Goal: Task Accomplishment & Management: Manage account settings

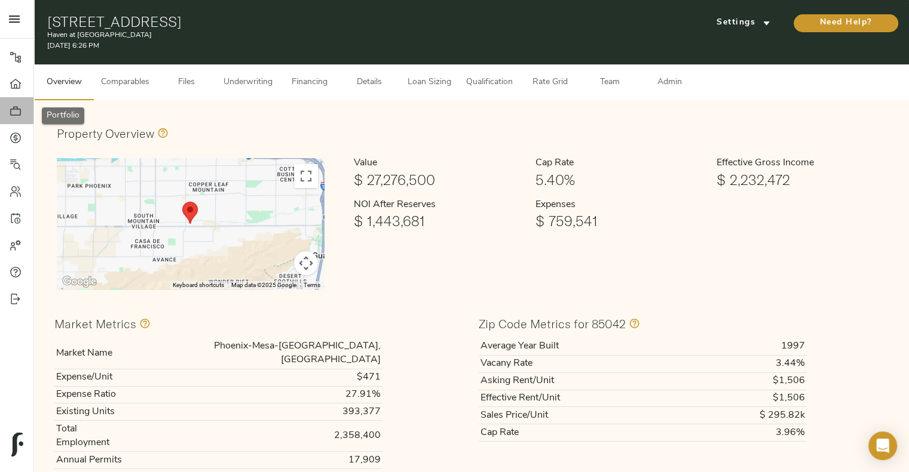
click at [19, 105] on icon at bounding box center [16, 111] width 12 height 12
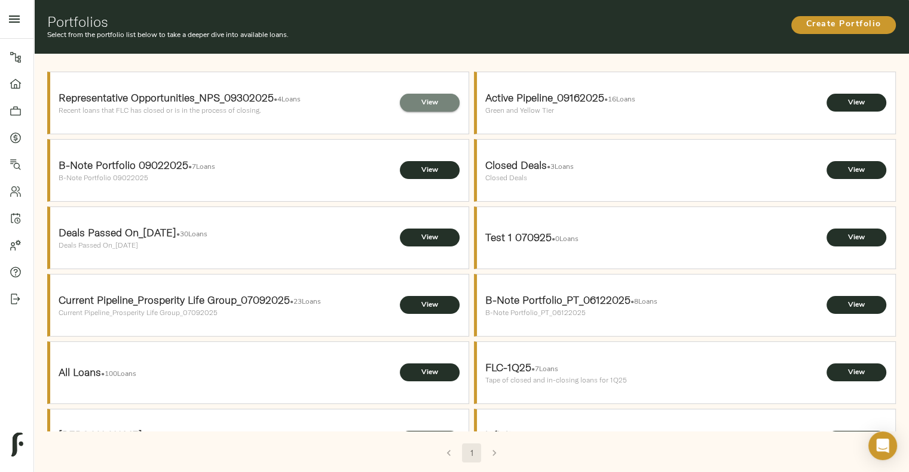
click at [422, 106] on span "View" at bounding box center [430, 103] width 36 height 13
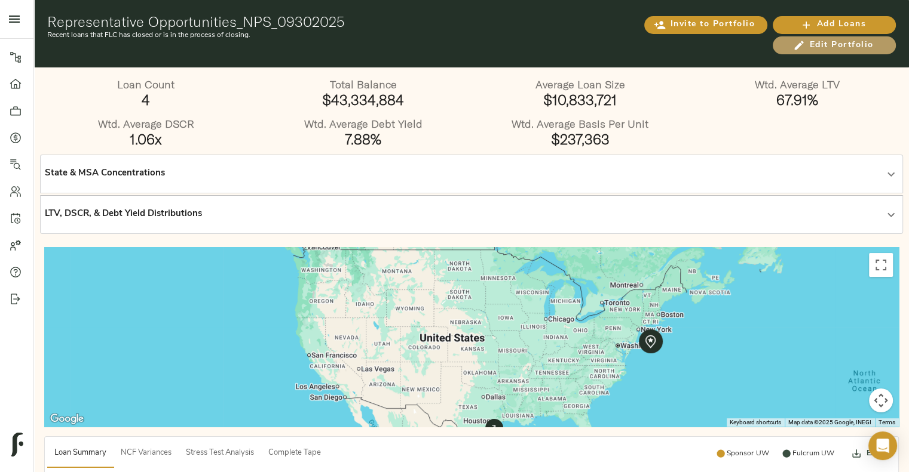
click at [793, 44] on icon "button" at bounding box center [799, 45] width 12 height 12
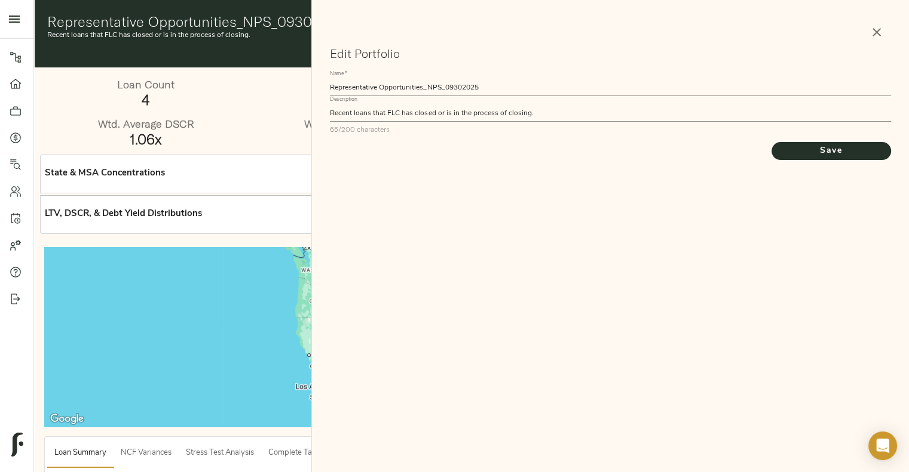
drag, startPoint x: 388, startPoint y: 105, endPoint x: 387, endPoint y: 113, distance: 8.4
click at [387, 113] on div "Description Recent loans that FLC has closed or is in the process of closing. x…" at bounding box center [610, 115] width 560 height 39
click at [387, 113] on textarea "Recent loans that FLC has closed or is in the process of closing." at bounding box center [610, 113] width 560 height 8
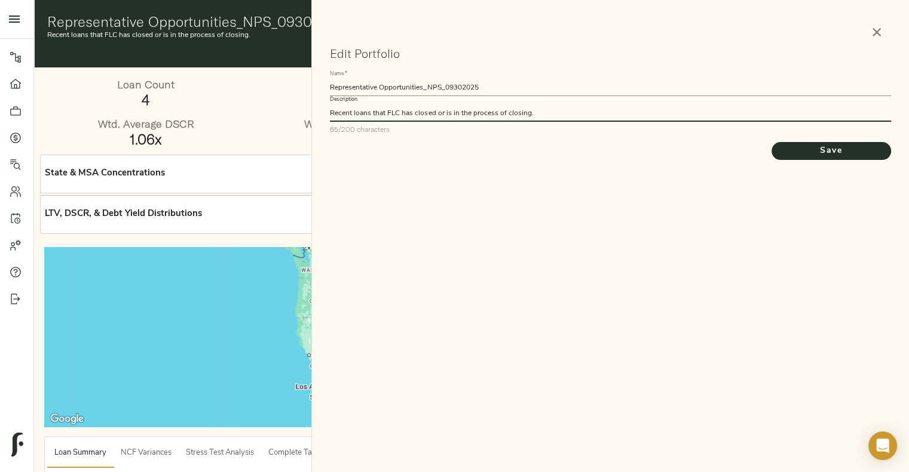
click at [387, 113] on textarea "Recent loans that FLC has closed or is in the process of closing." at bounding box center [610, 113] width 560 height 8
type textarea "Representative Pipeline"
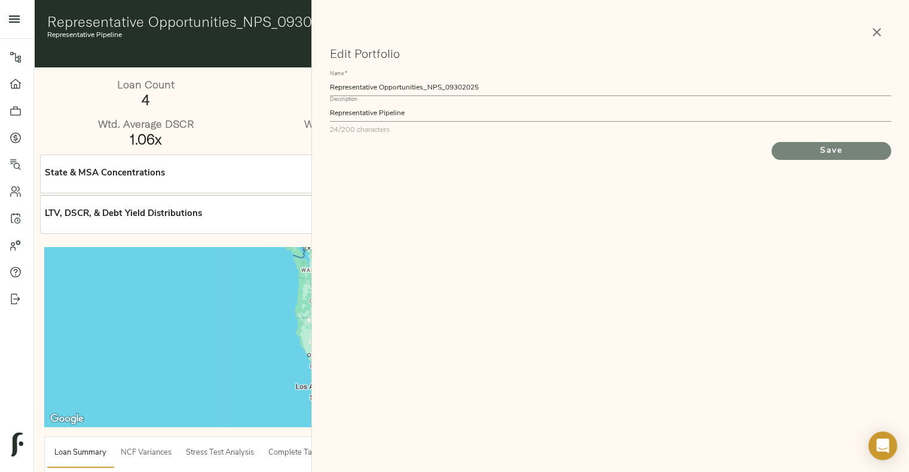
click at [804, 153] on span "Save" at bounding box center [831, 151] width 96 height 15
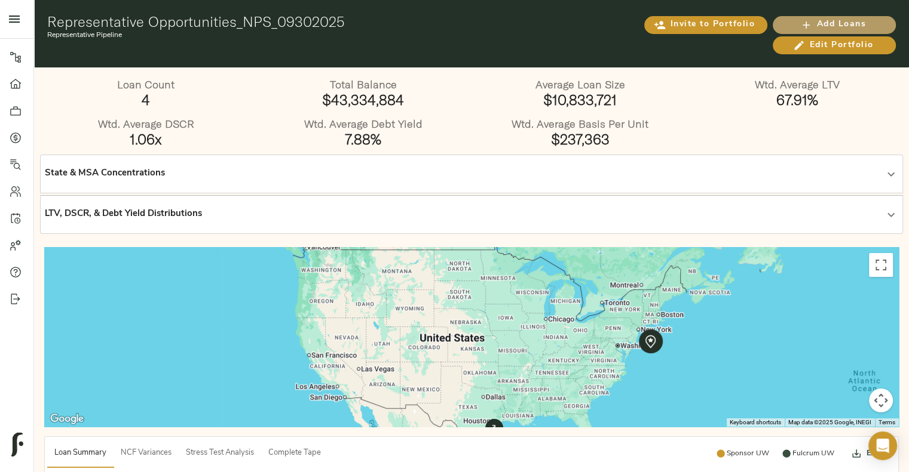
click at [800, 21] on icon "button" at bounding box center [806, 25] width 12 height 12
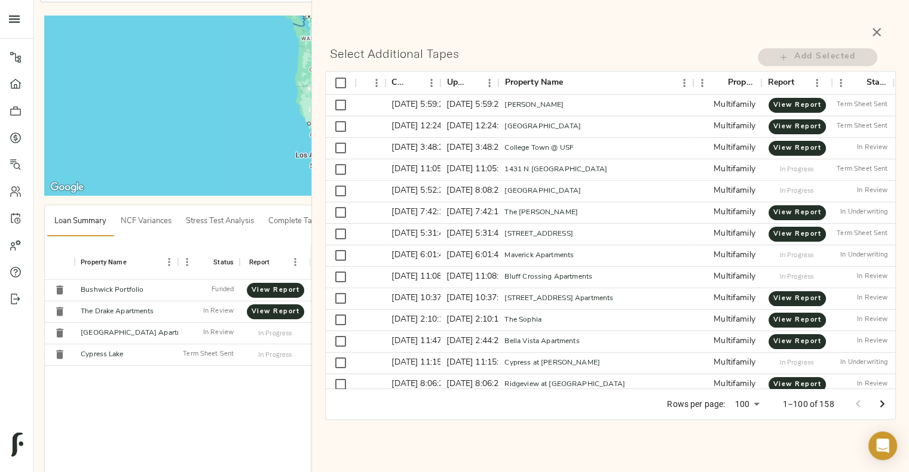
scroll to position [283, 0]
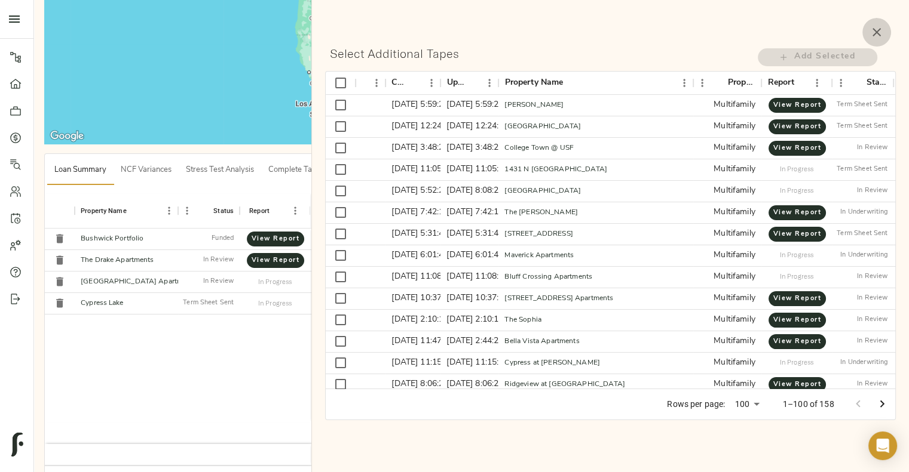
click at [876, 36] on icon "button" at bounding box center [876, 32] width 14 height 14
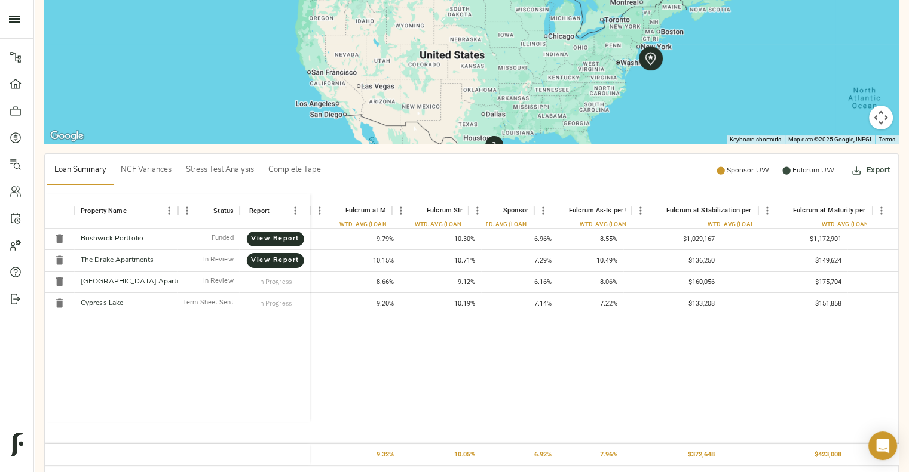
scroll to position [0, 3286]
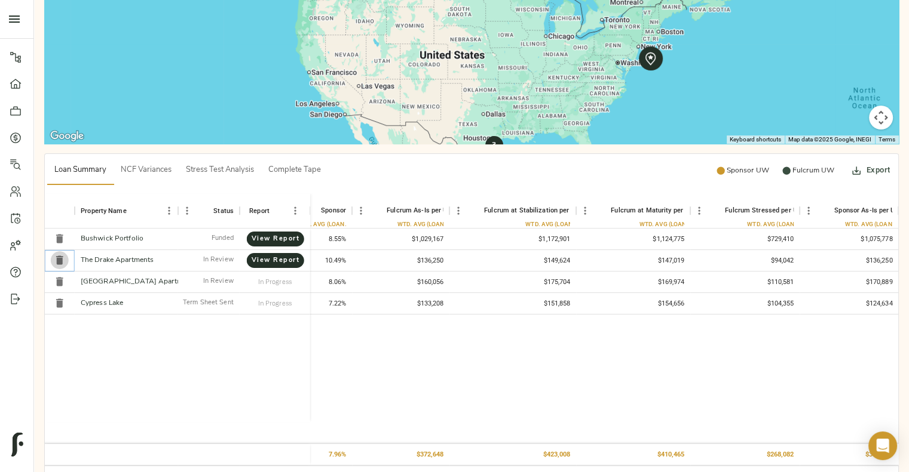
click at [55, 262] on icon "Delete" at bounding box center [60, 260] width 12 height 12
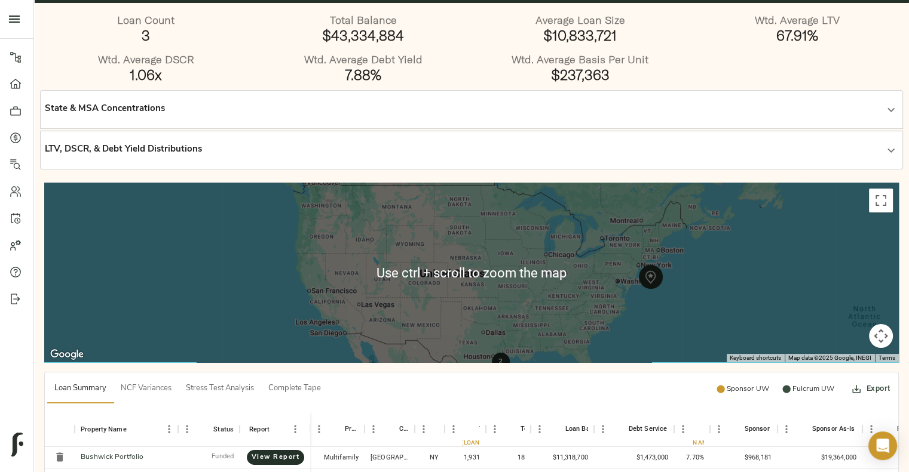
scroll to position [0, 0]
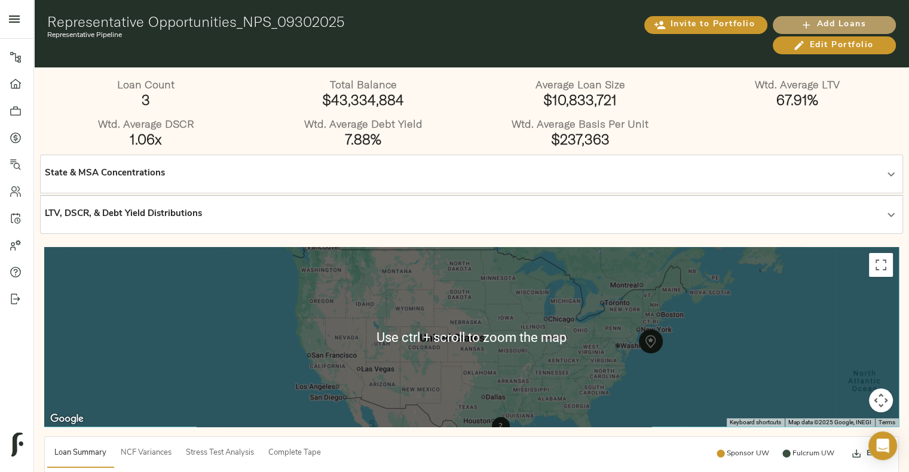
click at [824, 27] on span "Add Loans" at bounding box center [833, 24] width 99 height 15
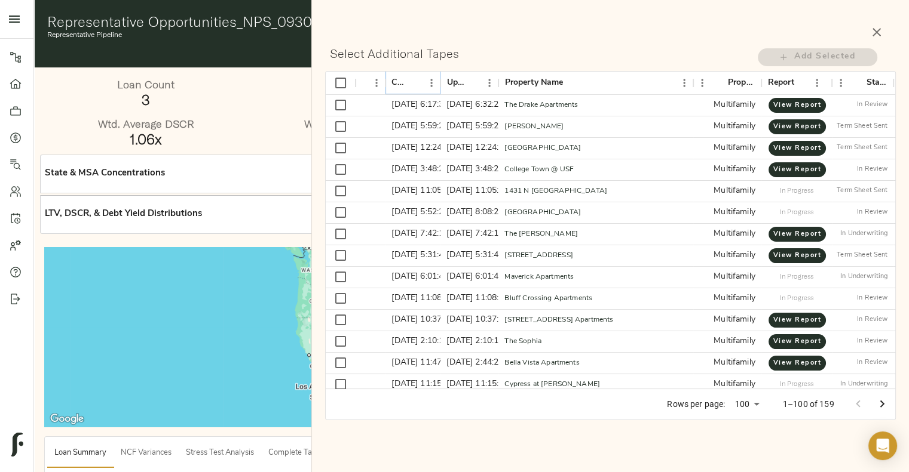
click at [419, 78] on icon "Sort" at bounding box center [414, 83] width 11 height 11
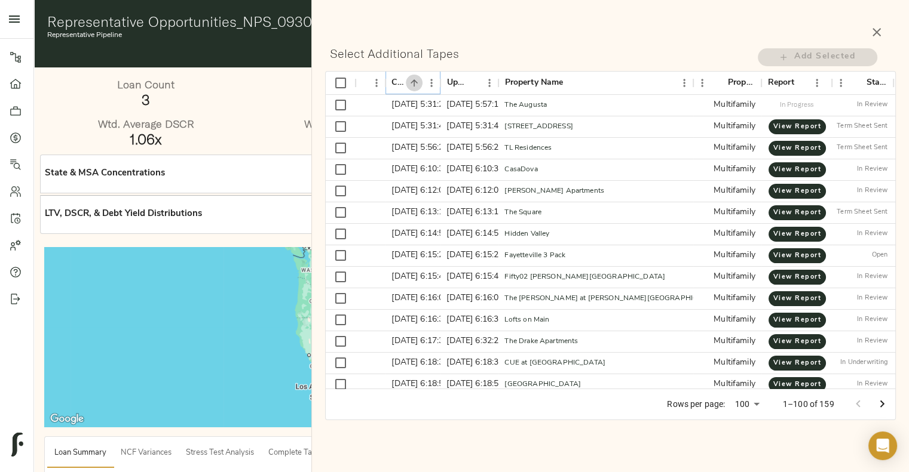
click at [419, 78] on icon "Sort" at bounding box center [414, 83] width 11 height 11
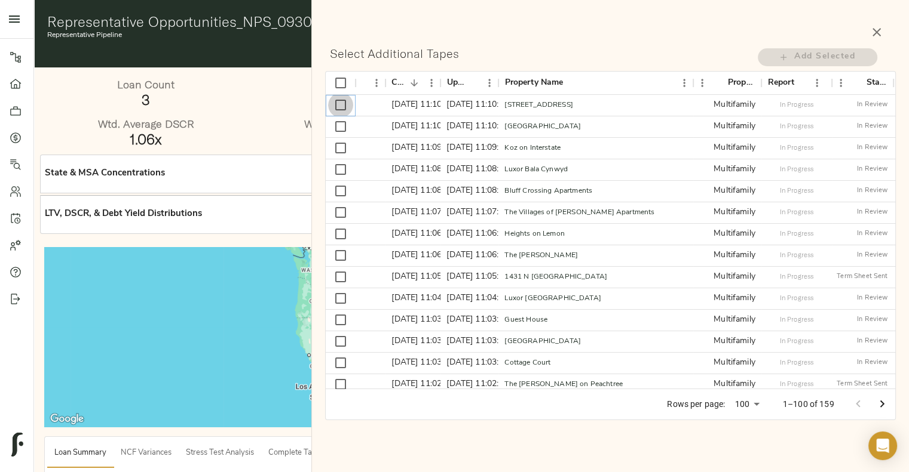
click at [345, 108] on input "Select row" at bounding box center [340, 105] width 25 height 25
checkbox input "true"
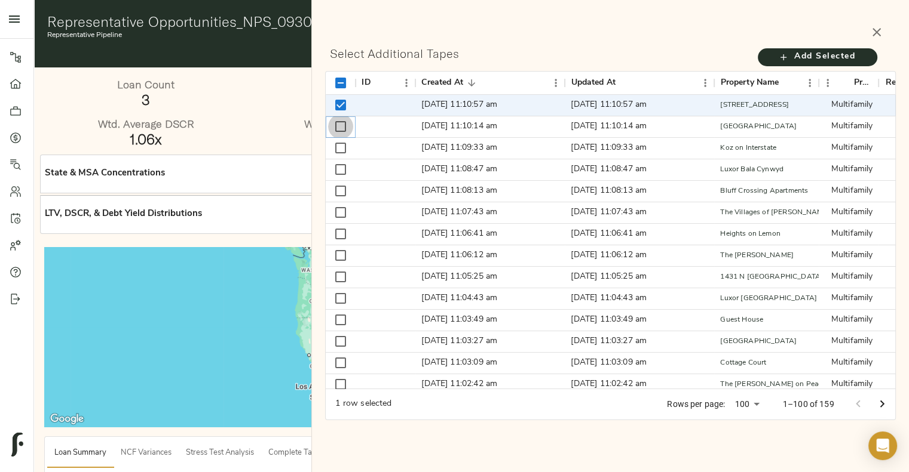
click at [343, 126] on input "Select row" at bounding box center [340, 126] width 25 height 25
checkbox input "true"
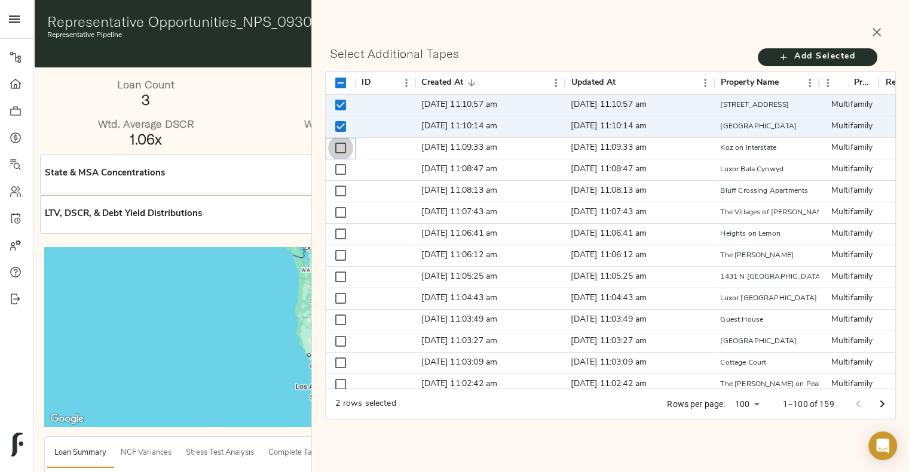
click at [337, 146] on input "Select row" at bounding box center [340, 148] width 25 height 25
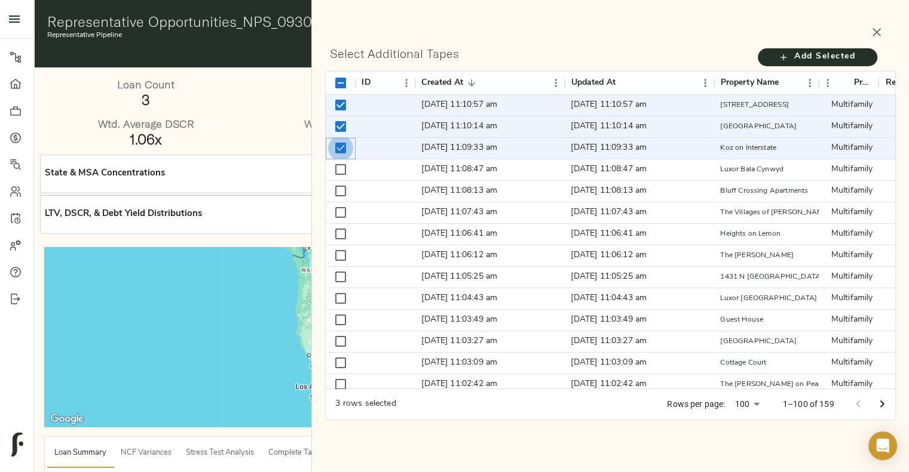
click at [339, 145] on input "Unselect row" at bounding box center [340, 148] width 25 height 25
checkbox input "false"
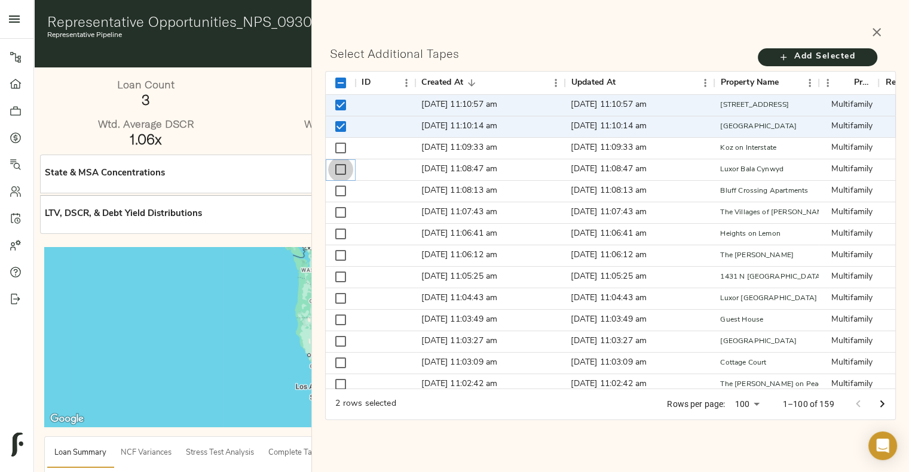
click at [340, 165] on input "Select row" at bounding box center [340, 169] width 25 height 25
checkbox input "true"
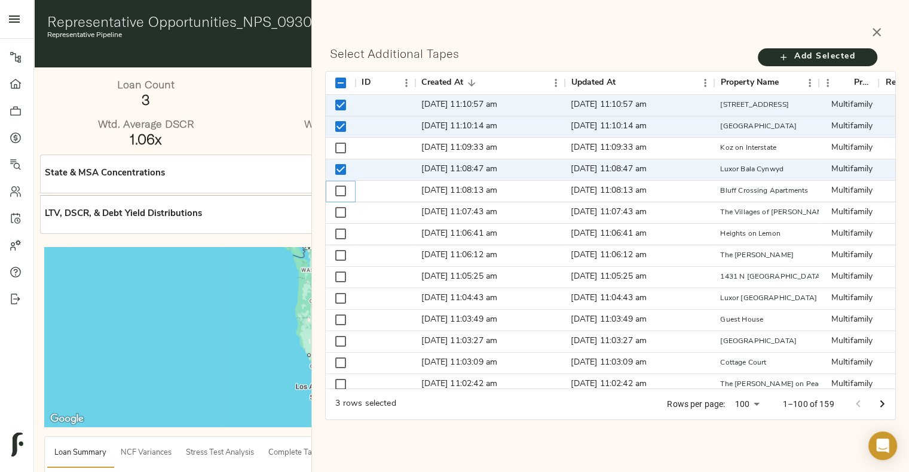
click at [339, 187] on input "Select row" at bounding box center [340, 191] width 25 height 25
checkbox input "true"
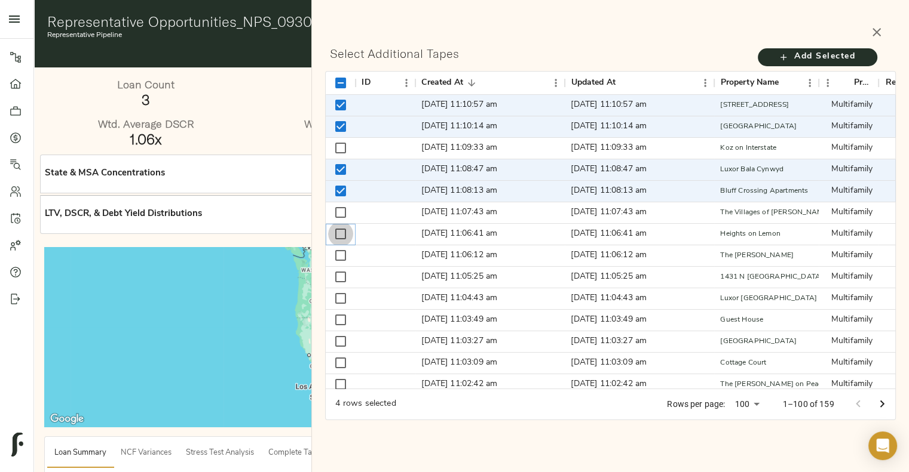
click at [341, 231] on input "Select row" at bounding box center [340, 234] width 25 height 25
checkbox input "true"
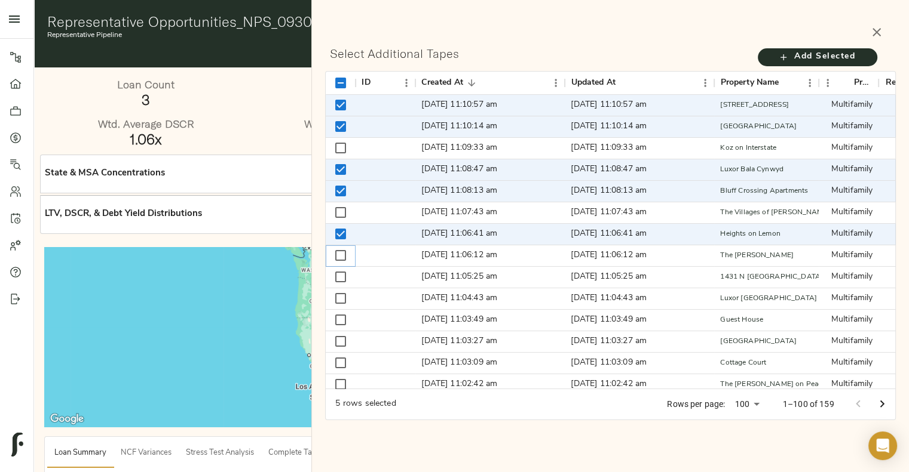
click at [342, 251] on input "Select row" at bounding box center [340, 255] width 25 height 25
checkbox input "true"
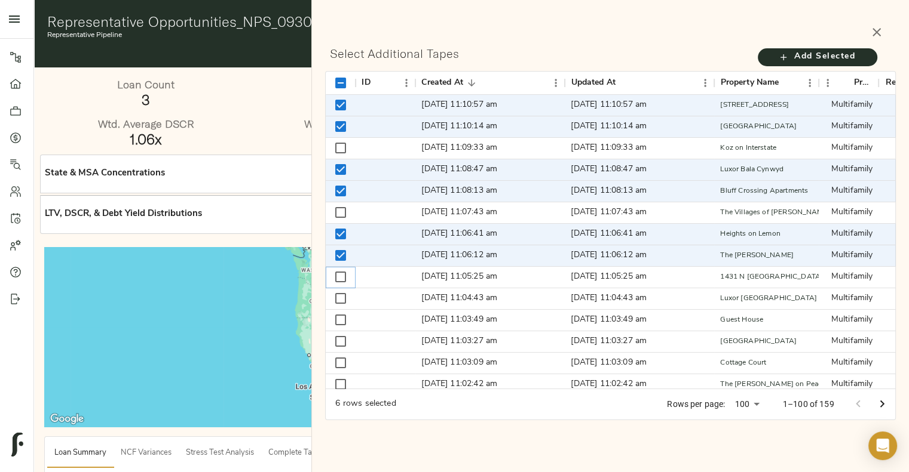
click at [340, 274] on input "Select row" at bounding box center [340, 277] width 25 height 25
checkbox input "true"
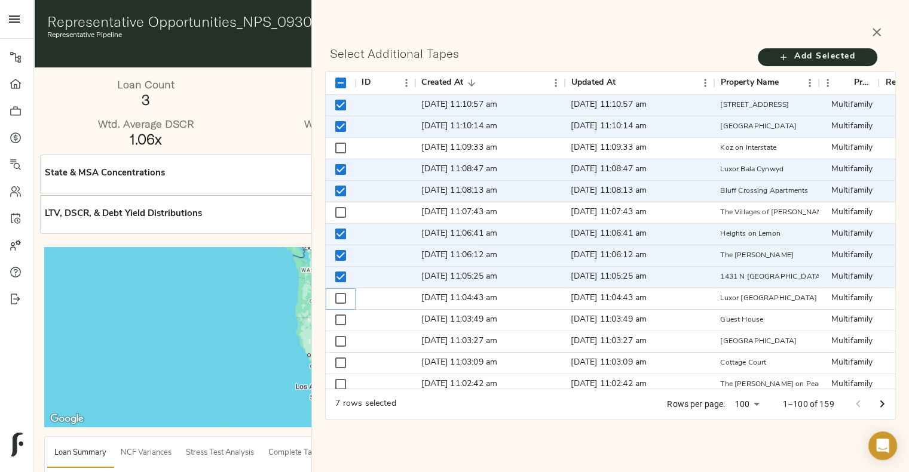
click at [340, 297] on input "Select row" at bounding box center [340, 298] width 25 height 25
checkbox input "true"
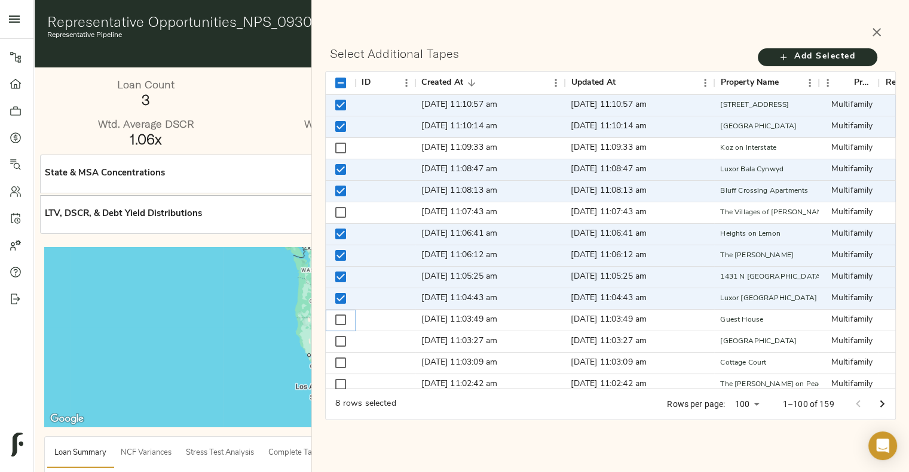
click at [339, 317] on input "Select row" at bounding box center [340, 320] width 25 height 25
checkbox input "true"
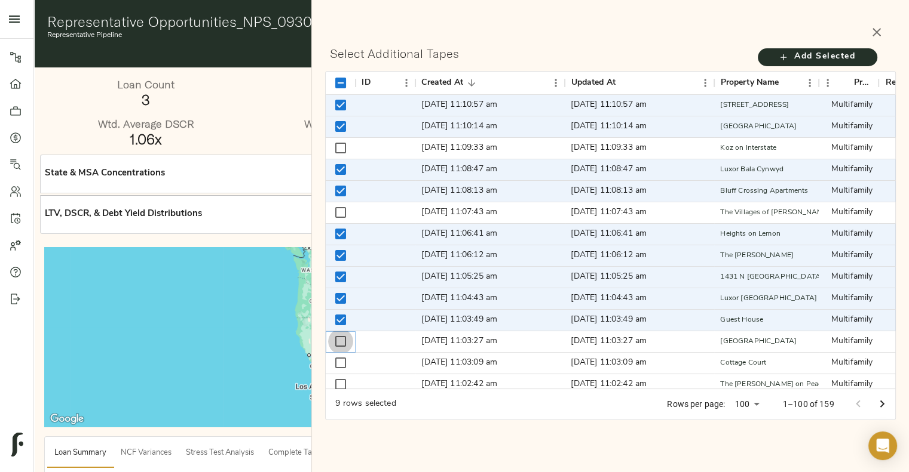
click at [341, 346] on input "Select row" at bounding box center [340, 341] width 25 height 25
checkbox input "true"
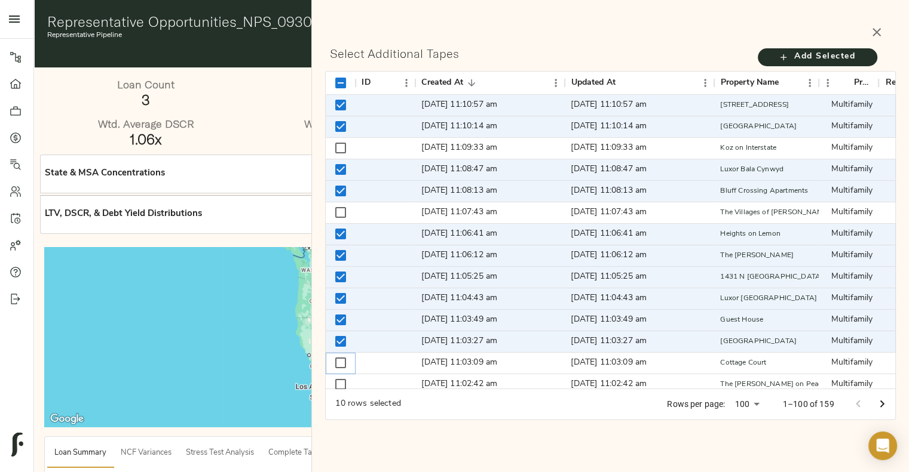
click at [341, 364] on input "Select row" at bounding box center [340, 363] width 25 height 25
checkbox input "true"
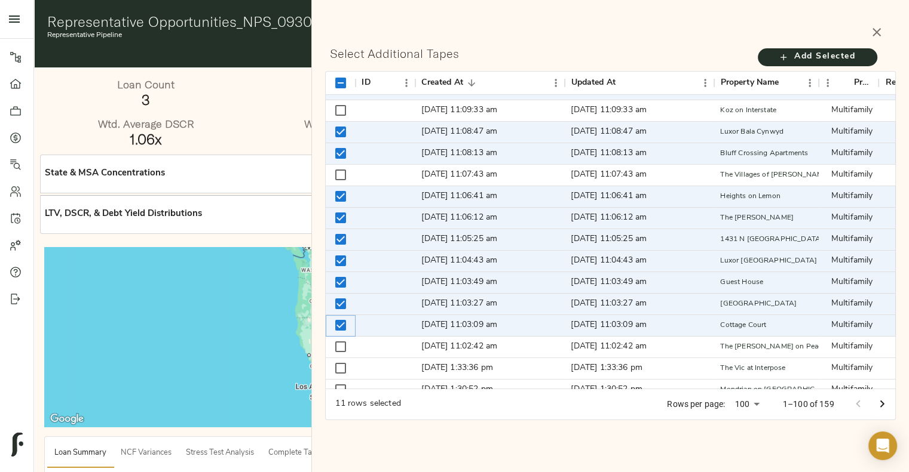
scroll to position [57, 0]
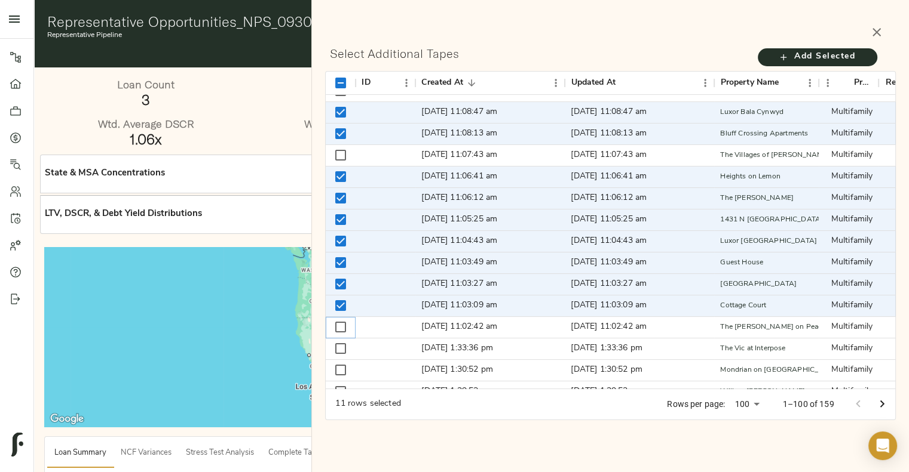
click at [340, 329] on input "Select row" at bounding box center [340, 327] width 25 height 25
checkbox input "true"
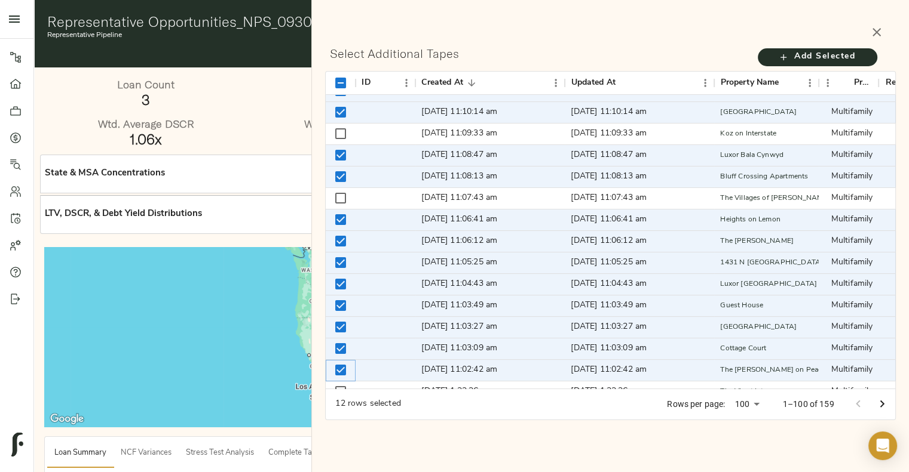
scroll to position [0, 0]
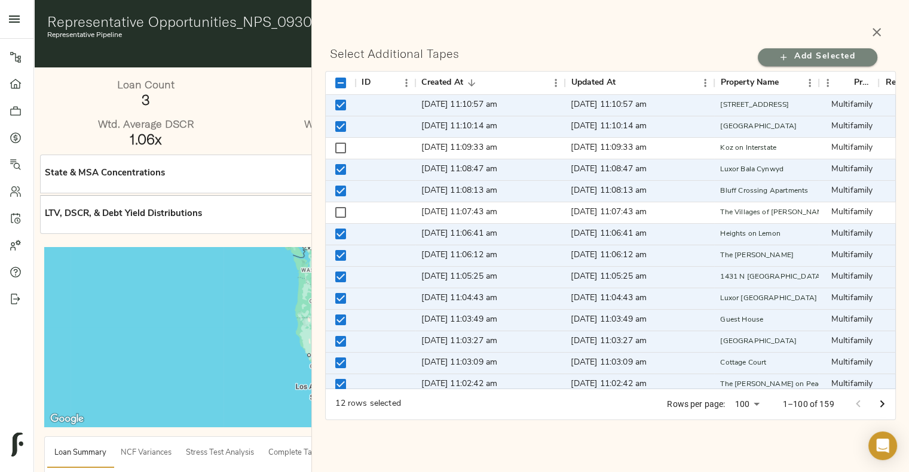
click at [794, 51] on span "Add Selected" at bounding box center [817, 57] width 96 height 15
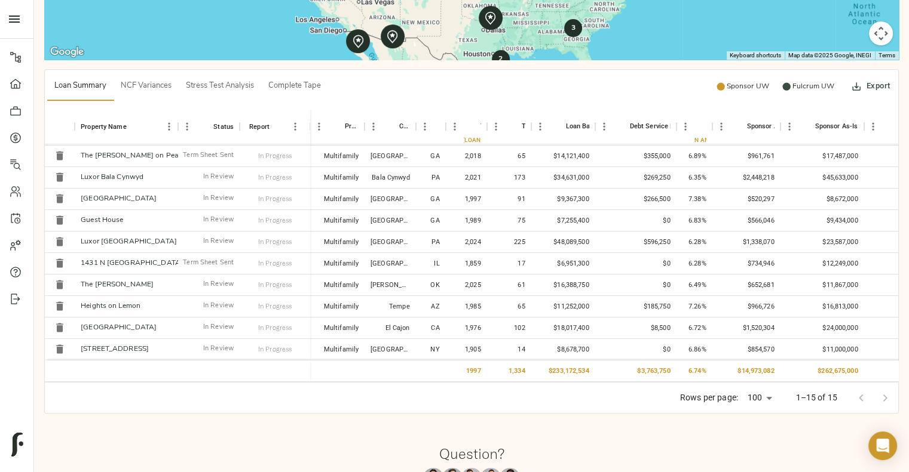
scroll to position [394, 0]
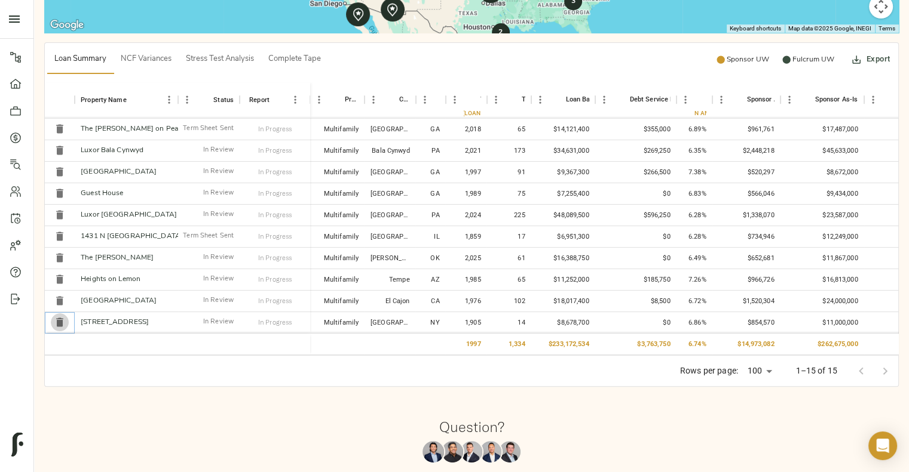
click at [64, 317] on icon "Delete" at bounding box center [60, 323] width 12 height 12
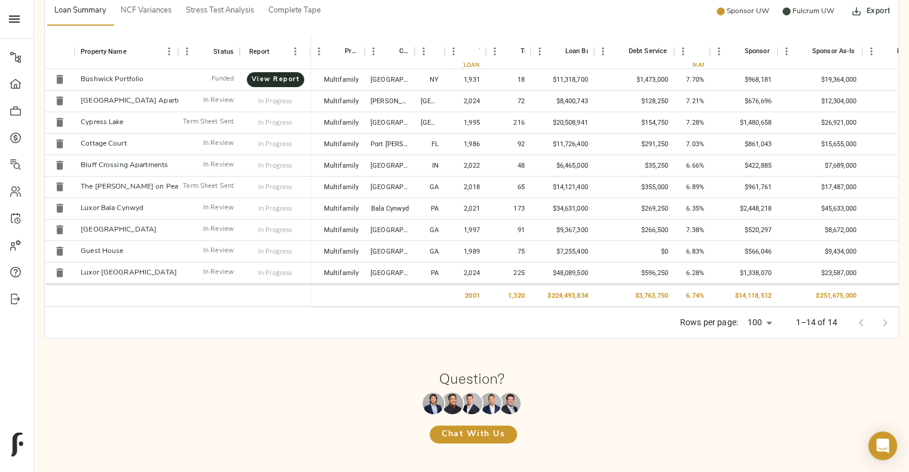
scroll to position [93, 0]
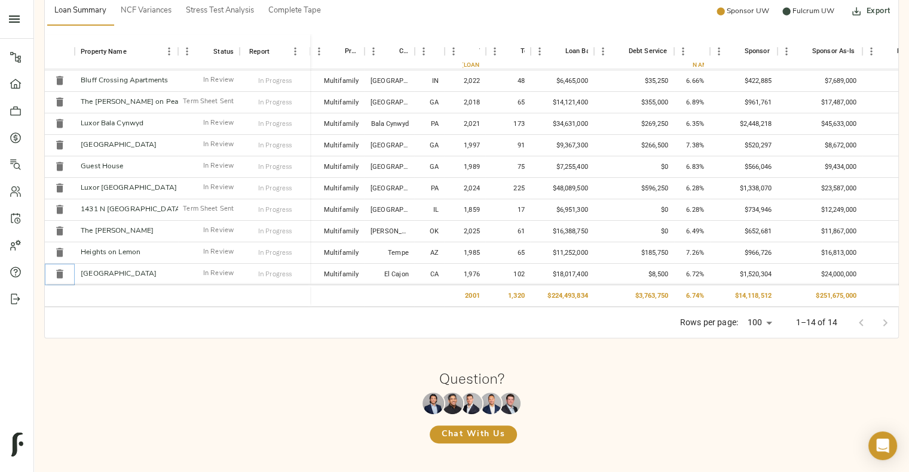
drag, startPoint x: 62, startPoint y: 263, endPoint x: 507, endPoint y: 42, distance: 496.1
click at [62, 270] on icon "Delete" at bounding box center [59, 274] width 7 height 9
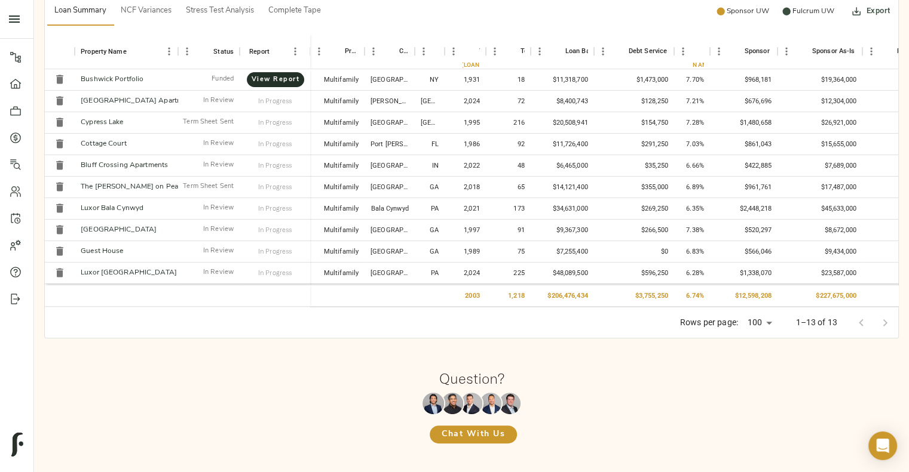
scroll to position [72, 0]
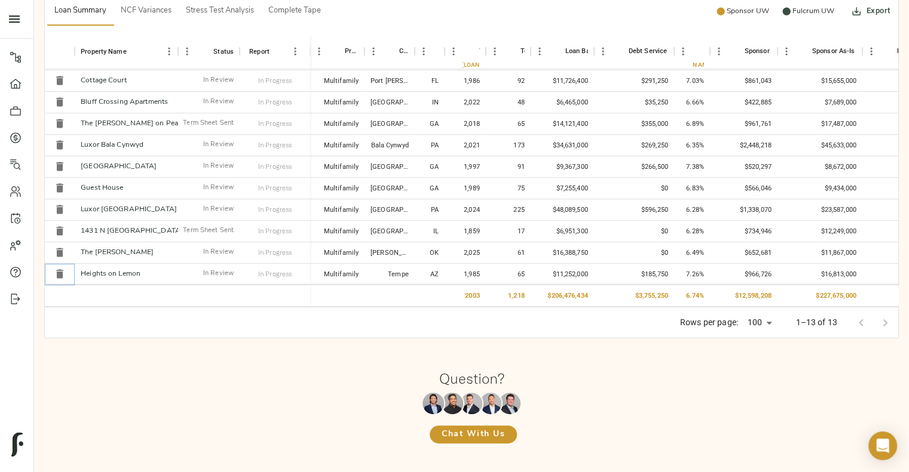
click at [57, 270] on icon "Delete" at bounding box center [59, 274] width 7 height 9
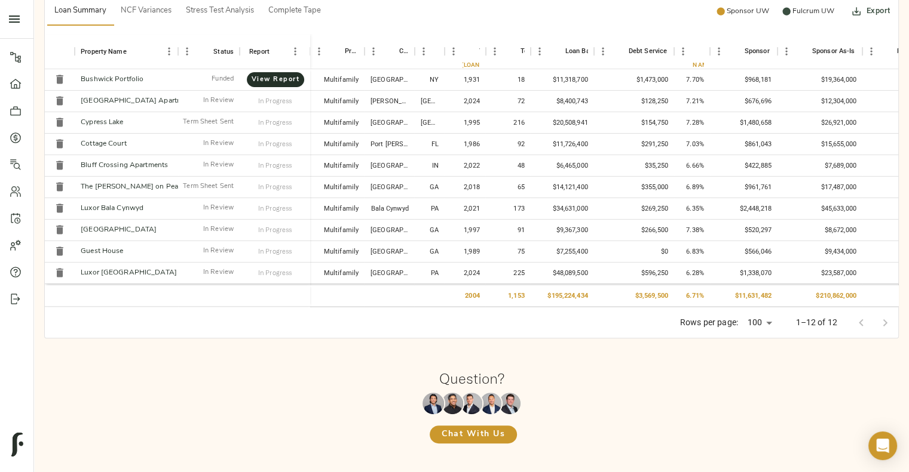
scroll to position [50, 0]
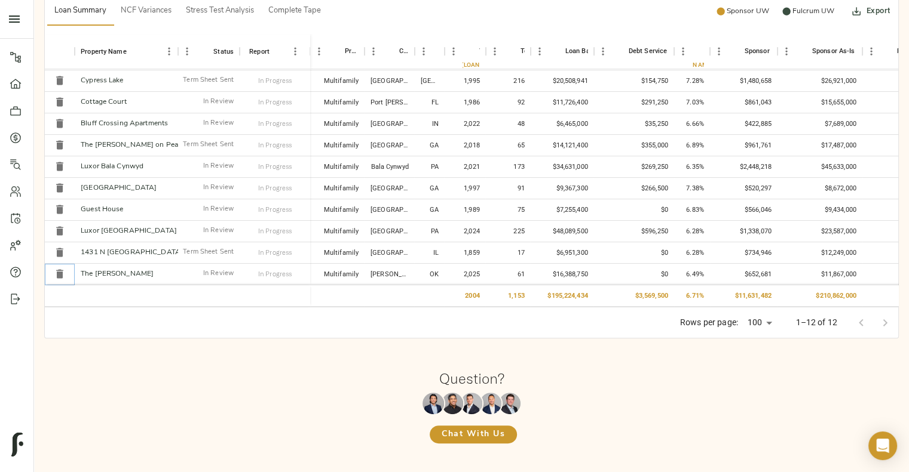
click at [58, 270] on icon "Delete" at bounding box center [59, 274] width 7 height 9
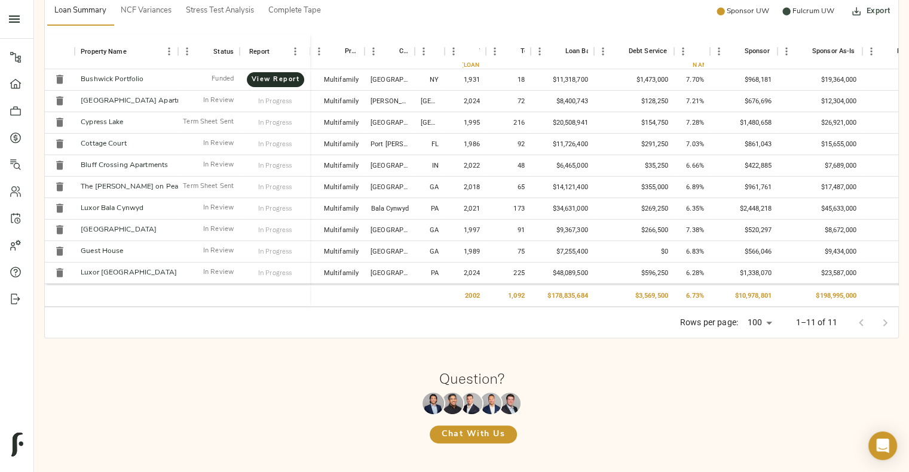
scroll to position [0, 0]
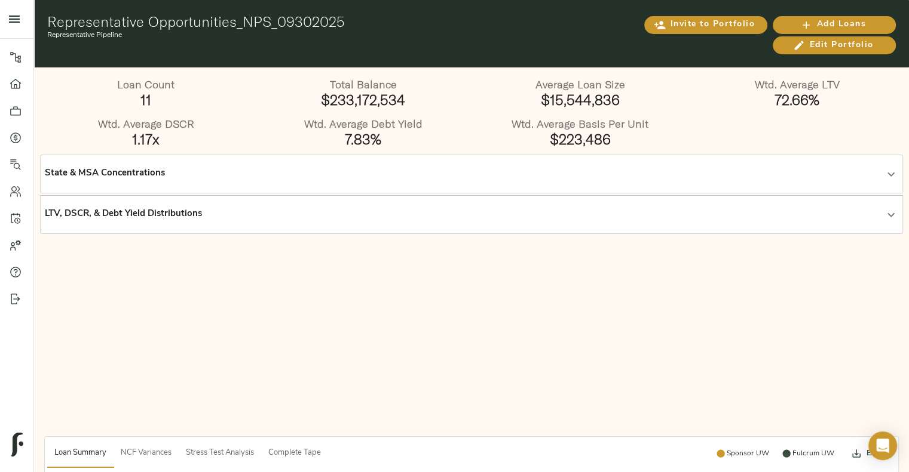
click at [510, 47] on div "Representative Opportunities_NPS_09302025 Representative Pipeline" at bounding box center [330, 33] width 566 height 41
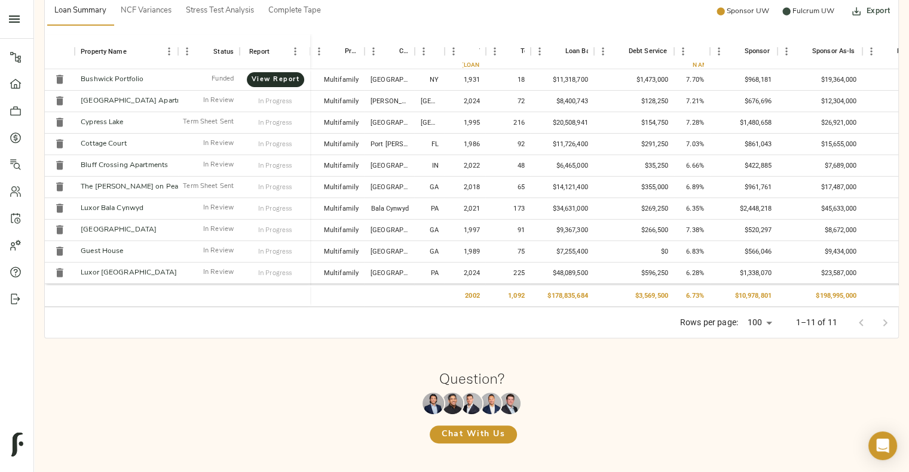
scroll to position [19, 0]
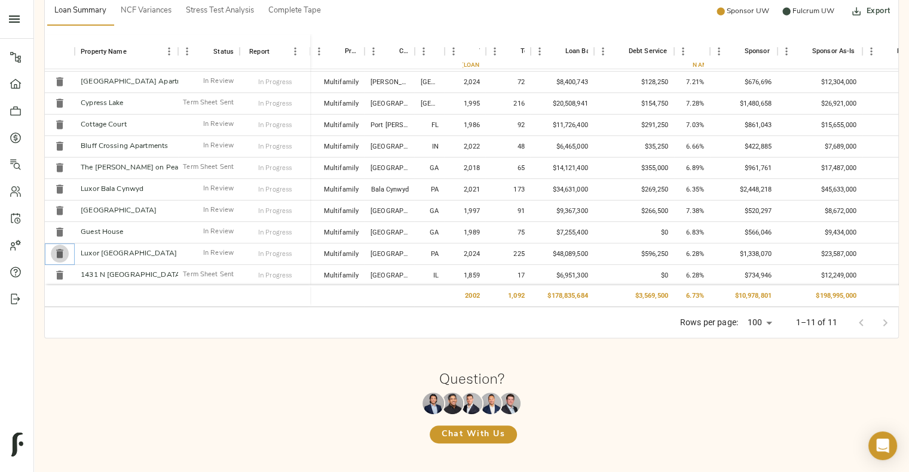
click at [68, 253] on button "Delete" at bounding box center [60, 254] width 18 height 18
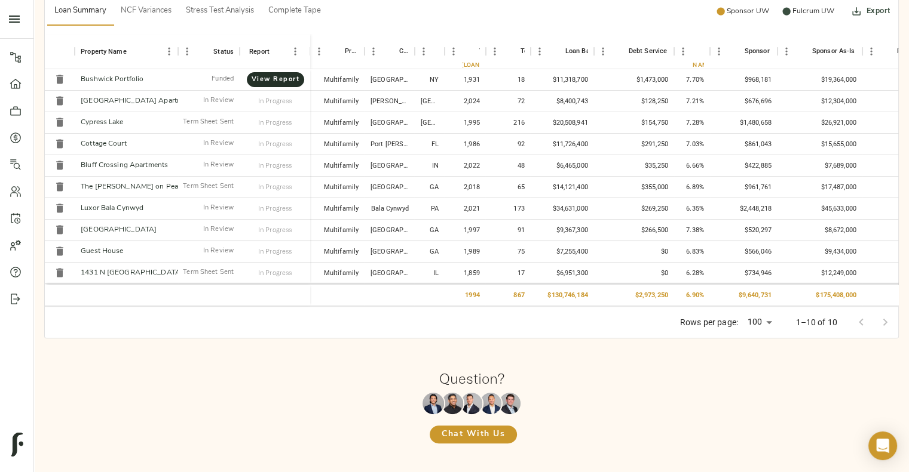
scroll to position [7, 0]
click at [65, 246] on icon "Delete" at bounding box center [60, 252] width 12 height 12
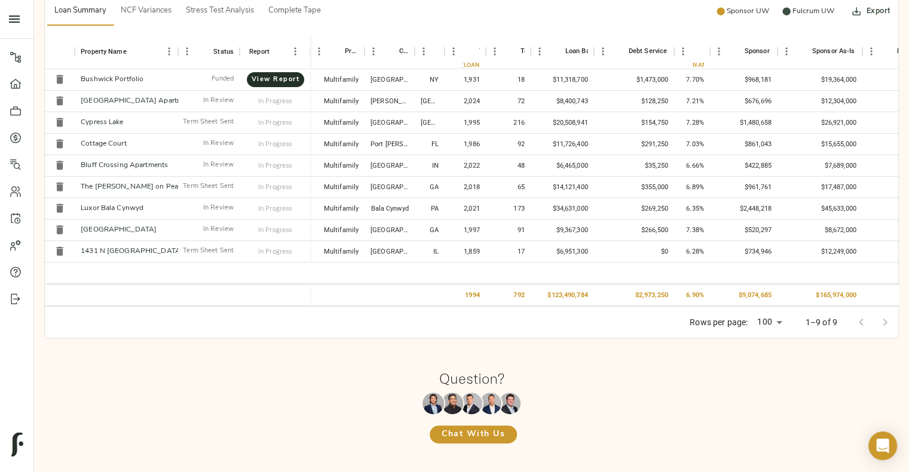
scroll to position [442, 0]
click at [62, 231] on icon "Delete" at bounding box center [59, 230] width 7 height 9
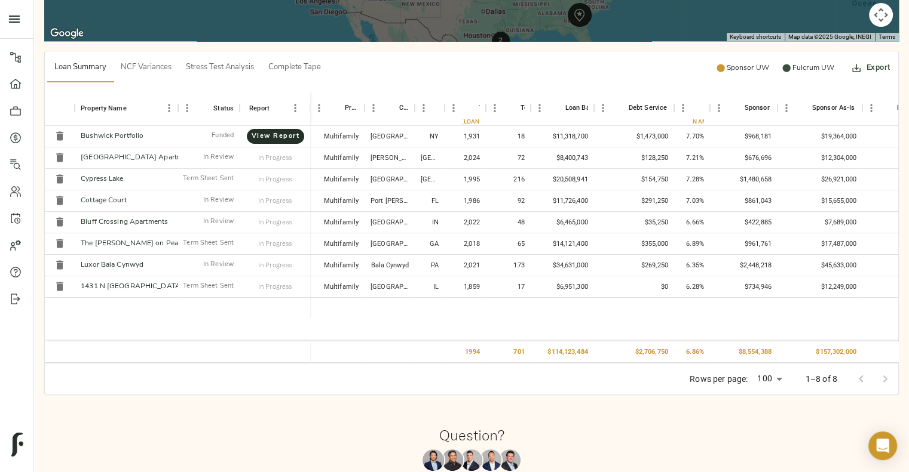
scroll to position [387, 0]
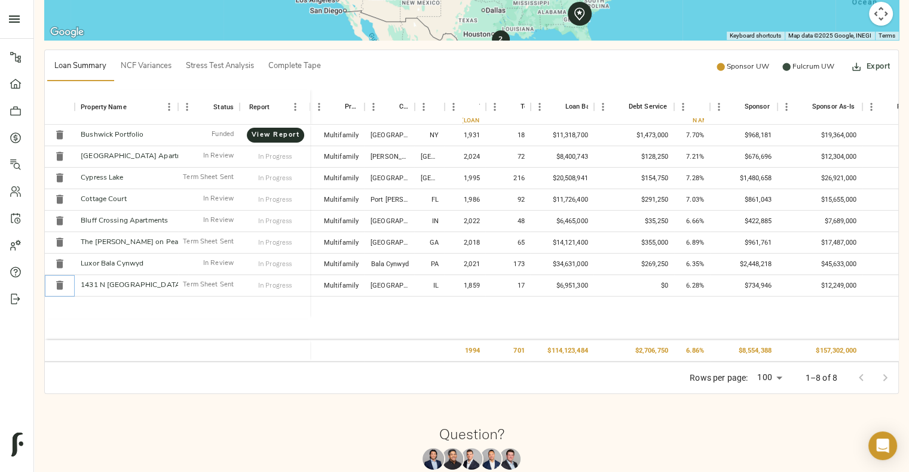
click at [56, 281] on icon "Delete" at bounding box center [59, 285] width 7 height 9
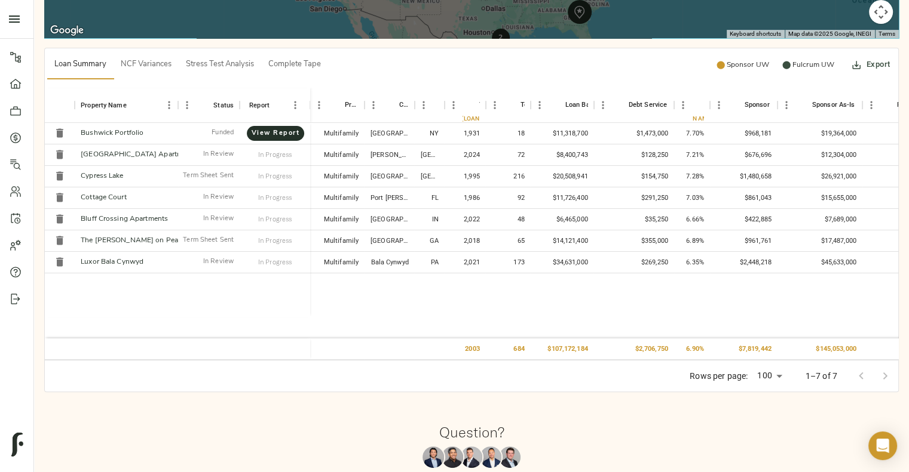
scroll to position [389, 0]
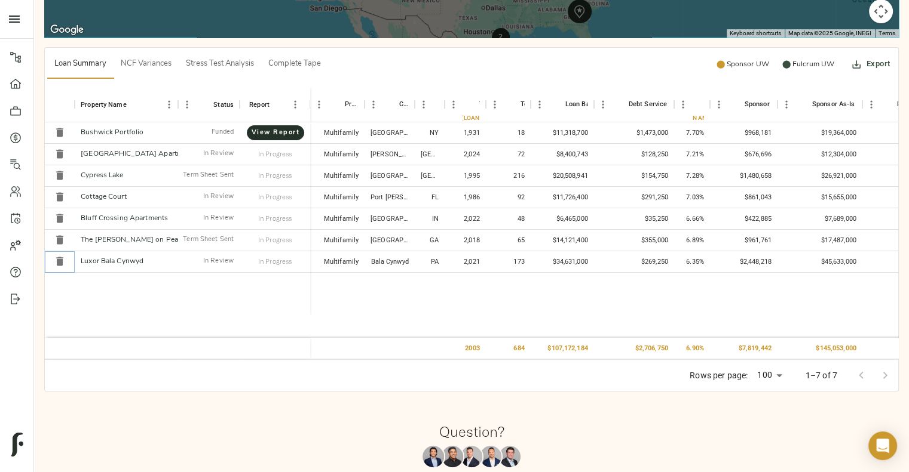
click at [65, 257] on icon "Delete" at bounding box center [60, 262] width 12 height 12
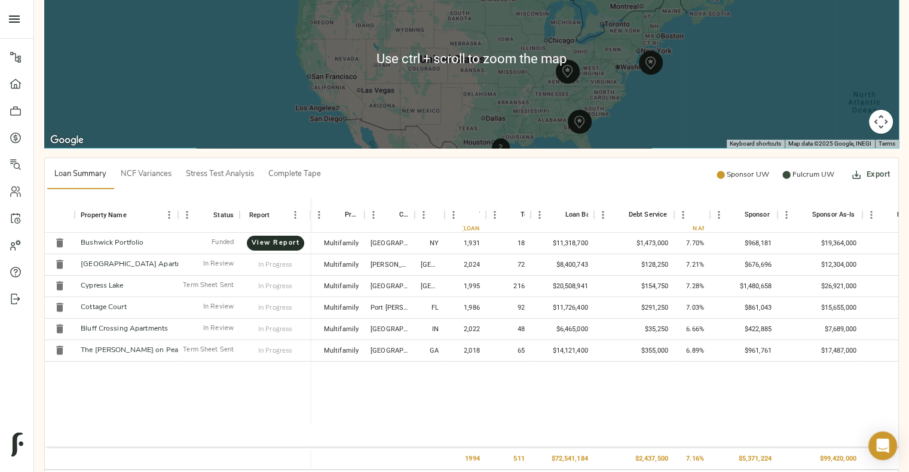
scroll to position [305, 0]
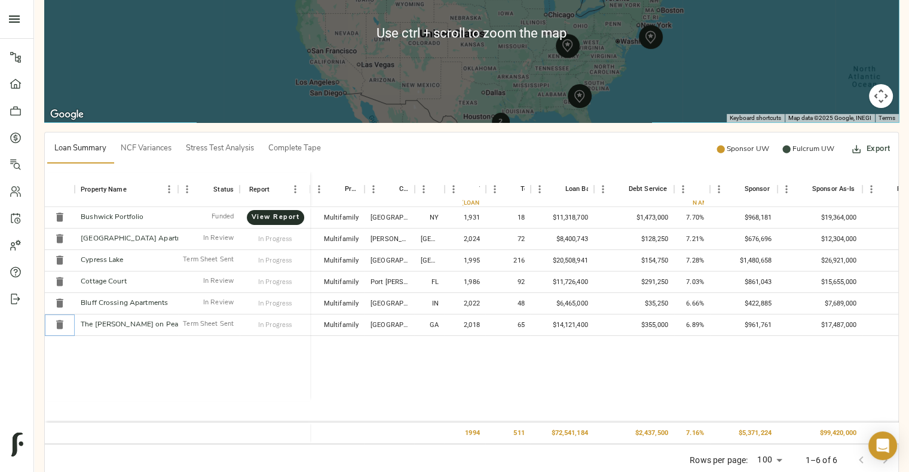
click at [64, 328] on icon "Delete" at bounding box center [60, 325] width 12 height 12
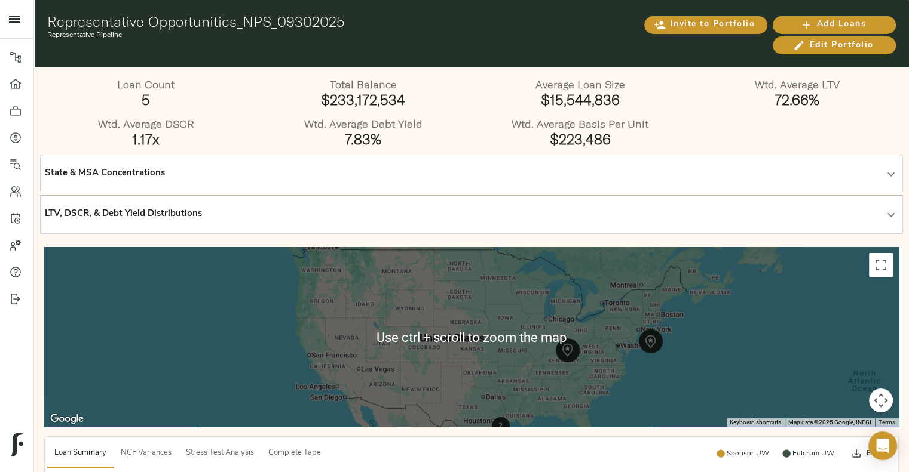
scroll to position [200, 0]
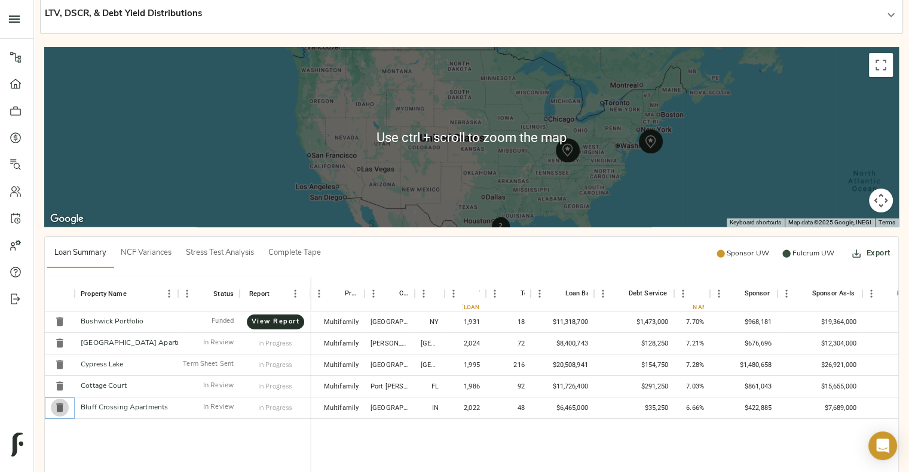
click at [62, 409] on icon "Delete" at bounding box center [59, 408] width 7 height 9
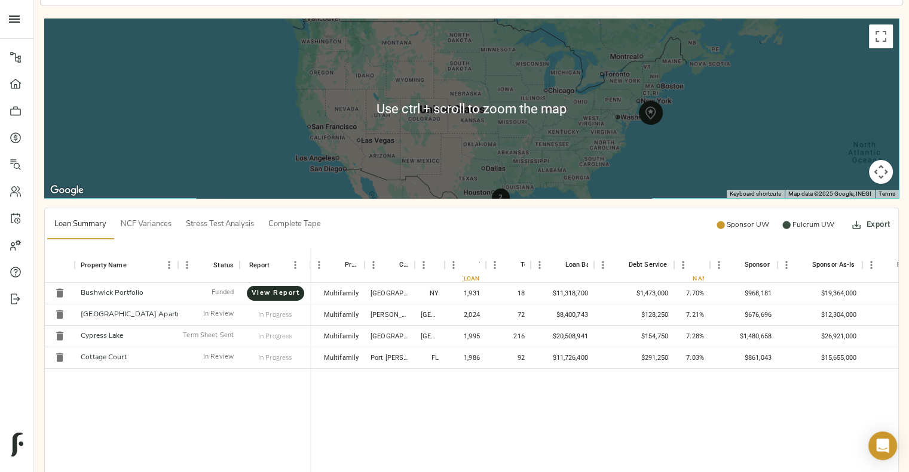
scroll to position [229, 0]
click at [60, 358] on icon "Delete" at bounding box center [59, 357] width 7 height 9
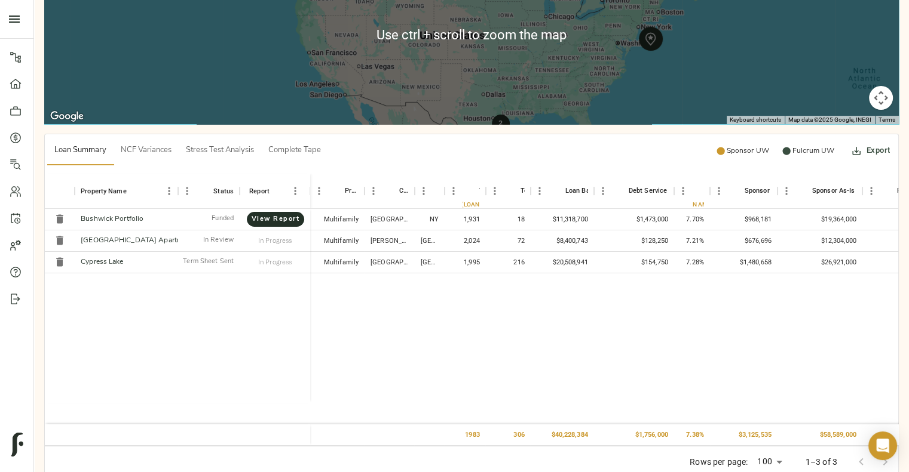
scroll to position [303, 0]
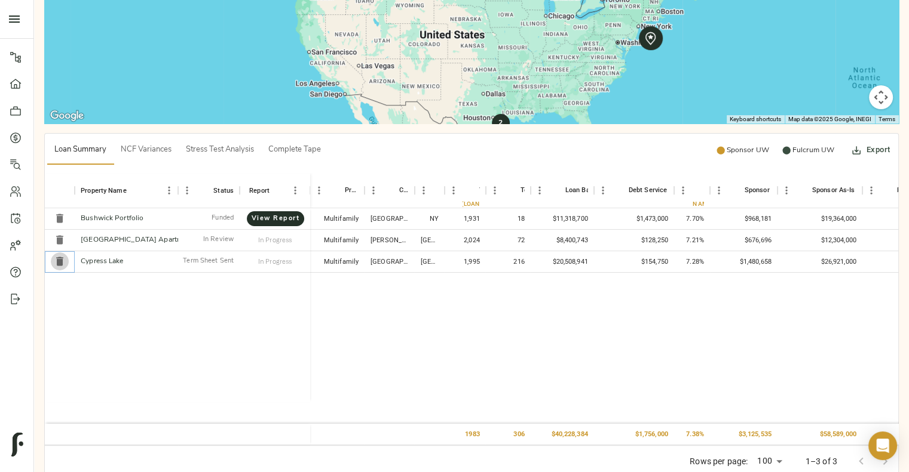
click at [63, 263] on icon "Delete" at bounding box center [60, 262] width 12 height 12
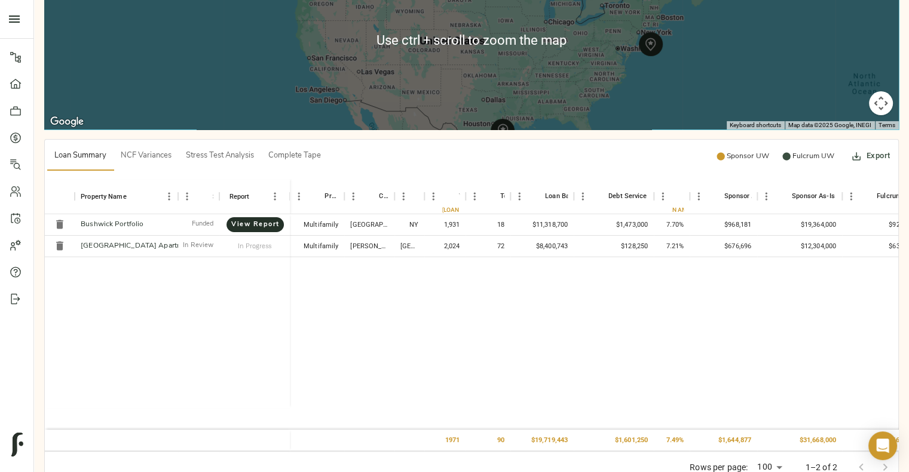
scroll to position [301, 0]
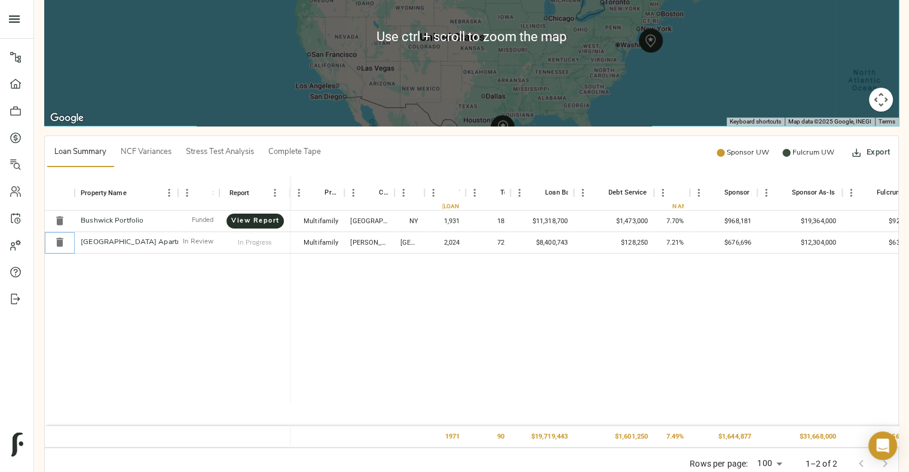
click at [59, 246] on icon "Delete" at bounding box center [59, 242] width 7 height 9
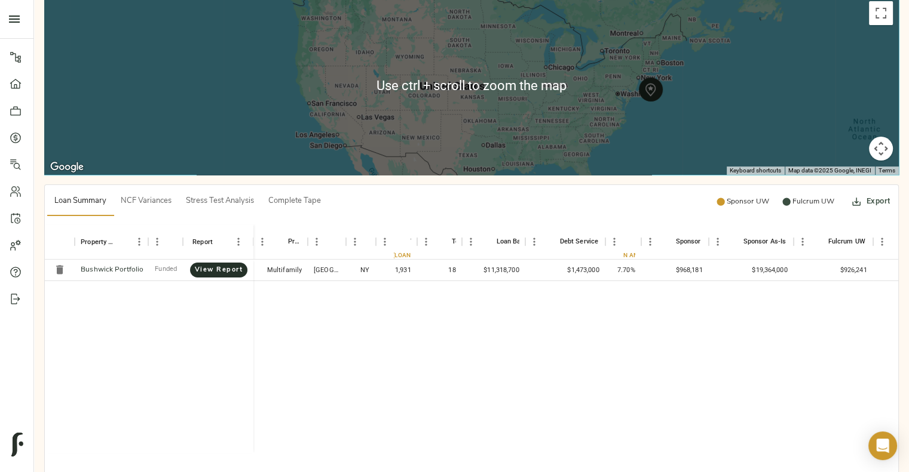
scroll to position [0, 0]
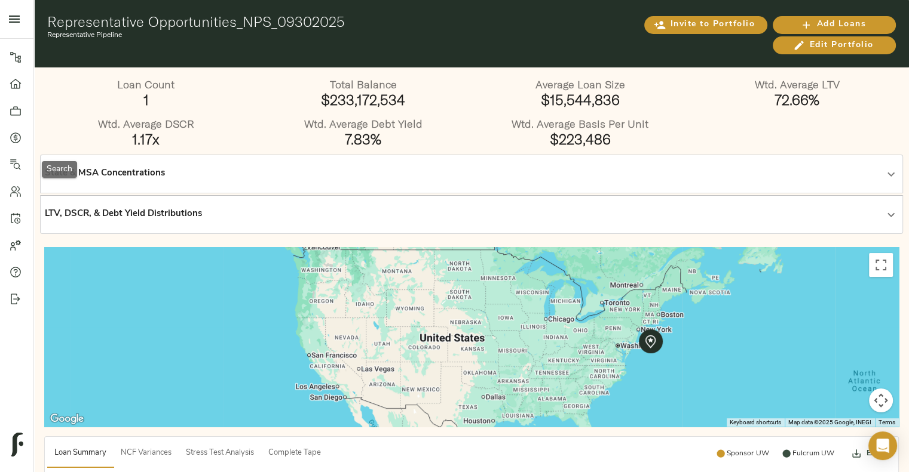
click at [14, 171] on link "Search" at bounding box center [16, 164] width 33 height 27
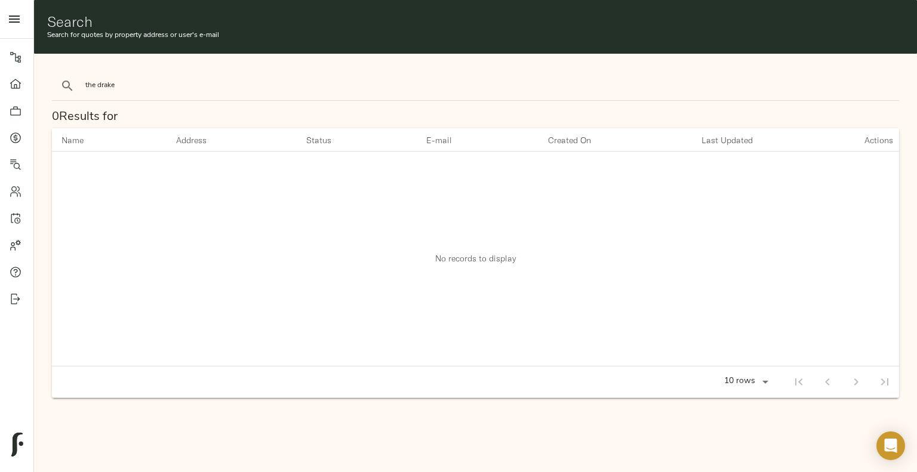
type input "the drake"
click at [54, 73] on button "search" at bounding box center [67, 86] width 26 height 26
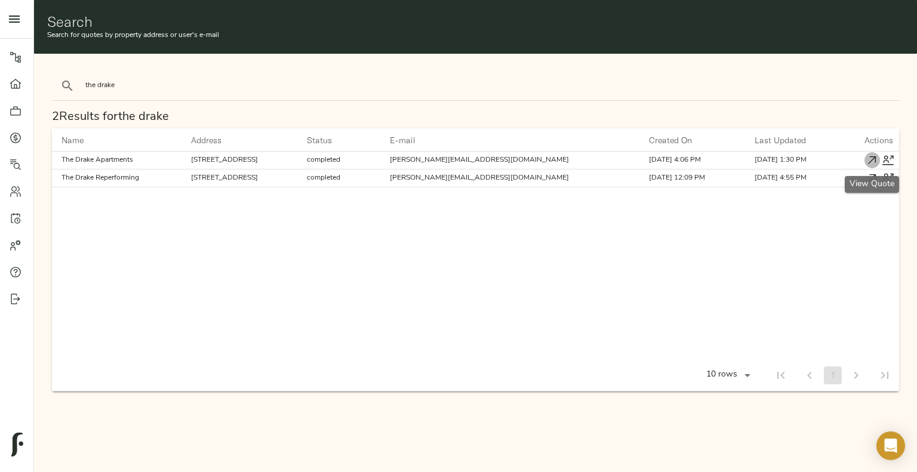
click at [873, 156] on icon "button" at bounding box center [873, 160] width 8 height 8
click at [14, 106] on icon at bounding box center [16, 111] width 12 height 12
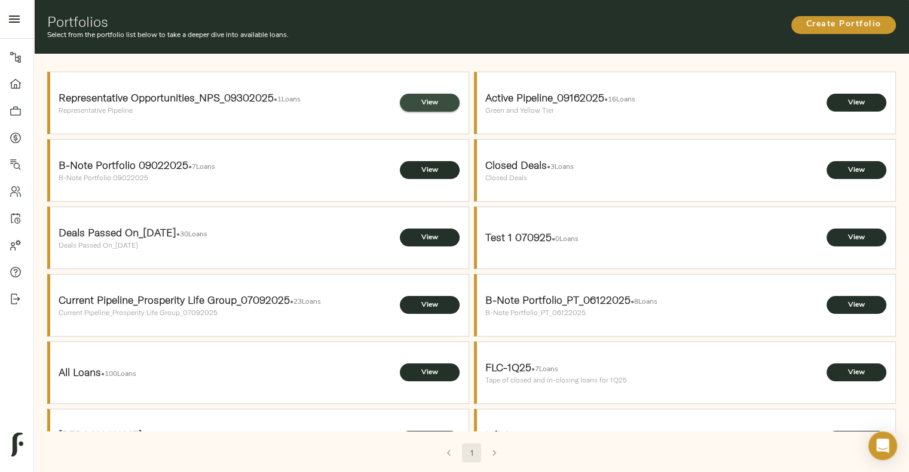
click at [420, 98] on span "View" at bounding box center [430, 103] width 36 height 13
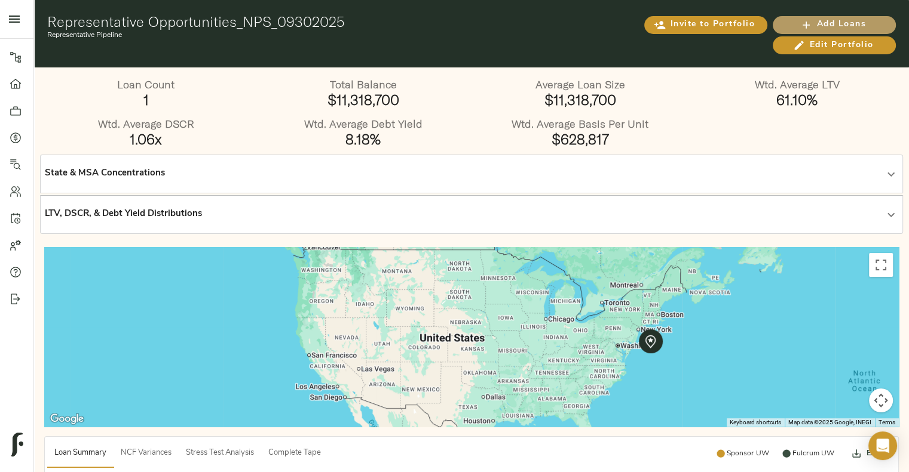
click at [803, 21] on icon "button" at bounding box center [806, 25] width 12 height 12
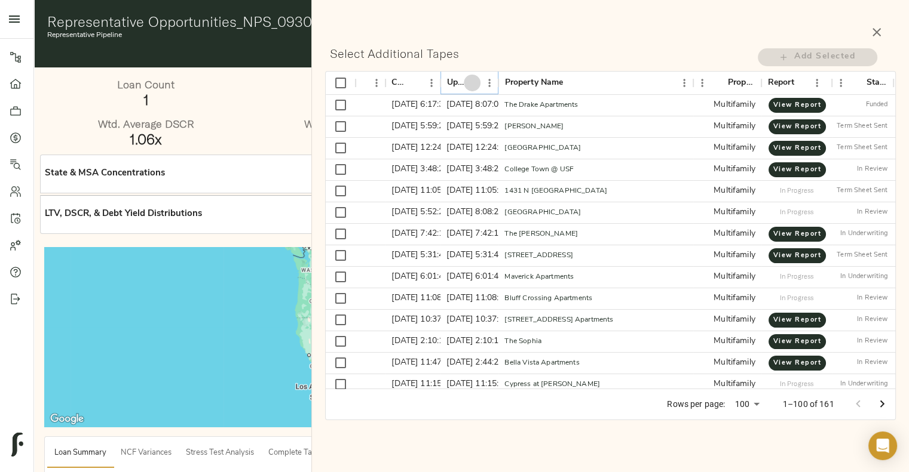
click at [473, 85] on icon "Sort" at bounding box center [472, 83] width 11 height 11
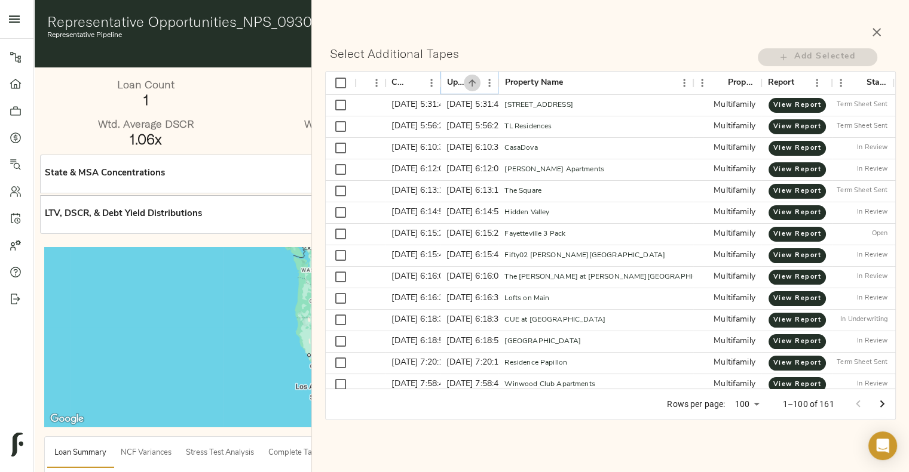
click at [473, 85] on icon "Sort" at bounding box center [472, 83] width 11 height 11
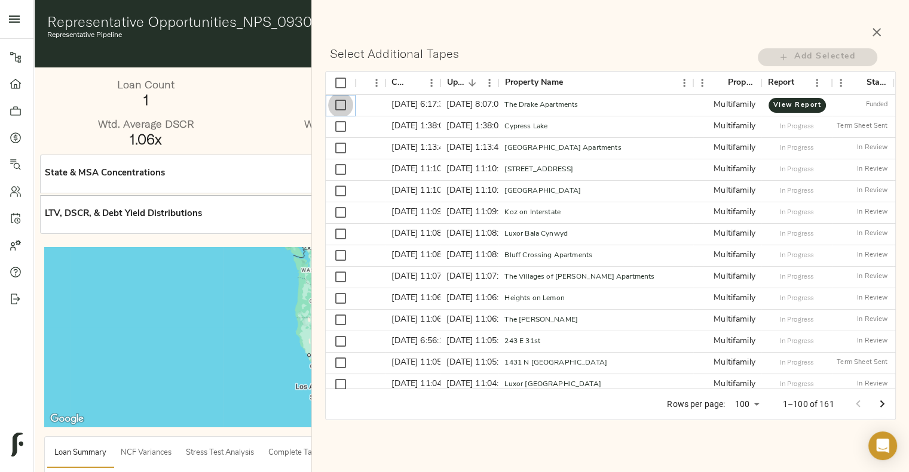
click at [337, 102] on input "Select row" at bounding box center [340, 105] width 25 height 25
checkbox input "true"
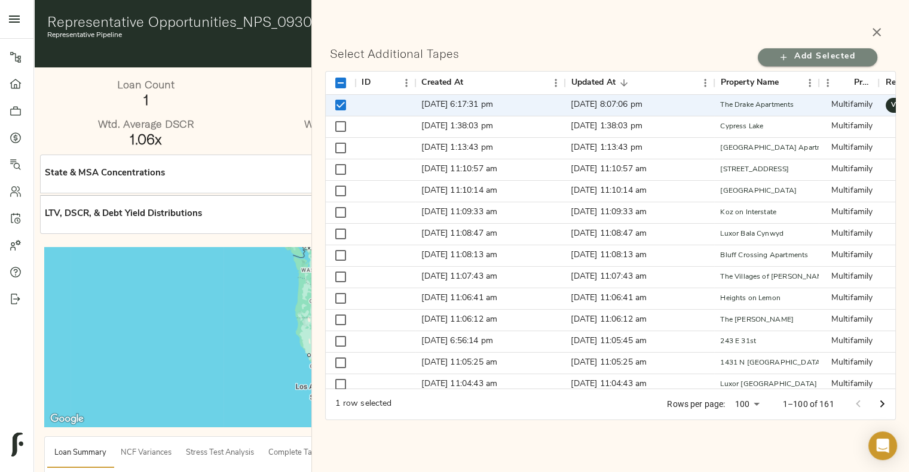
click at [779, 56] on icon "button" at bounding box center [783, 57] width 12 height 12
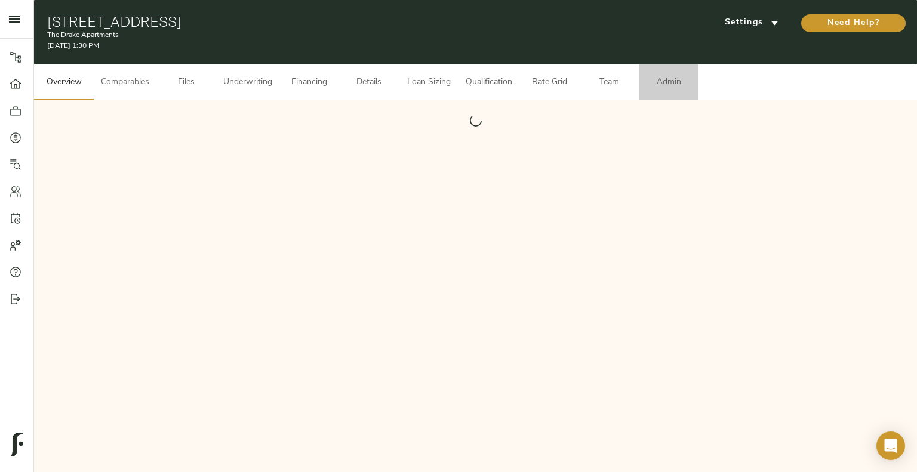
click at [670, 82] on span "Admin" at bounding box center [668, 82] width 45 height 15
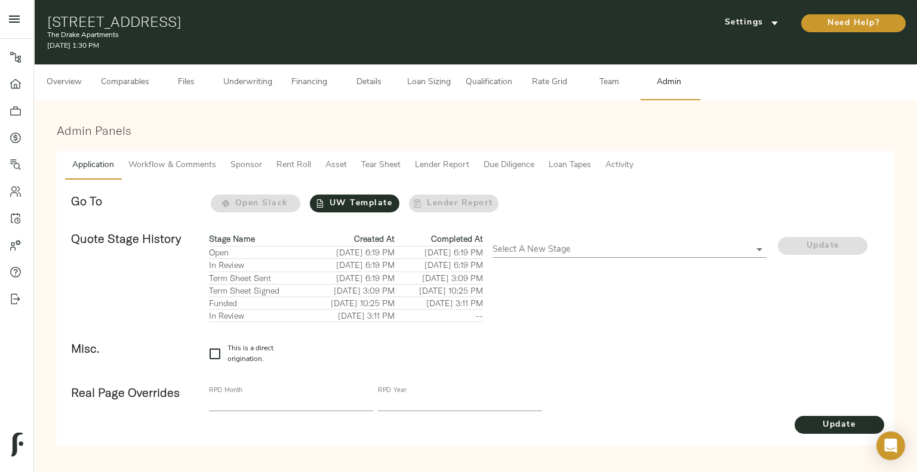
click at [565, 248] on body "The Drake Apartments - [STREET_ADDRESS] Pipeline Dashboard Portfolio Quotes Sea…" at bounding box center [458, 240] width 917 height 481
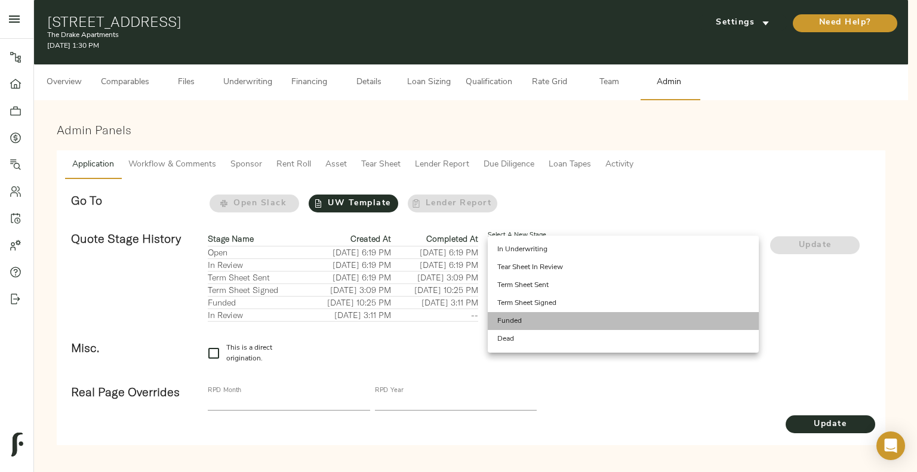
click at [550, 320] on li "Funded" at bounding box center [623, 321] width 271 height 18
type input "FUNDED"
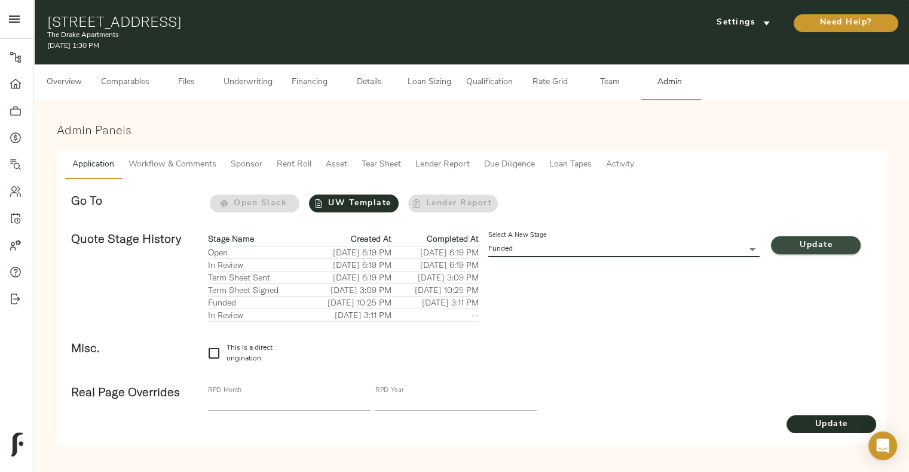
click at [787, 243] on span "Update" at bounding box center [816, 245] width 90 height 15
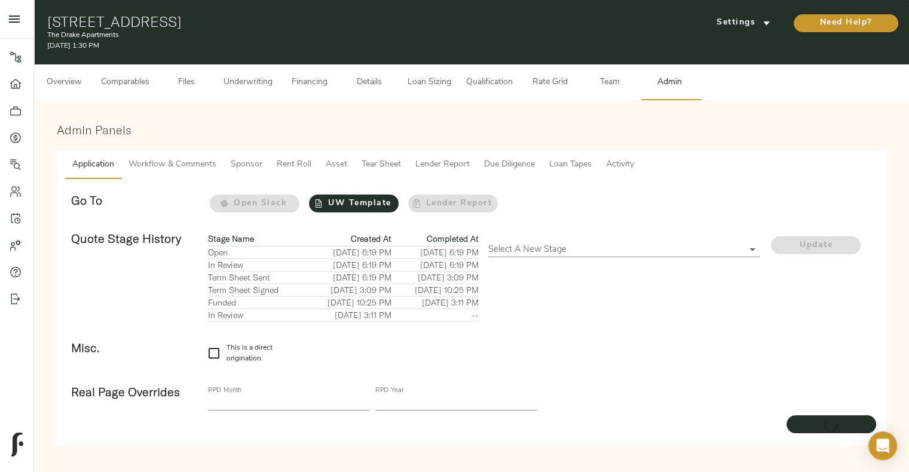
scroll to position [31, 0]
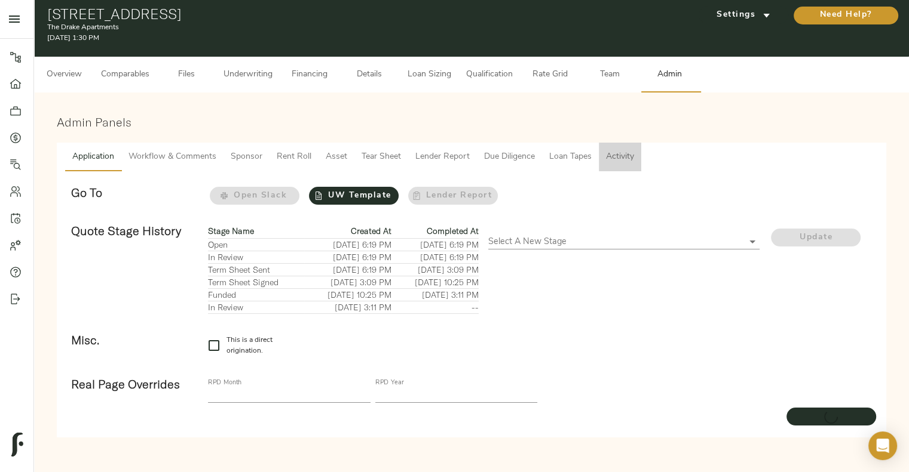
click at [631, 143] on button "Activity" at bounding box center [620, 157] width 42 height 29
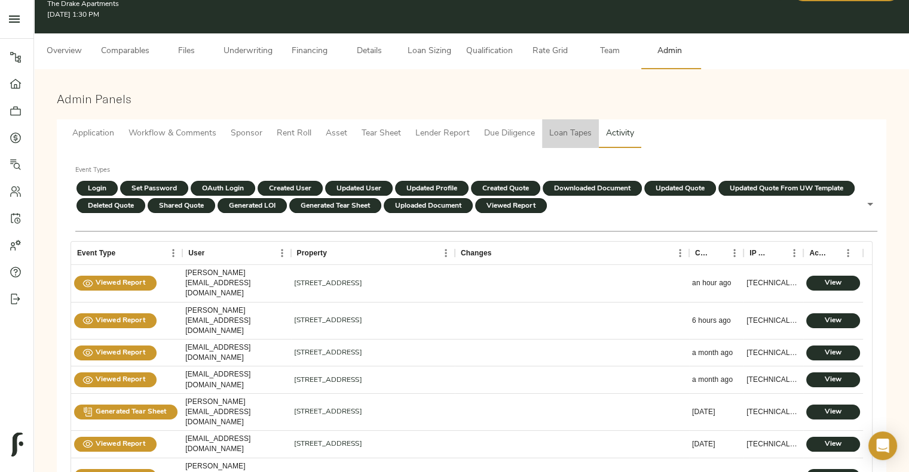
click at [572, 136] on span "Loan Tapes" at bounding box center [570, 134] width 42 height 15
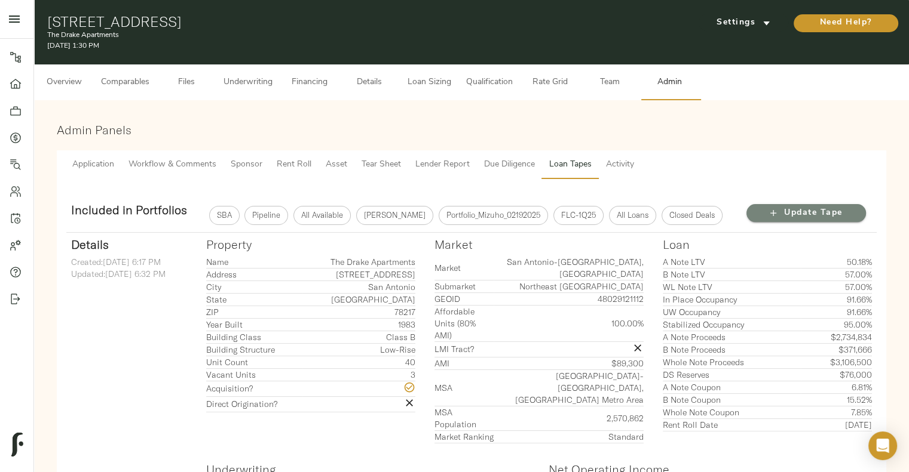
click at [806, 214] on span "Update Tape" at bounding box center [806, 213] width 96 height 15
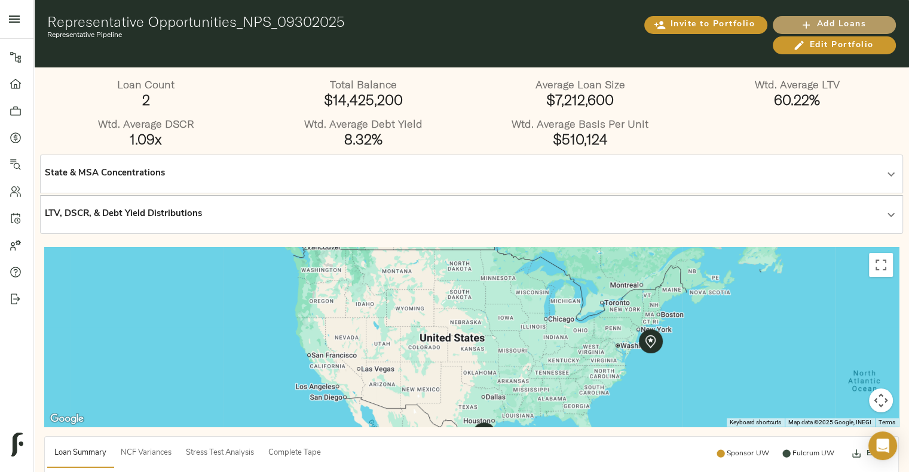
click at [791, 19] on span "Add Loans" at bounding box center [833, 24] width 99 height 15
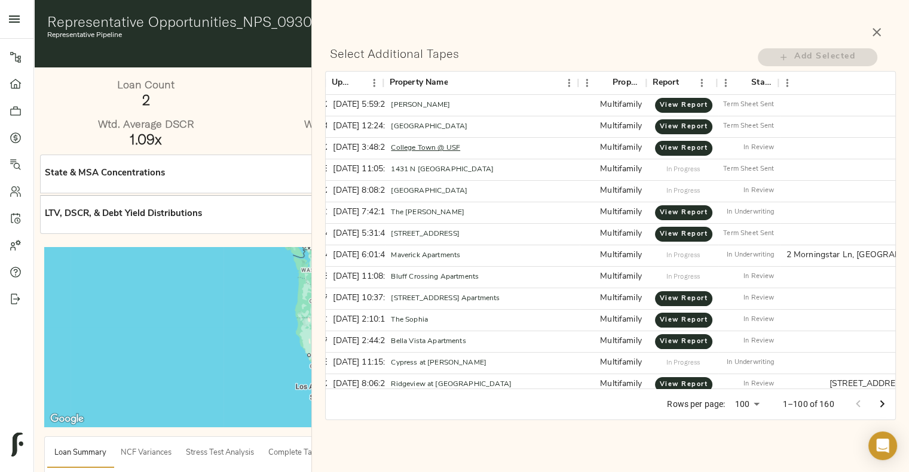
scroll to position [0, 115]
click at [743, 78] on icon "Sort" at bounding box center [742, 83] width 11 height 11
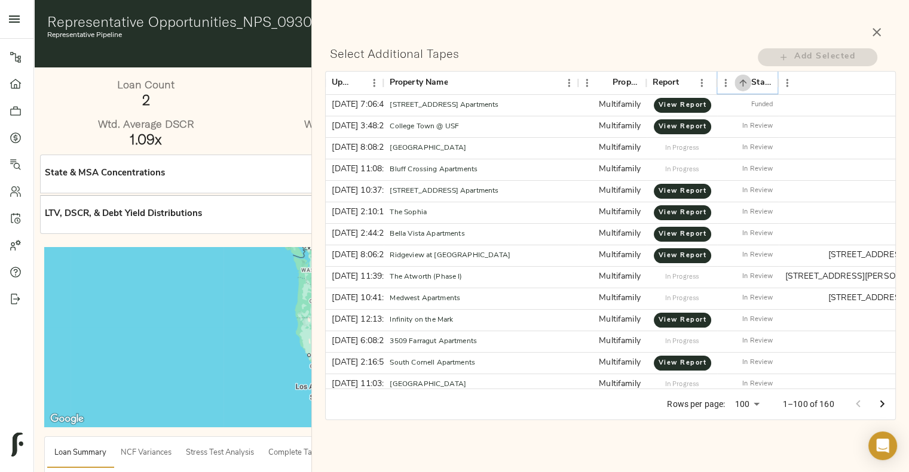
click at [743, 78] on icon "Sort" at bounding box center [742, 83] width 11 height 11
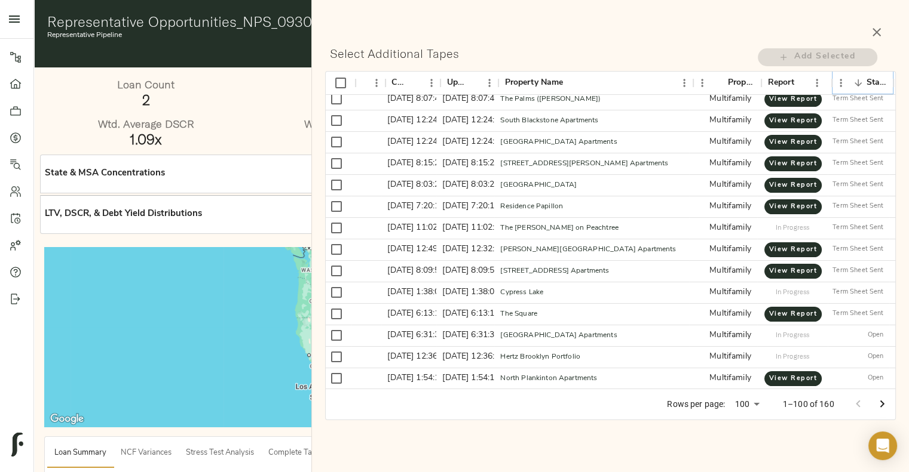
scroll to position [178, 0]
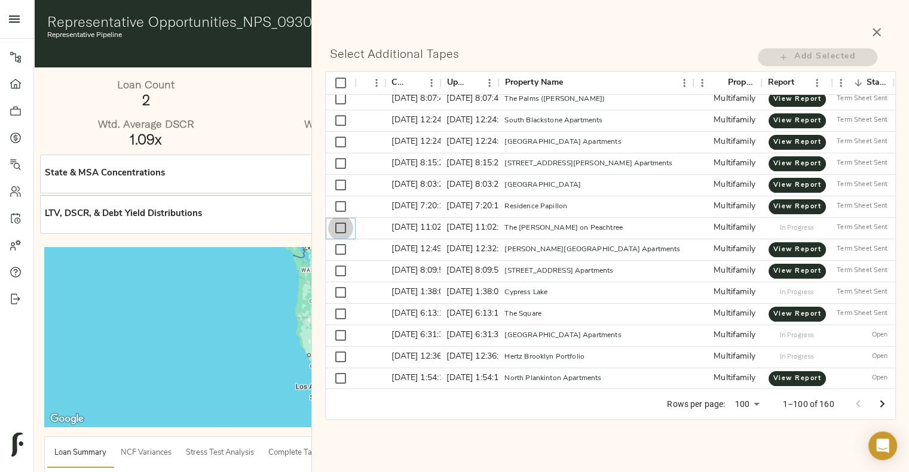
click at [337, 226] on input "Select row" at bounding box center [340, 228] width 25 height 25
checkbox input "true"
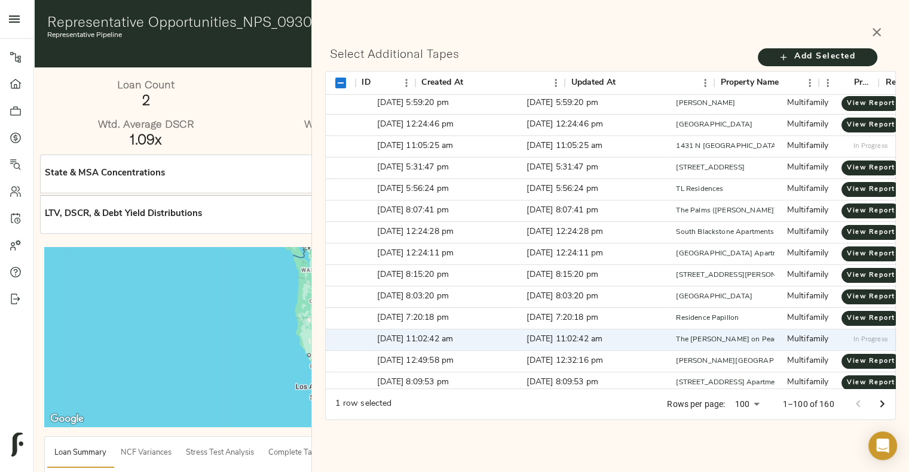
scroll to position [66, 0]
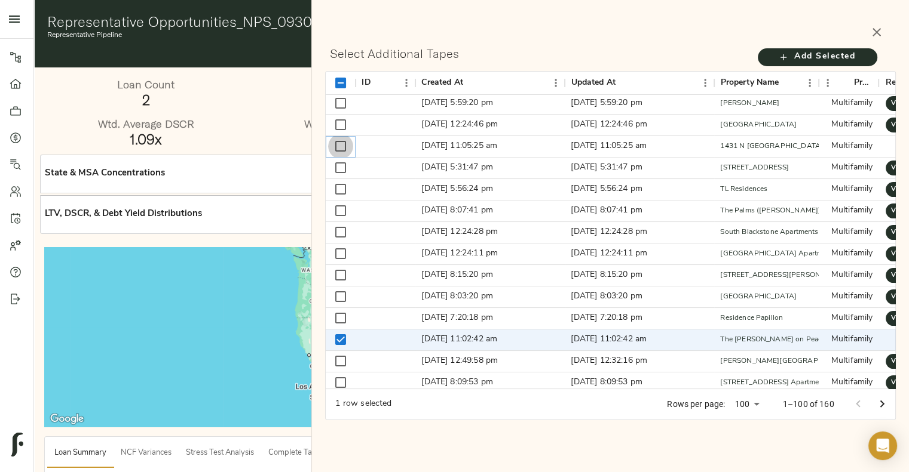
click at [337, 150] on input "Select row" at bounding box center [340, 146] width 25 height 25
checkbox input "true"
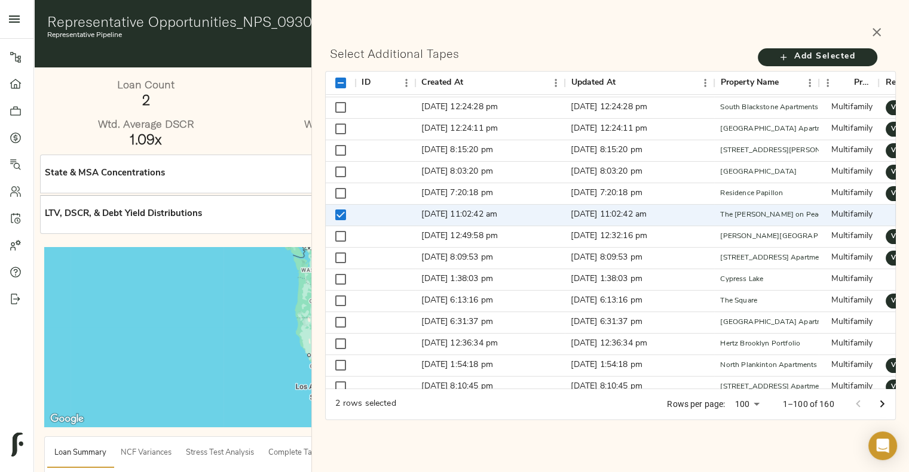
scroll to position [191, 0]
click at [346, 278] on input "Select row" at bounding box center [340, 279] width 25 height 25
checkbox input "true"
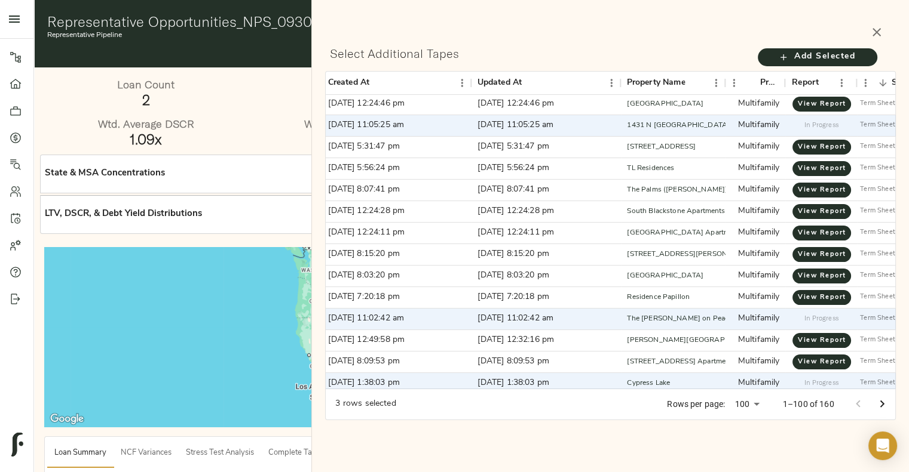
scroll to position [136, 93]
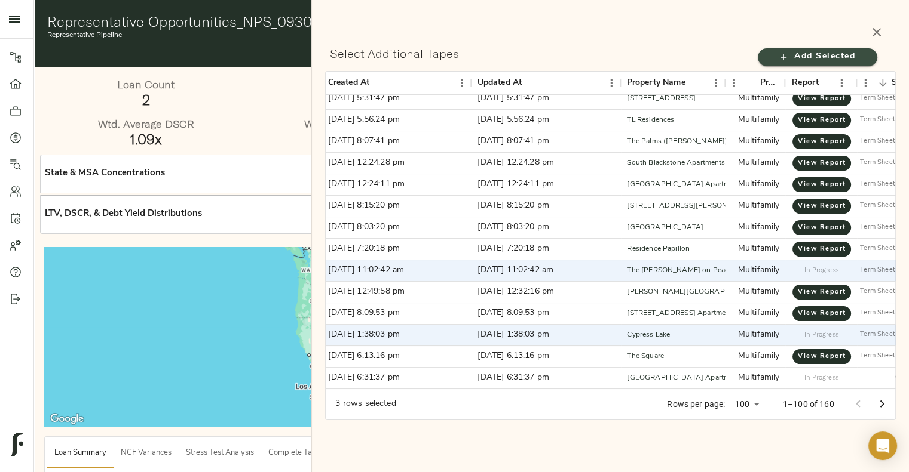
click at [842, 62] on span "Add Selected" at bounding box center [817, 57] width 96 height 15
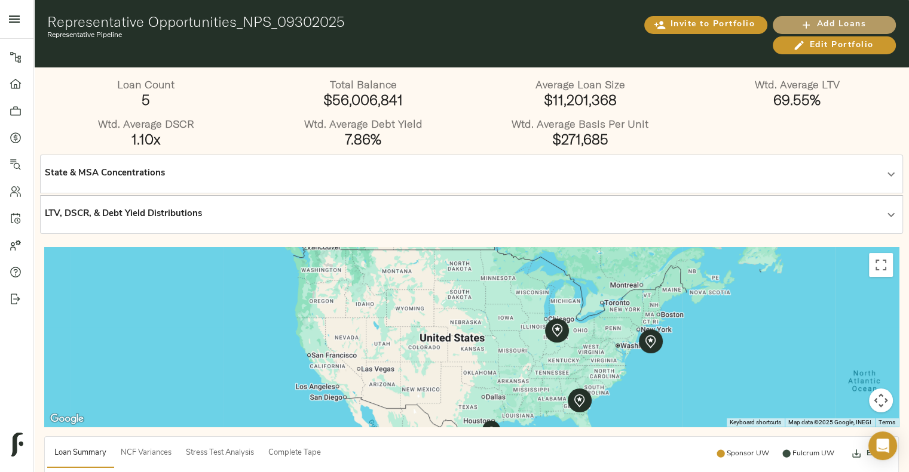
click at [796, 21] on span "Add Loans" at bounding box center [833, 24] width 99 height 15
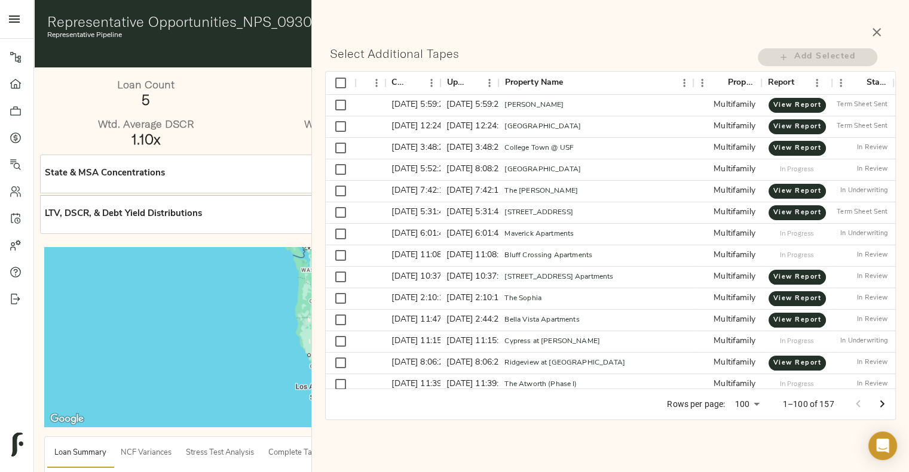
scroll to position [0, 174]
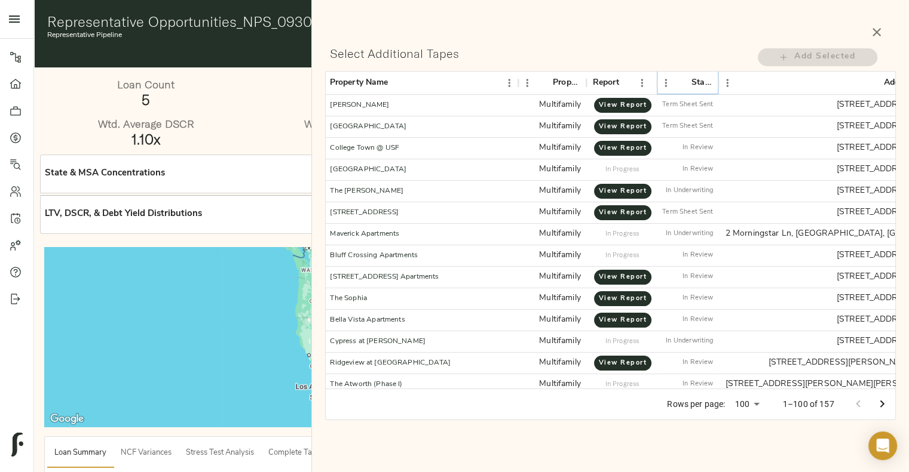
click at [687, 82] on icon "Sort" at bounding box center [682, 83] width 11 height 11
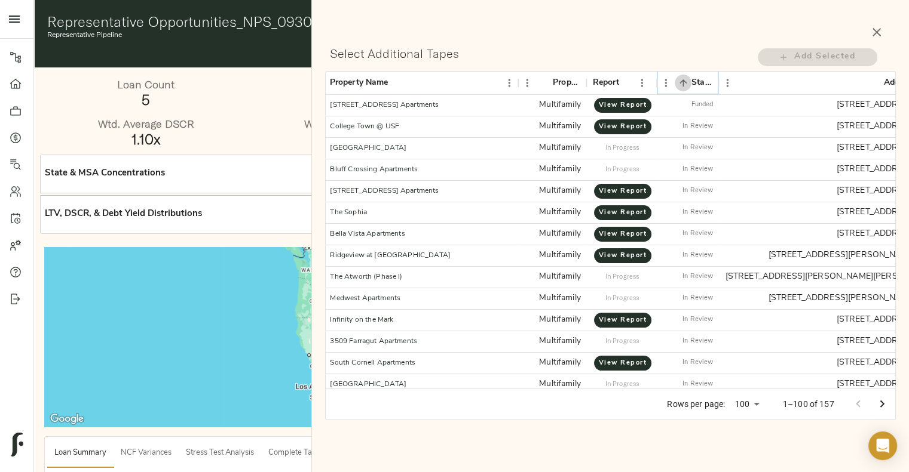
click at [687, 82] on icon "Sort" at bounding box center [682, 83] width 11 height 11
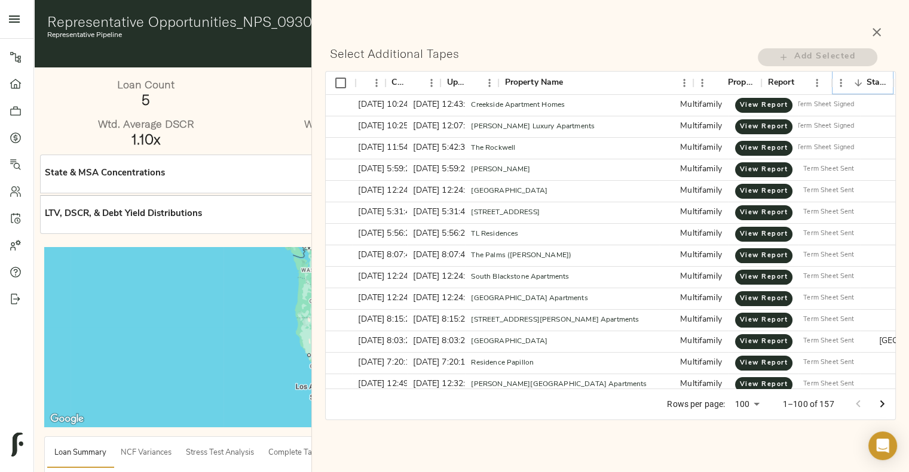
scroll to position [1, 0]
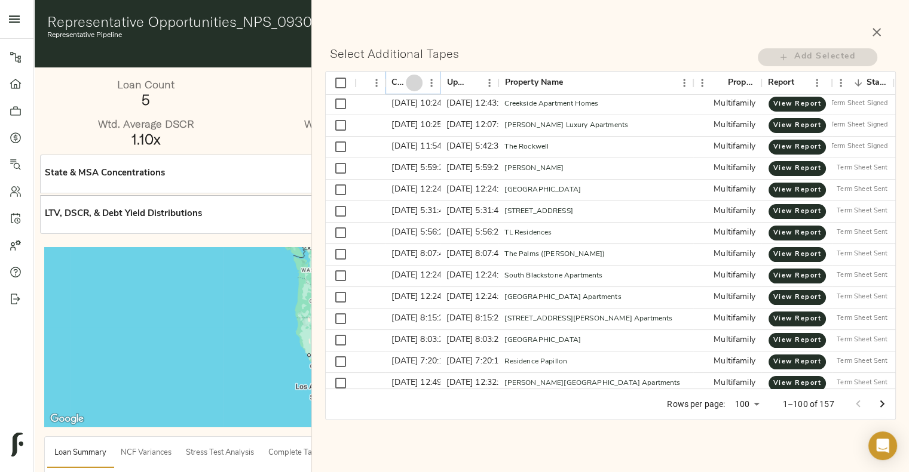
click at [413, 81] on icon "Sort" at bounding box center [413, 82] width 7 height 7
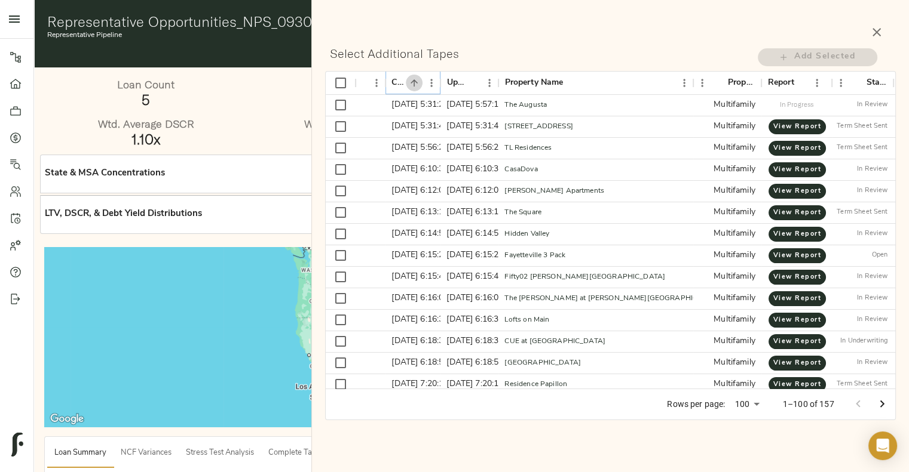
click at [413, 81] on icon "Sort" at bounding box center [413, 82] width 7 height 7
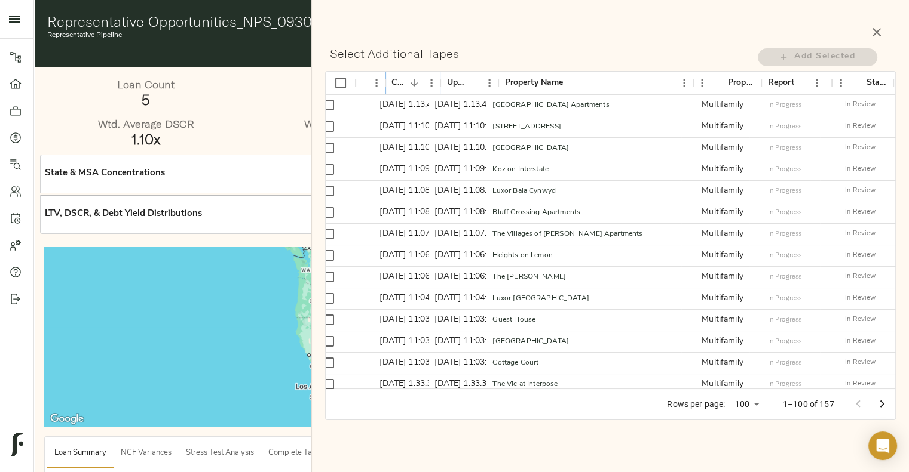
scroll to position [0, 0]
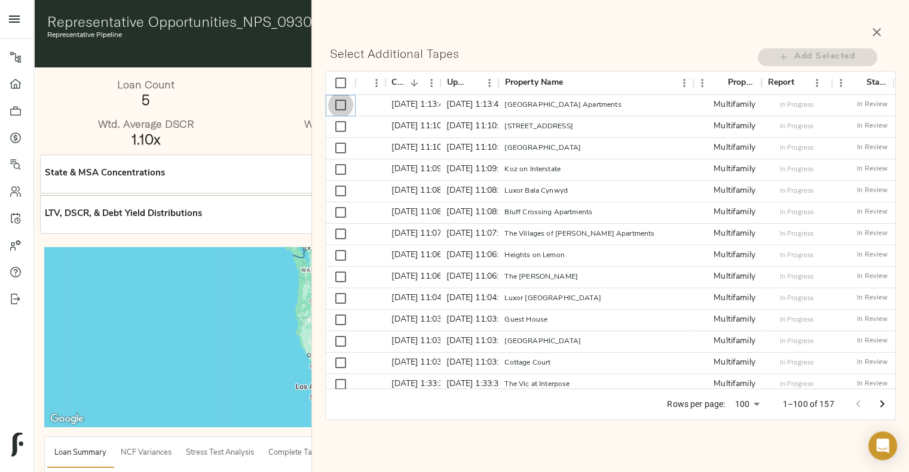
click at [344, 109] on input "Select row" at bounding box center [340, 105] width 25 height 25
checkbox input "true"
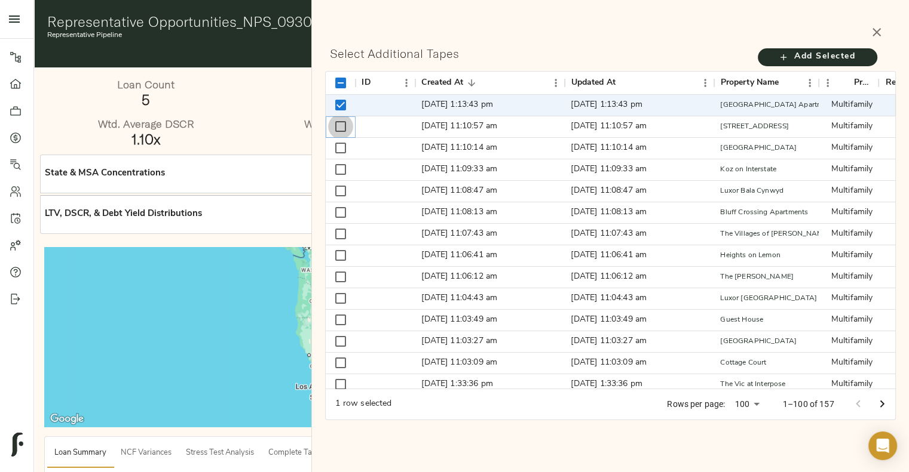
click at [340, 120] on input "Select row" at bounding box center [340, 126] width 25 height 25
checkbox input "true"
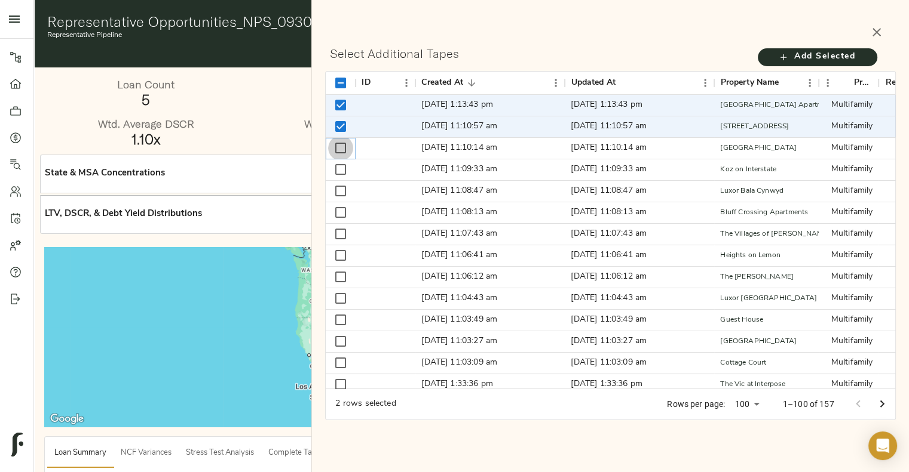
click at [339, 145] on input "Select row" at bounding box center [340, 148] width 25 height 25
checkbox input "true"
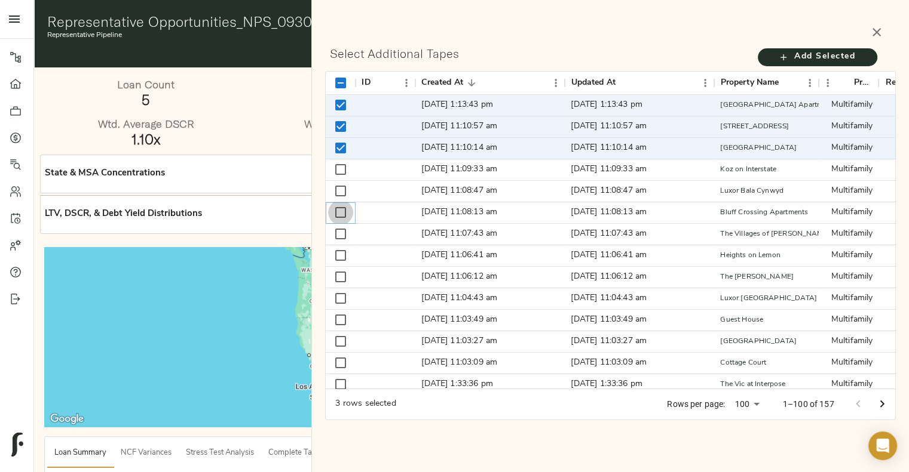
click at [345, 216] on input "Select row" at bounding box center [340, 212] width 25 height 25
checkbox input "true"
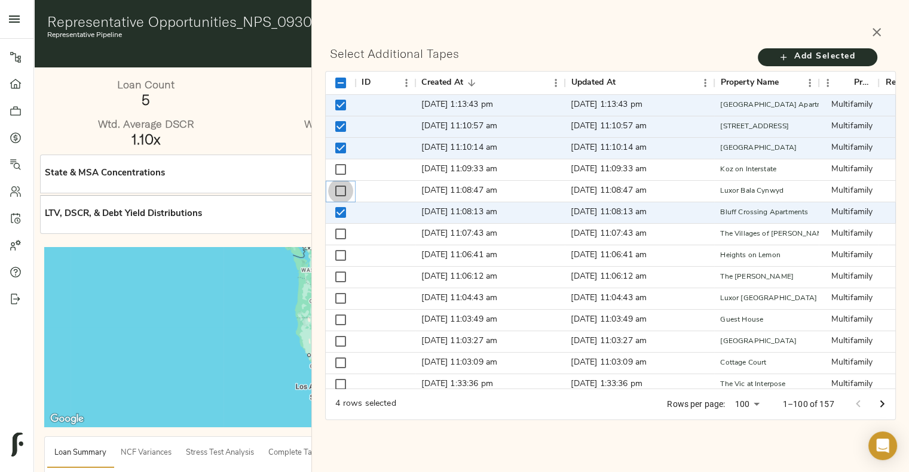
click at [340, 193] on input "Select row" at bounding box center [340, 191] width 25 height 25
checkbox input "true"
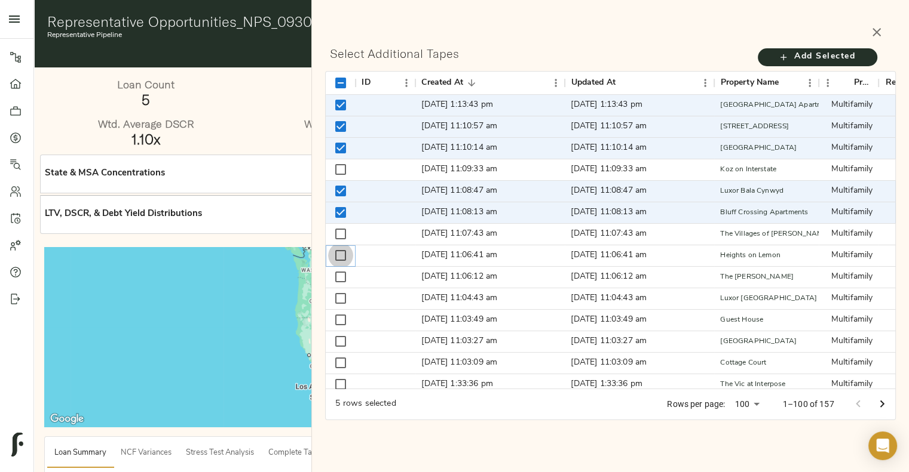
click at [339, 255] on input "Select row" at bounding box center [340, 255] width 25 height 25
checkbox input "true"
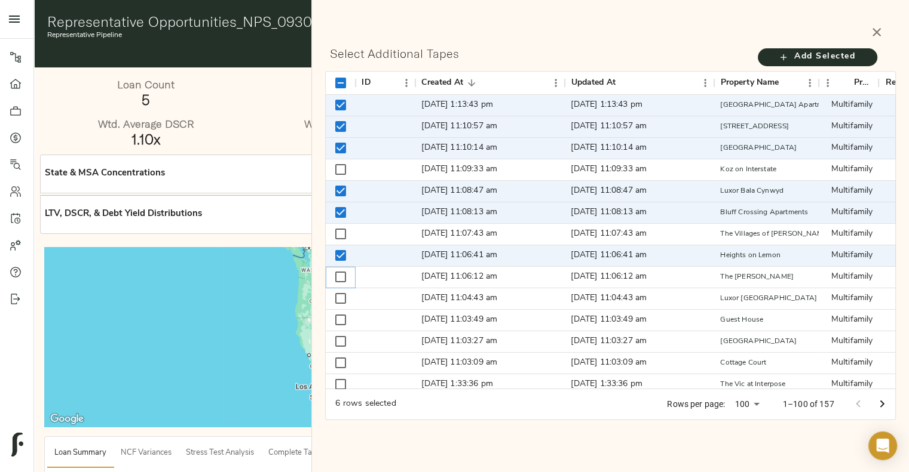
click at [339, 269] on input "Select row" at bounding box center [340, 277] width 25 height 25
checkbox input "true"
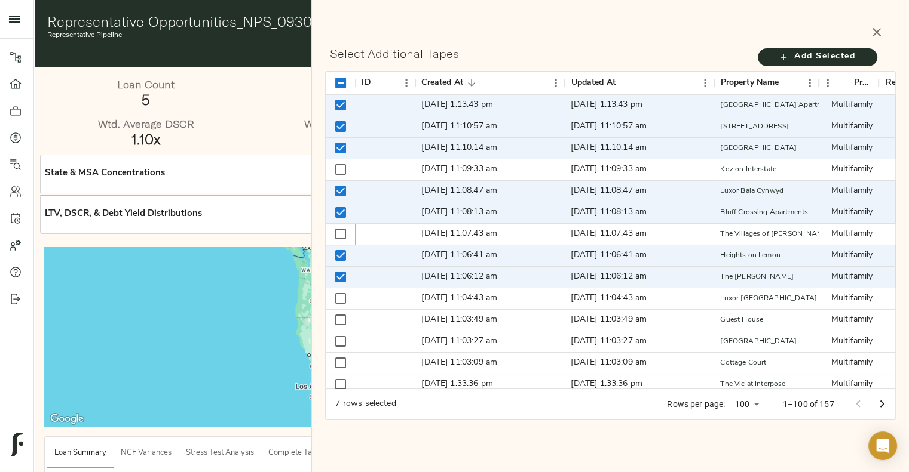
click at [342, 236] on input "Select row" at bounding box center [340, 234] width 25 height 25
checkbox input "true"
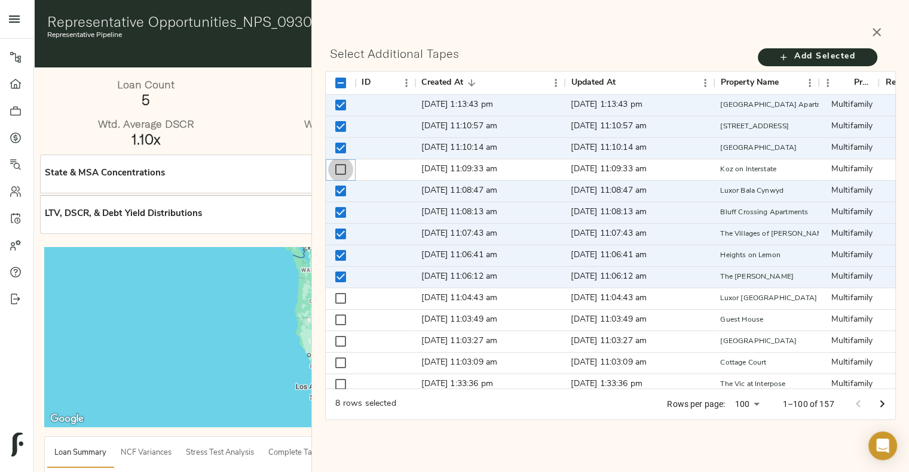
click at [341, 159] on input "Select row" at bounding box center [340, 169] width 25 height 25
checkbox input "true"
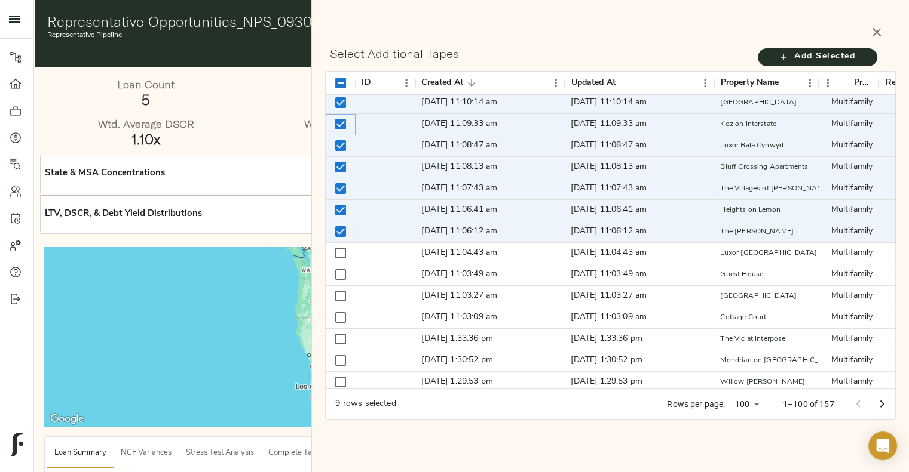
scroll to position [45, 0]
click at [340, 257] on input "Select row" at bounding box center [340, 253] width 25 height 25
checkbox input "true"
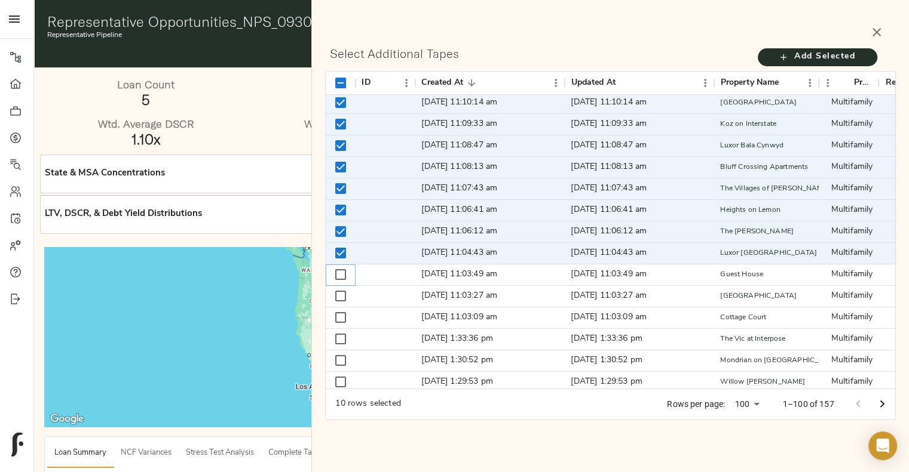
click at [341, 274] on input "Select row" at bounding box center [340, 274] width 25 height 25
checkbox input "true"
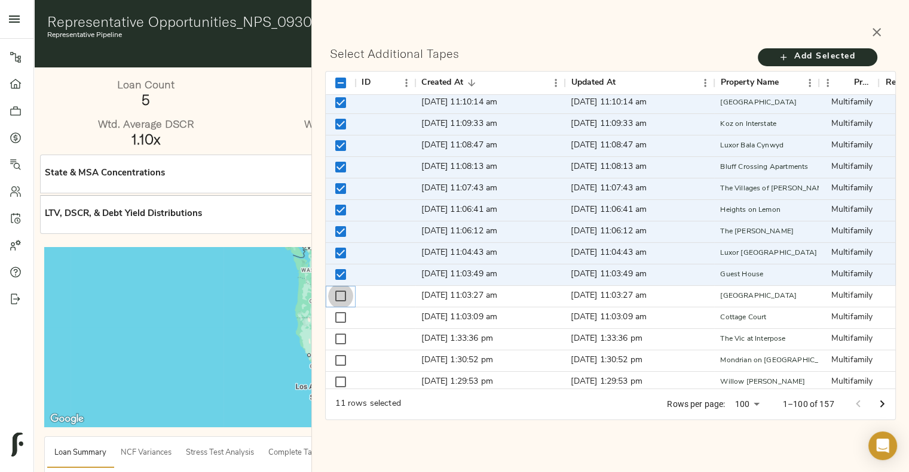
click at [342, 303] on input "Select row" at bounding box center [340, 296] width 25 height 25
checkbox input "true"
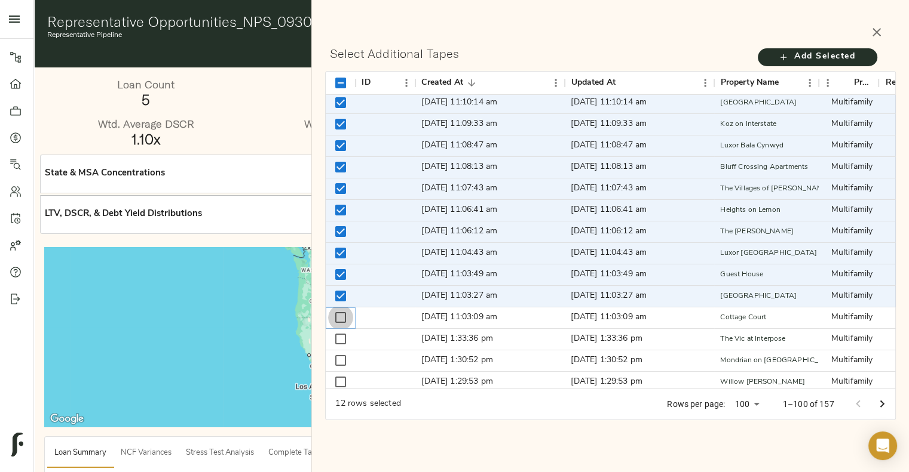
click at [340, 326] on input "Select row" at bounding box center [340, 317] width 25 height 25
checkbox input "true"
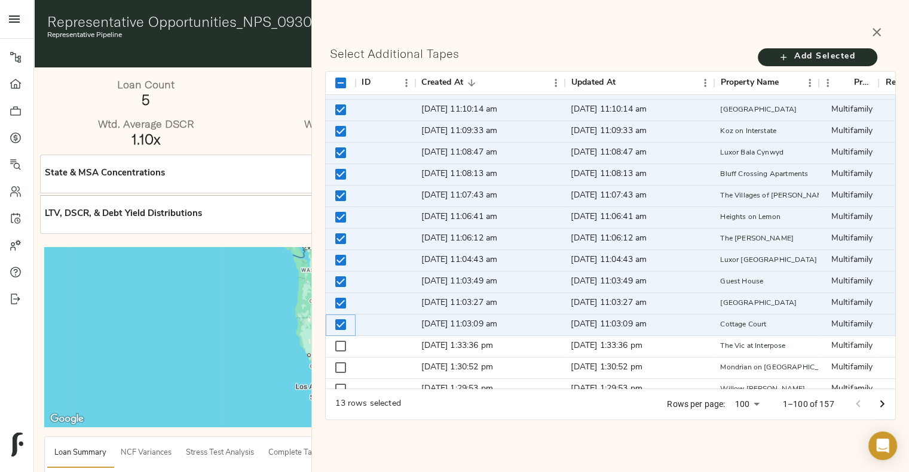
scroll to position [0, 0]
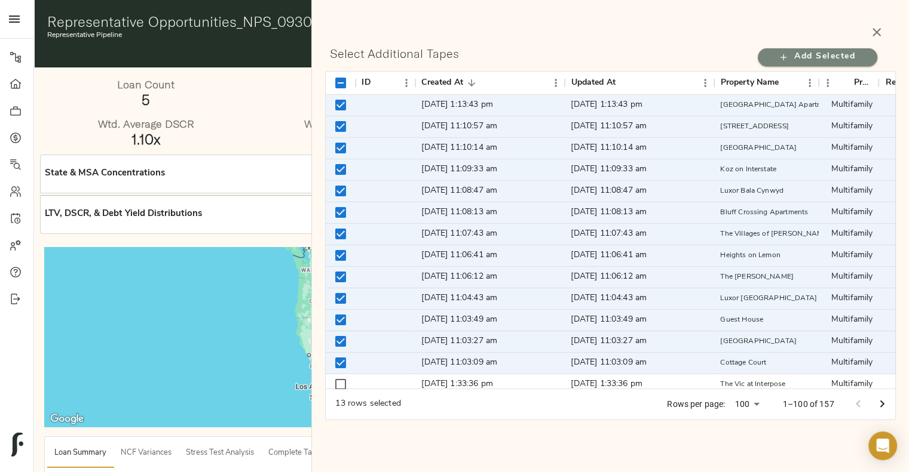
click at [795, 58] on span "Add Selected" at bounding box center [817, 57] width 96 height 15
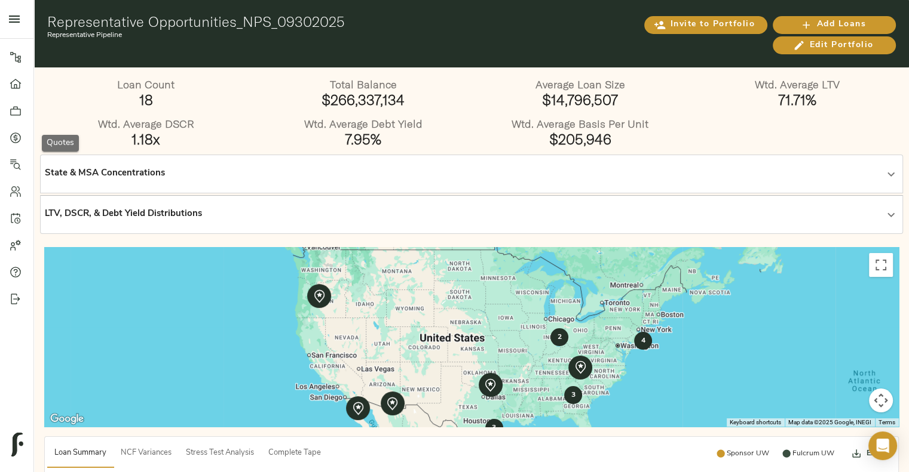
click at [15, 145] on link "Quotes" at bounding box center [16, 137] width 33 height 27
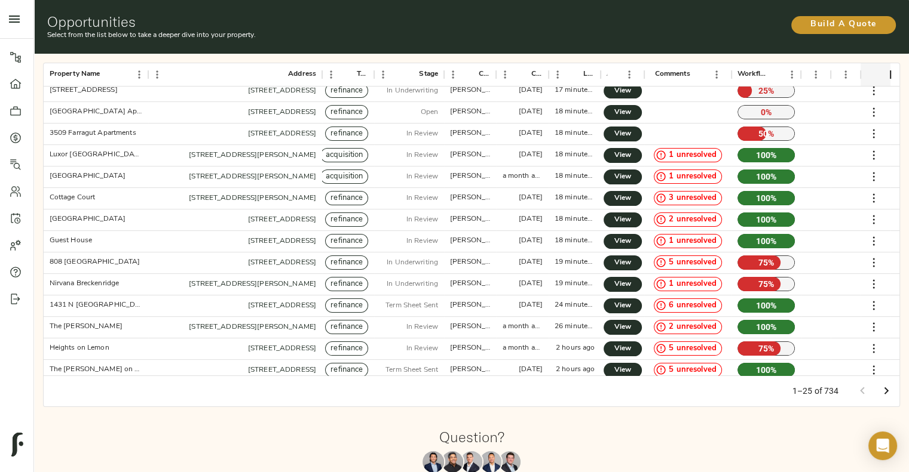
scroll to position [179, 0]
click at [616, 262] on span "View" at bounding box center [622, 262] width 14 height 13
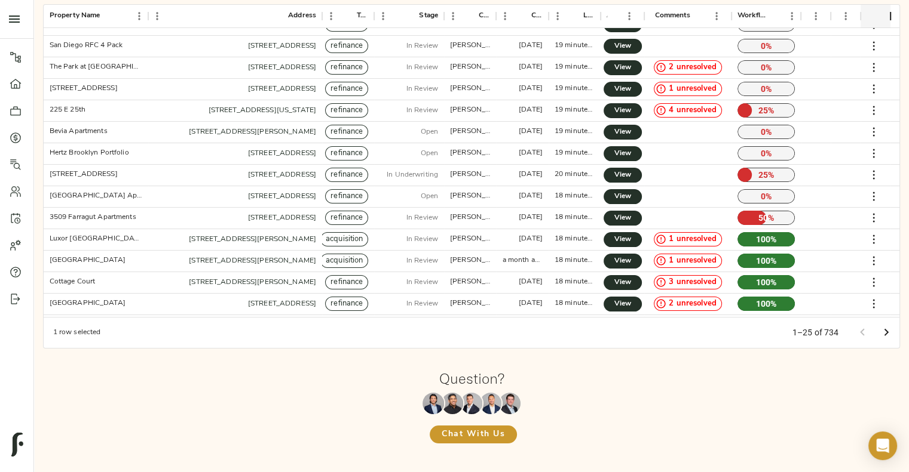
scroll to position [0, 0]
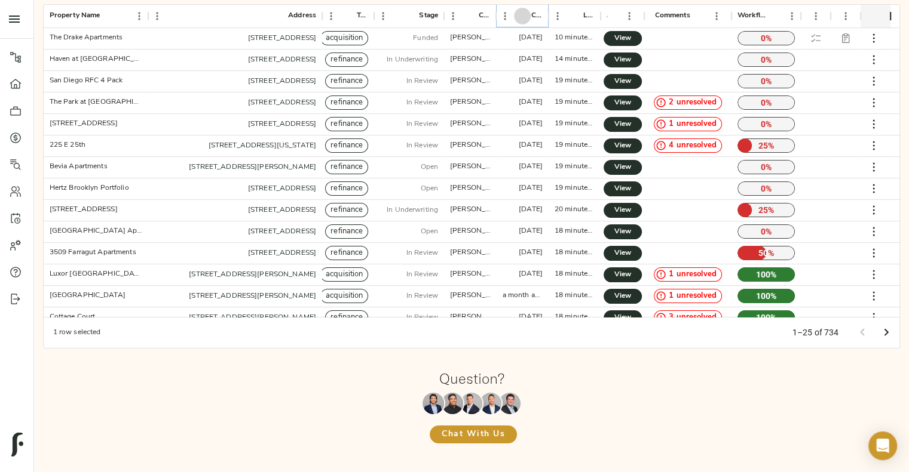
click at [525, 16] on icon "Sort" at bounding box center [521, 16] width 7 height 7
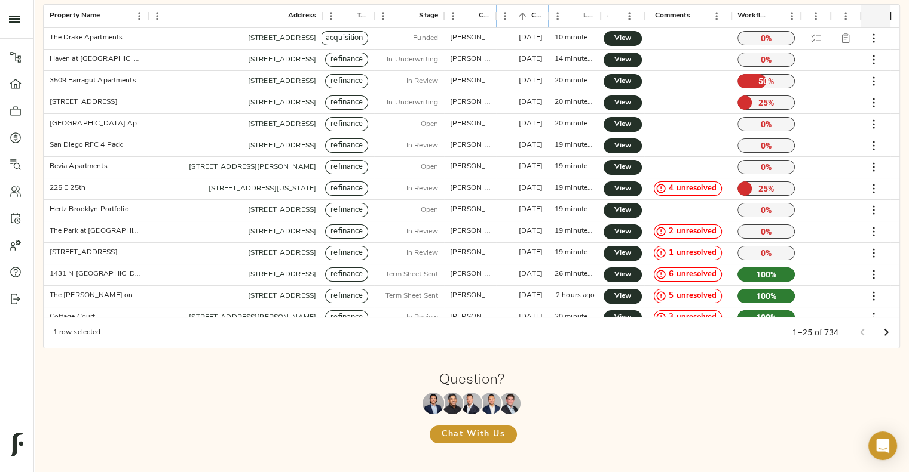
click at [525, 16] on icon "Sort" at bounding box center [521, 16] width 7 height 7
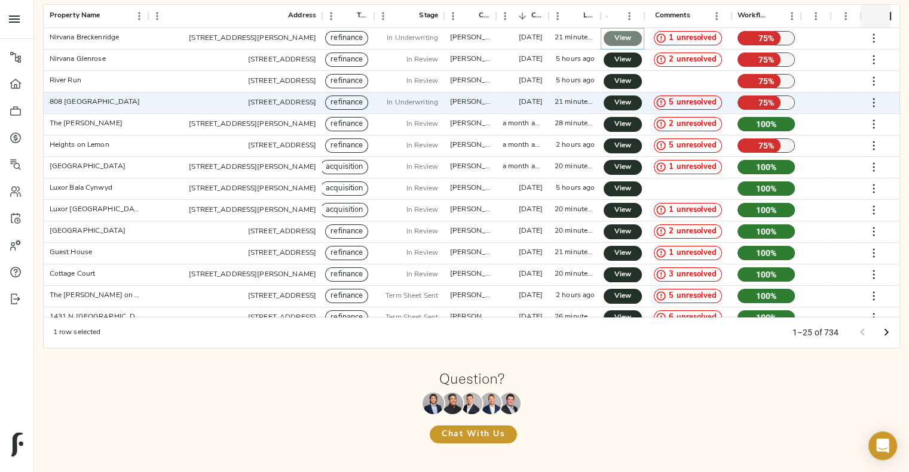
click at [610, 36] on link "View" at bounding box center [622, 38] width 38 height 15
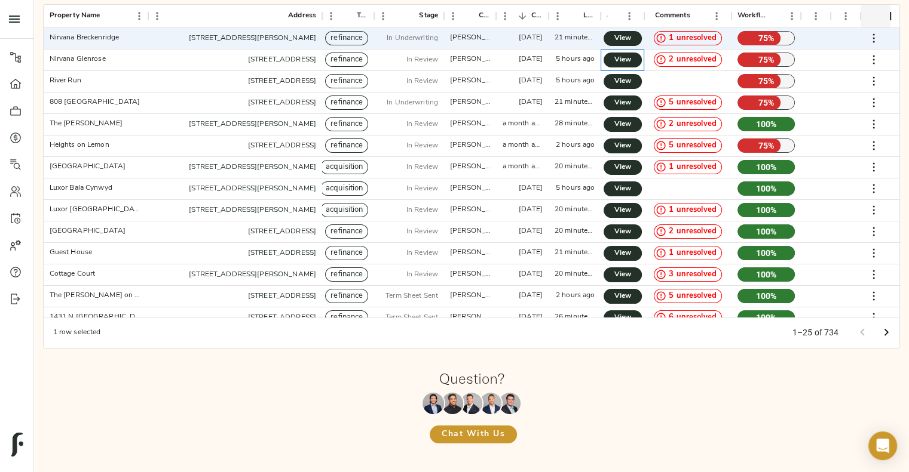
click at [619, 51] on div "View" at bounding box center [622, 61] width 44 height 22
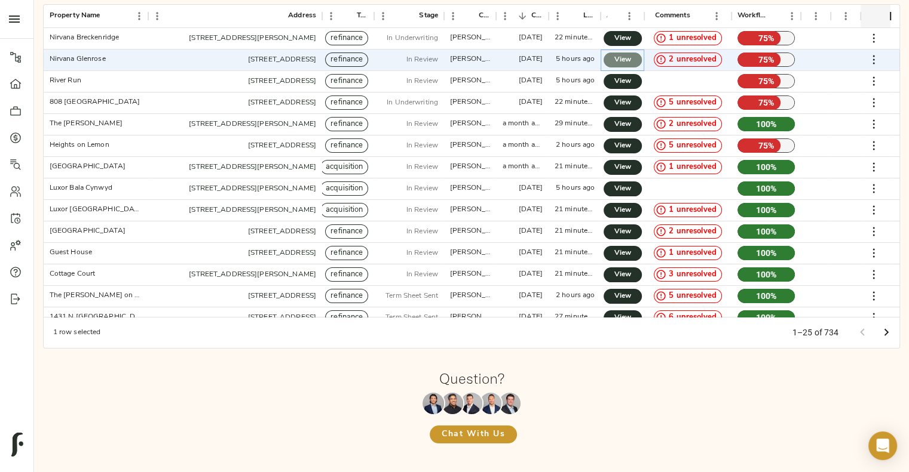
click at [619, 55] on span "View" at bounding box center [622, 60] width 14 height 13
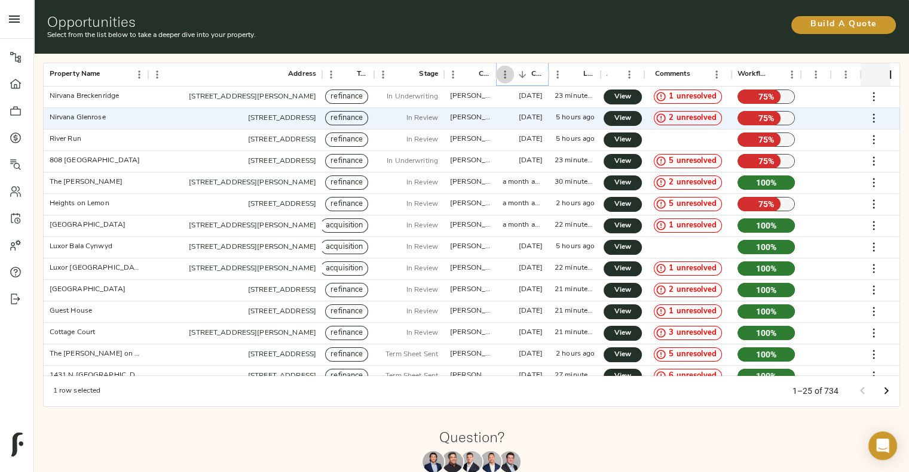
click at [506, 76] on icon "Menu" at bounding box center [505, 75] width 12 height 12
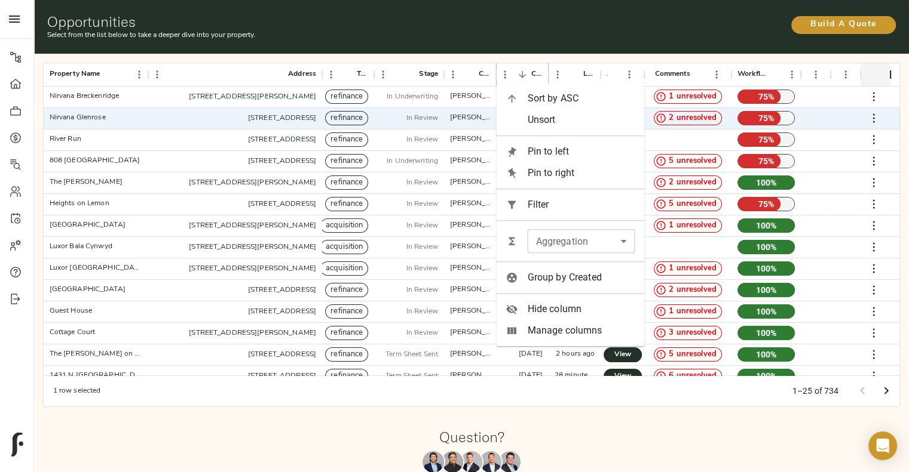
click at [521, 74] on icon "Sort" at bounding box center [521, 74] width 7 height 7
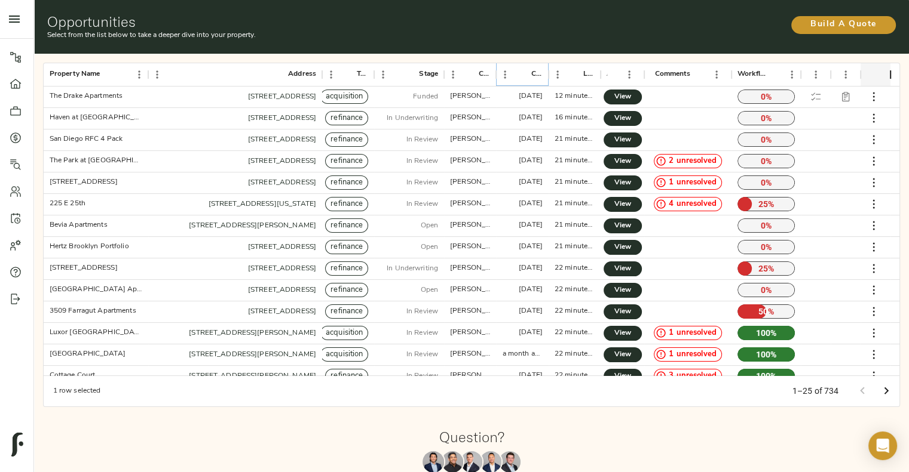
click at [521, 74] on icon "Sort" at bounding box center [521, 74] width 7 height 7
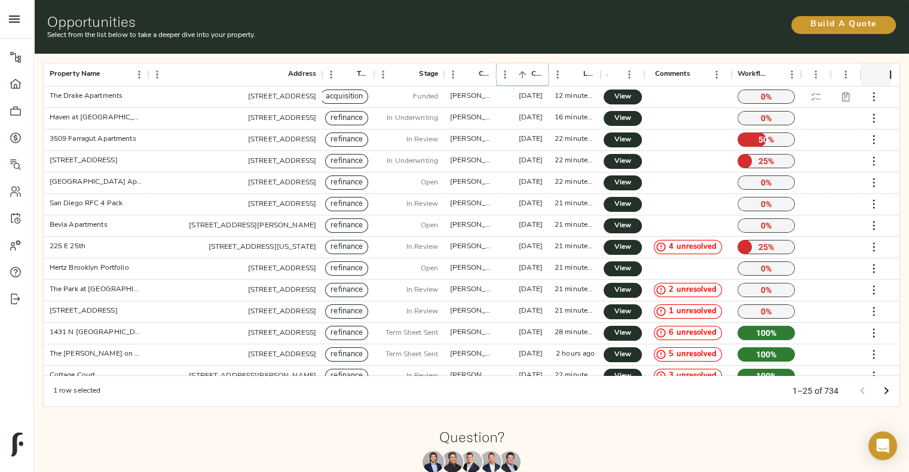
click at [521, 74] on icon "Sort" at bounding box center [521, 74] width 7 height 7
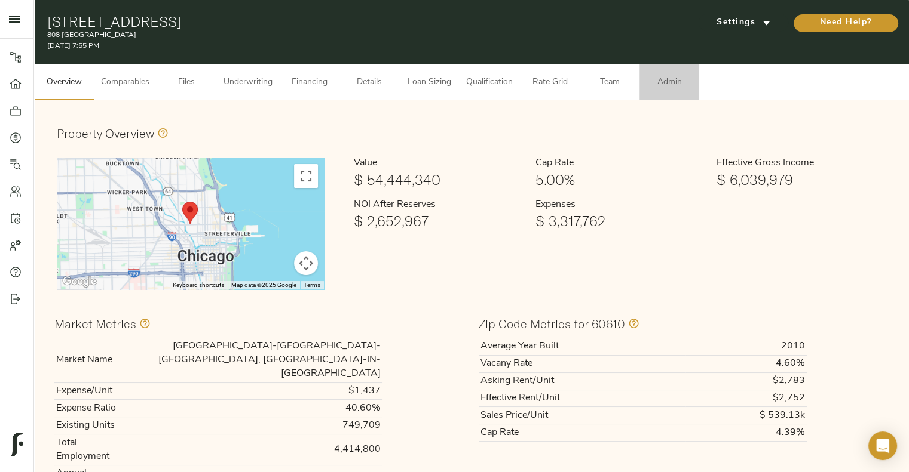
click at [670, 88] on span "Admin" at bounding box center [668, 82] width 45 height 15
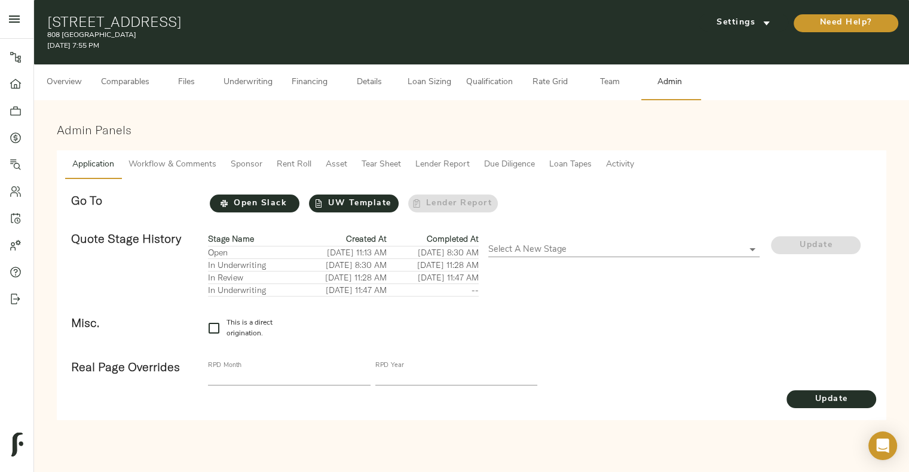
click at [576, 170] on span "Loan Tapes" at bounding box center [570, 165] width 42 height 15
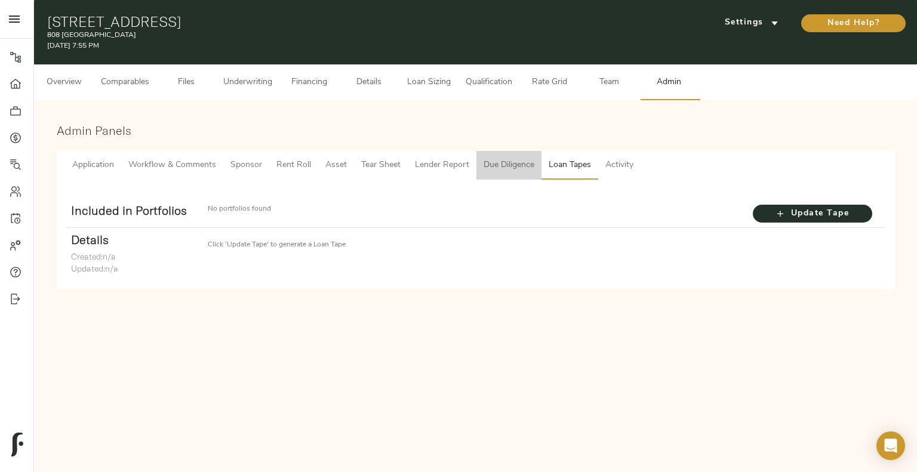
click at [517, 159] on span "Due Diligence" at bounding box center [509, 165] width 51 height 15
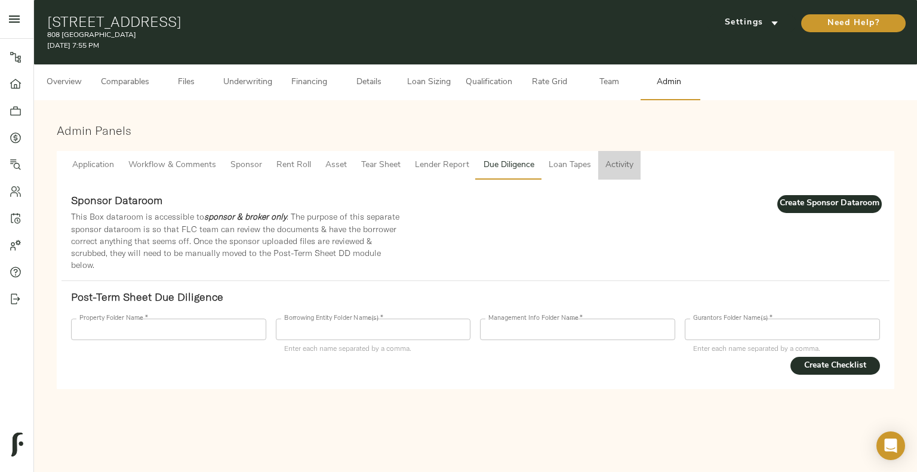
click at [599, 152] on button "Activity" at bounding box center [620, 165] width 42 height 29
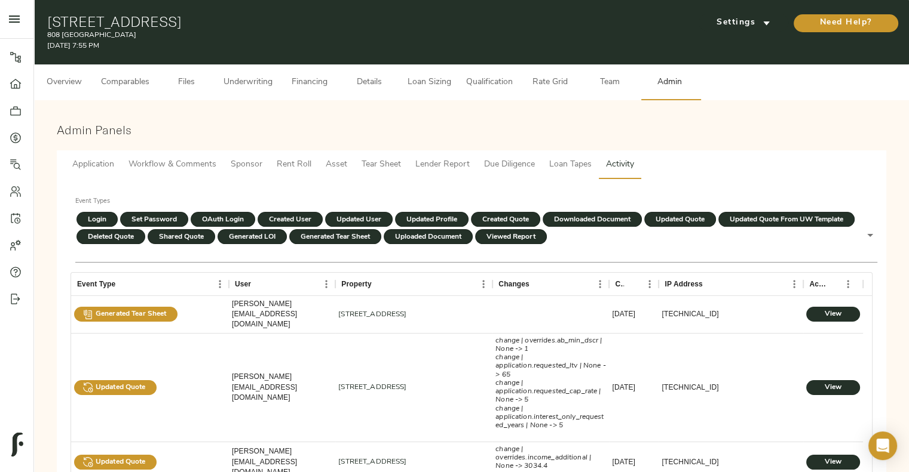
click at [561, 167] on span "Loan Tapes" at bounding box center [570, 165] width 42 height 15
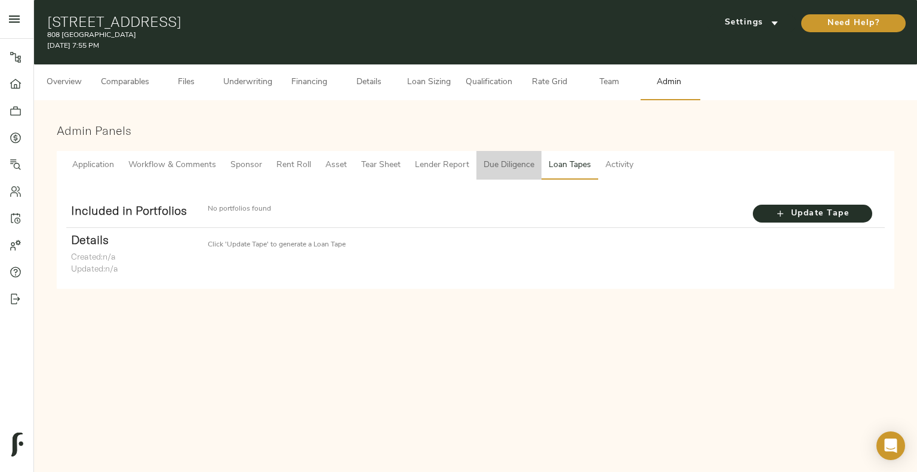
click at [518, 164] on span "Due Diligence" at bounding box center [509, 165] width 51 height 15
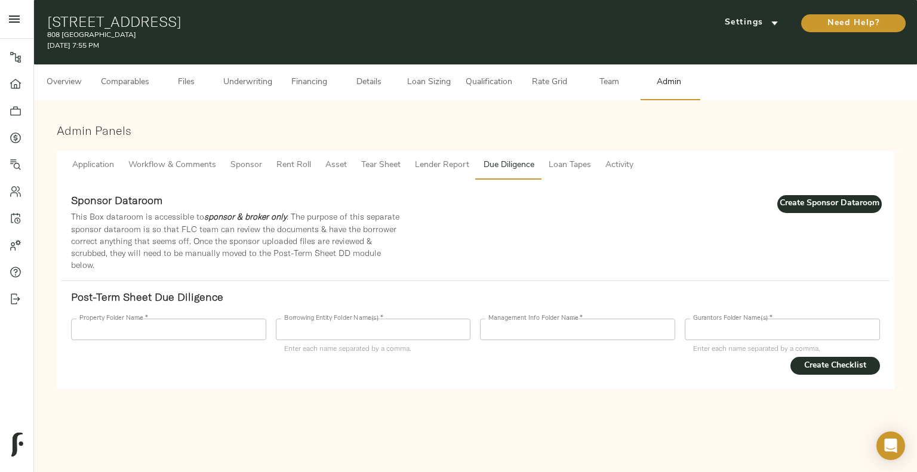
click at [435, 167] on span "Lender Report" at bounding box center [442, 165] width 54 height 15
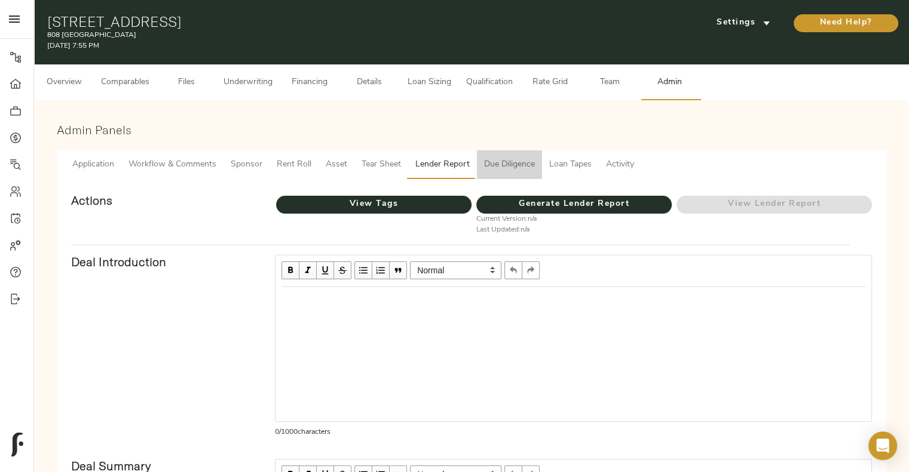
click at [528, 173] on button "Due Diligence" at bounding box center [509, 165] width 65 height 29
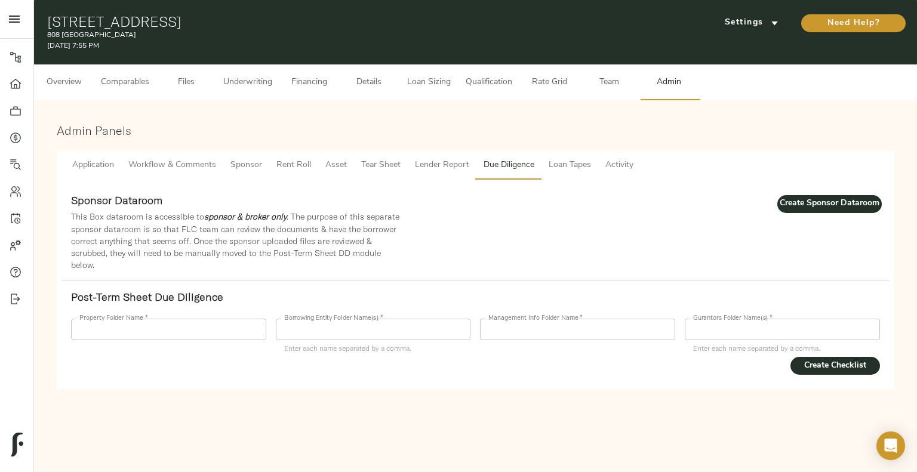
click at [94, 173] on button "Application" at bounding box center [93, 165] width 56 height 29
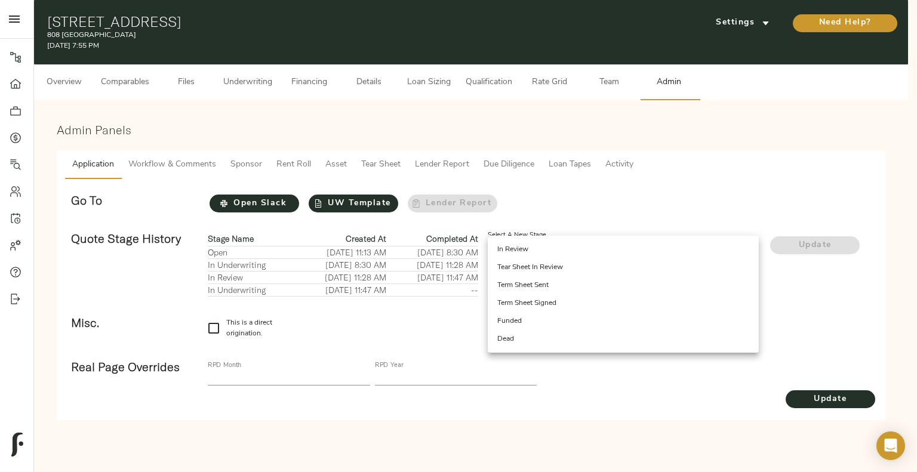
click at [603, 244] on body "808 Cleveland - 808 N Cleveland Ave, Chicago, IL 60610 Pipeline Dashboard Portf…" at bounding box center [458, 236] width 917 height 472
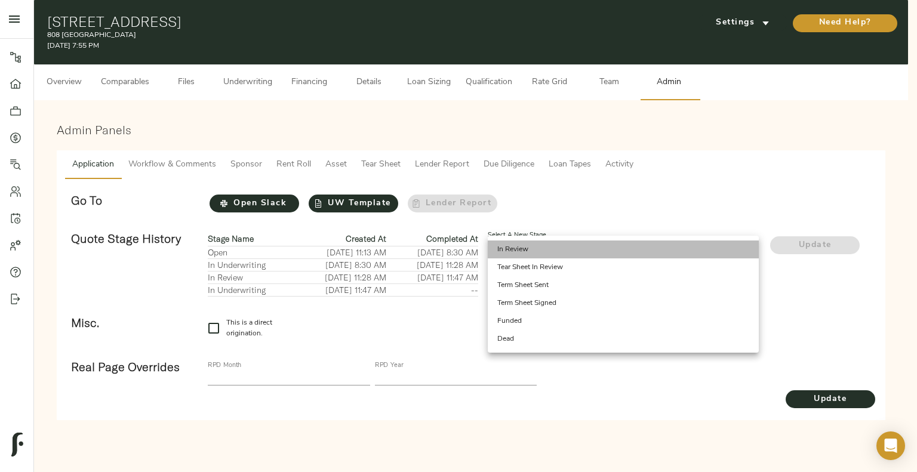
click at [609, 254] on li "In Review" at bounding box center [623, 250] width 271 height 18
type input "IN_REVIEW"
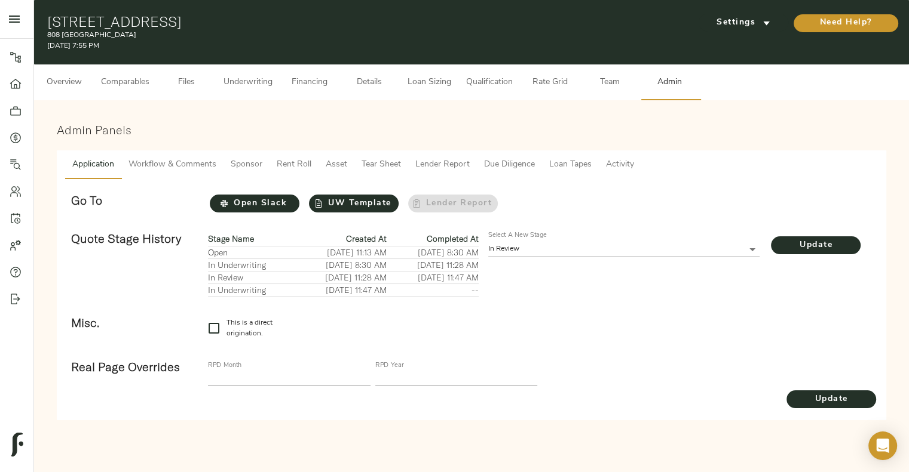
click at [598, 296] on div "Select A New Stage In Review IN_REVIEW" at bounding box center [623, 264] width 281 height 75
click at [585, 165] on span "Loan Tapes" at bounding box center [570, 165] width 42 height 15
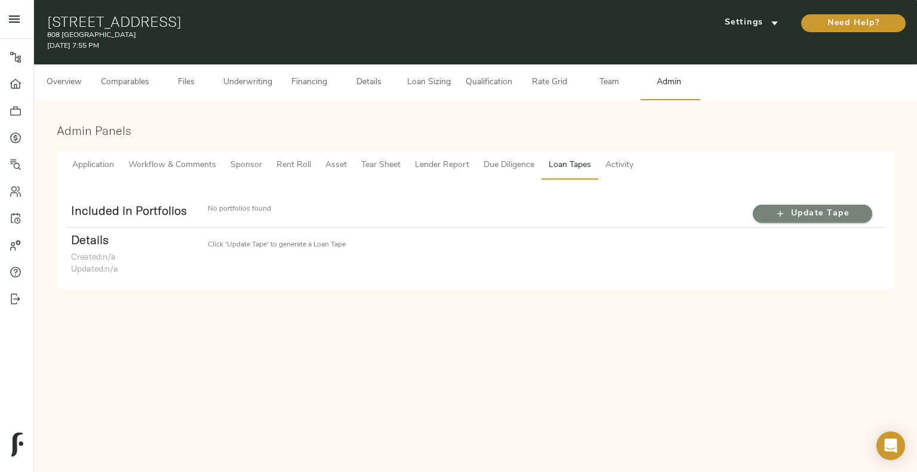
click at [766, 208] on span "Update Tape" at bounding box center [813, 214] width 96 height 15
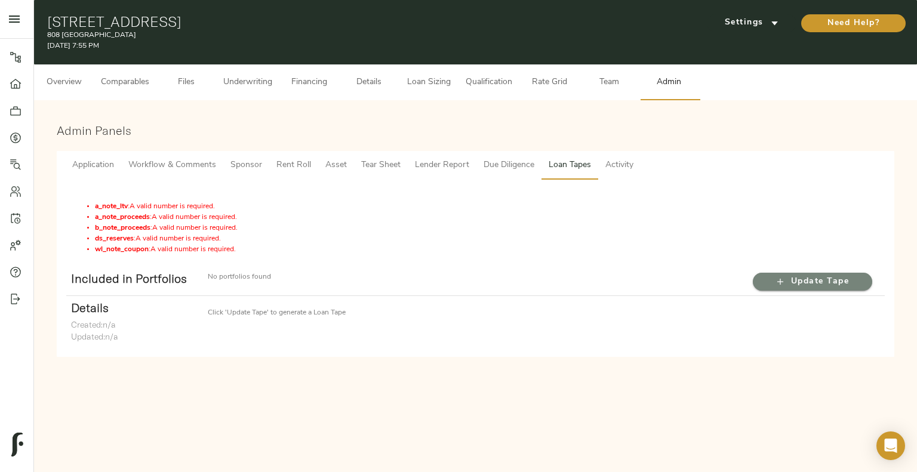
click at [780, 289] on span "Update Tape" at bounding box center [813, 282] width 96 height 15
click at [434, 84] on span "Loan Sizing" at bounding box center [428, 82] width 45 height 15
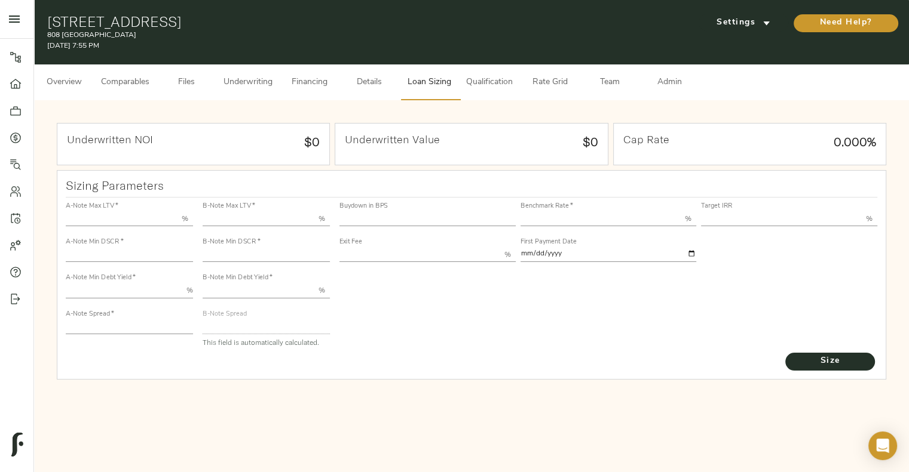
type input "55.000"
type input "1.4"
type input "10.00"
type input "245"
type input "80.000"
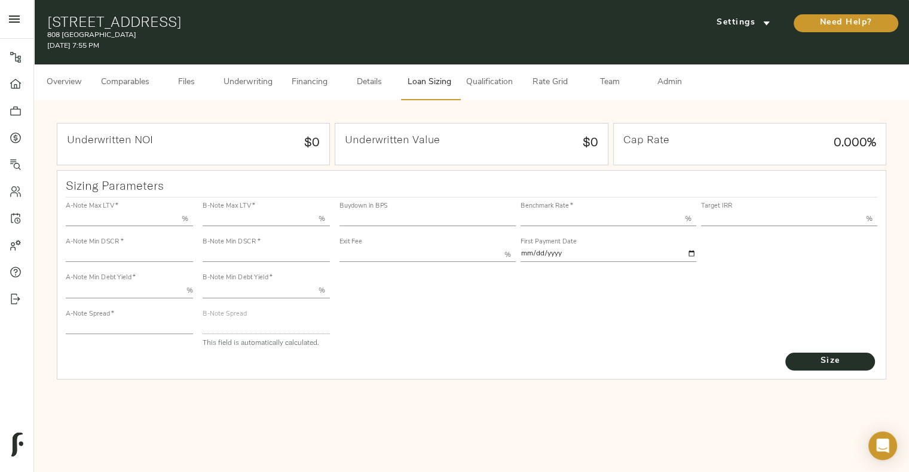
type input "1"
type input "2.00"
type input "823"
type input "0"
type input "3.74"
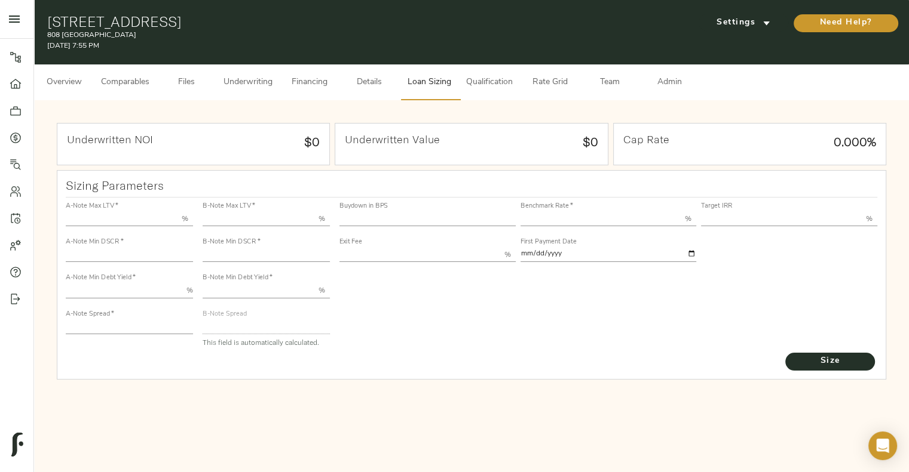
type input "13.00"
type input "1.00"
type input "2025-10-01"
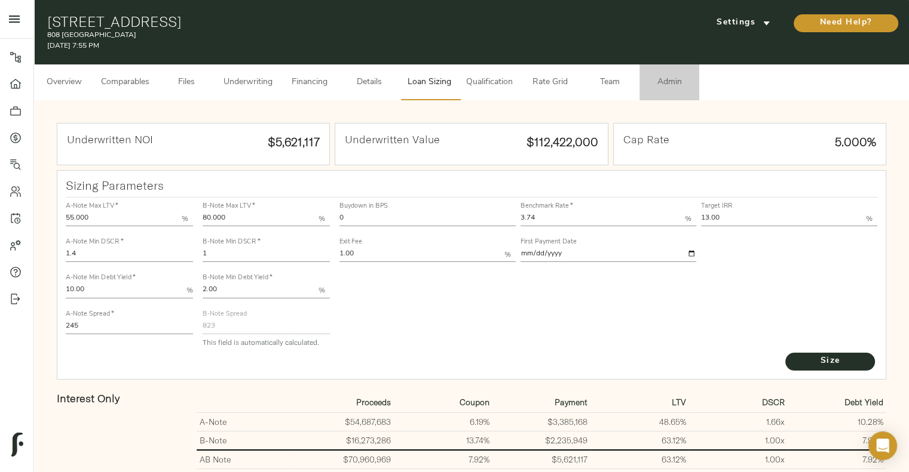
click at [664, 83] on span "Admin" at bounding box center [668, 82] width 45 height 15
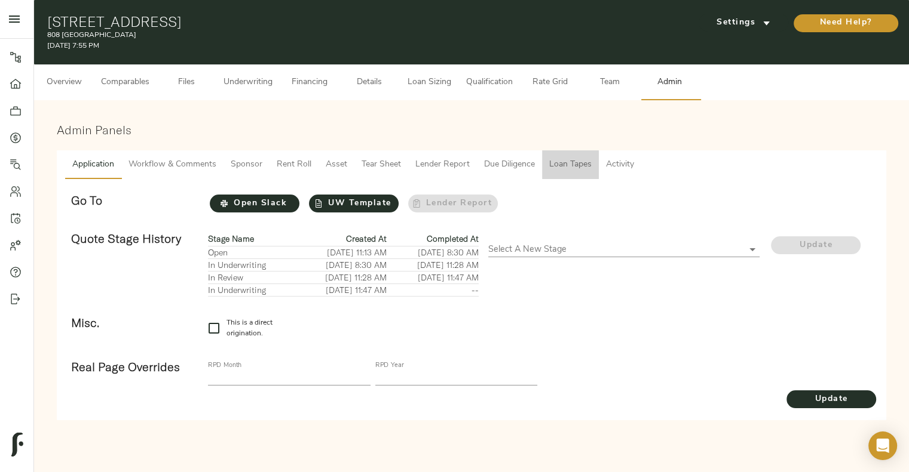
click at [542, 159] on button "Loan Tapes" at bounding box center [570, 165] width 57 height 29
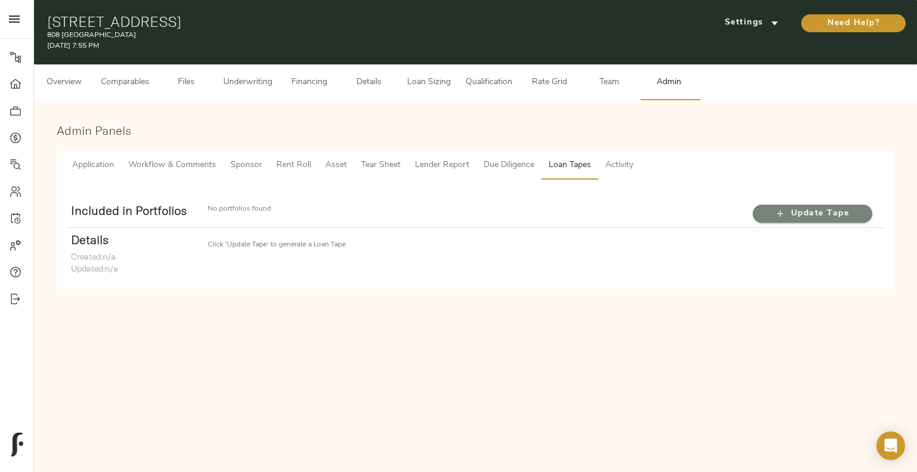
click at [767, 205] on button "Update Tape" at bounding box center [812, 214] width 119 height 18
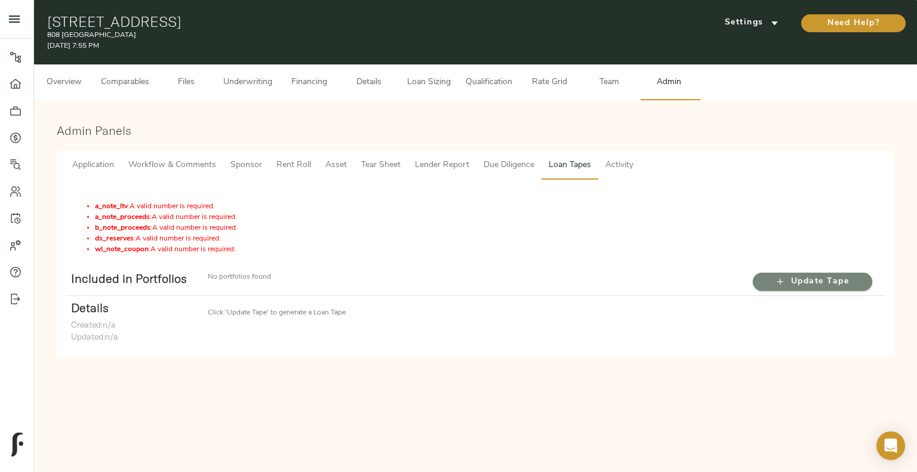
click at [793, 278] on span "Update Tape" at bounding box center [813, 282] width 96 height 15
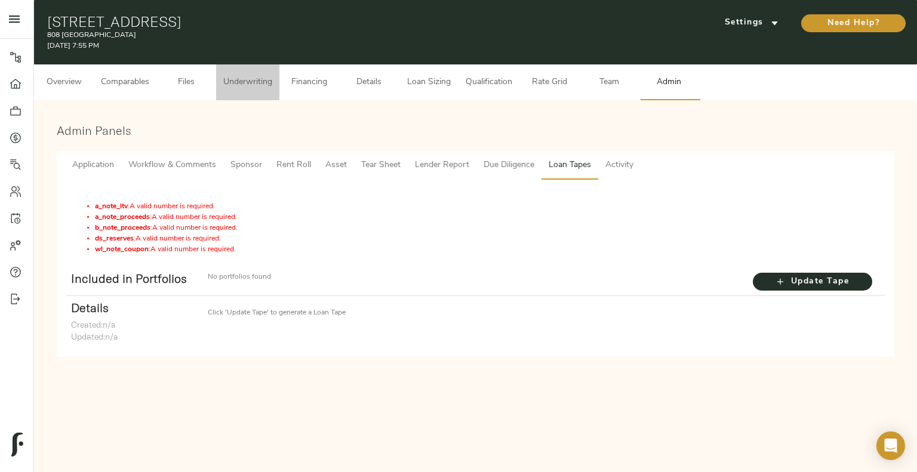
click at [272, 86] on span "Underwriting" at bounding box center [247, 82] width 49 height 15
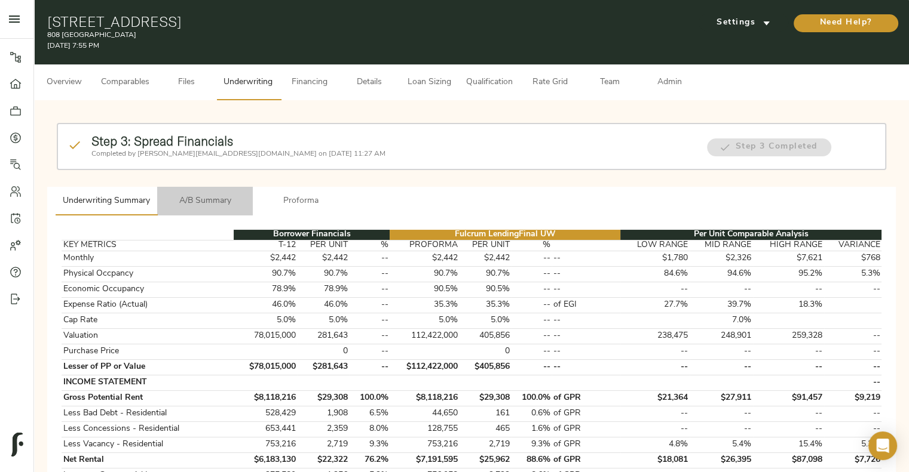
click at [216, 192] on button "A/B Summary" at bounding box center [205, 201] width 96 height 29
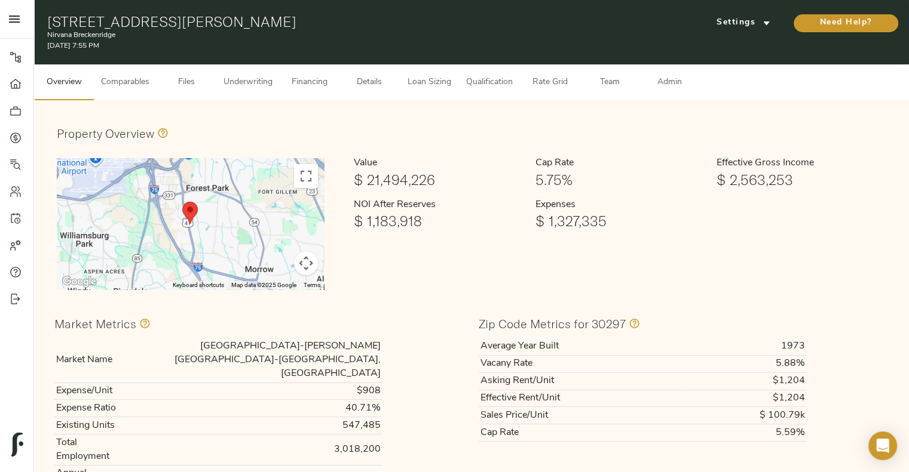
click at [659, 76] on span "Admin" at bounding box center [668, 82] width 45 height 15
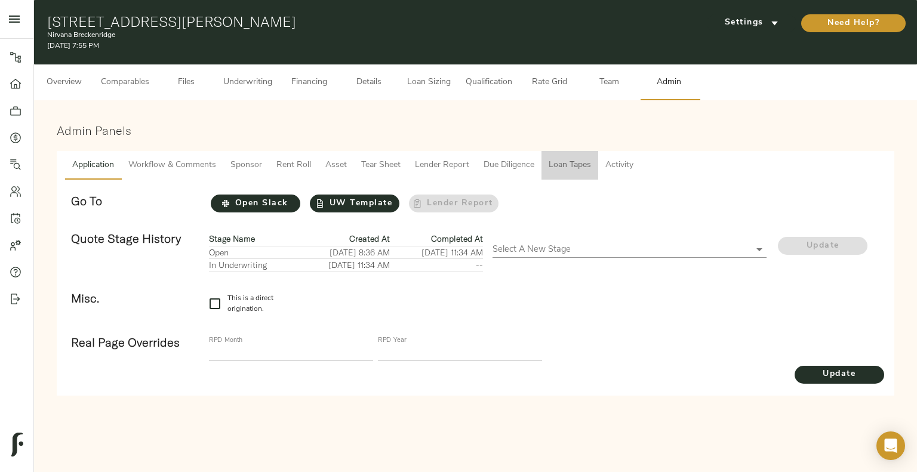
click at [559, 155] on button "Loan Tapes" at bounding box center [570, 165] width 57 height 29
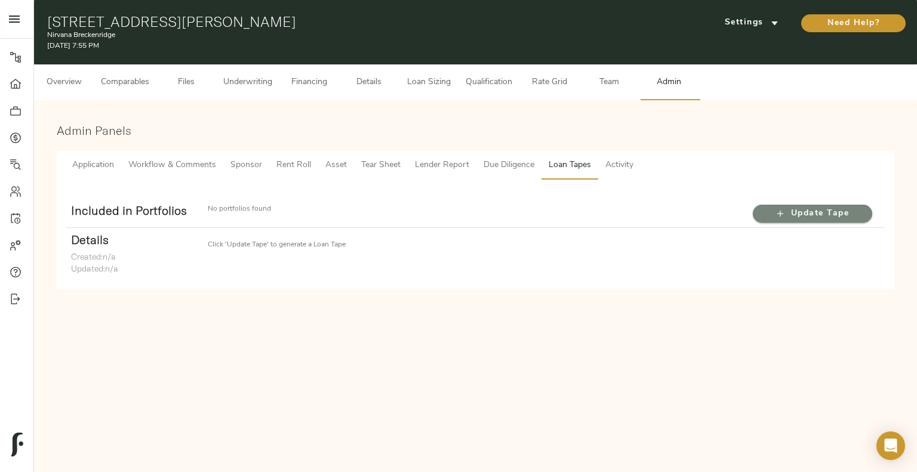
click at [768, 207] on span "Update Tape" at bounding box center [813, 214] width 96 height 15
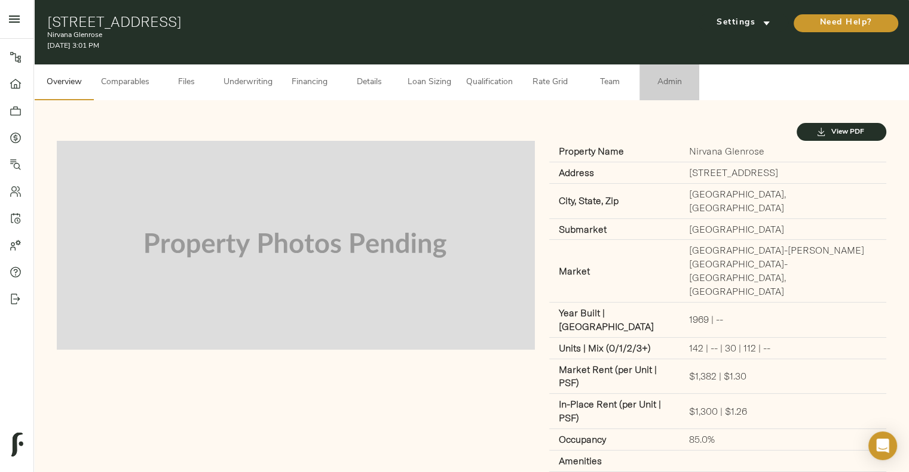
click at [670, 97] on button "Admin" at bounding box center [669, 83] width 60 height 36
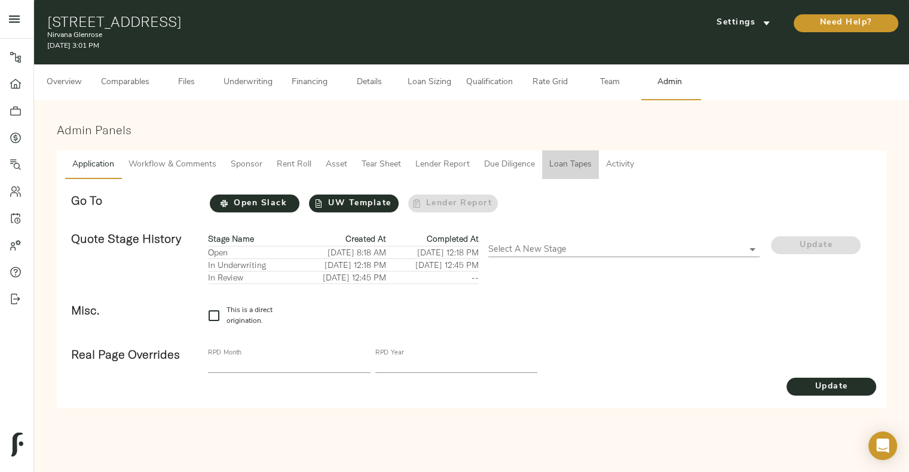
click at [569, 162] on span "Loan Tapes" at bounding box center [570, 165] width 42 height 15
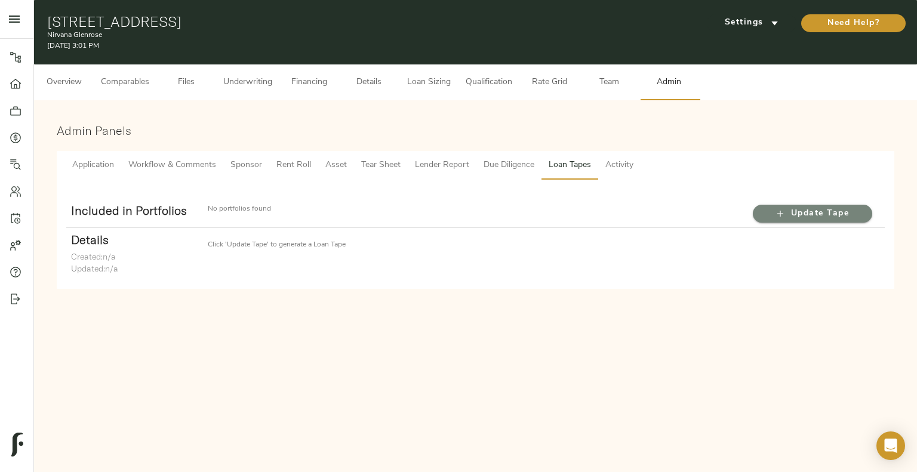
click at [776, 214] on icon "button" at bounding box center [781, 214] width 12 height 12
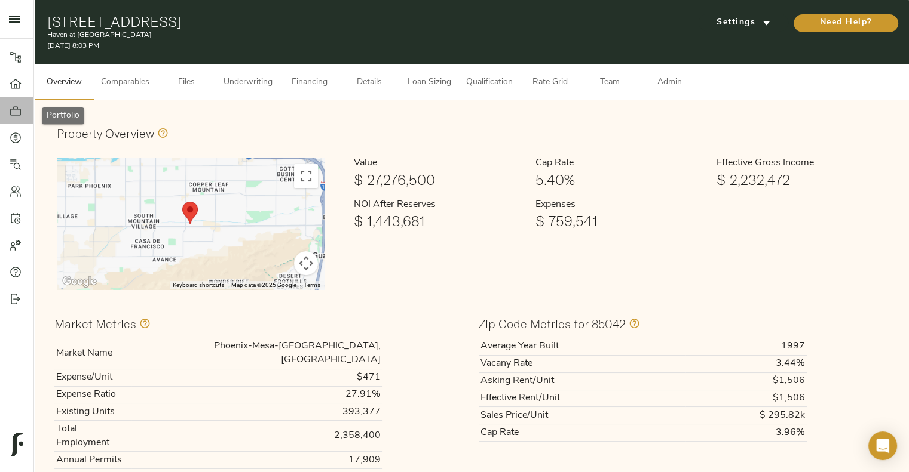
click at [13, 119] on link "Portfolio" at bounding box center [16, 110] width 33 height 27
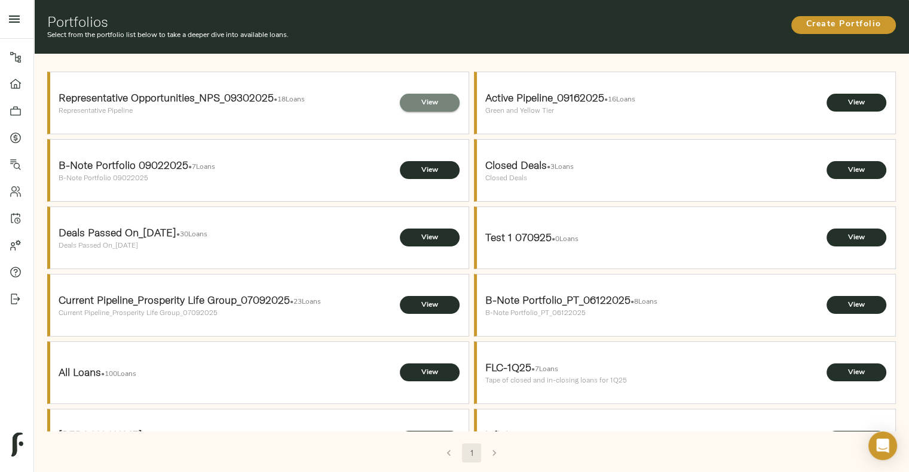
click at [434, 109] on span "View" at bounding box center [430, 103] width 36 height 13
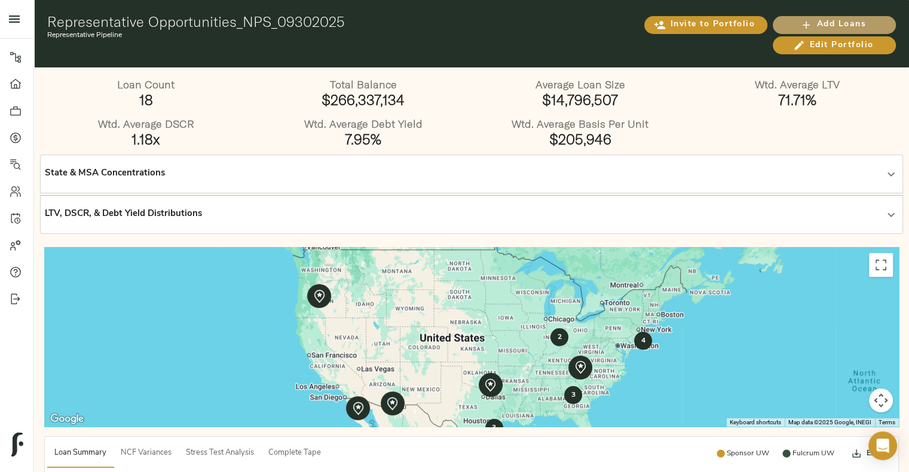
click at [830, 28] on span "Add Loans" at bounding box center [833, 24] width 99 height 15
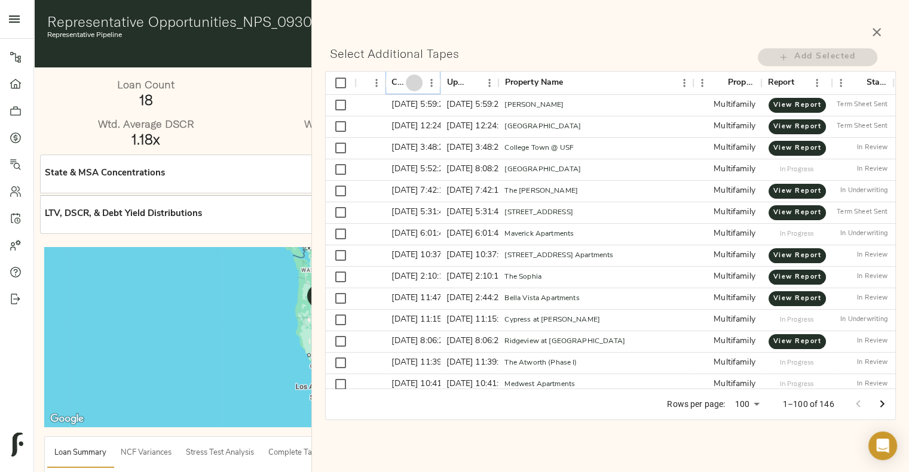
click at [416, 84] on icon "Sort" at bounding box center [414, 83] width 11 height 11
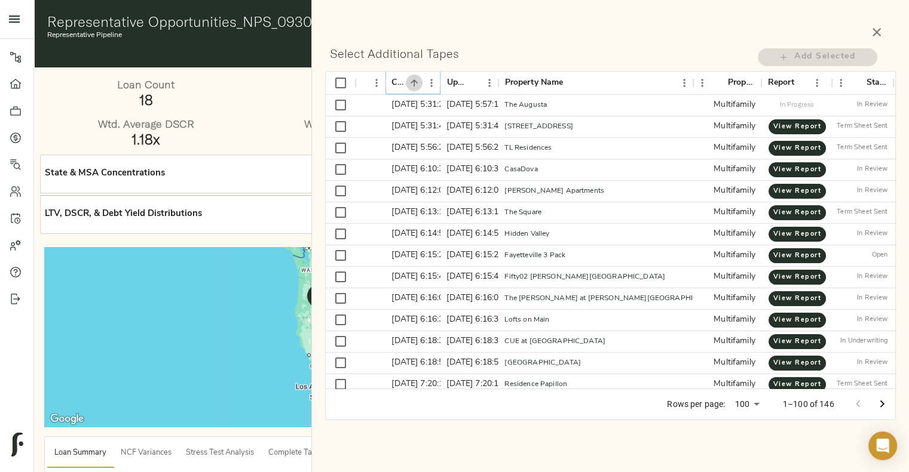
click at [416, 84] on icon "Sort" at bounding box center [414, 83] width 11 height 11
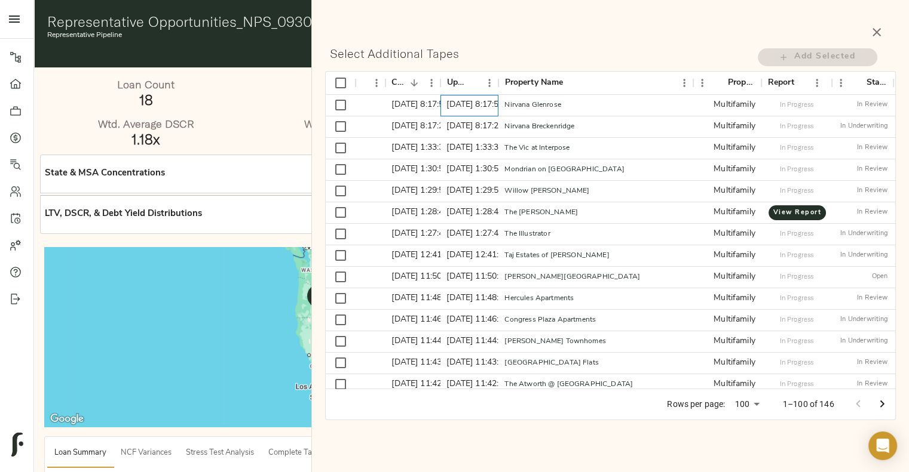
drag, startPoint x: 492, startPoint y: 107, endPoint x: 573, endPoint y: 53, distance: 96.9
click at [573, 53] on div "Select Additional Tapes Add Selected ID Created At Updated At Property Name Pro…" at bounding box center [610, 231] width 570 height 378
click at [573, 53] on h3 "Select Additional Tapes" at bounding box center [539, 54] width 418 height 14
click at [470, 81] on icon "Sort" at bounding box center [472, 83] width 11 height 11
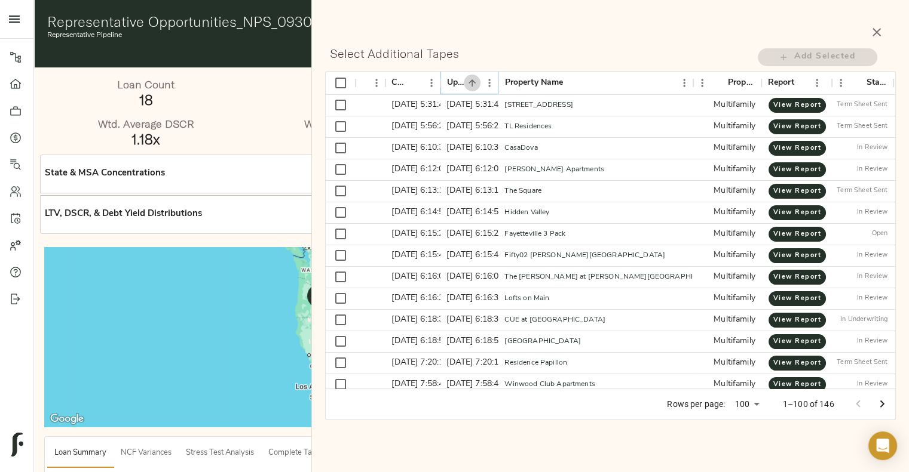
click at [470, 81] on icon "Sort" at bounding box center [472, 83] width 11 height 11
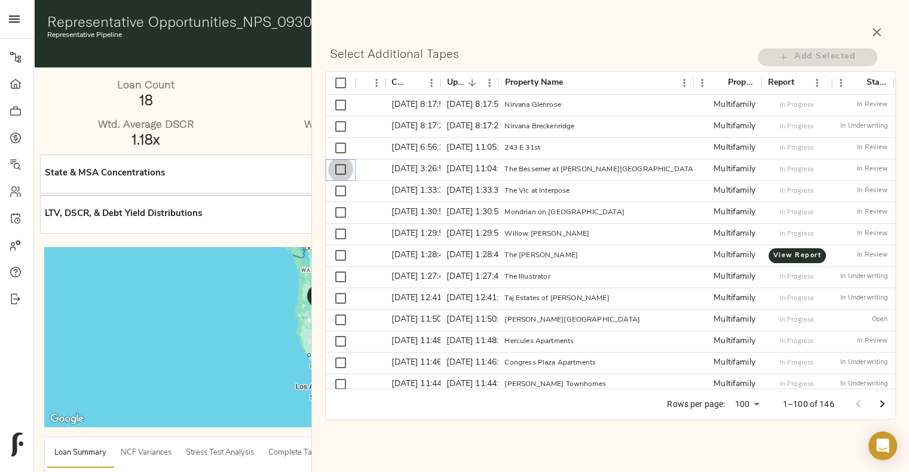
click at [337, 171] on input "Select row" at bounding box center [340, 169] width 25 height 25
checkbox input "true"
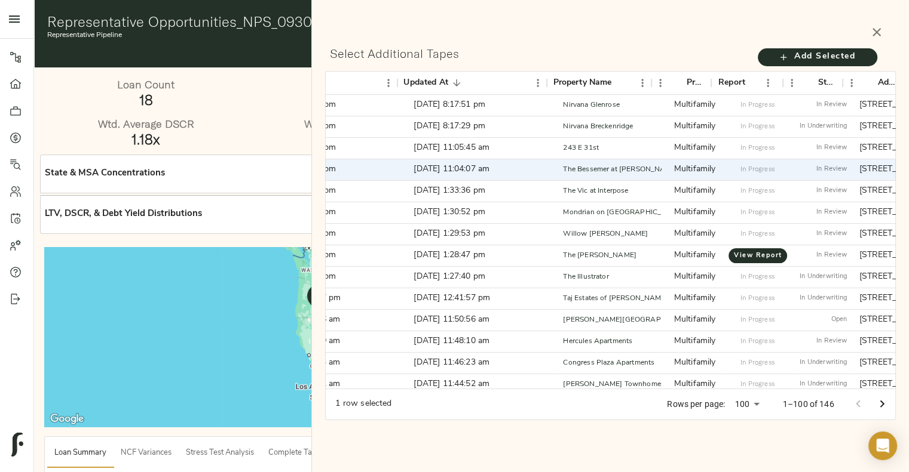
scroll to position [0, 152]
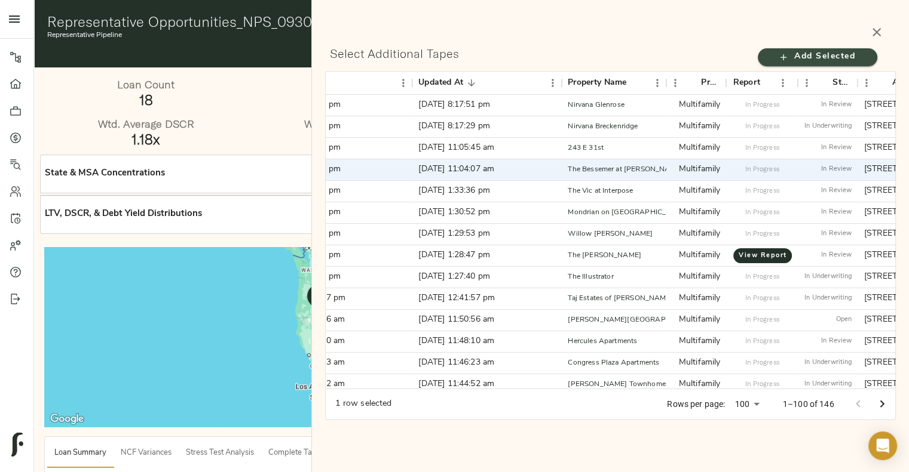
click at [802, 58] on span "Add Selected" at bounding box center [817, 57] width 96 height 15
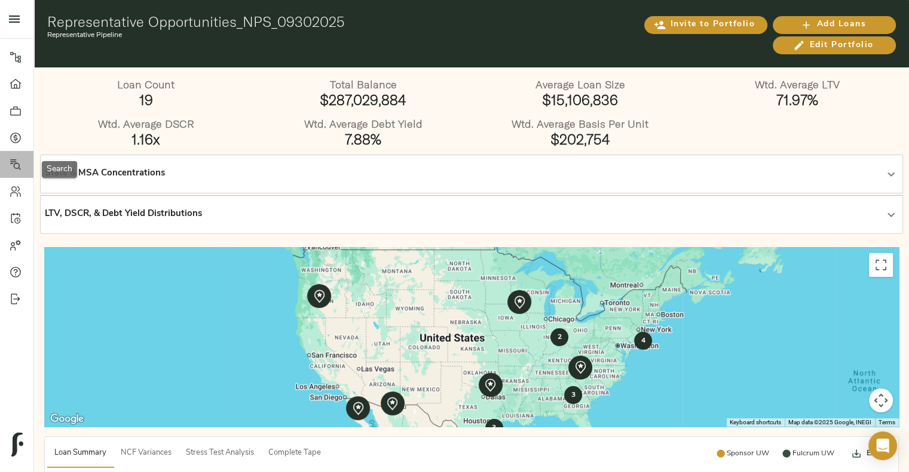
click at [18, 165] on icon at bounding box center [16, 165] width 12 height 12
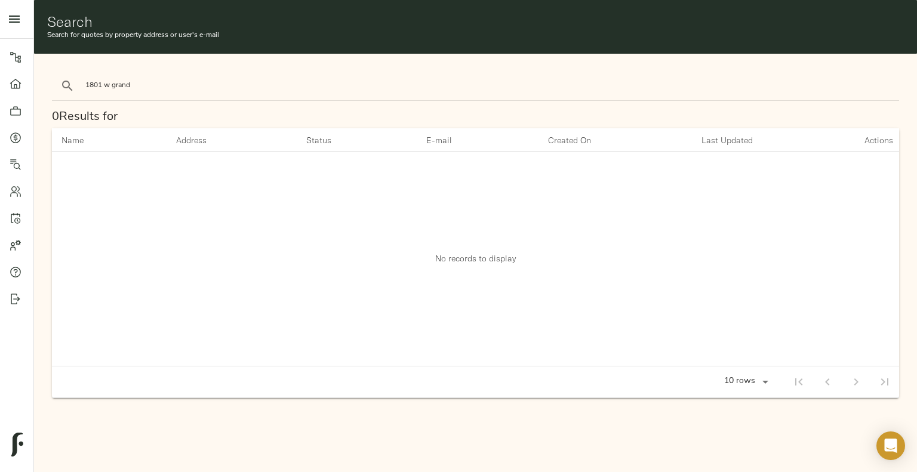
type input "1801 w grand"
click at [54, 73] on button "search" at bounding box center [67, 86] width 26 height 26
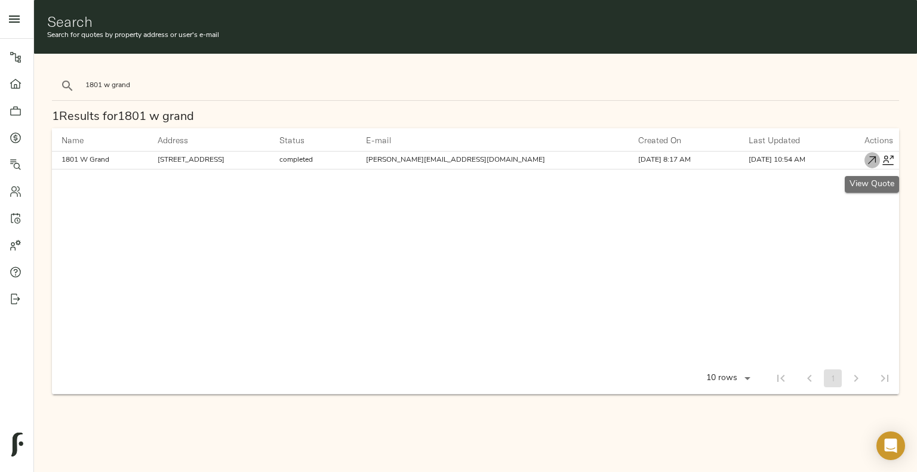
click at [873, 157] on icon "button" at bounding box center [872, 160] width 13 height 13
click at [474, 87] on div "1801 w grand" at bounding box center [476, 86] width 858 height 39
click at [110, 79] on input "1801 w grand" at bounding box center [186, 86] width 203 height 16
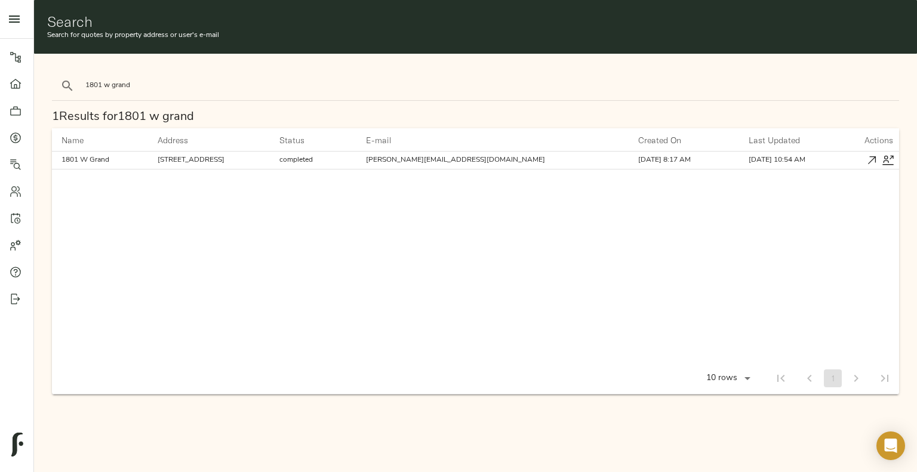
click at [110, 79] on input "1801 w grand" at bounding box center [186, 86] width 203 height 16
type input "the jaxon"
click at [54, 73] on button "search" at bounding box center [67, 86] width 26 height 26
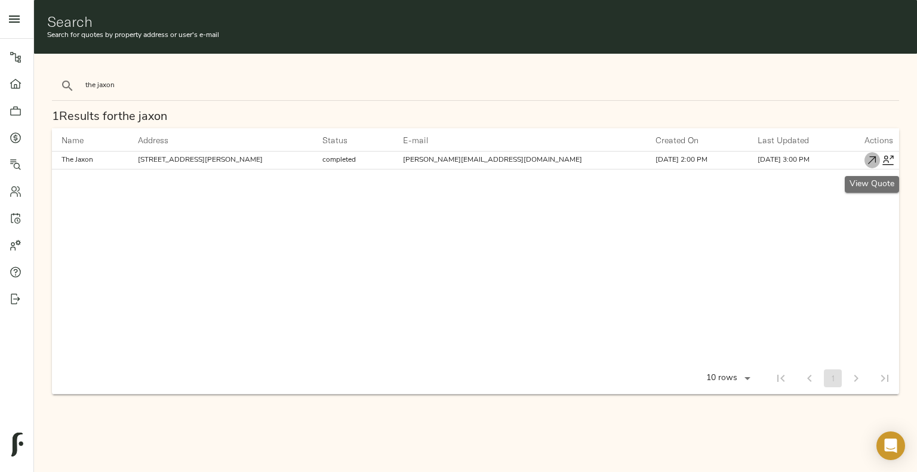
click at [874, 161] on icon "button" at bounding box center [872, 160] width 13 height 13
click at [129, 85] on input "the jaxon" at bounding box center [186, 86] width 203 height 16
type input "808 clevel"
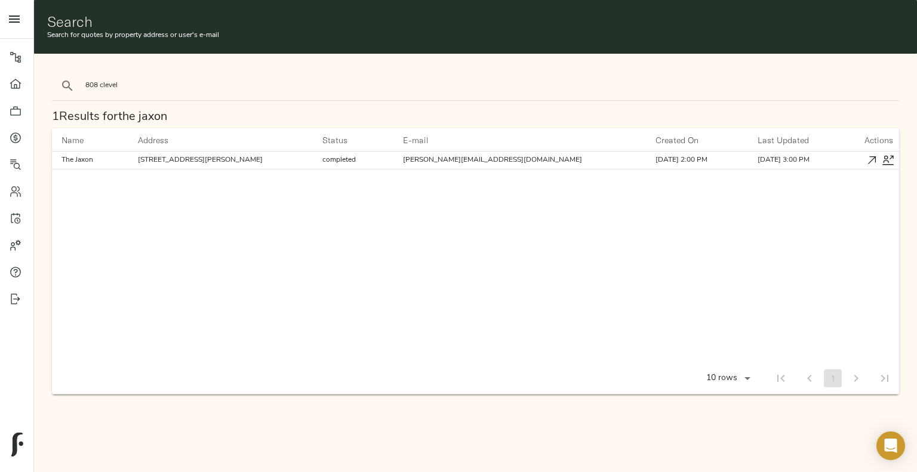
click at [54, 73] on button "search" at bounding box center [67, 86] width 26 height 26
click at [873, 161] on icon "button" at bounding box center [872, 160] width 13 height 13
drag, startPoint x: 137, startPoint y: 97, endPoint x: 139, endPoint y: 79, distance: 17.5
click at [139, 79] on form "808 clevel" at bounding box center [171, 86] width 239 height 29
click at [139, 79] on input "808 clevel" at bounding box center [186, 86] width 203 height 16
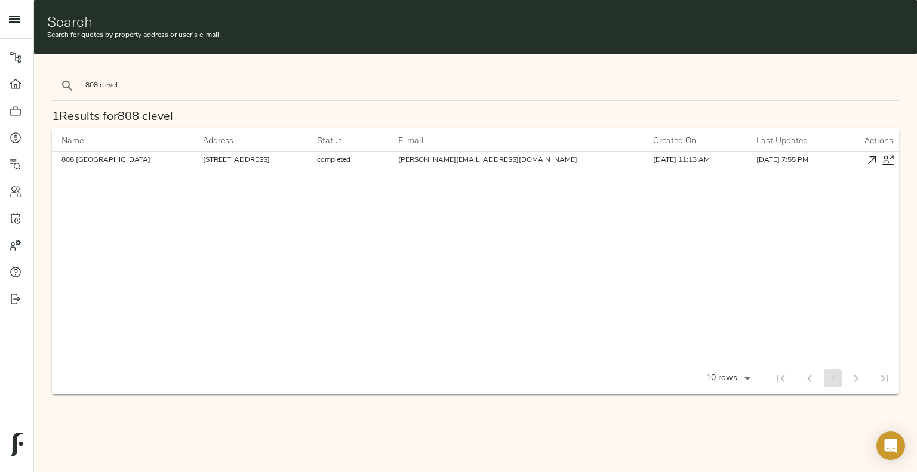
click at [139, 79] on input "808 clevel" at bounding box center [186, 86] width 203 height 16
click at [223, 87] on input "search" at bounding box center [186, 86] width 203 height 16
type input "lumia"
click at [54, 73] on button "search" at bounding box center [67, 86] width 26 height 26
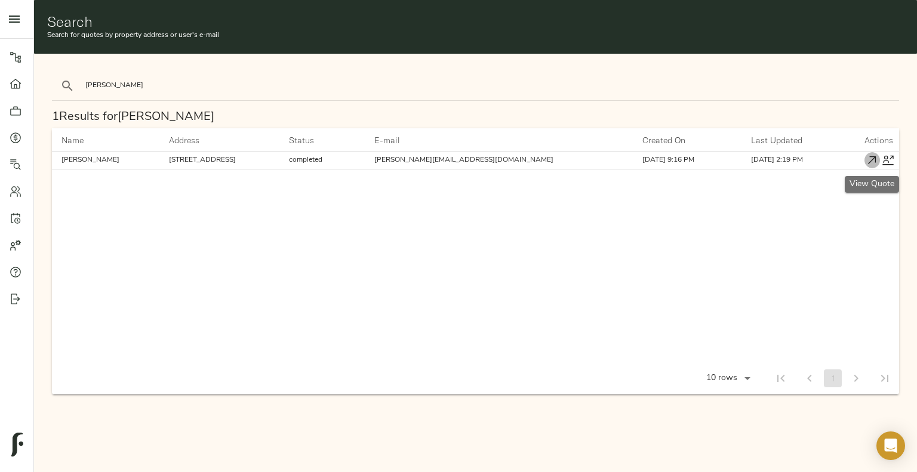
click at [872, 162] on icon "button" at bounding box center [872, 160] width 13 height 13
click at [507, 84] on div "lumia" at bounding box center [476, 86] width 858 height 39
click at [131, 87] on input "lumia" at bounding box center [186, 86] width 203 height 16
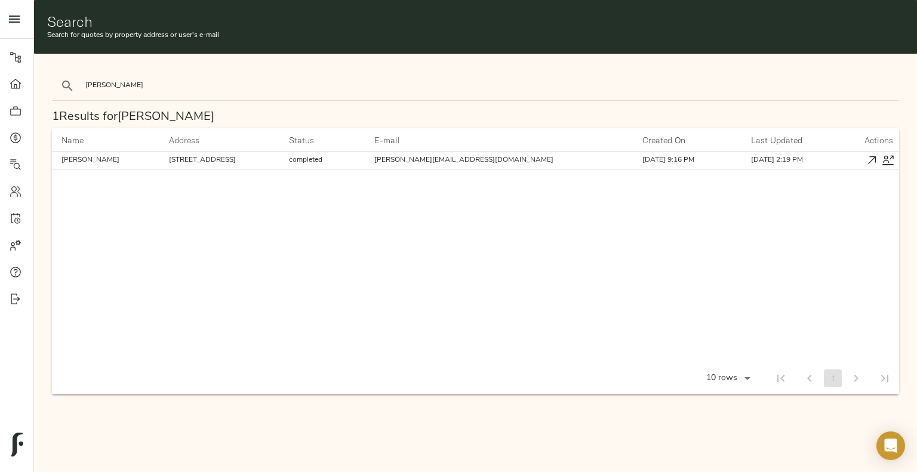
click at [131, 87] on input "lumia" at bounding box center [186, 86] width 203 height 16
type input "park triangle"
click at [54, 73] on button "search" at bounding box center [67, 86] width 26 height 26
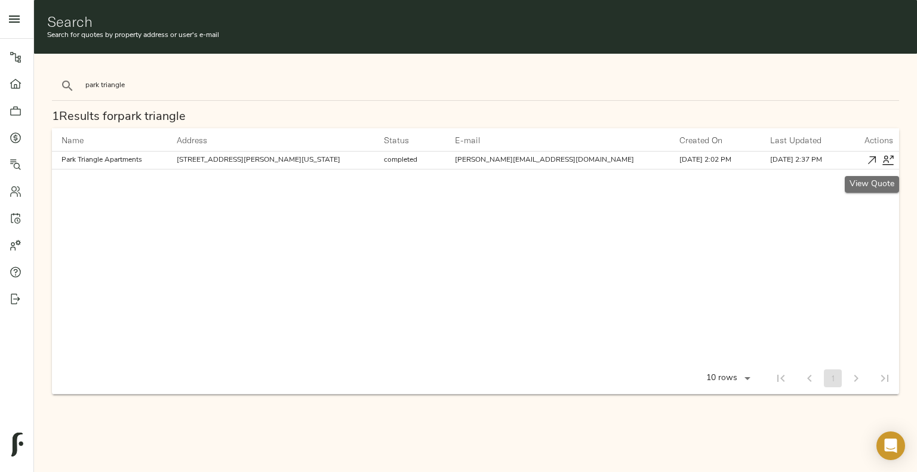
click at [877, 159] on icon "button" at bounding box center [872, 160] width 13 height 13
click at [111, 93] on input "park triangle" at bounding box center [186, 86] width 203 height 16
type input "arden 231"
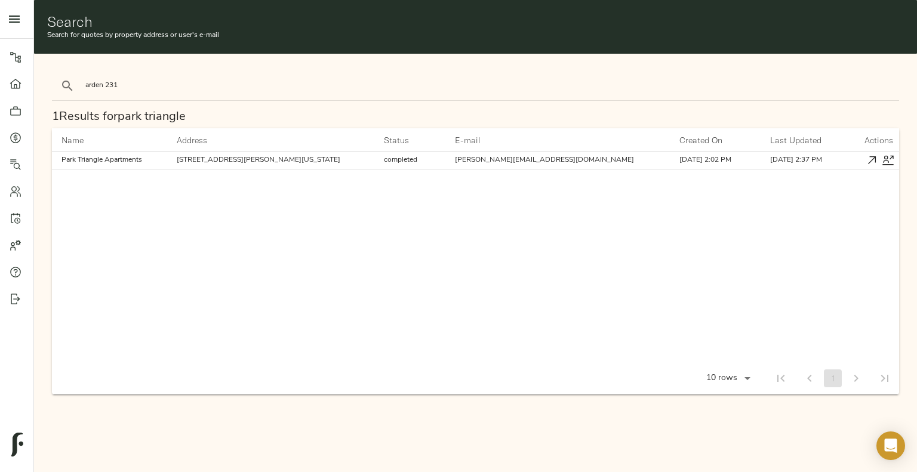
click at [54, 73] on button "search" at bounding box center [67, 86] width 26 height 26
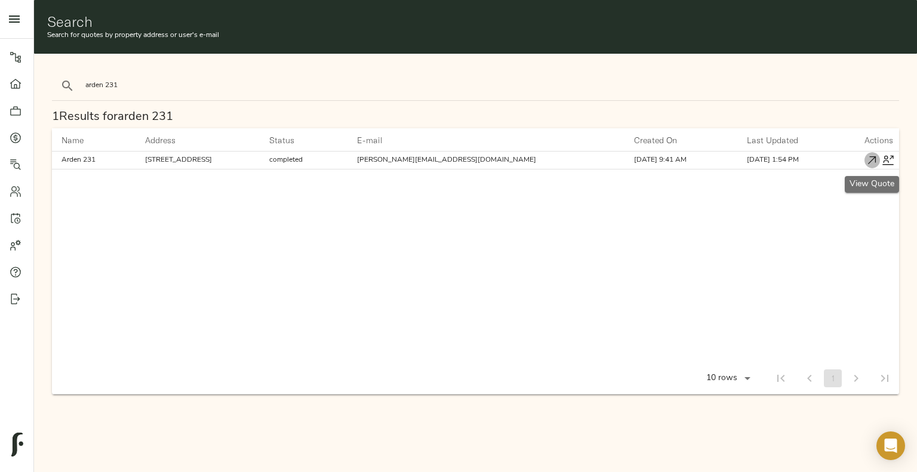
click at [870, 160] on icon "button" at bounding box center [872, 160] width 13 height 13
click at [216, 83] on input "arden 231" at bounding box center [186, 86] width 203 height 16
type input "nirvana laurel"
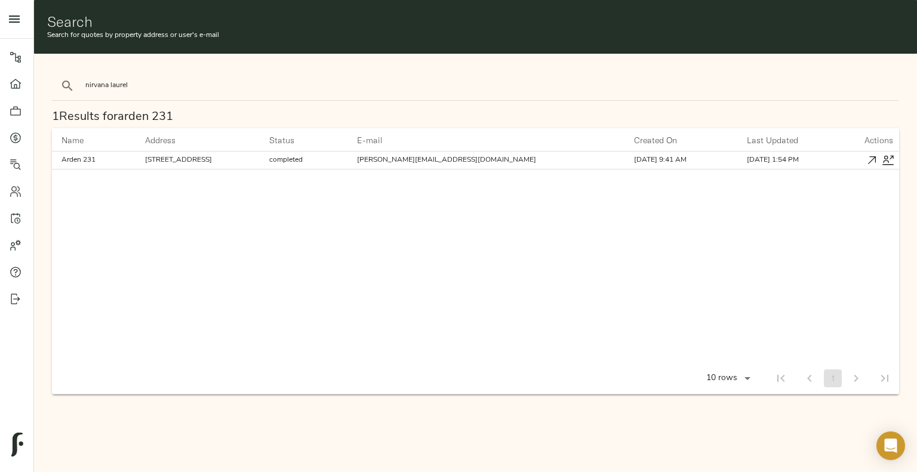
click at [54, 73] on button "search" at bounding box center [67, 86] width 26 height 26
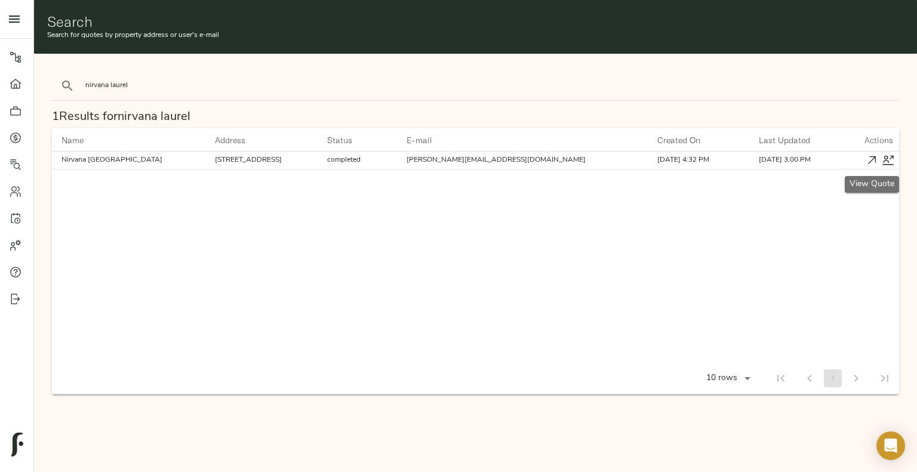
click at [869, 162] on icon "button" at bounding box center [872, 160] width 13 height 13
click at [285, 83] on input "nirvana laurel" at bounding box center [186, 86] width 203 height 16
click at [54, 73] on button "search" at bounding box center [67, 86] width 26 height 26
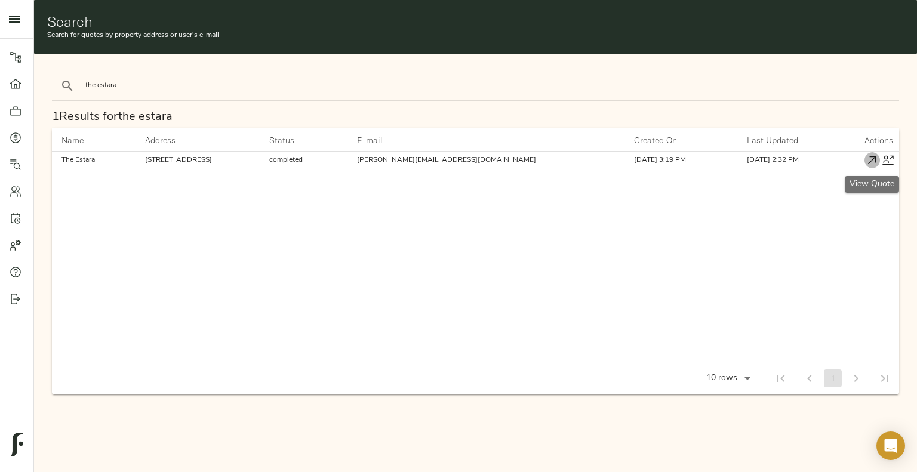
click at [873, 156] on icon "button" at bounding box center [873, 160] width 8 height 8
click at [311, 82] on div "the estara" at bounding box center [476, 86] width 858 height 39
click at [300, 88] on div "the estara" at bounding box center [476, 86] width 858 height 39
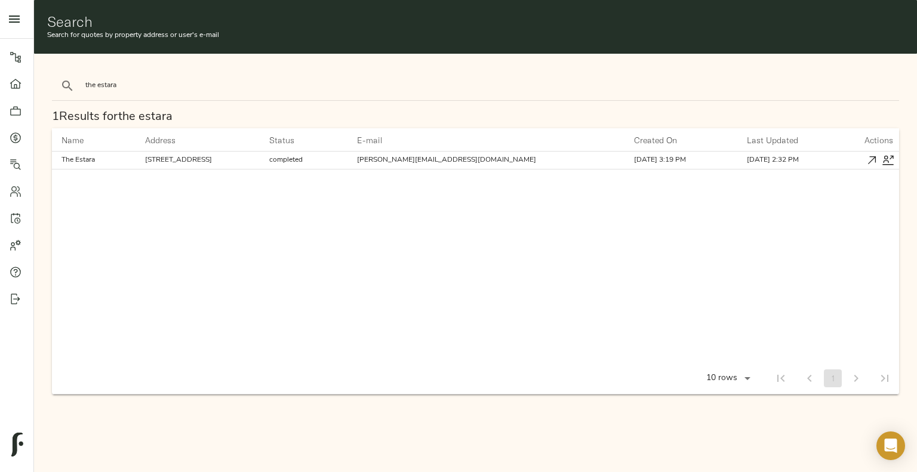
click at [300, 88] on div "the estara" at bounding box center [476, 86] width 858 height 39
click at [87, 81] on input "the estara" at bounding box center [186, 86] width 203 height 16
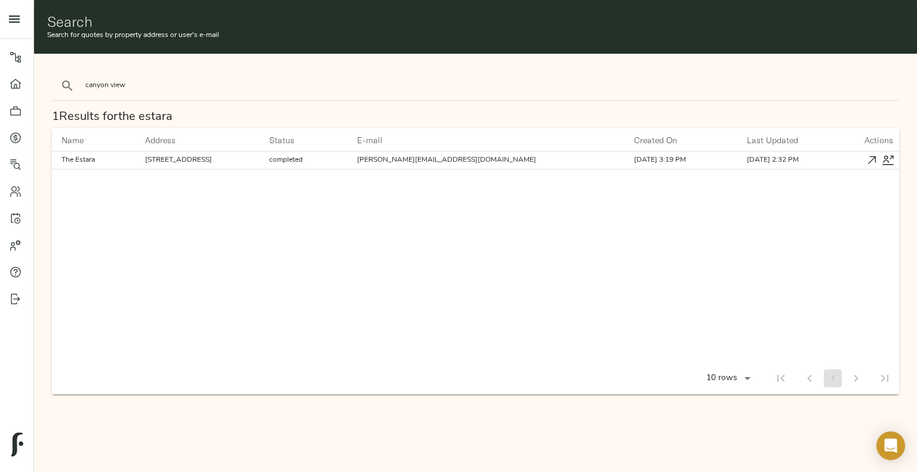
click at [54, 73] on button "search" at bounding box center [67, 86] width 26 height 26
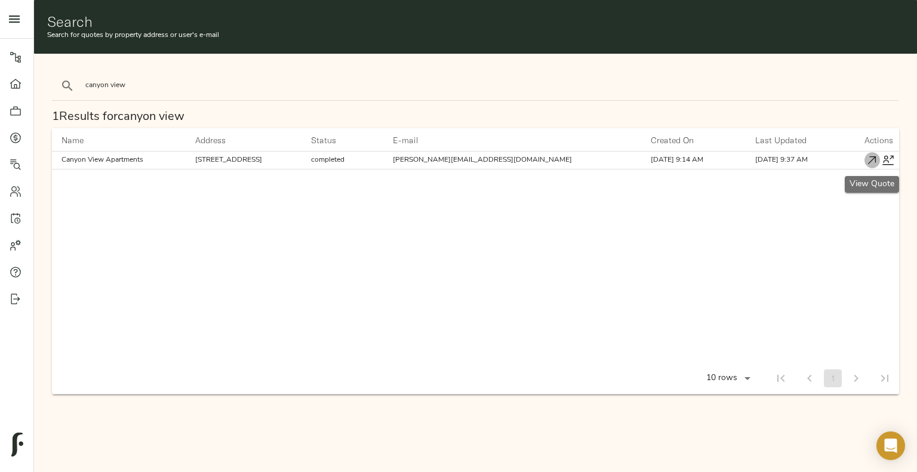
click at [867, 164] on icon "button" at bounding box center [872, 160] width 13 height 13
click at [87, 86] on input "canyon view" at bounding box center [186, 86] width 203 height 16
type input "river run"
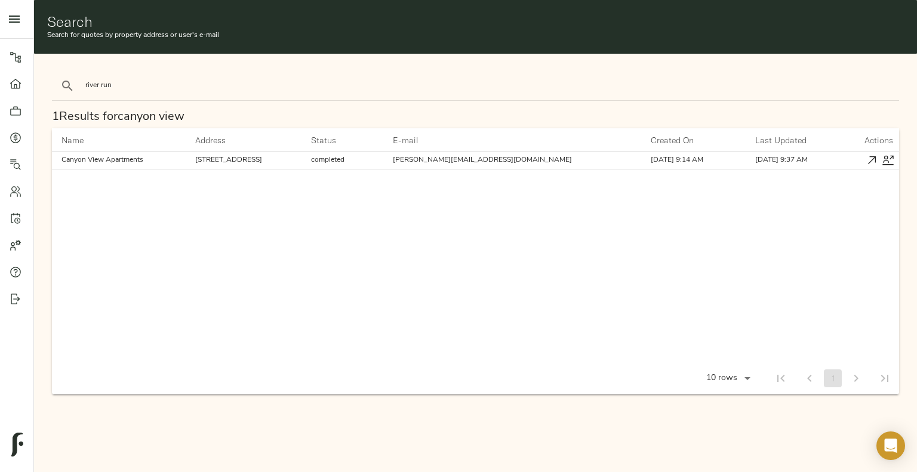
click at [54, 73] on button "search" at bounding box center [67, 86] width 26 height 26
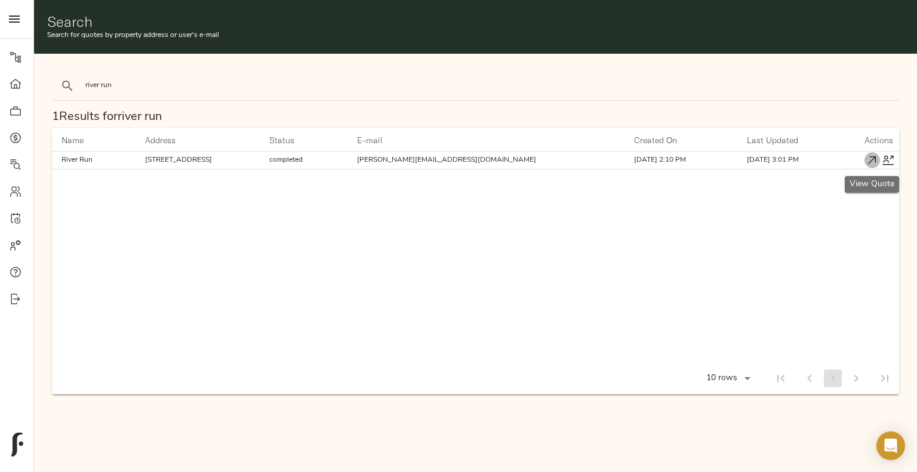
click at [872, 161] on icon "button" at bounding box center [873, 160] width 8 height 8
click at [16, 100] on link "Portfolio" at bounding box center [16, 110] width 33 height 27
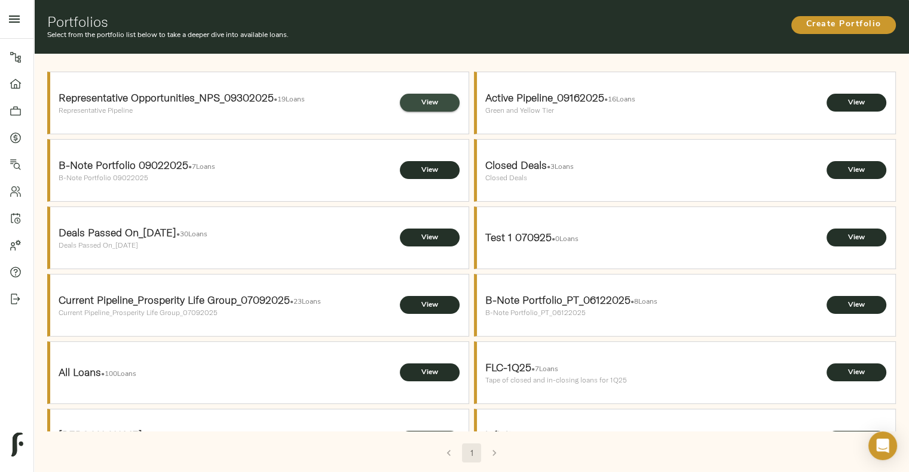
click at [425, 100] on span "View" at bounding box center [430, 103] width 36 height 13
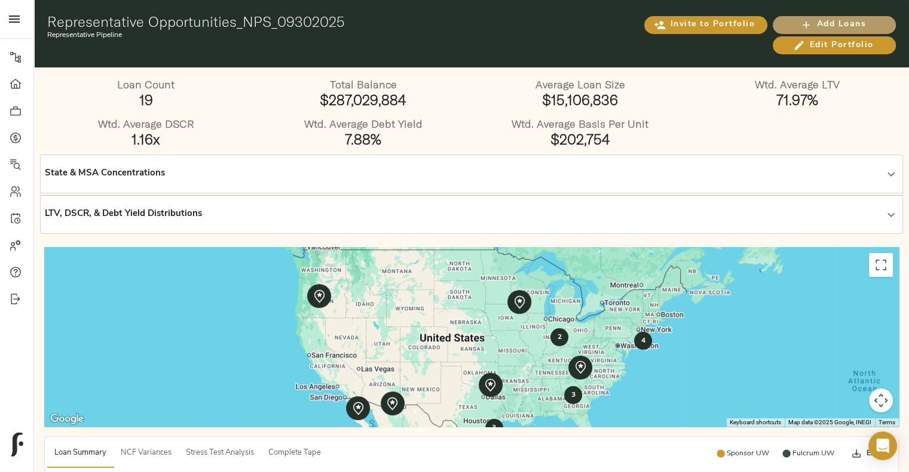
click at [827, 19] on span "Add Loans" at bounding box center [833, 24] width 99 height 15
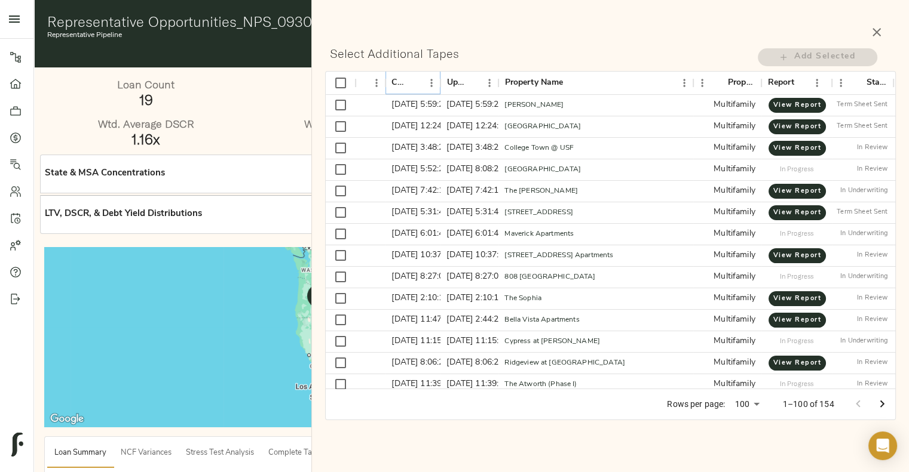
click at [418, 85] on icon "Sort" at bounding box center [414, 83] width 11 height 11
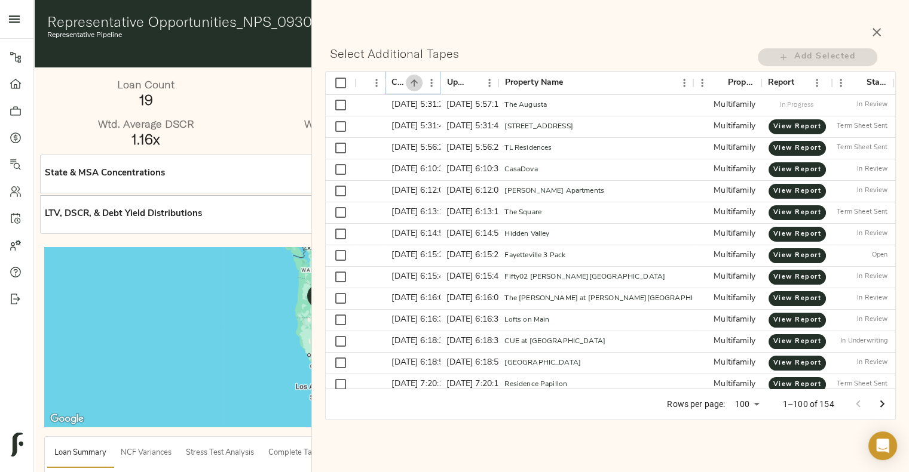
click at [418, 85] on icon "Sort" at bounding box center [414, 83] width 11 height 11
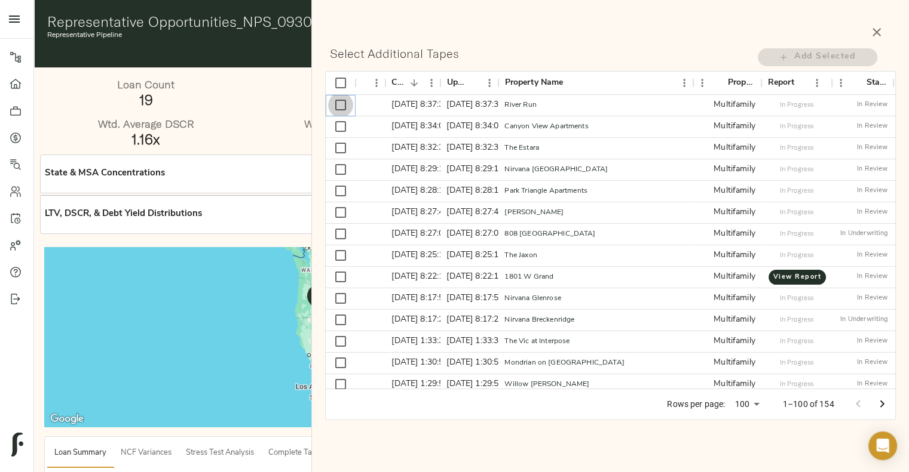
click at [346, 102] on input "Select row" at bounding box center [340, 105] width 25 height 25
checkbox input "true"
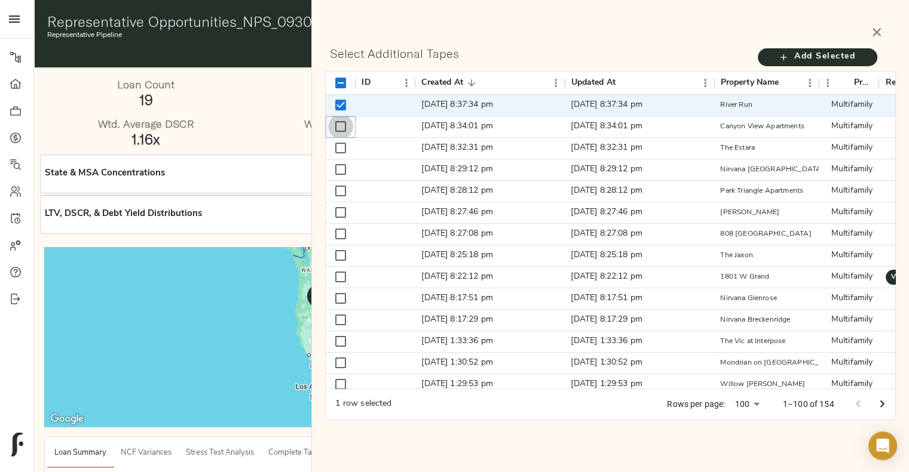
click at [338, 128] on input "Select row" at bounding box center [340, 126] width 25 height 25
checkbox input "true"
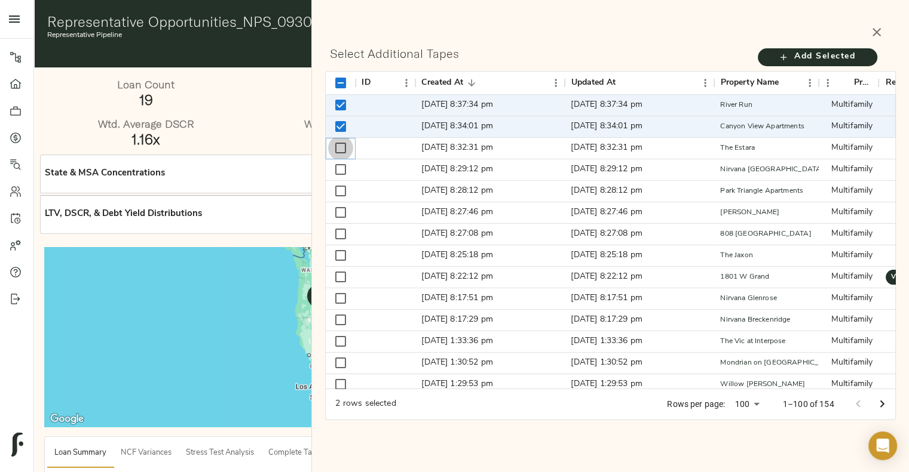
click at [337, 150] on input "Select row" at bounding box center [340, 148] width 25 height 25
checkbox input "true"
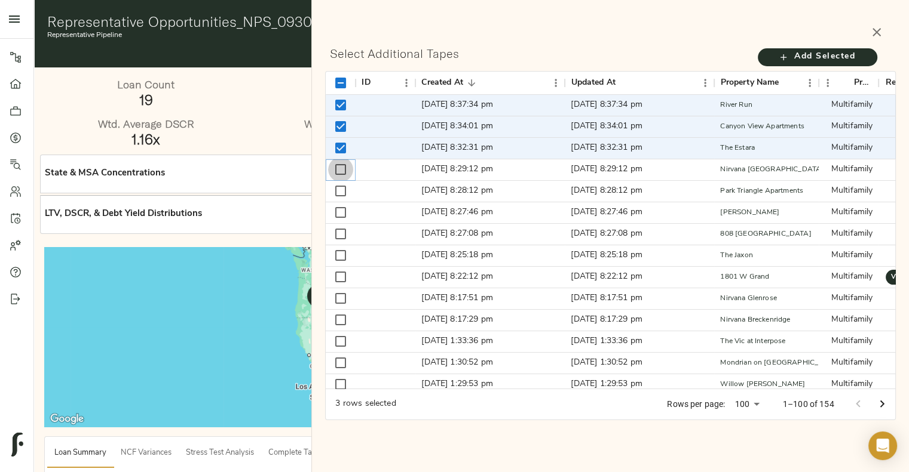
click at [339, 167] on input "Select row" at bounding box center [340, 169] width 25 height 25
checkbox input "true"
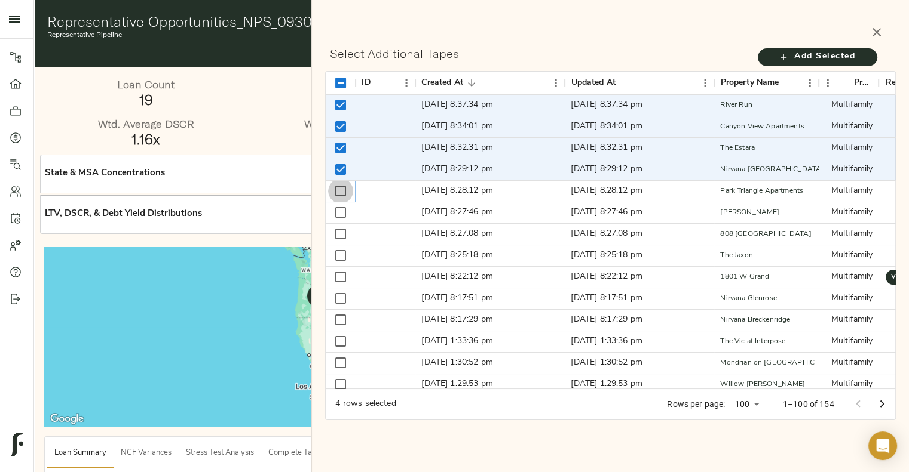
click at [340, 183] on input "Select row" at bounding box center [340, 191] width 25 height 25
checkbox input "true"
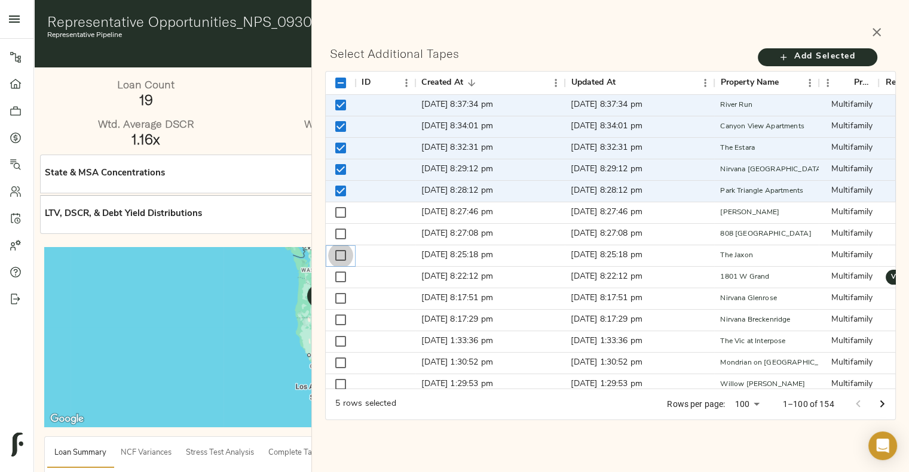
click at [343, 255] on input "Select row" at bounding box center [340, 255] width 25 height 25
checkbox input "true"
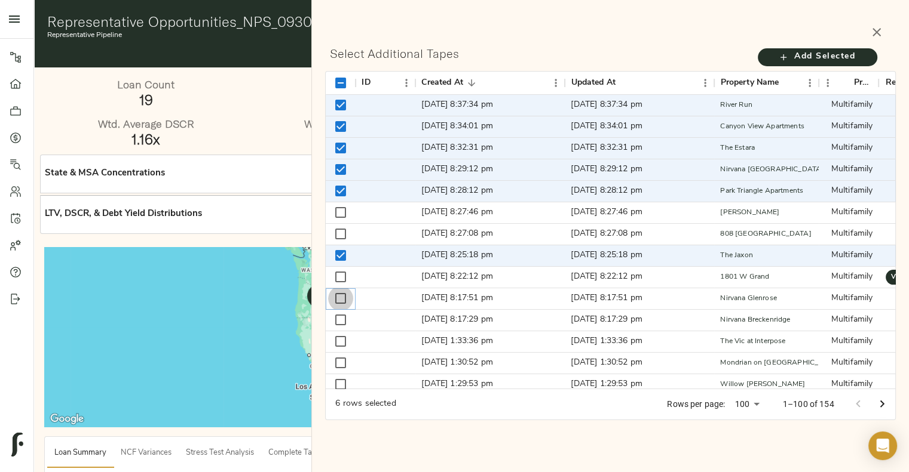
click at [335, 299] on input "Select row" at bounding box center [340, 298] width 25 height 25
checkbox input "true"
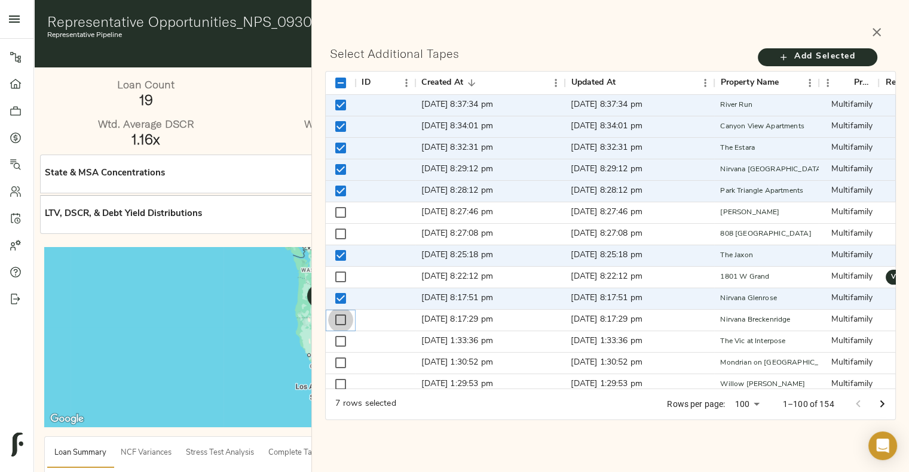
click at [337, 318] on input "Select row" at bounding box center [340, 320] width 25 height 25
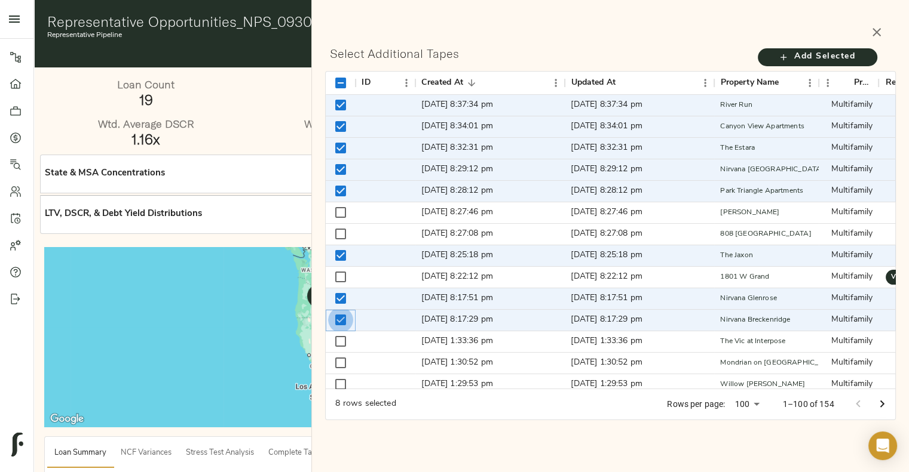
click at [336, 317] on input "Unselect row" at bounding box center [340, 320] width 25 height 25
checkbox input "false"
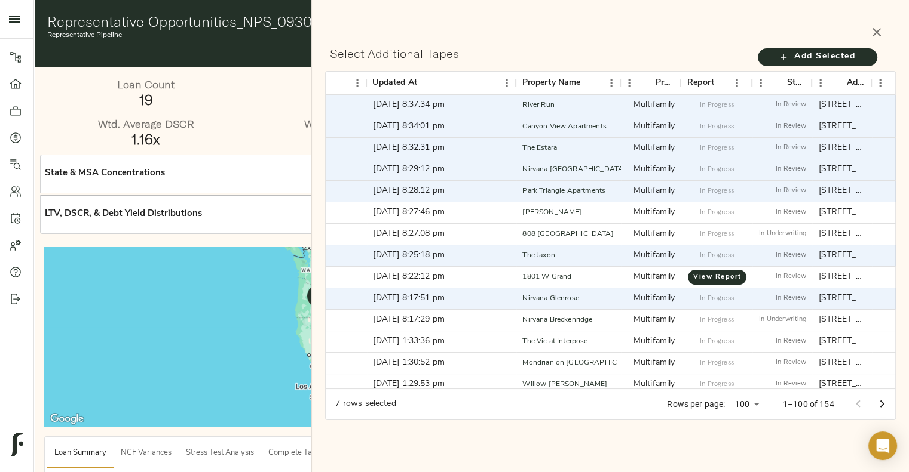
scroll to position [0, 198]
click at [817, 59] on span "Add Selected" at bounding box center [817, 57] width 96 height 15
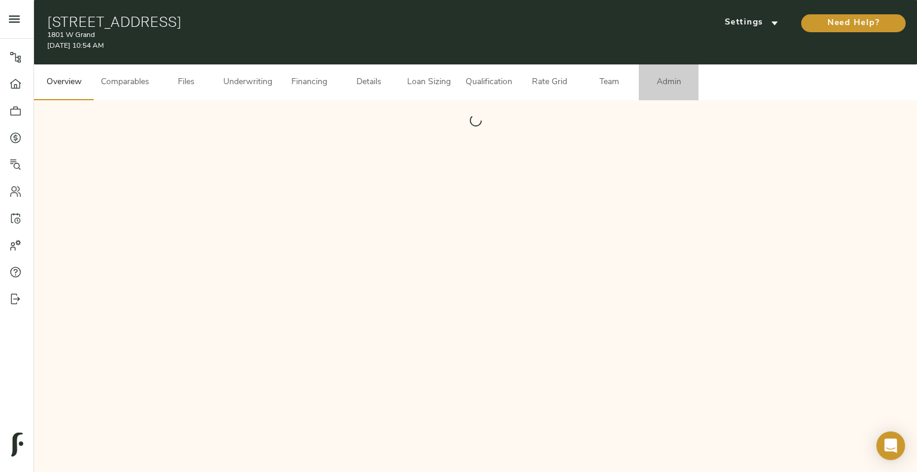
click at [681, 83] on span "Admin" at bounding box center [668, 82] width 45 height 15
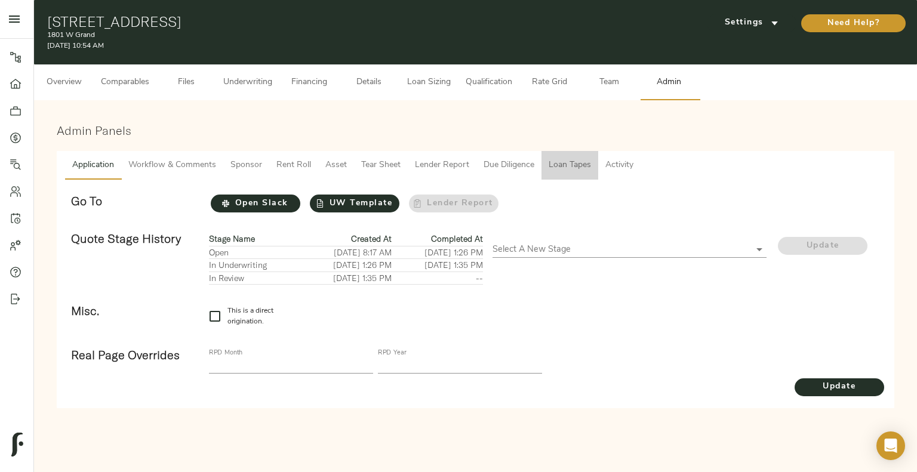
click at [573, 159] on span "Loan Tapes" at bounding box center [570, 165] width 42 height 15
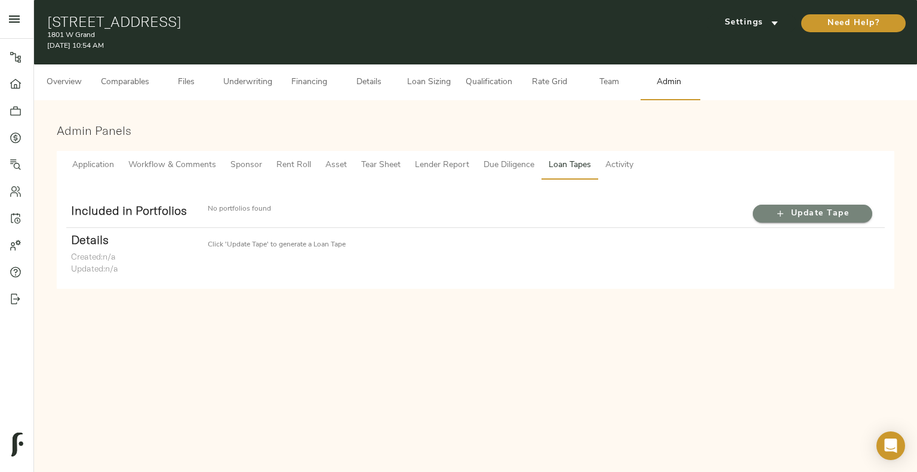
click at [805, 205] on button "Update Tape" at bounding box center [812, 214] width 119 height 18
click at [808, 222] on button "Update Tape" at bounding box center [812, 214] width 119 height 18
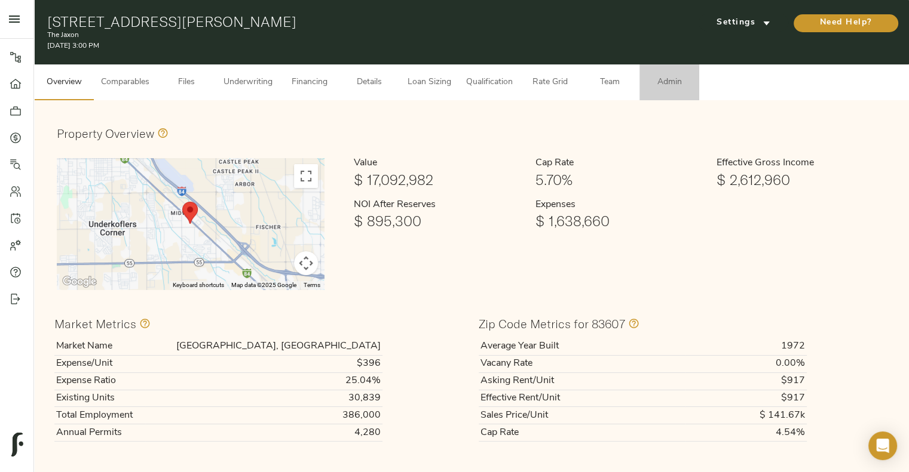
click at [676, 81] on span "Admin" at bounding box center [668, 82] width 45 height 15
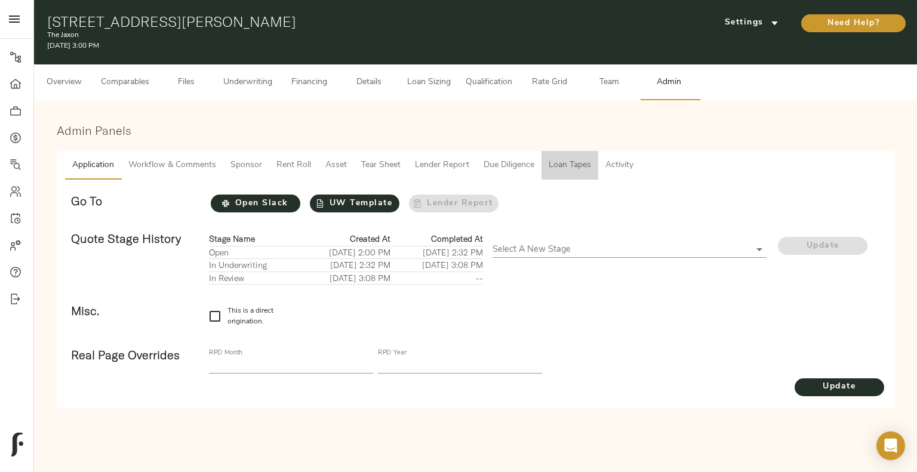
click at [575, 165] on span "Loan Tapes" at bounding box center [570, 165] width 42 height 15
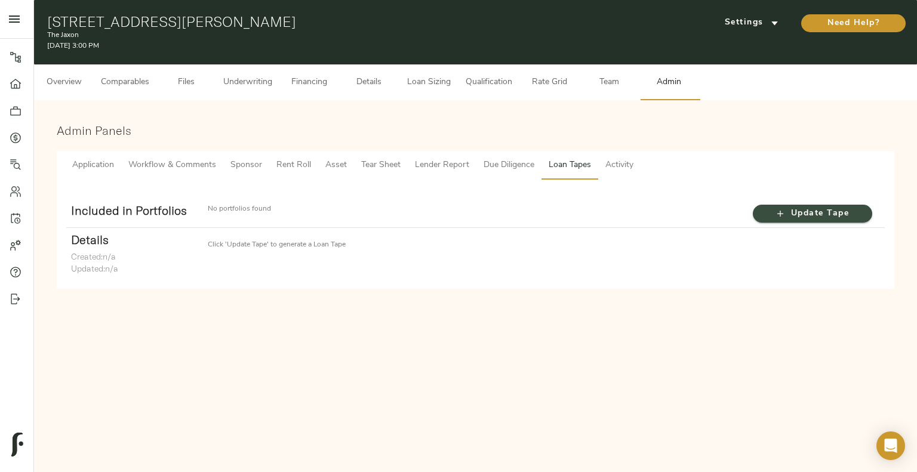
click at [775, 216] on icon "button" at bounding box center [781, 214] width 12 height 12
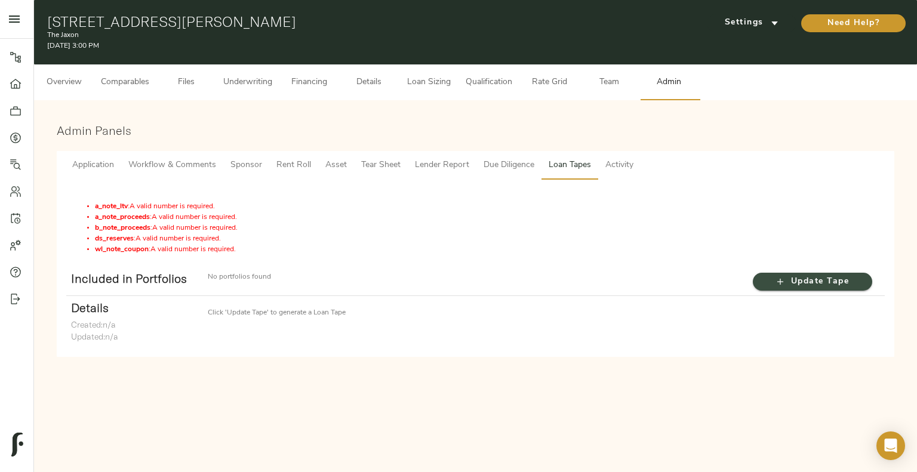
click at [779, 281] on icon "button" at bounding box center [781, 282] width 12 height 12
click at [402, 84] on button "Loan Sizing" at bounding box center [429, 83] width 60 height 36
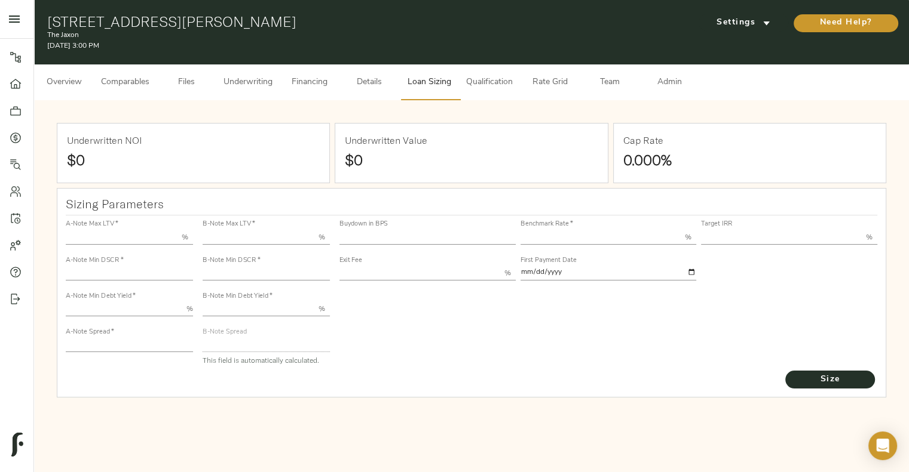
type input "55.000"
type input "1.4"
type input "10.00"
type input "245"
type input "80.000"
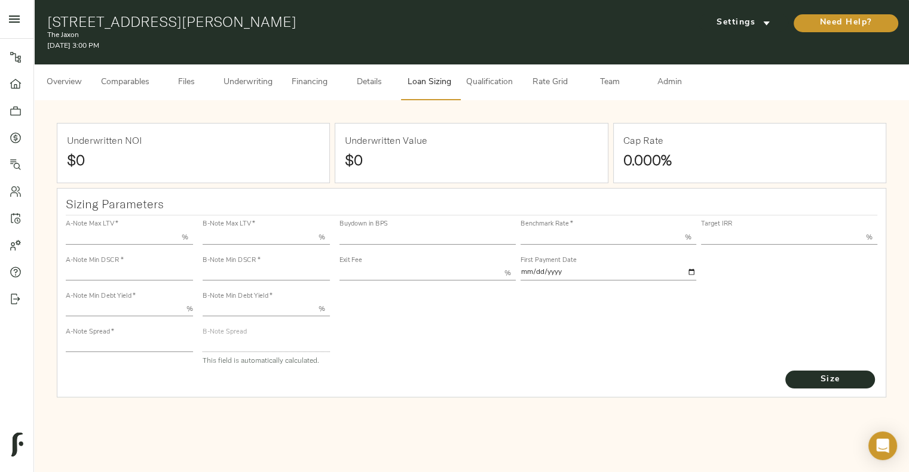
type input "1"
type input "2.00"
type input "823"
type input "0"
type input "3.74"
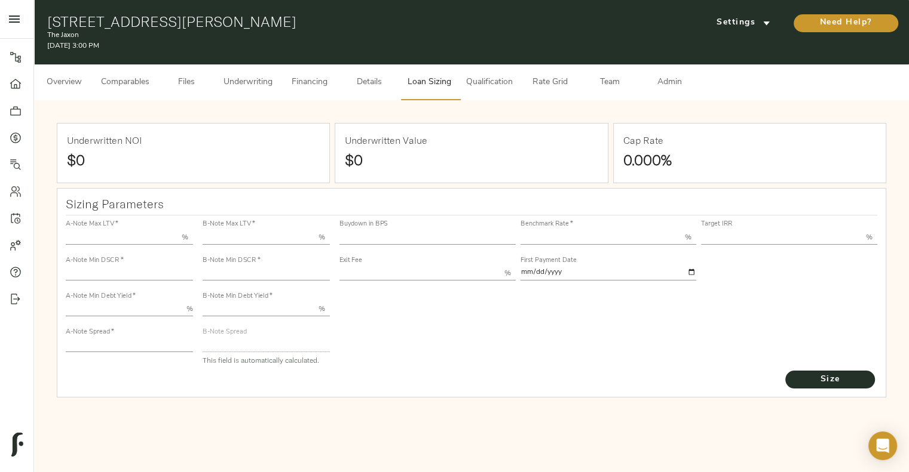
type input "13.00"
type input "1.00"
type input "2025-10-01"
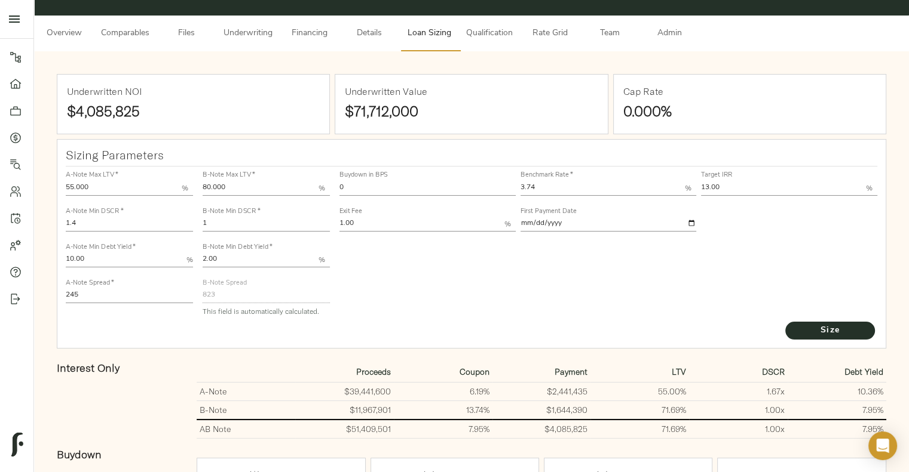
scroll to position [50, 0]
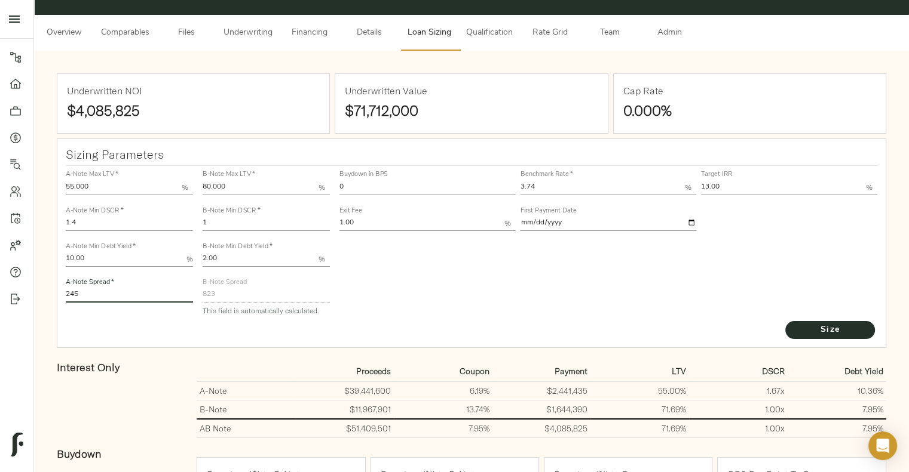
click at [105, 298] on input "245" at bounding box center [129, 296] width 127 height 14
type input "220"
click at [800, 326] on span "Size" at bounding box center [830, 330] width 66 height 15
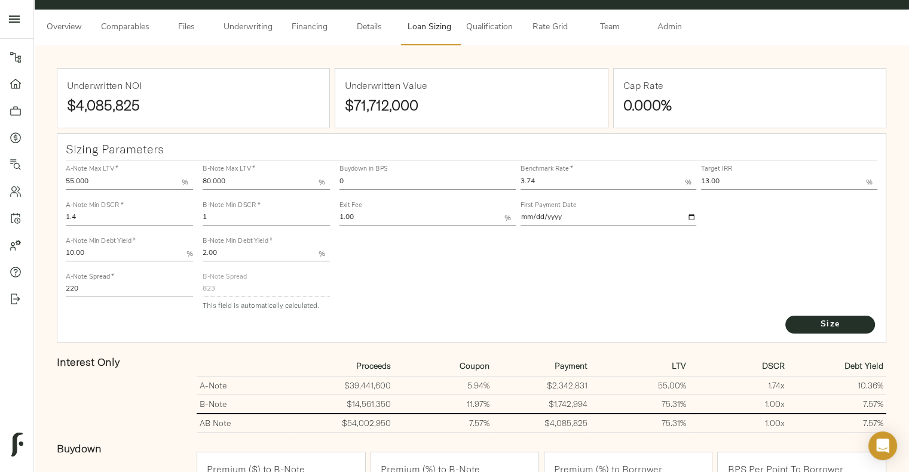
scroll to position [0, 0]
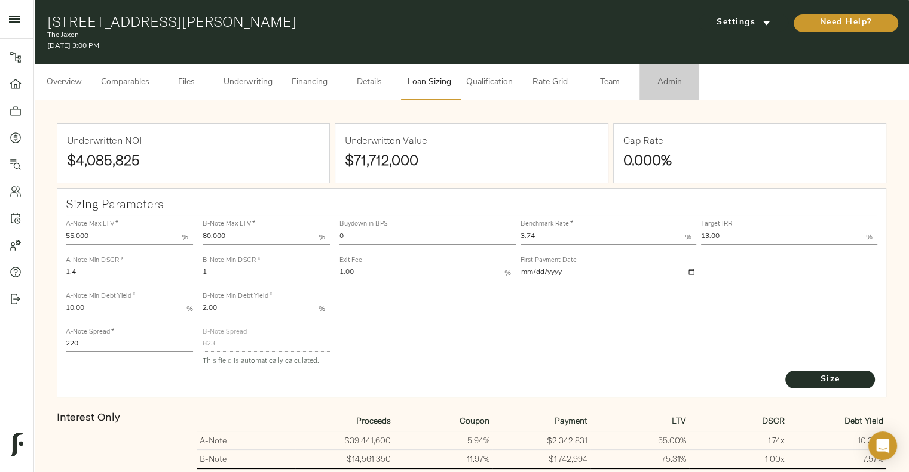
click at [672, 82] on span "Admin" at bounding box center [668, 82] width 45 height 15
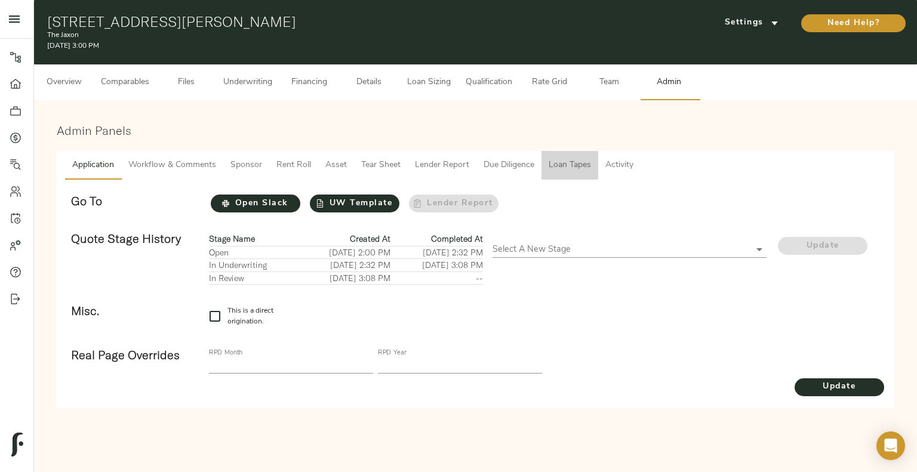
click at [584, 167] on span "Loan Tapes" at bounding box center [570, 165] width 42 height 15
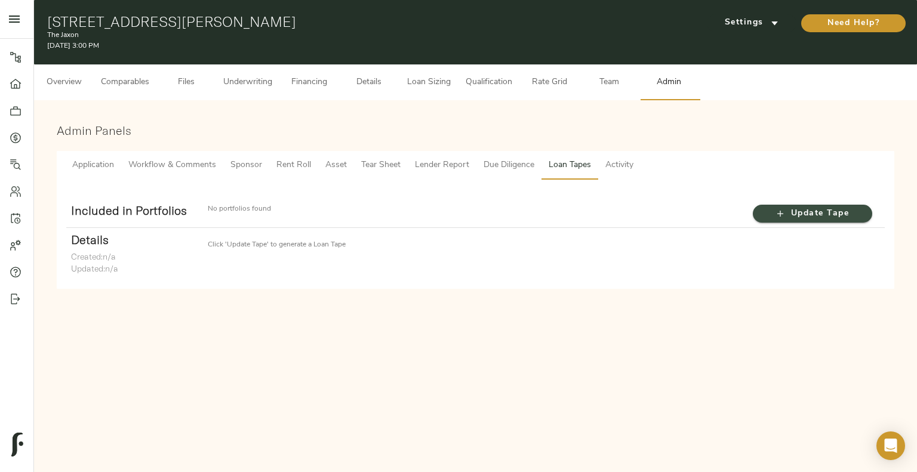
click at [774, 210] on span "Update Tape" at bounding box center [813, 214] width 96 height 15
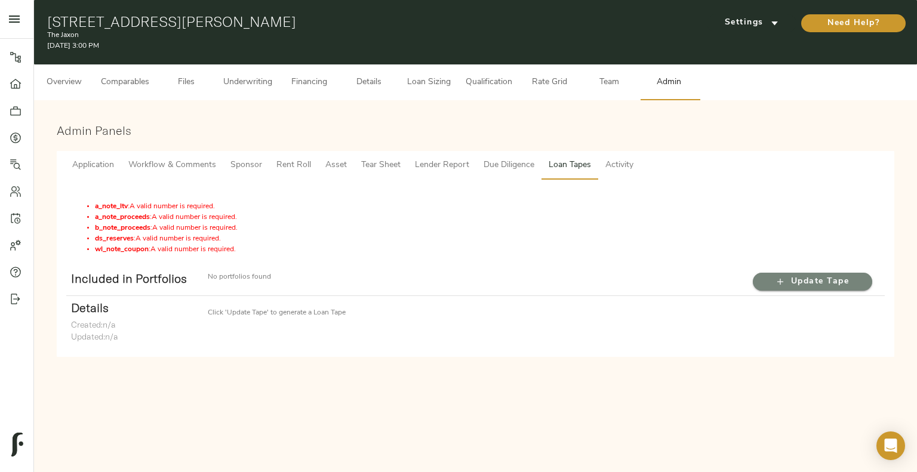
click at [826, 277] on span "Update Tape" at bounding box center [813, 282] width 96 height 15
click at [248, 93] on button "Underwriting" at bounding box center [247, 83] width 63 height 36
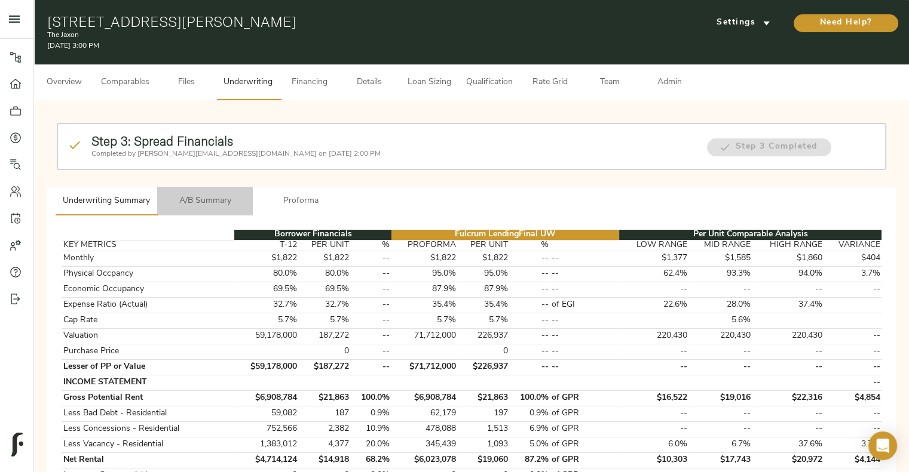
click at [222, 203] on span "A/B Summary" at bounding box center [204, 201] width 81 height 15
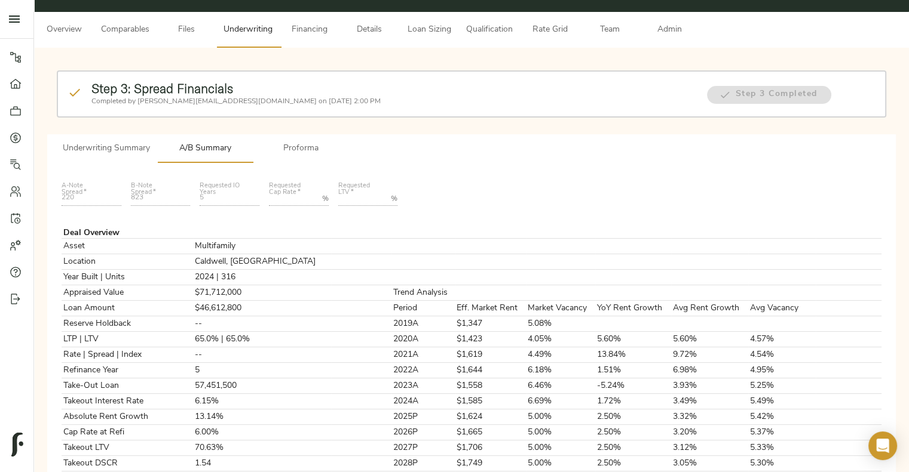
scroll to position [30, 0]
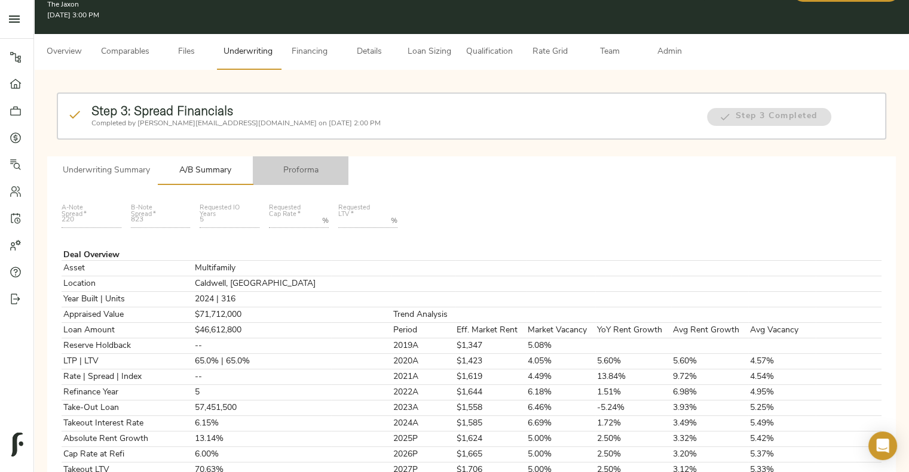
click at [308, 169] on span "Proforma" at bounding box center [300, 171] width 81 height 15
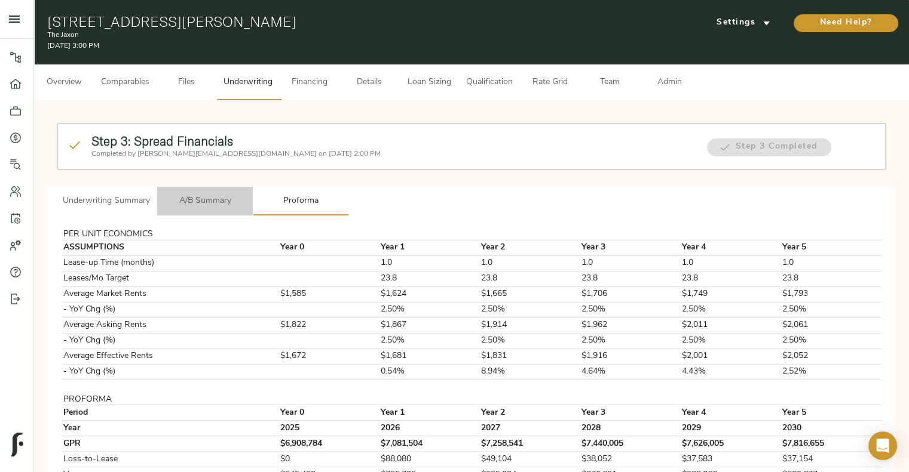
click at [233, 187] on button "A/B Summary" at bounding box center [205, 201] width 96 height 29
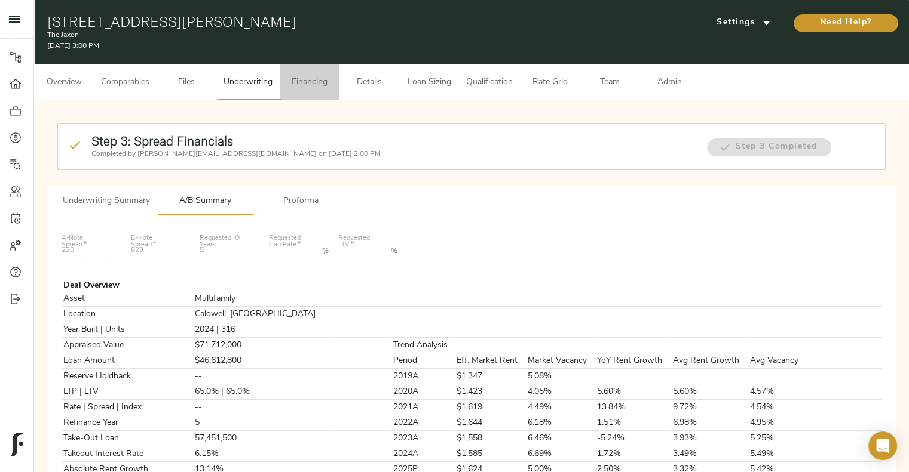
click at [318, 72] on button "Financing" at bounding box center [310, 83] width 60 height 36
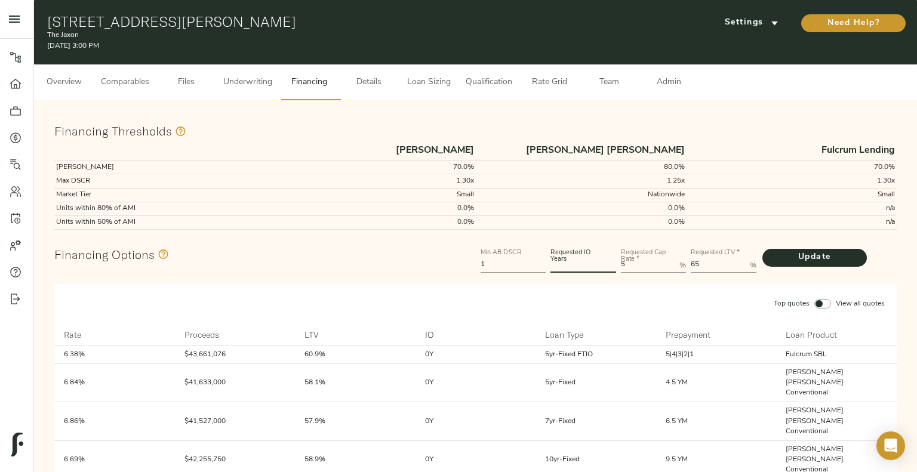
click at [569, 269] on input "number" at bounding box center [584, 266] width 66 height 14
type input "5"
click at [826, 253] on span "Update" at bounding box center [815, 257] width 81 height 15
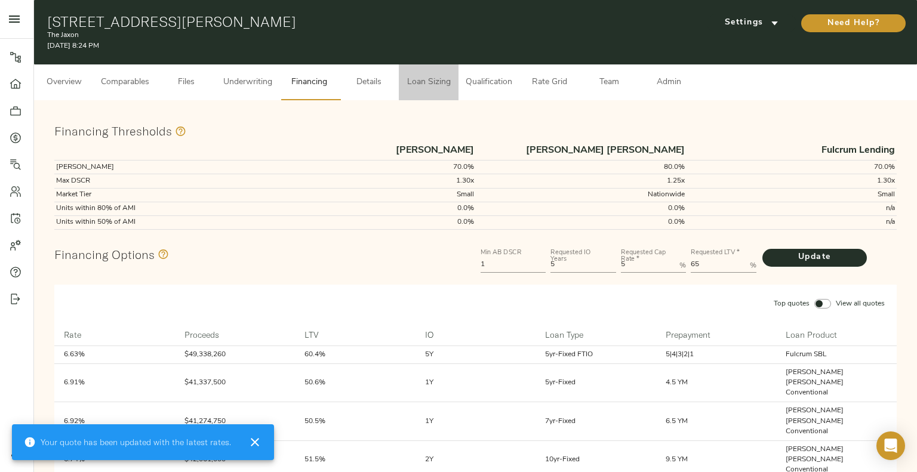
click at [437, 87] on span "Loan Sizing" at bounding box center [428, 82] width 45 height 15
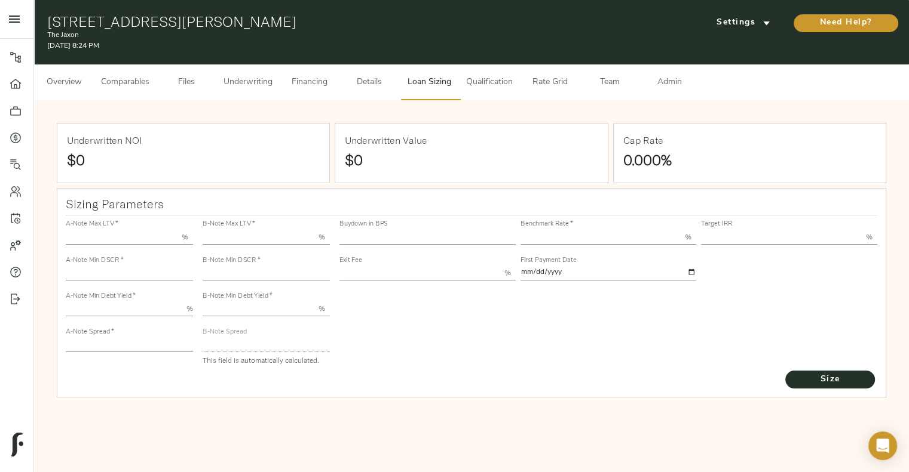
type input "55.000"
type input "1.4"
type input "10.00"
type input "220"
type input "80.000"
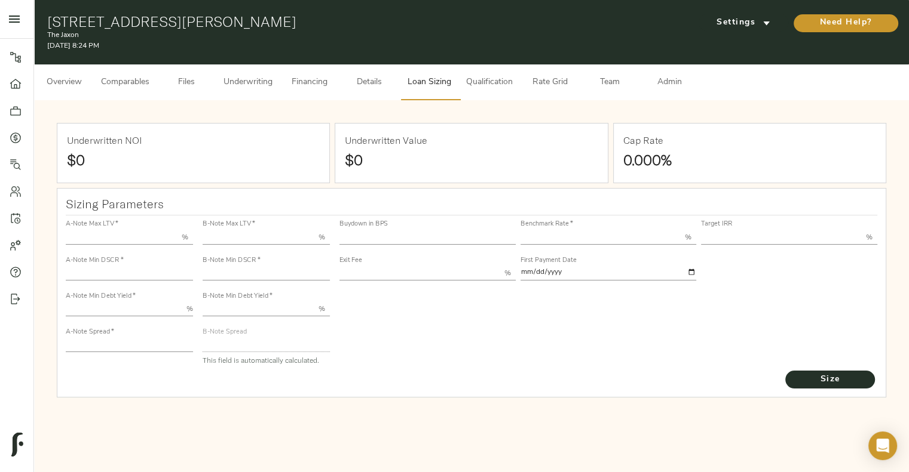
type input "1"
type input "2.00"
type input "823"
type input "0"
type input "3.74"
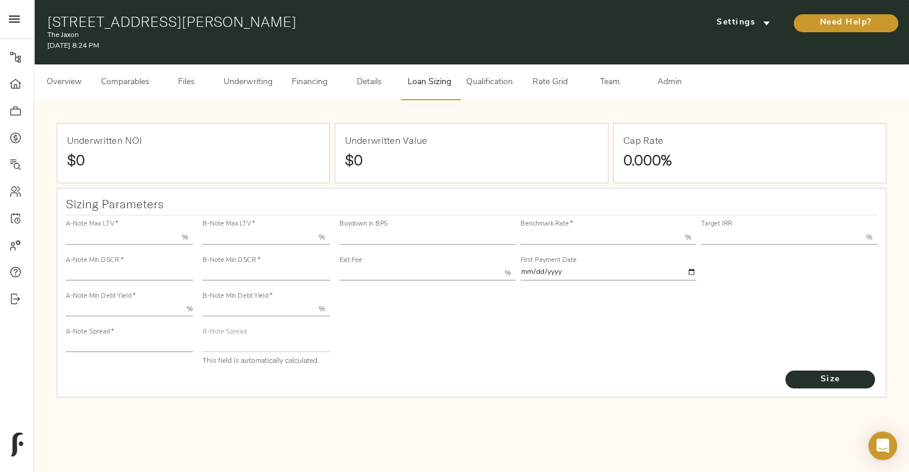
type input "13.00"
type input "1.00"
type input "[DATE]"
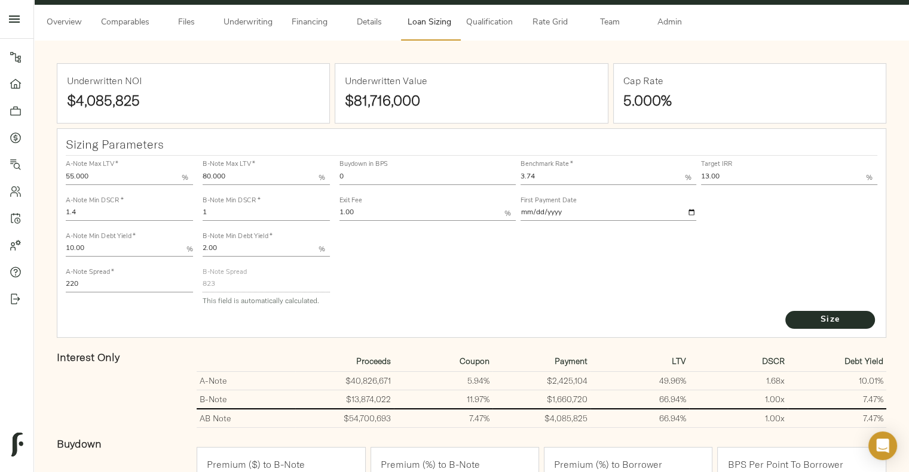
scroll to position [61, 0]
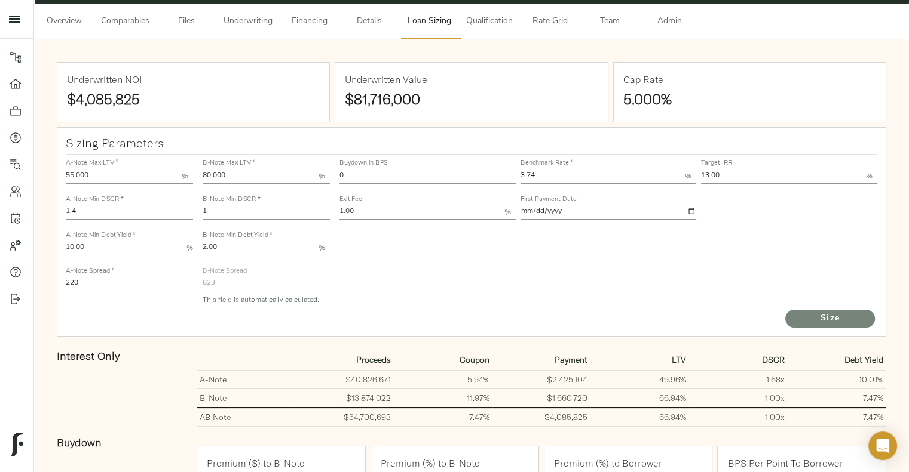
click at [801, 314] on span "Size" at bounding box center [830, 319] width 66 height 15
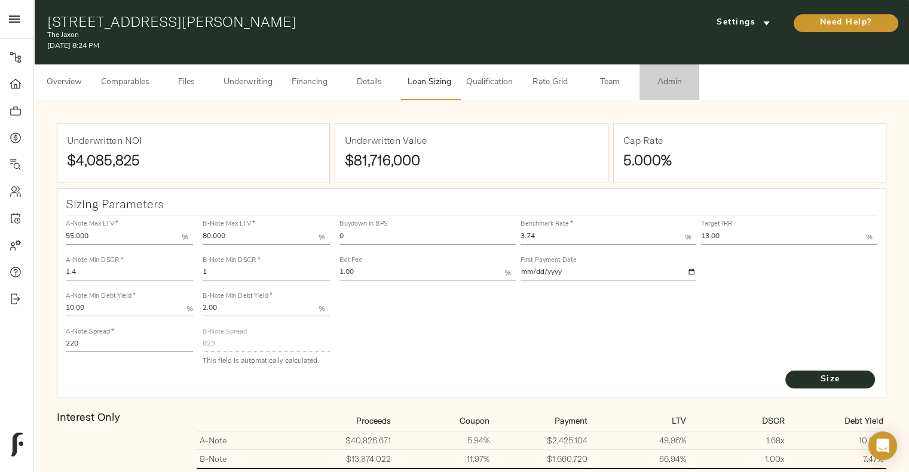
click at [660, 78] on span "Admin" at bounding box center [668, 82] width 45 height 15
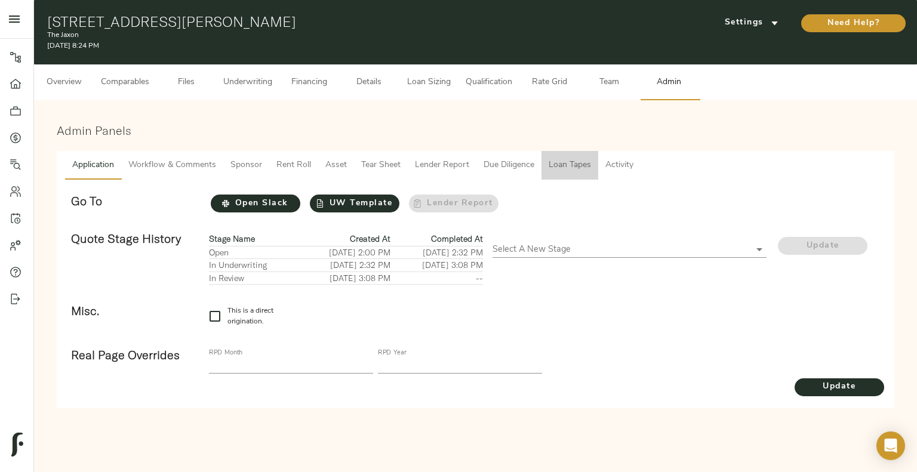
click at [561, 162] on span "Loan Tapes" at bounding box center [570, 165] width 42 height 15
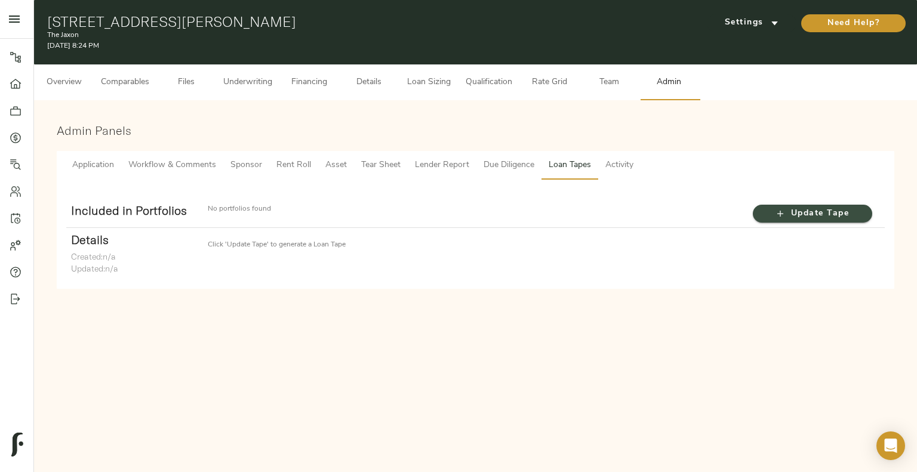
click at [765, 216] on span "Update Tape" at bounding box center [813, 214] width 96 height 15
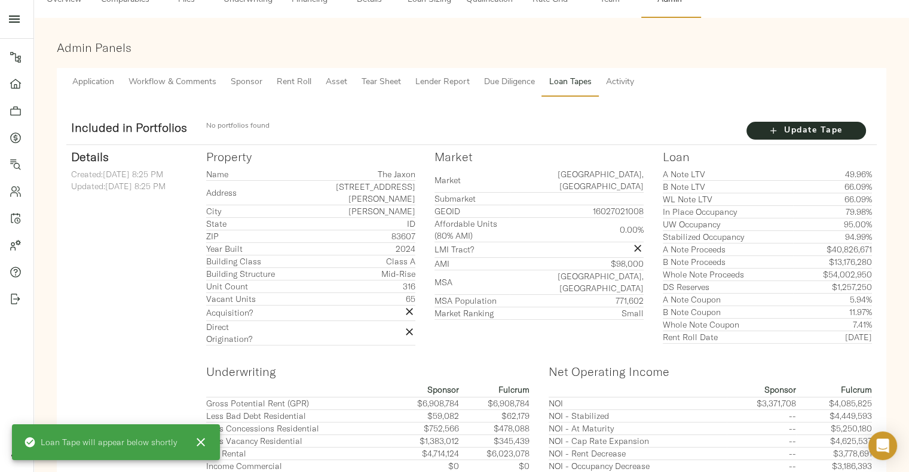
scroll to position [83, 0]
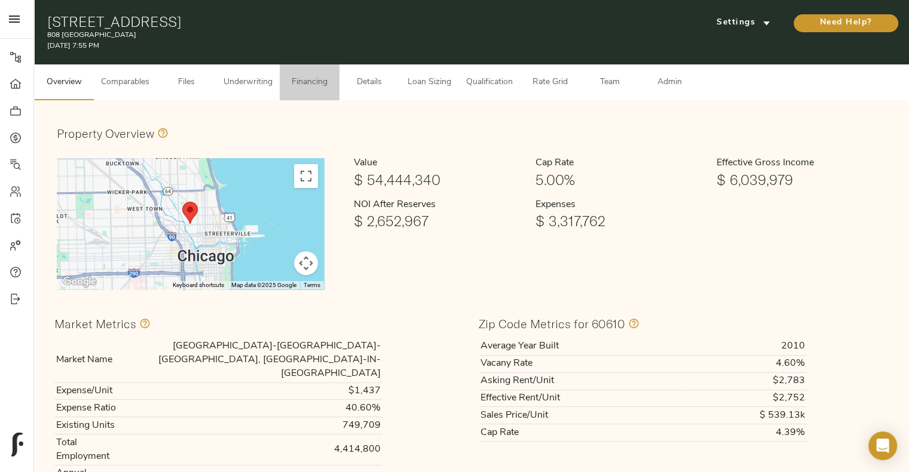
click at [302, 68] on button "Financing" at bounding box center [310, 83] width 60 height 36
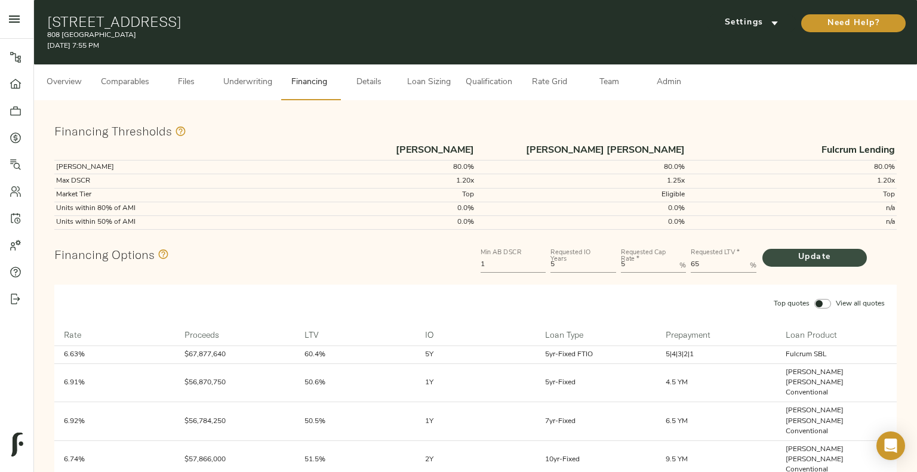
click at [814, 253] on span "Update" at bounding box center [815, 257] width 81 height 15
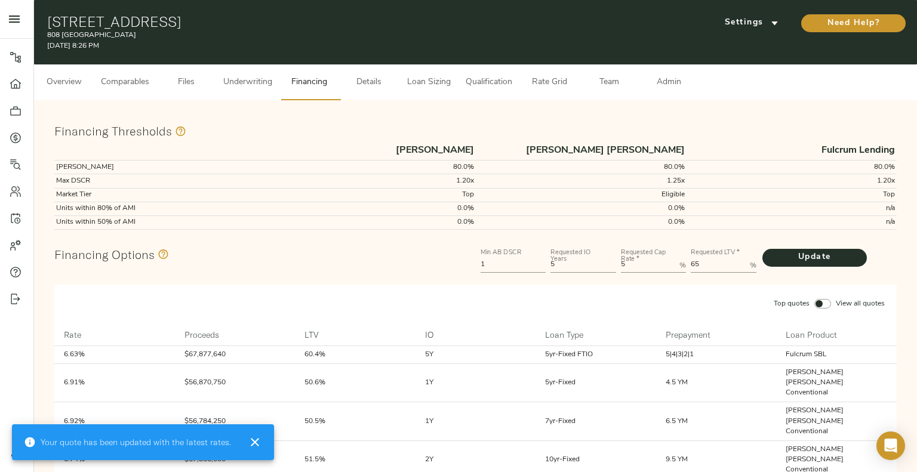
click at [667, 91] on button "Admin" at bounding box center [669, 83] width 60 height 36
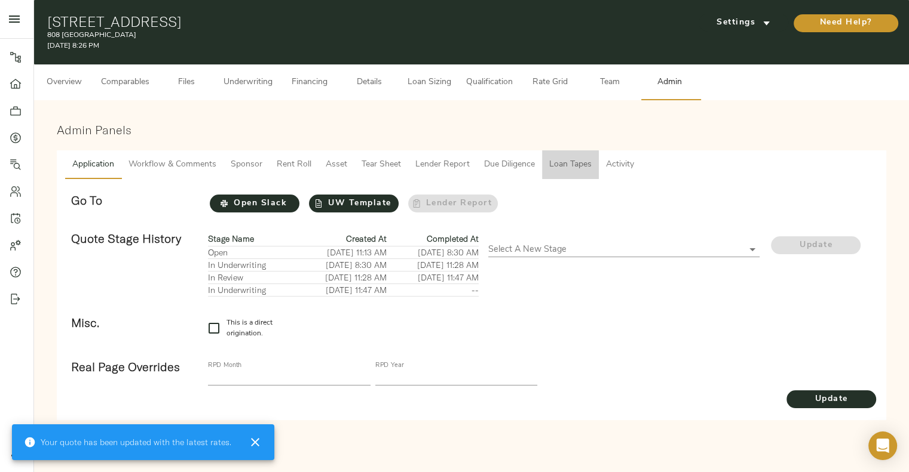
click at [559, 173] on button "Loan Tapes" at bounding box center [570, 165] width 57 height 29
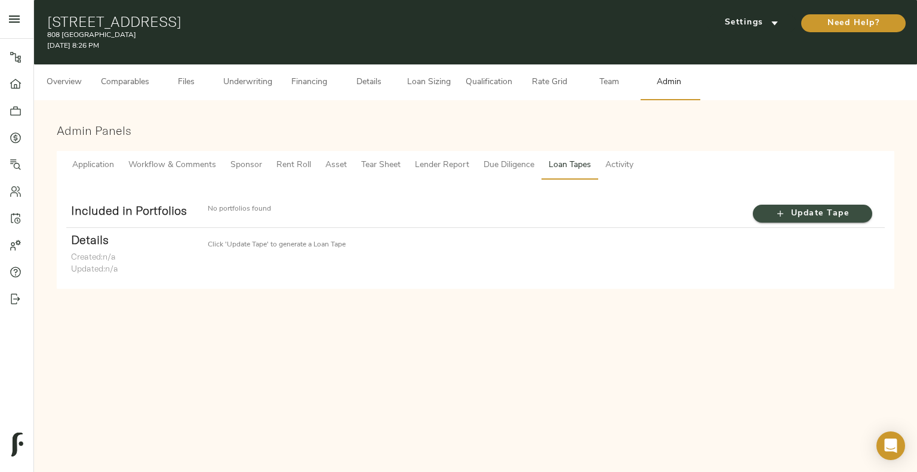
click at [774, 220] on span "Update Tape" at bounding box center [813, 214] width 96 height 15
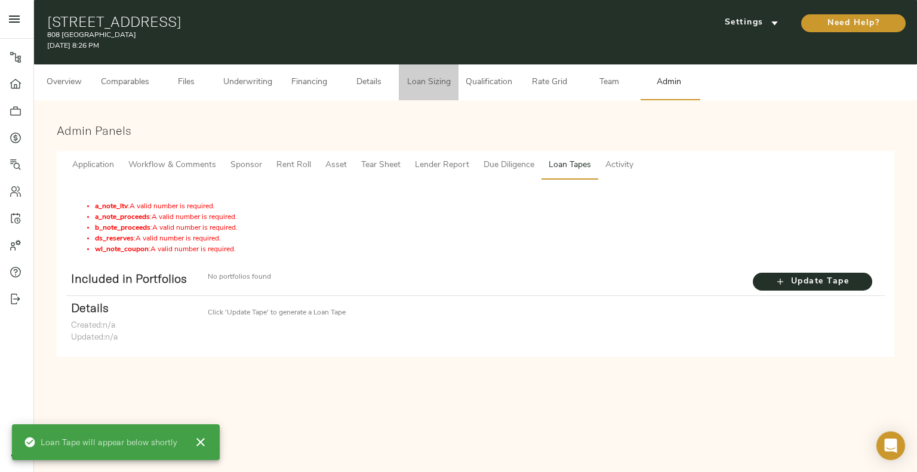
click at [429, 76] on span "Loan Sizing" at bounding box center [428, 82] width 45 height 15
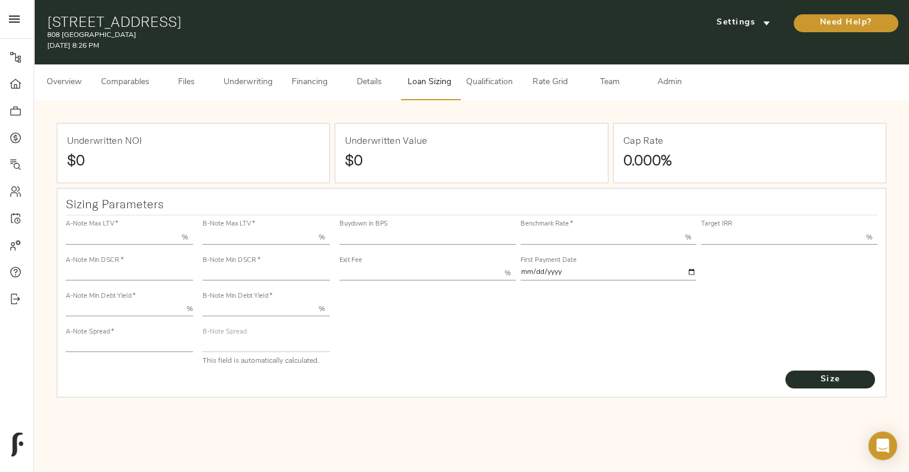
type input "55.000"
type input "1.4"
type input "10.00"
type input "245"
type input "80.000"
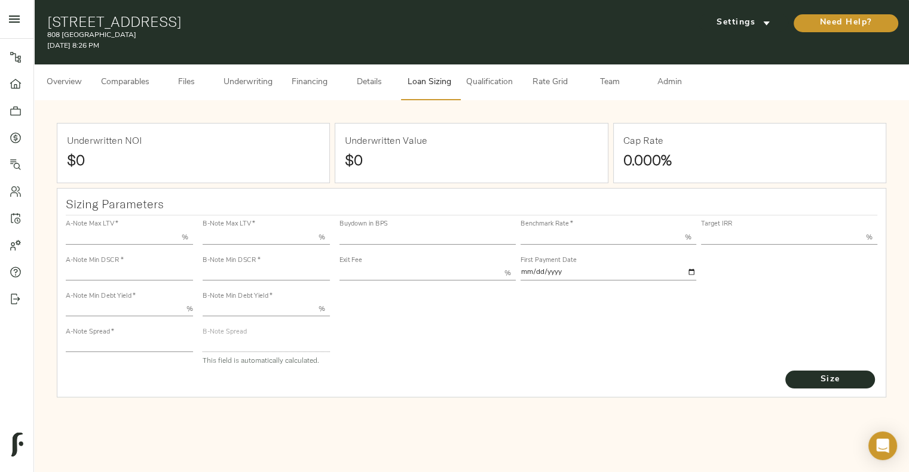
type input "1"
type input "2.00"
type input "823"
type input "0"
type input "3.74"
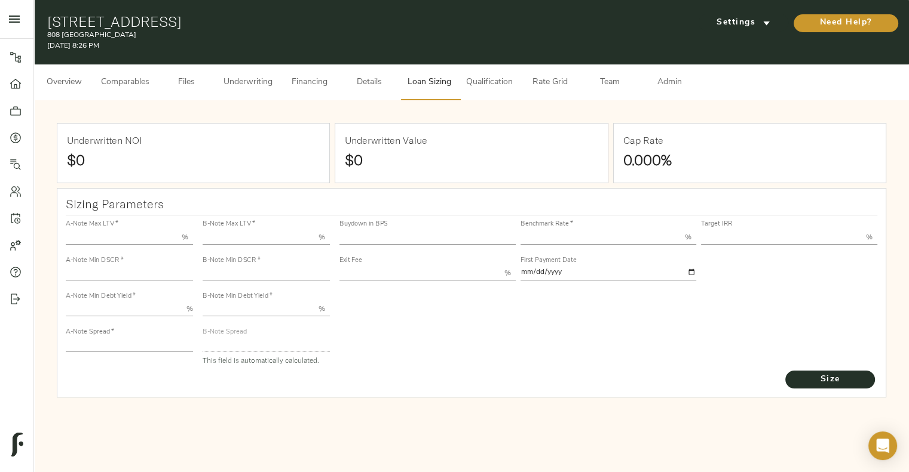
type input "13.00"
type input "1.00"
type input "2025-10-01"
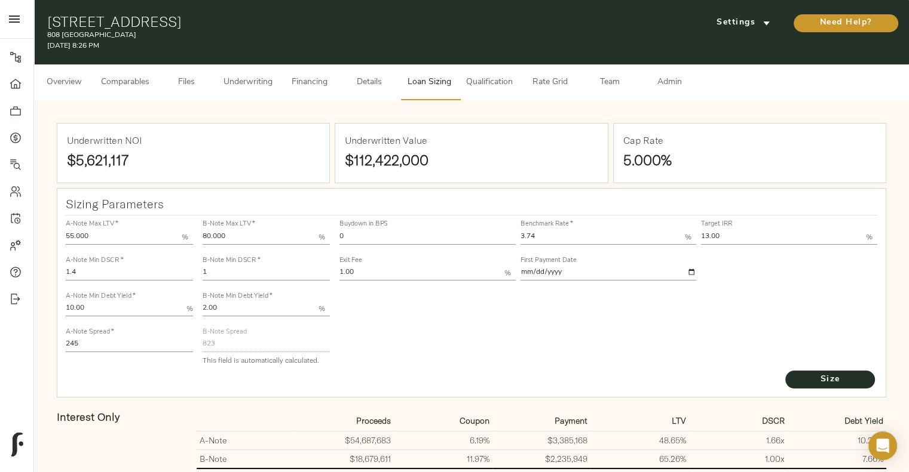
click at [165, 343] on input "245" at bounding box center [129, 345] width 127 height 14
type input "220"
click at [797, 386] on span "Size" at bounding box center [830, 380] width 66 height 15
click at [674, 95] on button "Admin" at bounding box center [669, 83] width 60 height 36
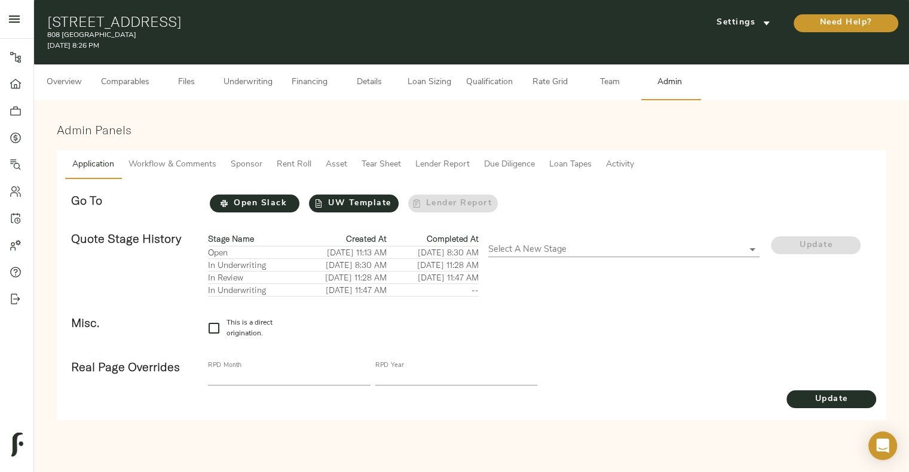
click at [560, 162] on span "Loan Tapes" at bounding box center [570, 165] width 42 height 15
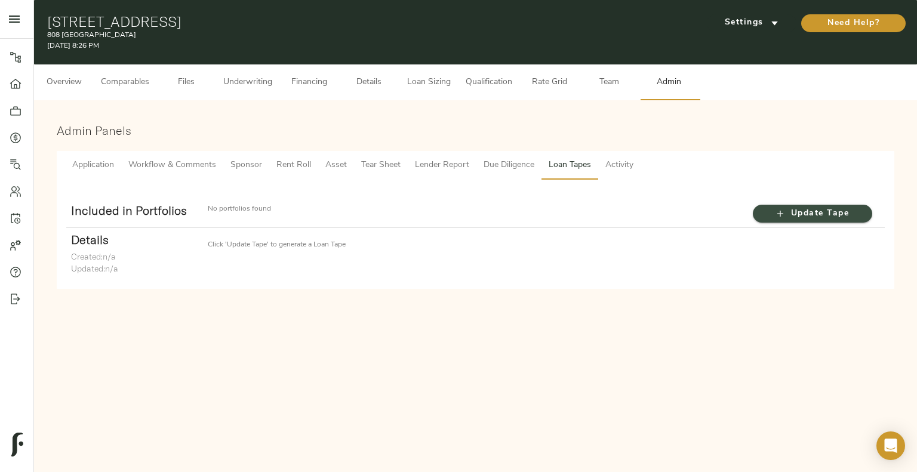
click at [781, 217] on icon "button" at bounding box center [781, 214] width 12 height 12
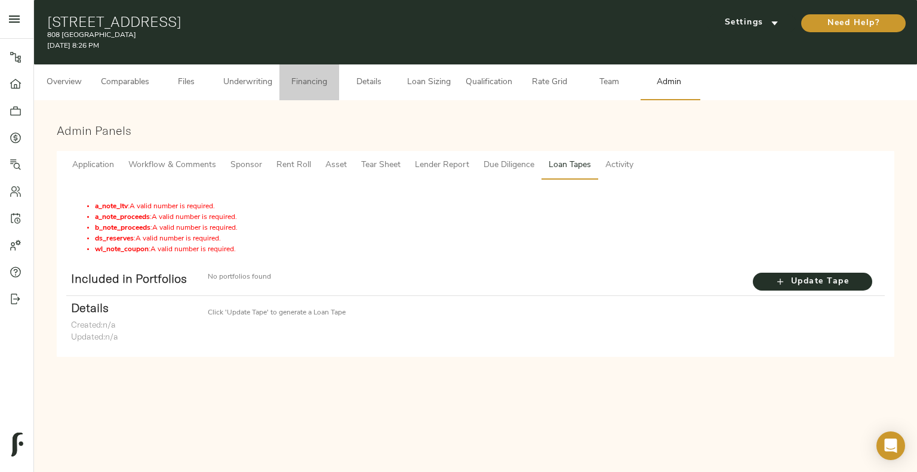
click at [323, 83] on span "Financing" at bounding box center [309, 82] width 45 height 15
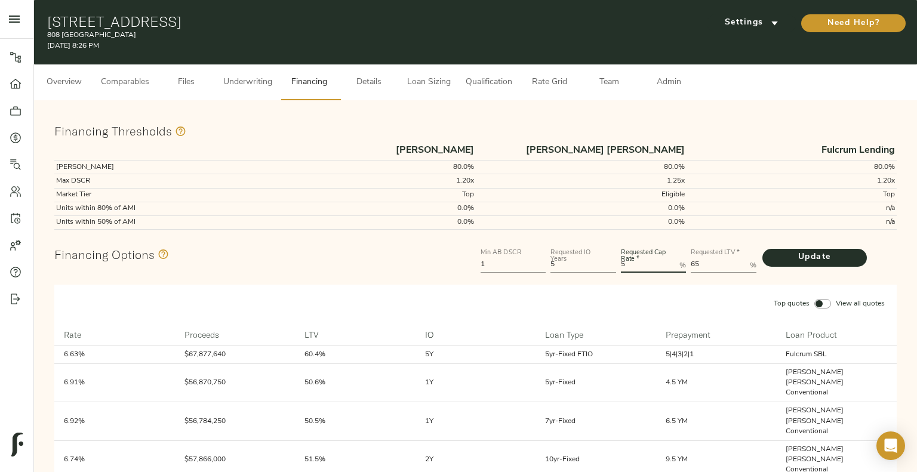
click at [662, 266] on Rate "5" at bounding box center [648, 266] width 54 height 14
click at [812, 257] on span "Update" at bounding box center [815, 257] width 81 height 15
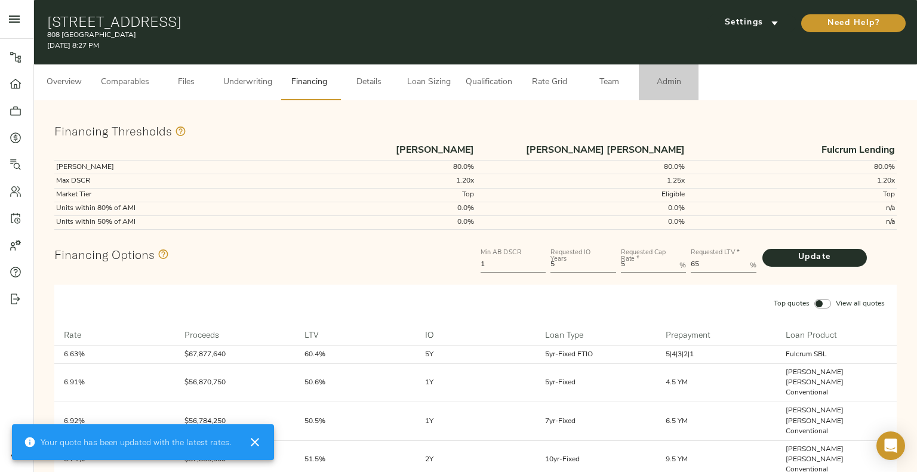
click at [676, 79] on span "Admin" at bounding box center [668, 82] width 45 height 15
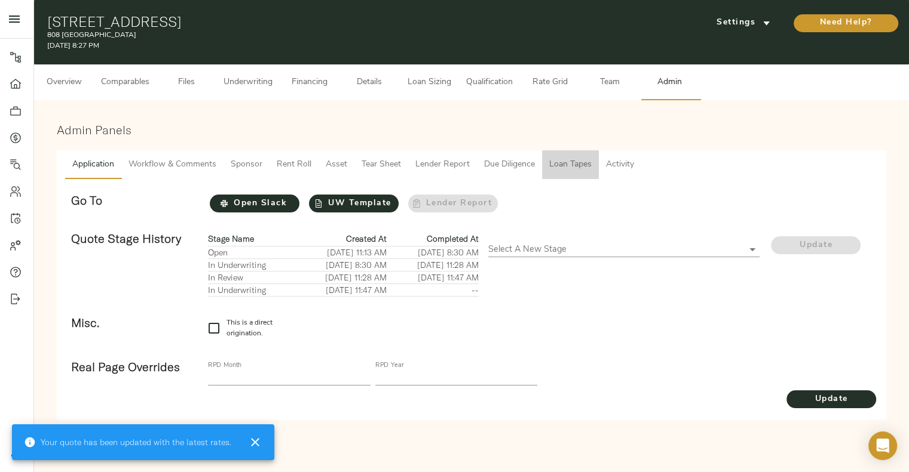
click at [581, 167] on span "Loan Tapes" at bounding box center [570, 165] width 42 height 15
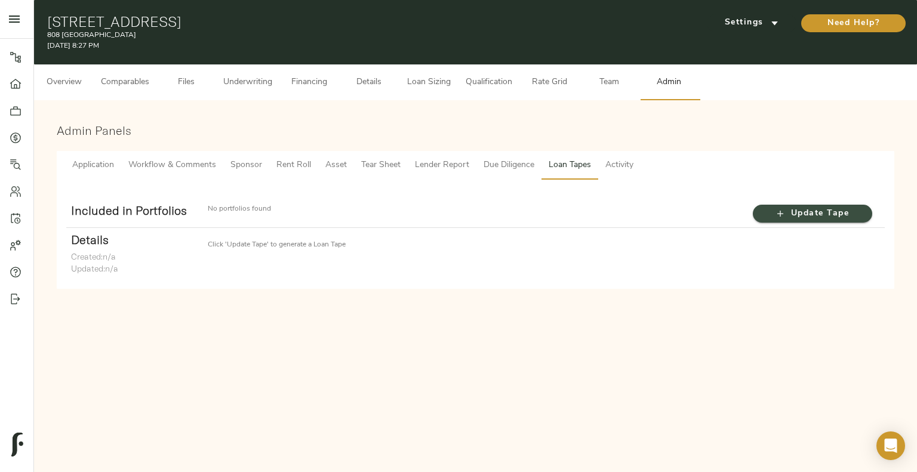
click at [771, 221] on span "Update Tape" at bounding box center [813, 214] width 96 height 15
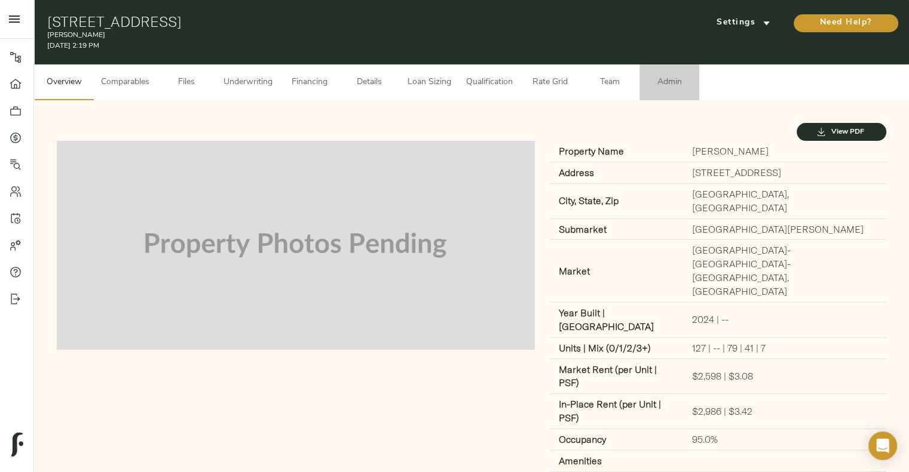
click at [666, 73] on button "Admin" at bounding box center [669, 83] width 60 height 36
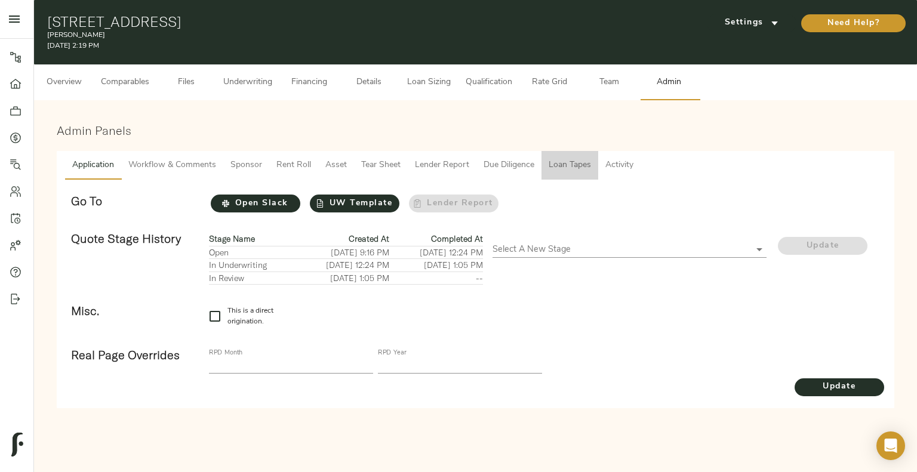
click at [579, 161] on span "Loan Tapes" at bounding box center [570, 165] width 42 height 15
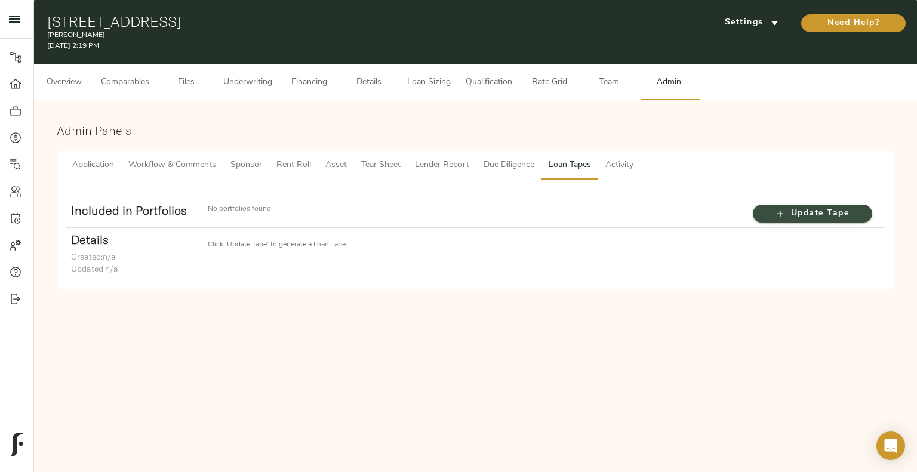
click at [784, 212] on icon "button" at bounding box center [781, 214] width 12 height 12
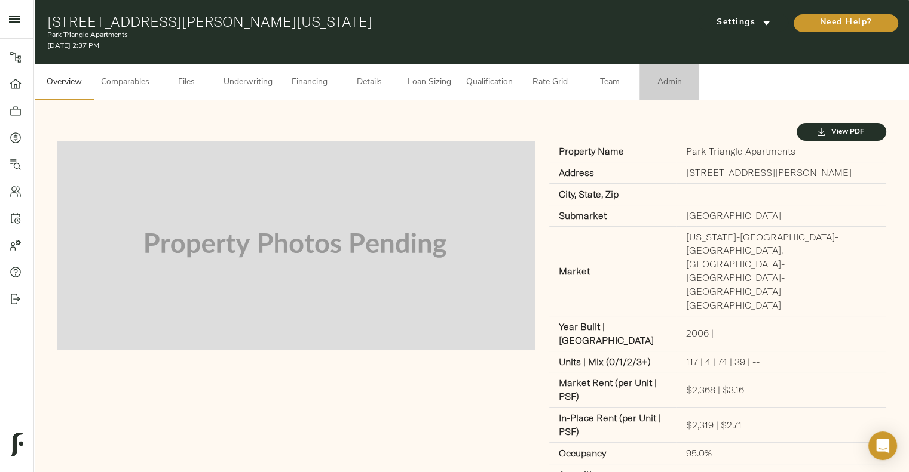
click at [683, 87] on span "Admin" at bounding box center [668, 82] width 45 height 15
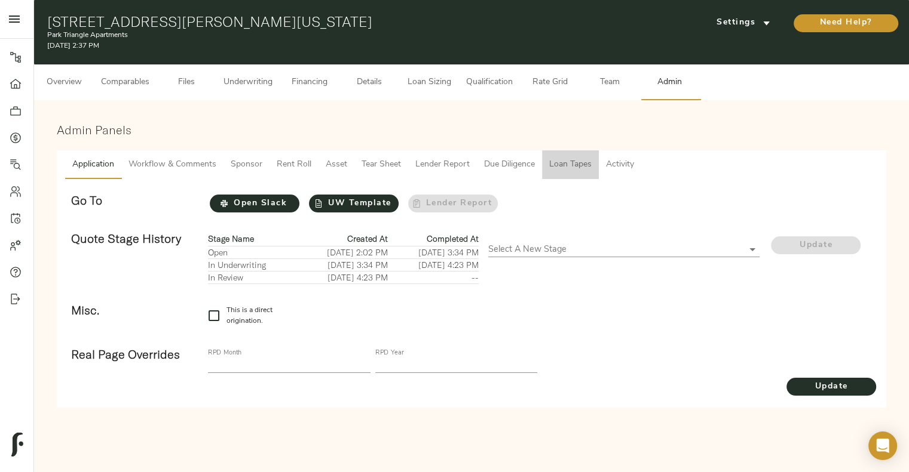
click at [567, 171] on span "Loan Tapes" at bounding box center [570, 165] width 42 height 15
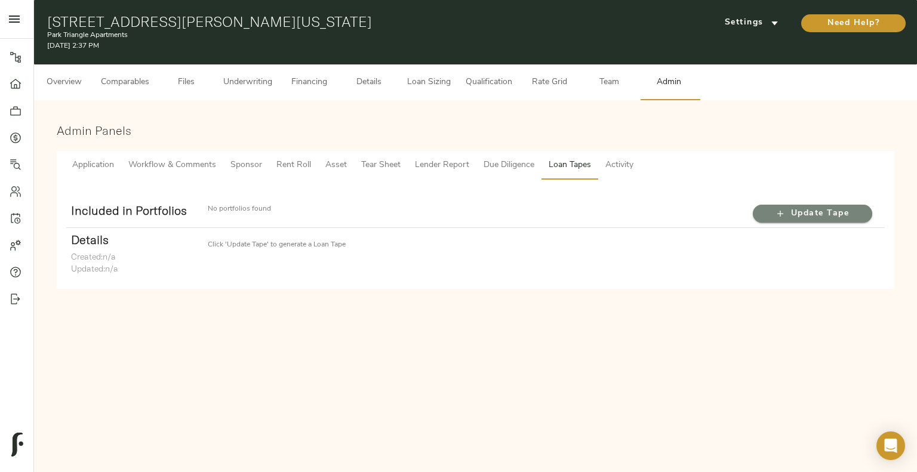
click at [800, 208] on span "Update Tape" at bounding box center [813, 214] width 96 height 15
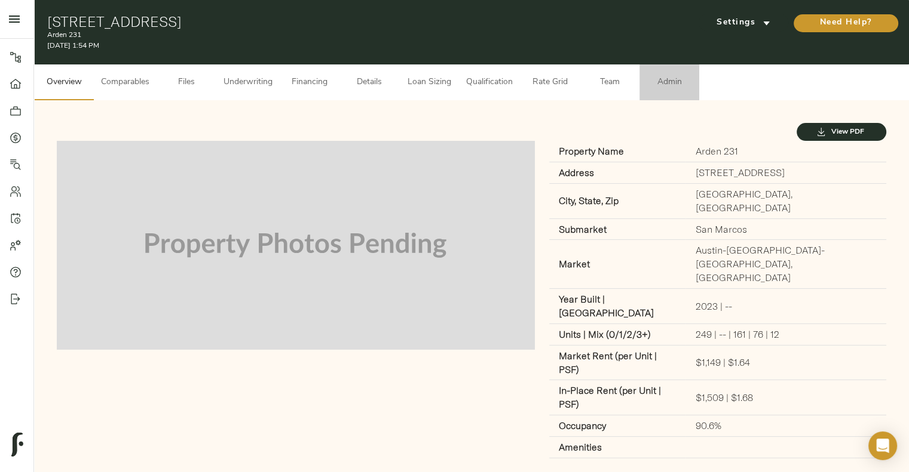
click at [676, 73] on button "Admin" at bounding box center [669, 83] width 60 height 36
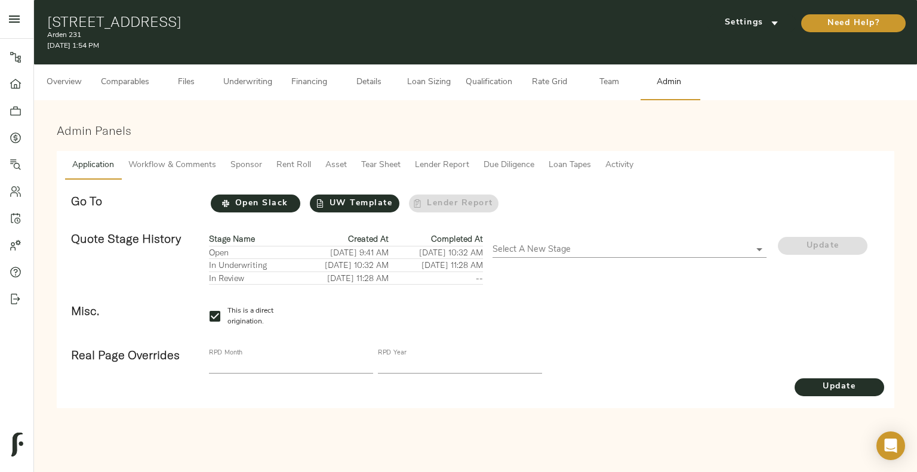
click at [573, 162] on span "Loan Tapes" at bounding box center [570, 165] width 42 height 15
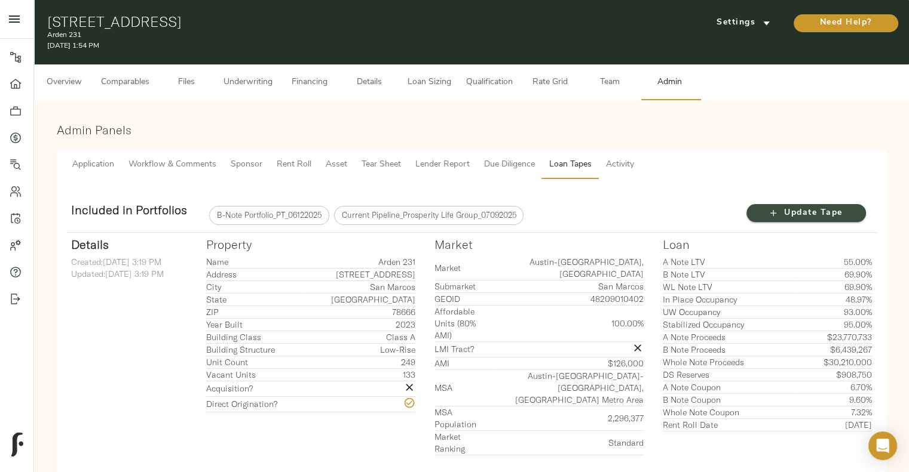
click at [775, 222] on button "Update Tape" at bounding box center [805, 213] width 119 height 18
click at [777, 210] on icon "button" at bounding box center [773, 213] width 12 height 12
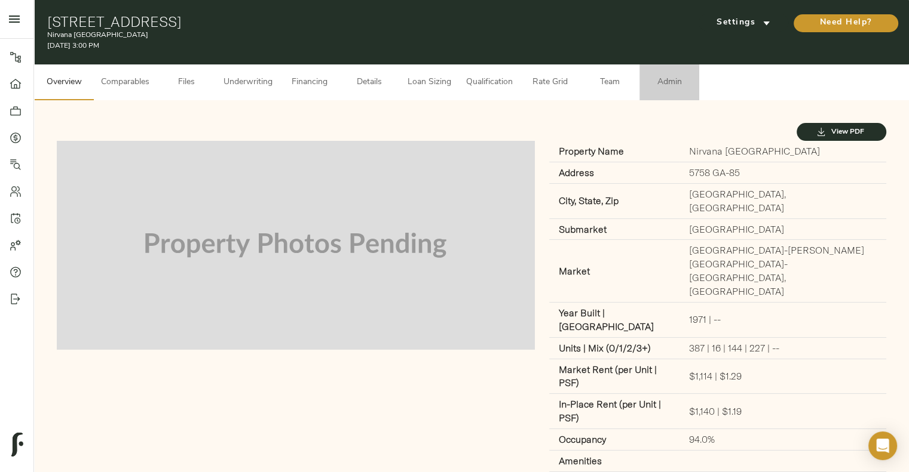
click at [653, 84] on span "Admin" at bounding box center [668, 82] width 45 height 15
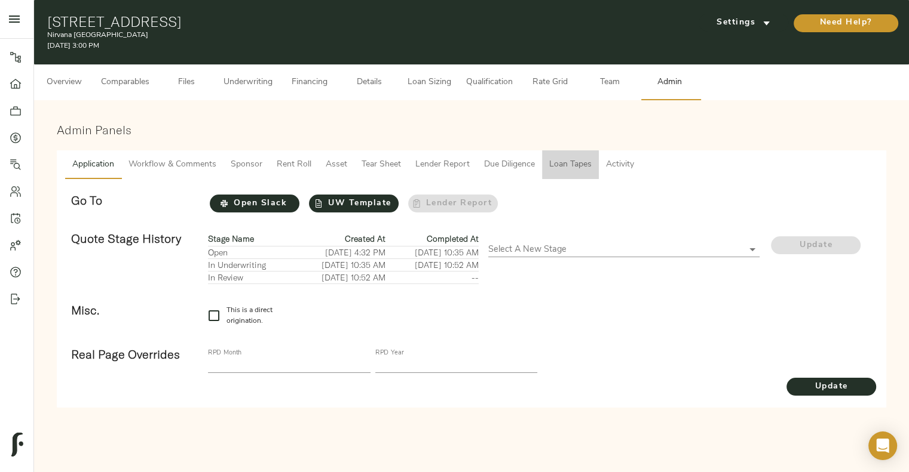
click at [570, 171] on span "Loan Tapes" at bounding box center [570, 165] width 42 height 15
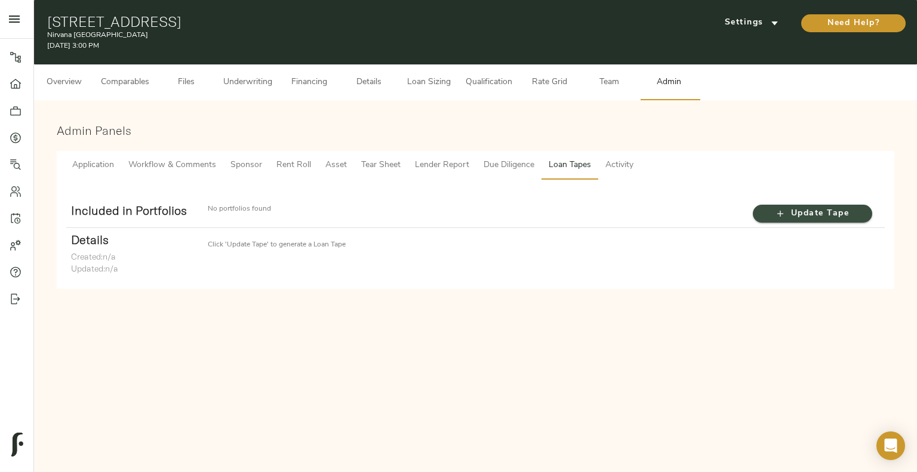
click at [782, 220] on span "Update Tape" at bounding box center [813, 214] width 96 height 15
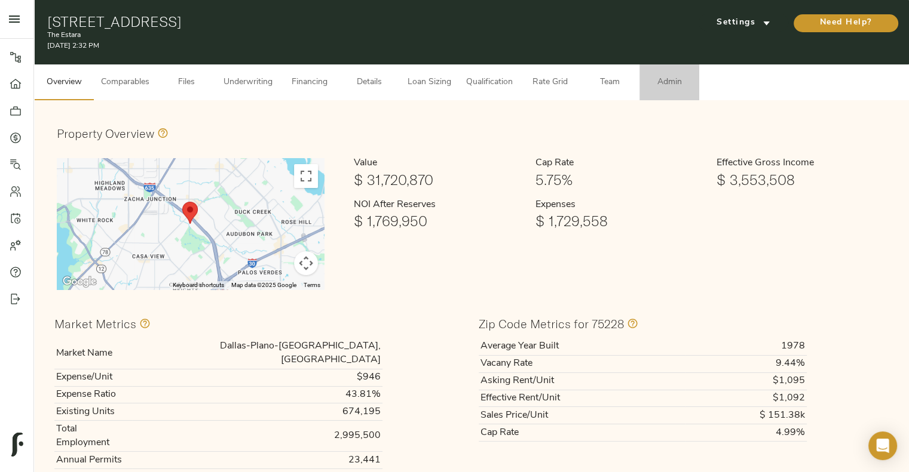
click at [652, 72] on button "Admin" at bounding box center [669, 83] width 60 height 36
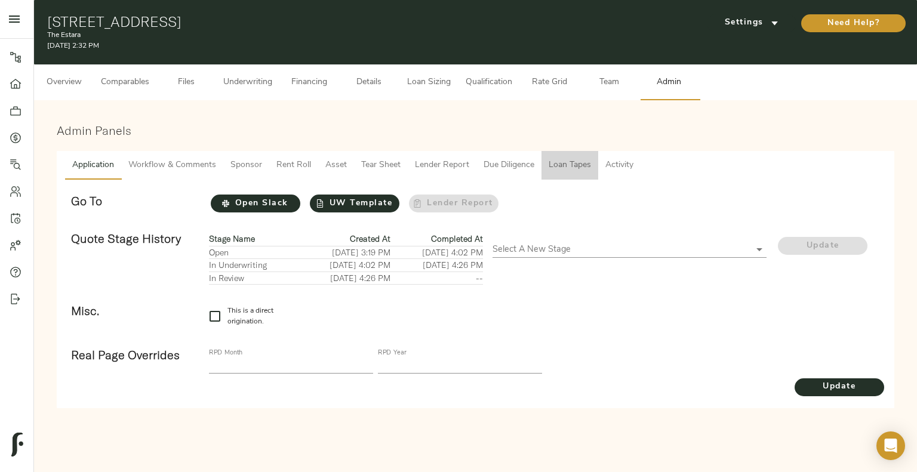
click at [569, 162] on span "Loan Tapes" at bounding box center [570, 165] width 42 height 15
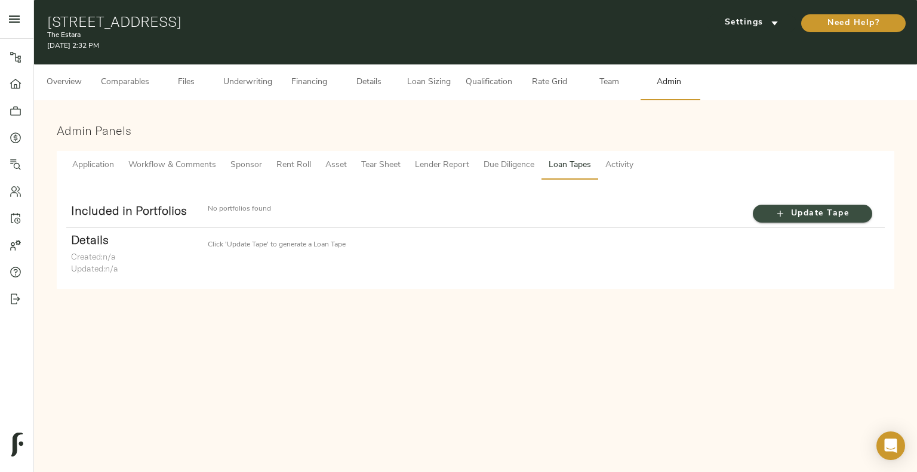
click at [800, 212] on span "Update Tape" at bounding box center [813, 214] width 96 height 15
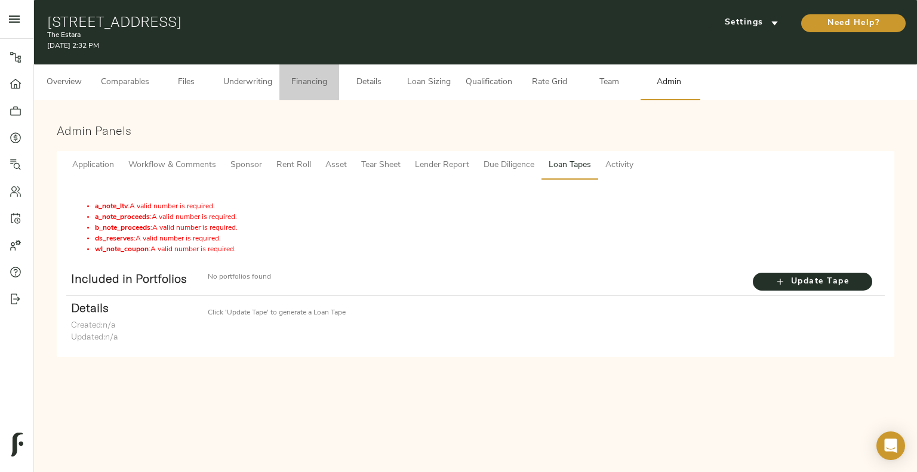
click at [306, 90] on button "Financing" at bounding box center [310, 83] width 60 height 36
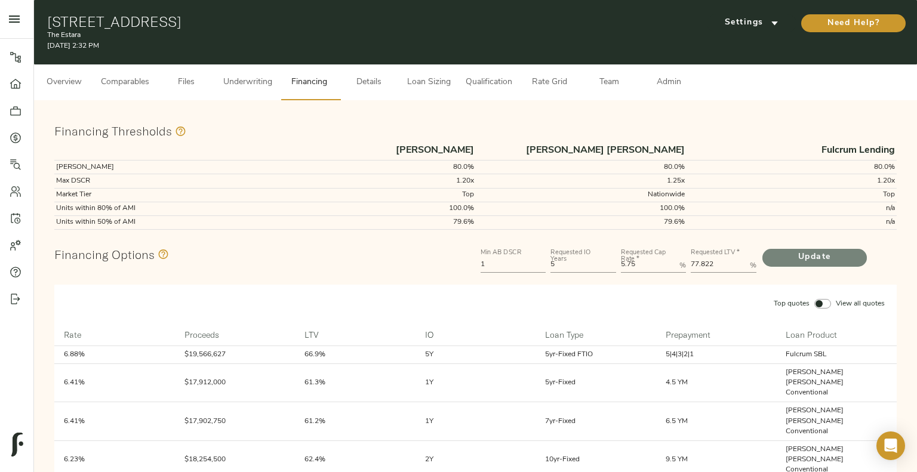
click at [842, 253] on span "Update" at bounding box center [815, 257] width 81 height 15
click at [426, 84] on span "Loan Sizing" at bounding box center [428, 82] width 45 height 15
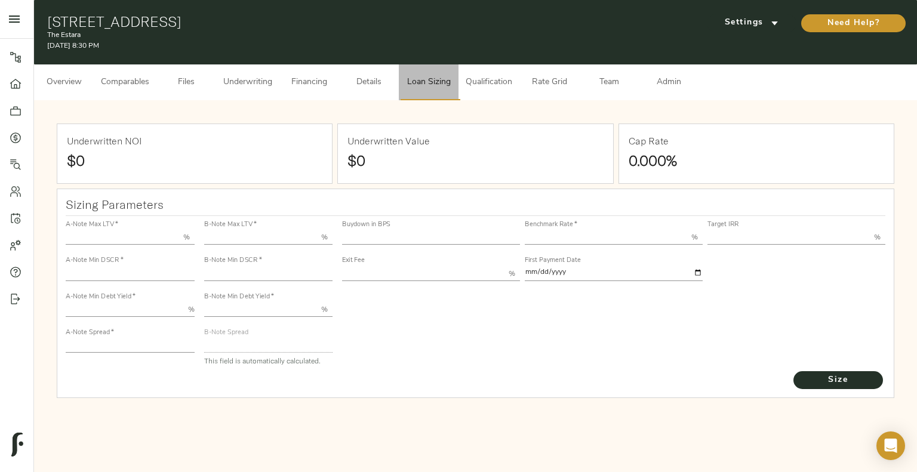
click at [426, 84] on span "Loan Sizing" at bounding box center [428, 82] width 45 height 15
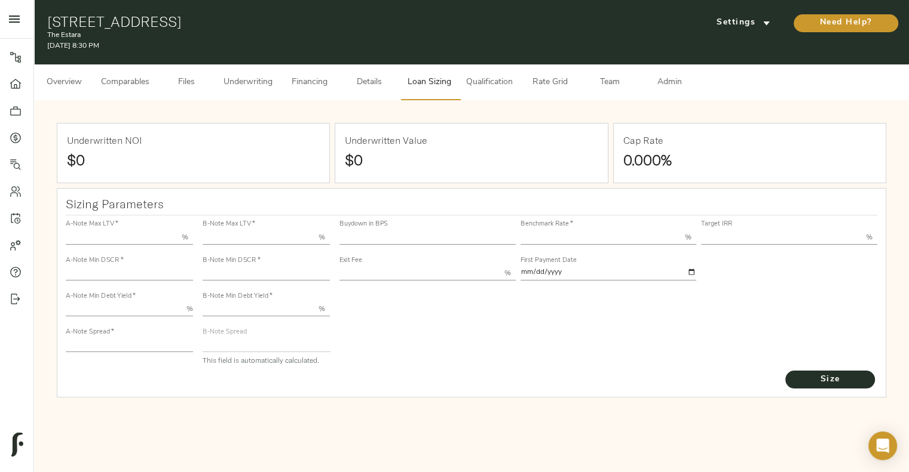
type input "55.000"
type input "1.4"
type input "10.00"
type input "245"
type input "80.000"
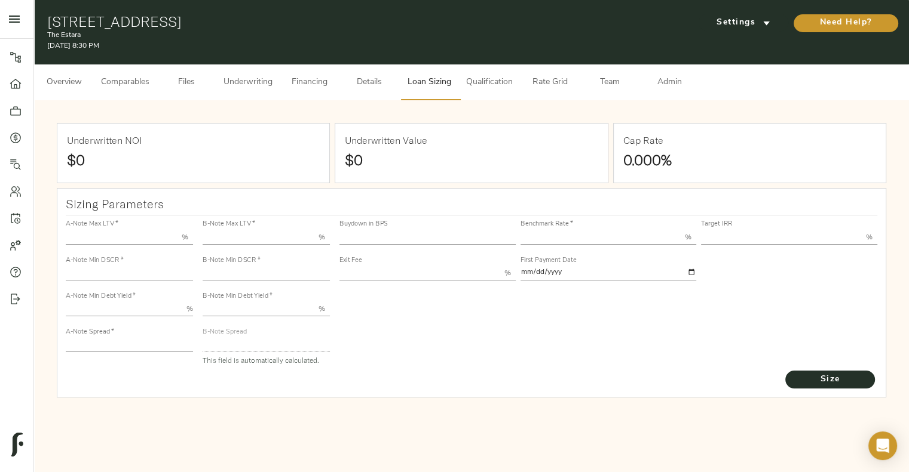
type input "1"
type input "2.00"
type input "823"
type input "0"
type input "3.74"
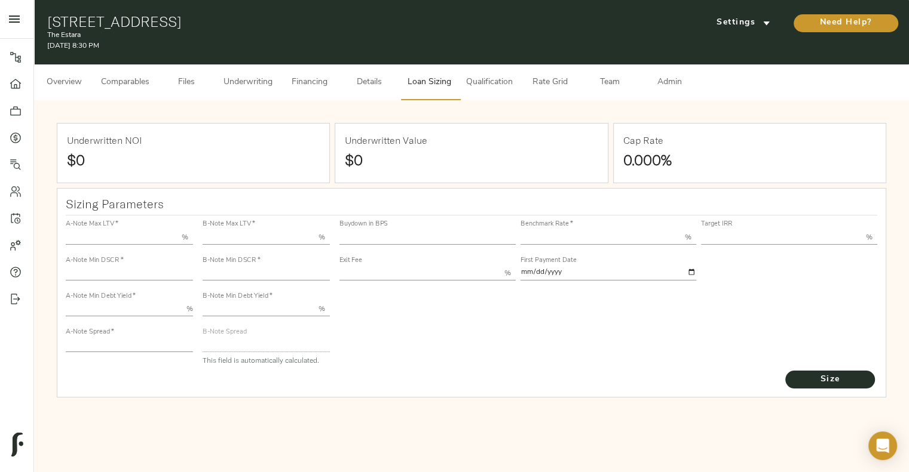
type input "13.00"
type input "1.00"
type input "[DATE]"
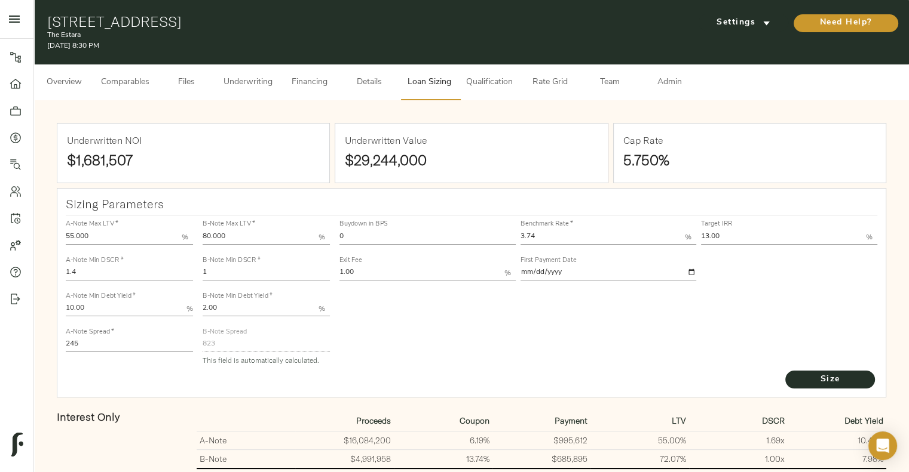
click at [122, 343] on input "245" at bounding box center [129, 345] width 127 height 14
type input "220"
click at [785, 371] on button "Size" at bounding box center [830, 380] width 90 height 18
click at [659, 93] on button "Admin" at bounding box center [669, 83] width 60 height 36
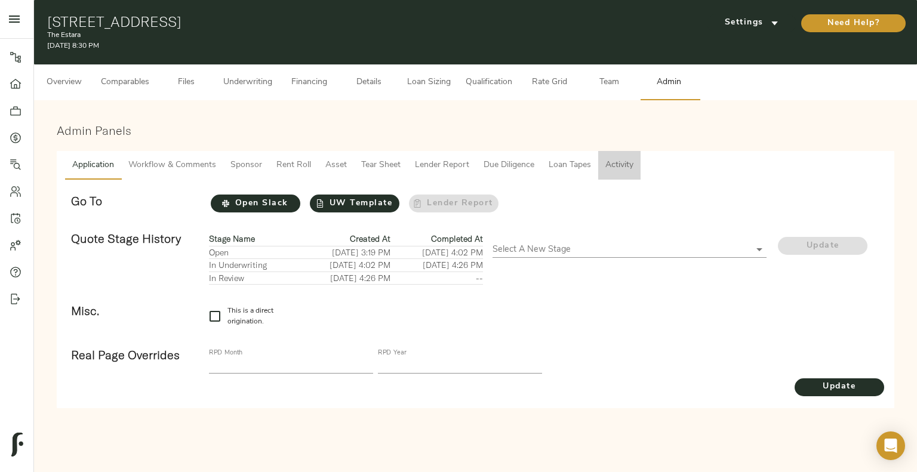
click at [607, 167] on span "Activity" at bounding box center [620, 165] width 28 height 15
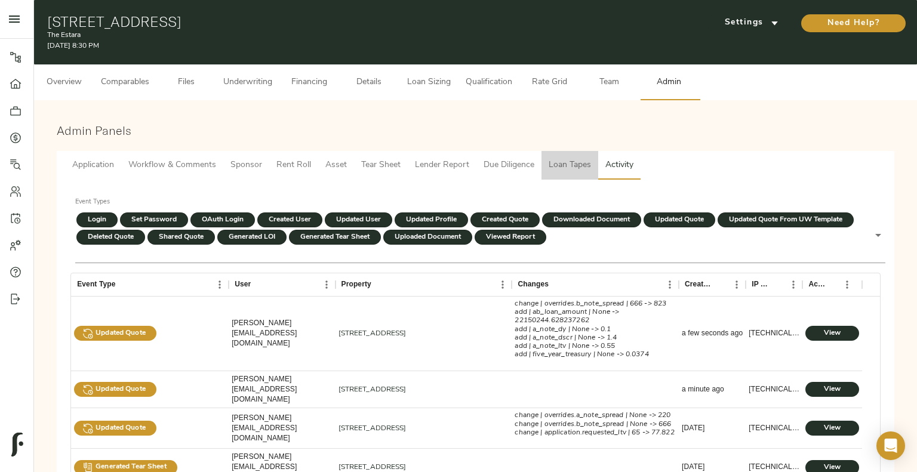
click at [578, 164] on span "Loan Tapes" at bounding box center [570, 165] width 42 height 15
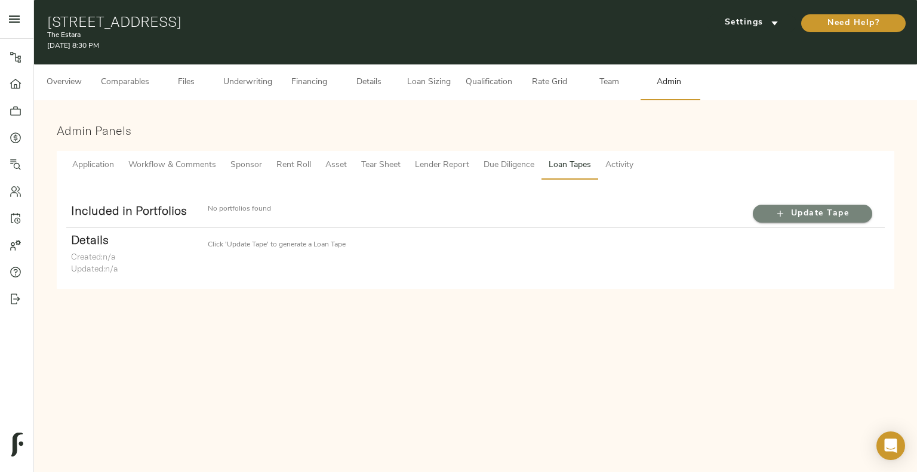
click at [767, 210] on span "Update Tape" at bounding box center [813, 214] width 96 height 15
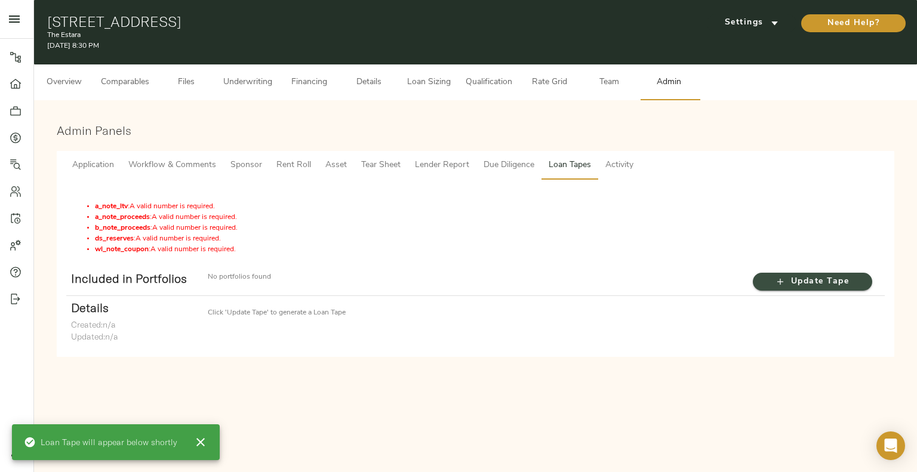
click at [831, 284] on span "Update Tape" at bounding box center [813, 282] width 96 height 15
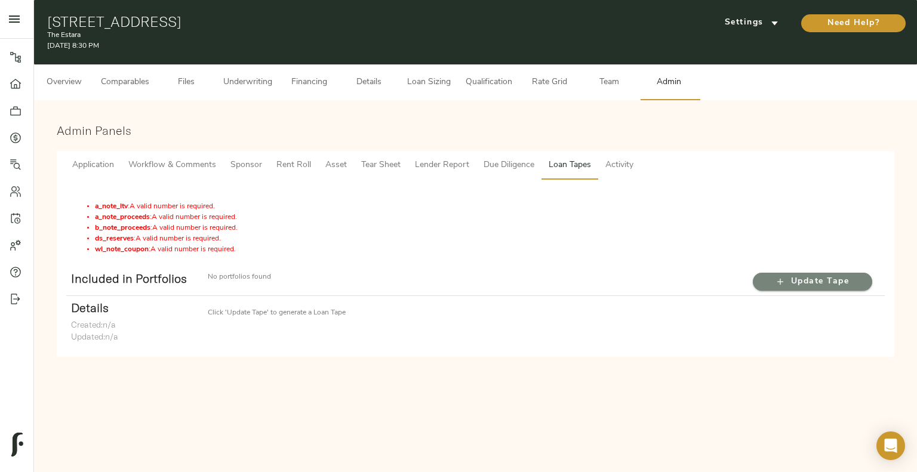
click at [831, 284] on span "Update Tape" at bounding box center [813, 282] width 96 height 15
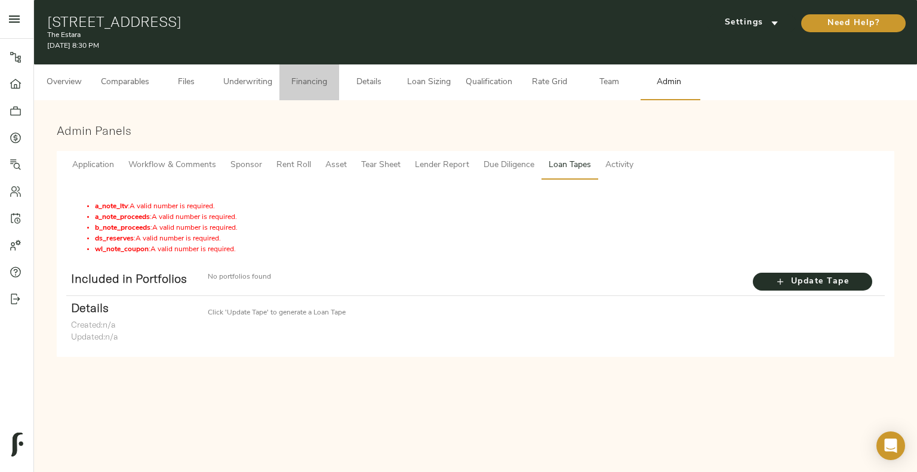
click at [287, 82] on button "Financing" at bounding box center [310, 83] width 60 height 36
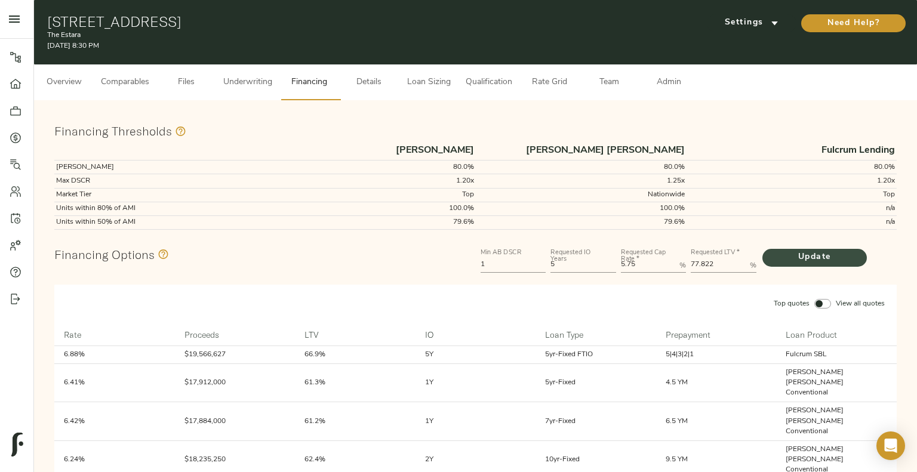
click at [796, 262] on span "Update" at bounding box center [815, 257] width 81 height 15
click at [682, 72] on button "Admin" at bounding box center [669, 83] width 60 height 36
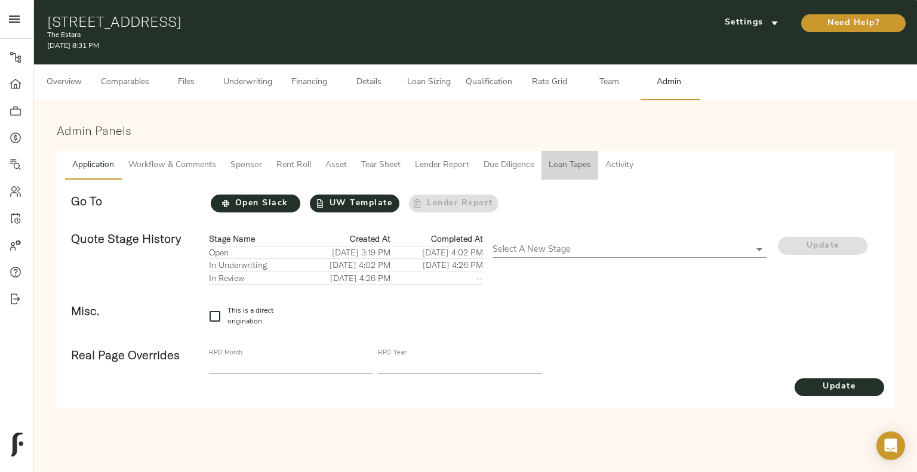
click at [579, 156] on button "Loan Tapes" at bounding box center [570, 165] width 57 height 29
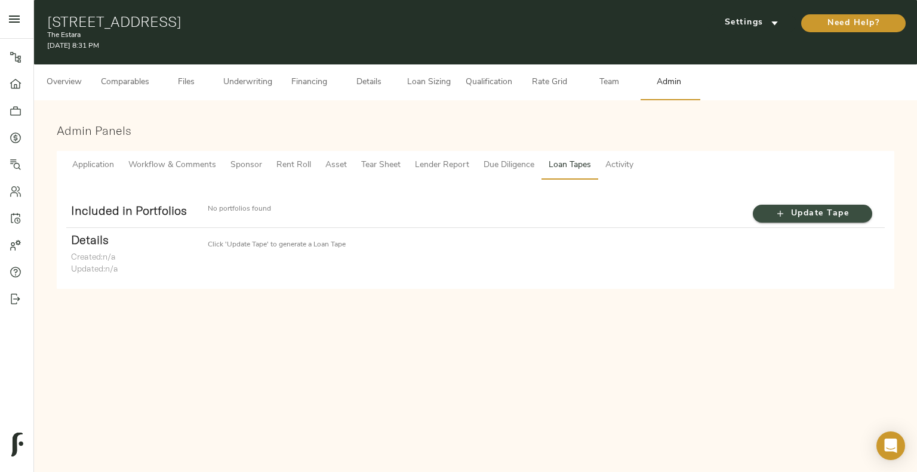
click at [790, 216] on span "Update Tape" at bounding box center [813, 214] width 96 height 15
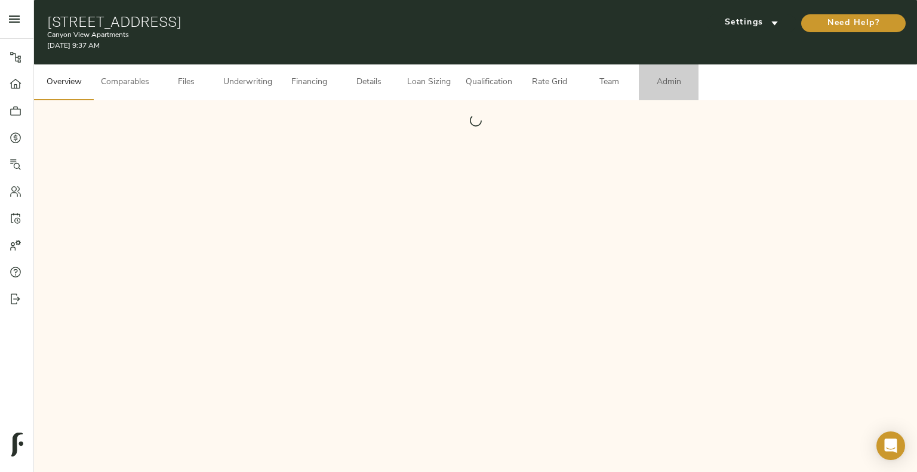
click at [683, 88] on span "Admin" at bounding box center [668, 82] width 45 height 15
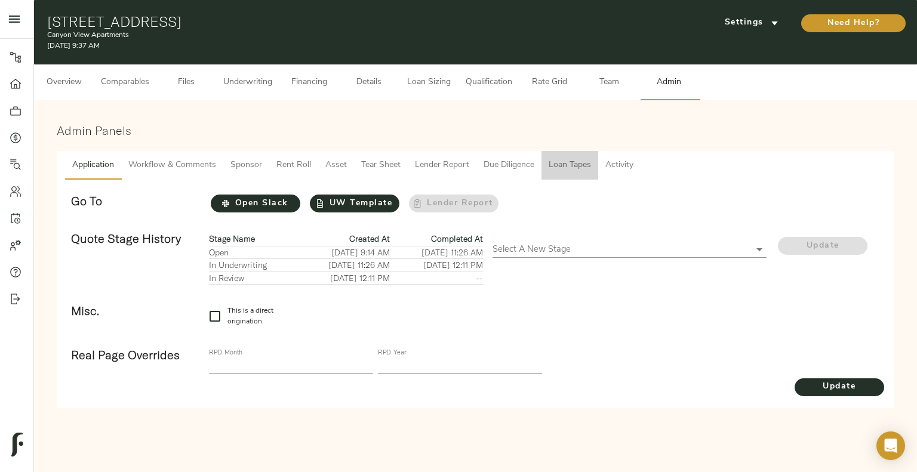
click at [561, 164] on span "Loan Tapes" at bounding box center [570, 165] width 42 height 15
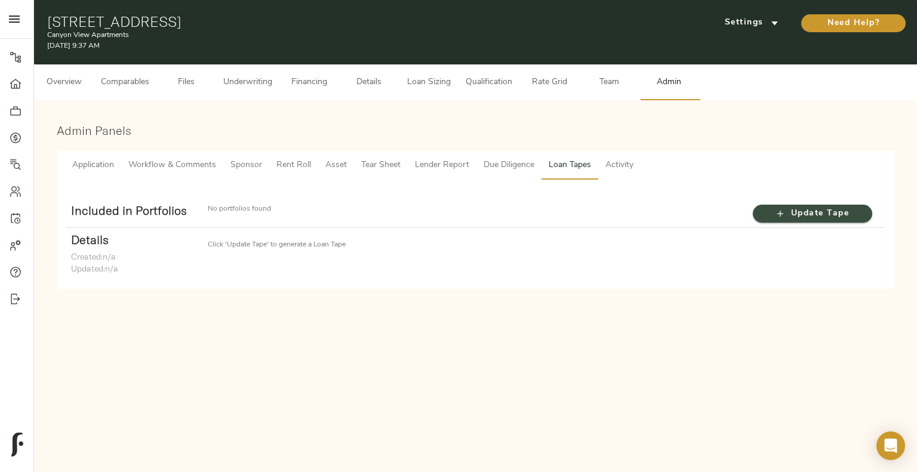
drag, startPoint x: 775, startPoint y: 218, endPoint x: 844, endPoint y: 217, distance: 68.7
click at [844, 217] on span "Update Tape" at bounding box center [813, 214] width 96 height 15
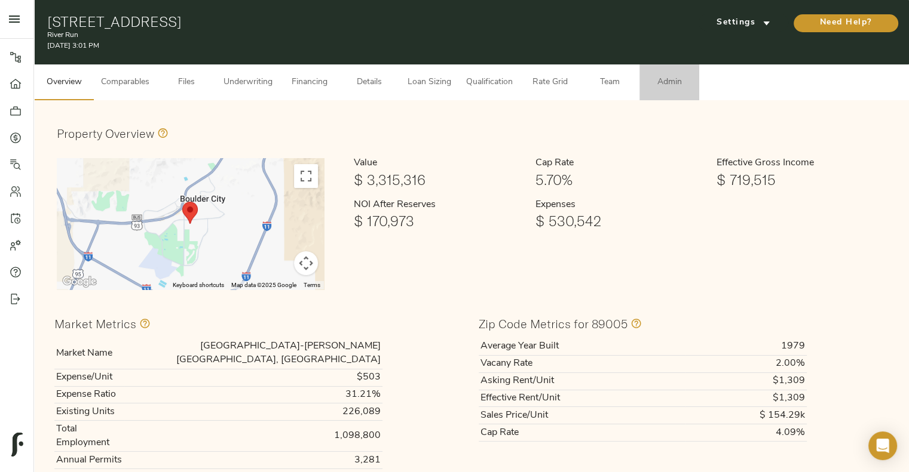
click at [645, 84] on button "Admin" at bounding box center [669, 83] width 60 height 36
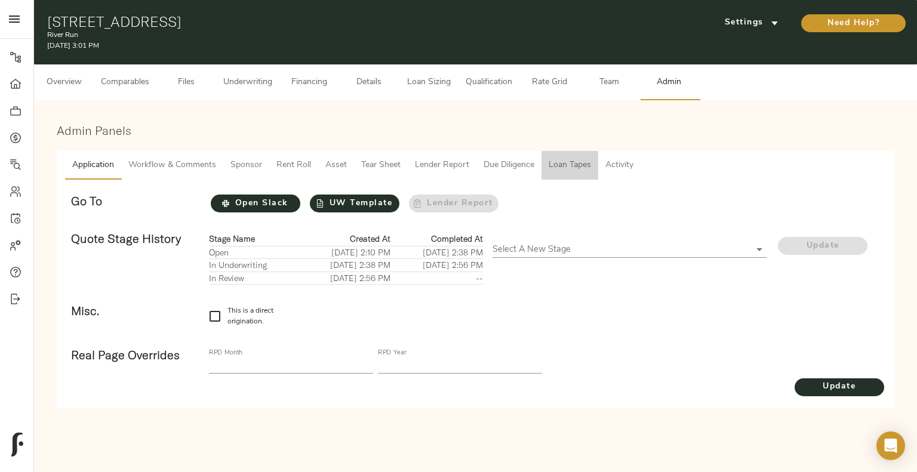
click at [563, 160] on span "Loan Tapes" at bounding box center [570, 165] width 42 height 15
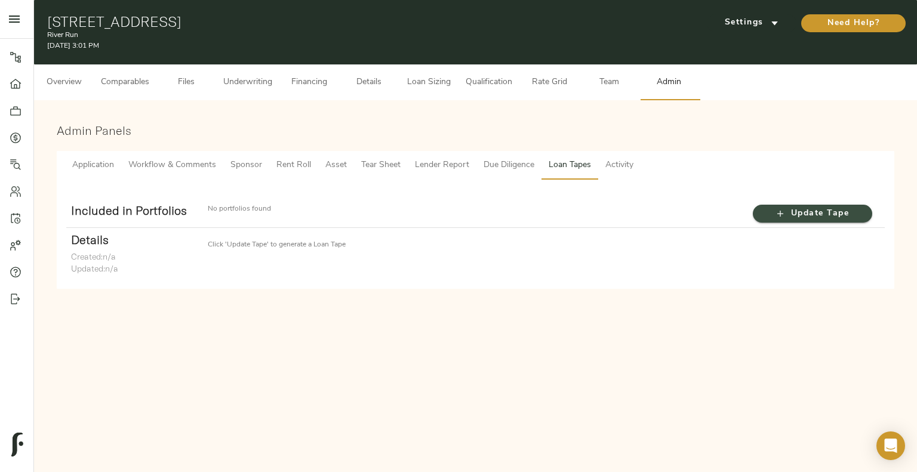
click at [775, 209] on icon "button" at bounding box center [781, 214] width 12 height 12
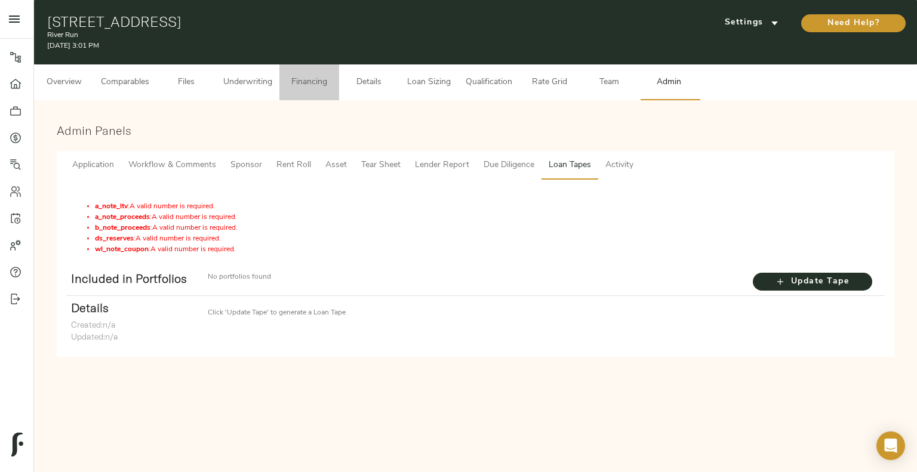
click at [308, 83] on span "Financing" at bounding box center [309, 82] width 45 height 15
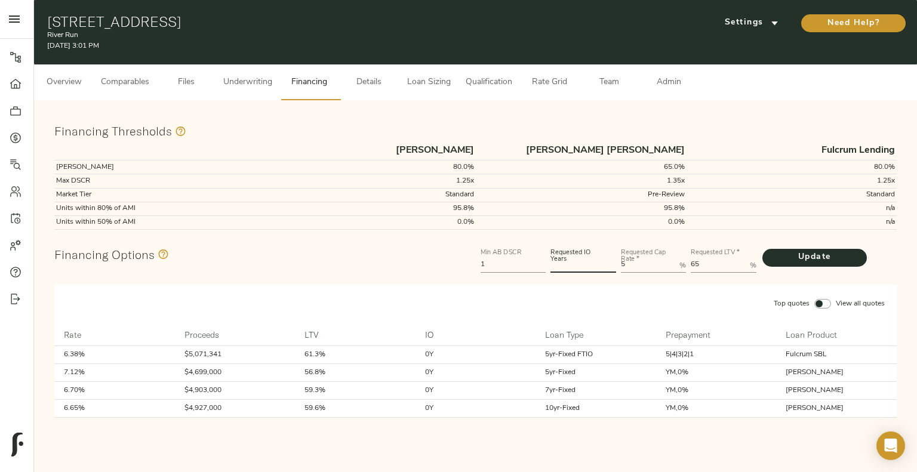
click at [579, 266] on input "number" at bounding box center [584, 266] width 66 height 14
type input "5"
click at [855, 257] on button "Update" at bounding box center [815, 258] width 105 height 18
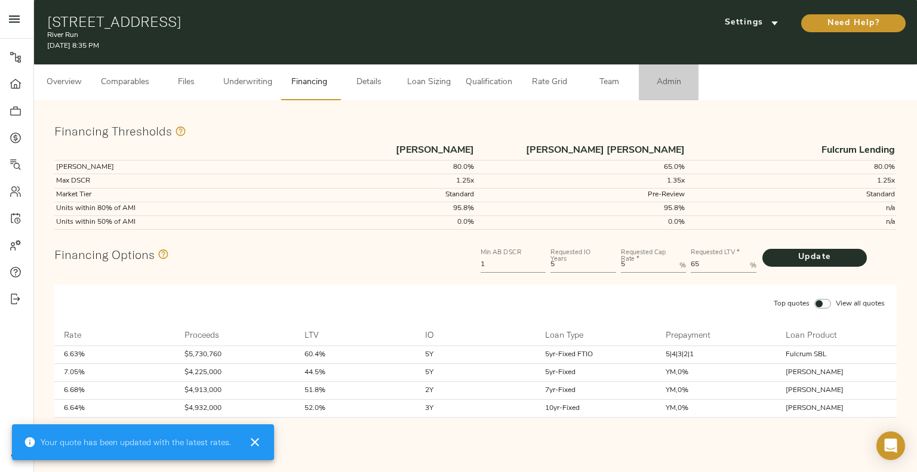
click at [667, 87] on span "Admin" at bounding box center [668, 82] width 45 height 15
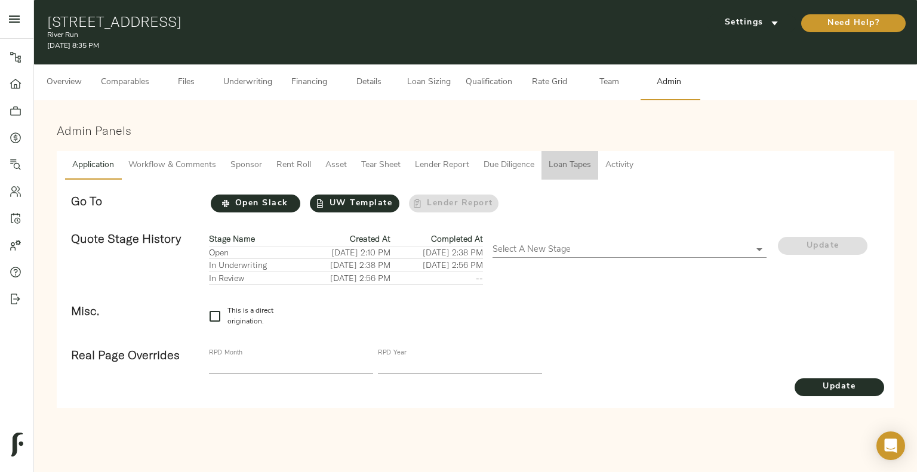
click at [556, 167] on span "Loan Tapes" at bounding box center [570, 165] width 42 height 15
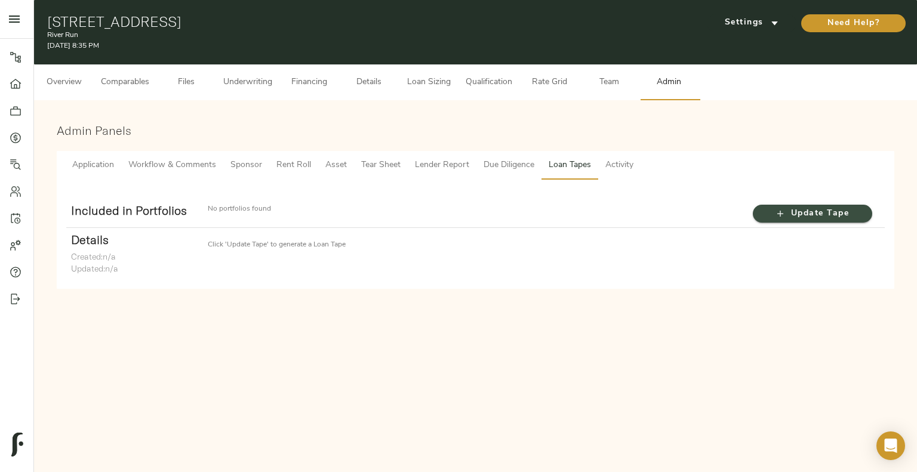
click at [803, 205] on button "Update Tape" at bounding box center [812, 214] width 119 height 18
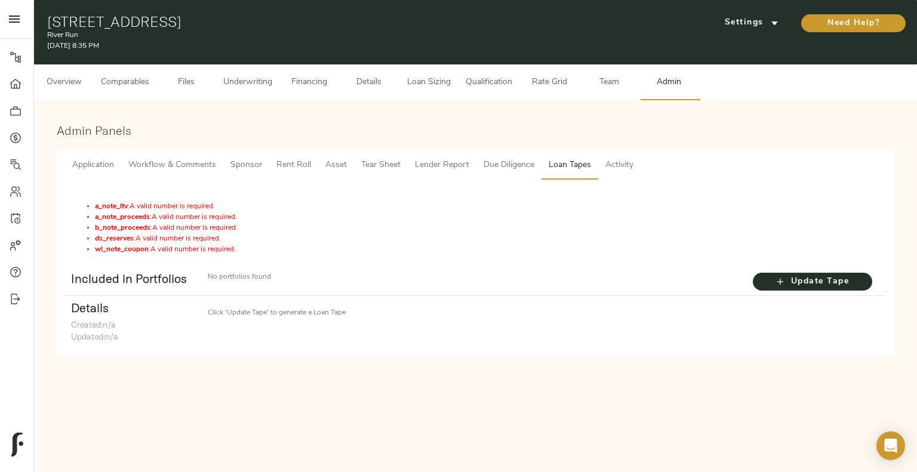
click at [411, 73] on button "Loan Sizing" at bounding box center [429, 83] width 60 height 36
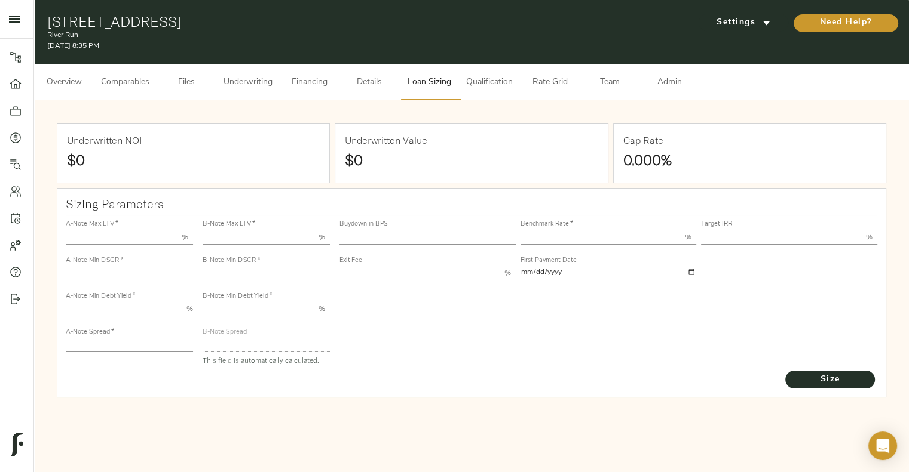
type input "55.000"
type input "1.4"
type input "10.00"
type input "245"
type input "80.000"
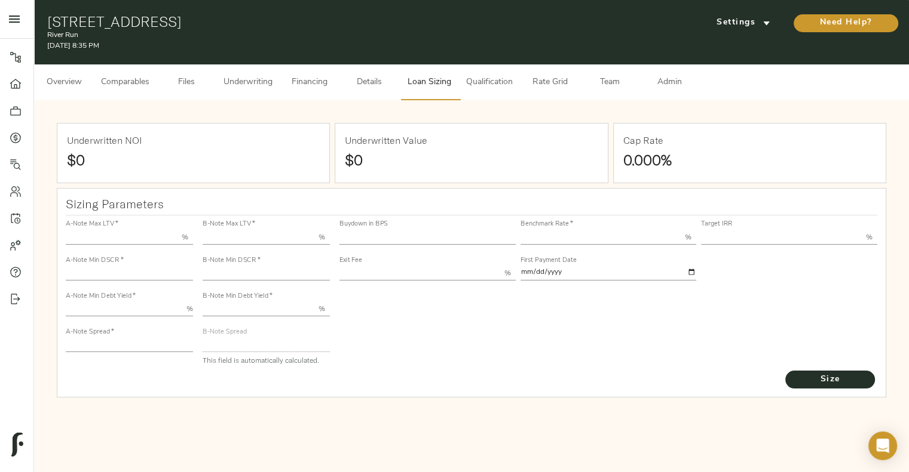
type input "1"
type input "2.00"
type input "823"
type input "0"
type input "3.74"
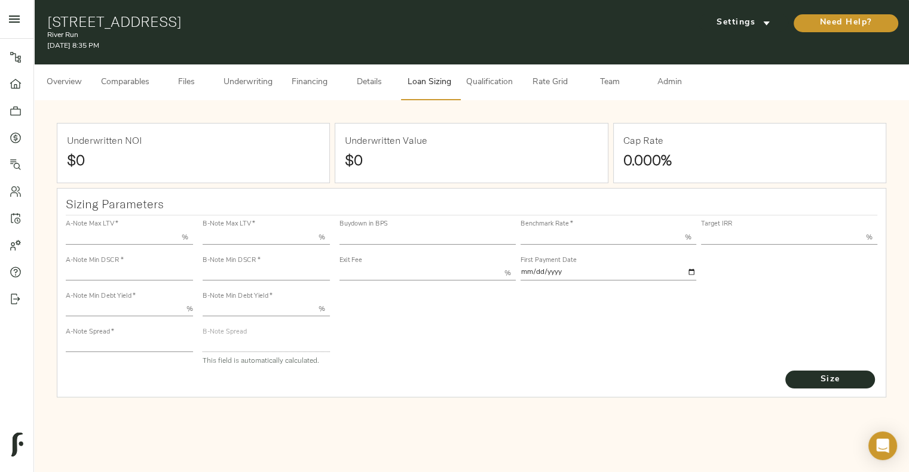
type input "13.00"
type input "1.00"
type input "[DATE]"
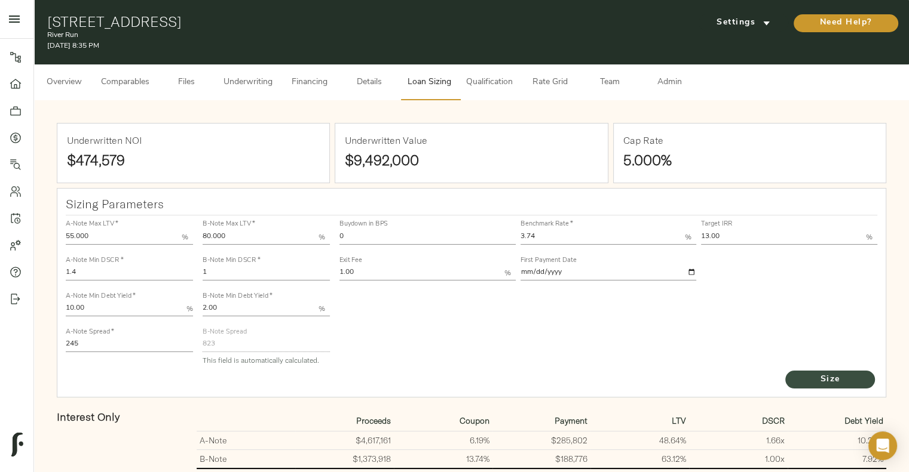
click at [841, 378] on span "Size" at bounding box center [830, 380] width 66 height 15
click at [657, 76] on span "Admin" at bounding box center [668, 82] width 45 height 15
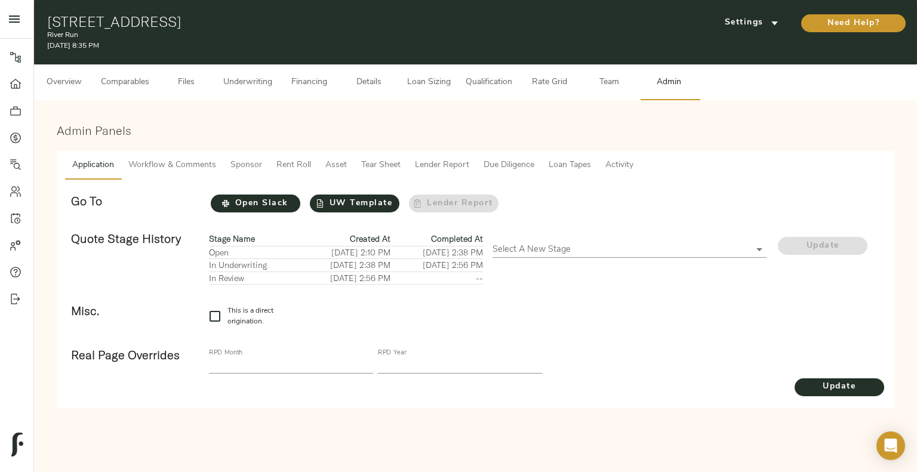
drag, startPoint x: 554, startPoint y: 145, endPoint x: 559, endPoint y: 165, distance: 21.4
click at [559, 165] on div "Admin Panels Application Workflow & Comments Sponsor Rent Roll Asset Tear Sheet…" at bounding box center [476, 266] width 864 height 312
click at [559, 165] on span "Loan Tapes" at bounding box center [570, 165] width 42 height 15
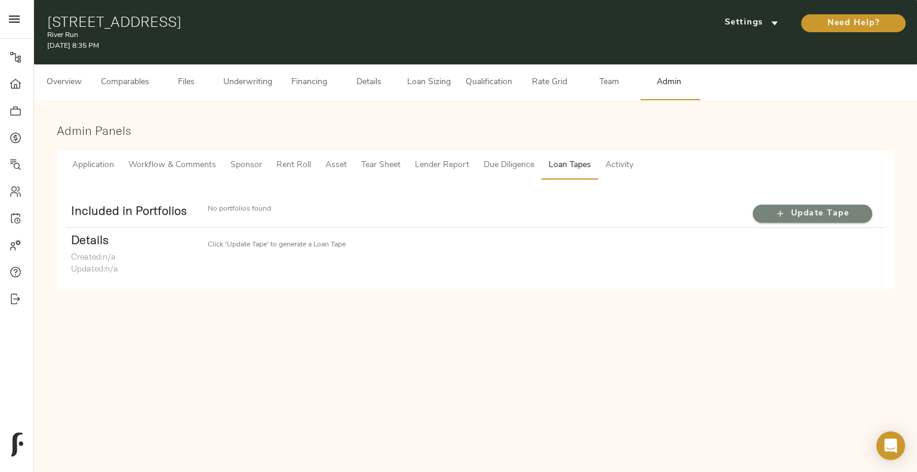
click at [801, 214] on span "Update Tape" at bounding box center [813, 214] width 96 height 15
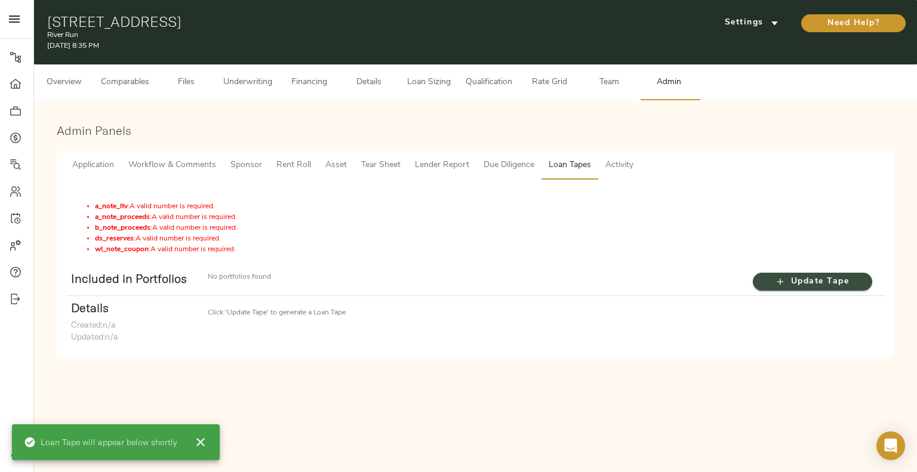
click at [802, 286] on span "Update Tape" at bounding box center [813, 282] width 96 height 15
click at [801, 286] on span "Update Tape" at bounding box center [813, 282] width 96 height 15
click at [309, 88] on span "Financing" at bounding box center [309, 82] width 45 height 15
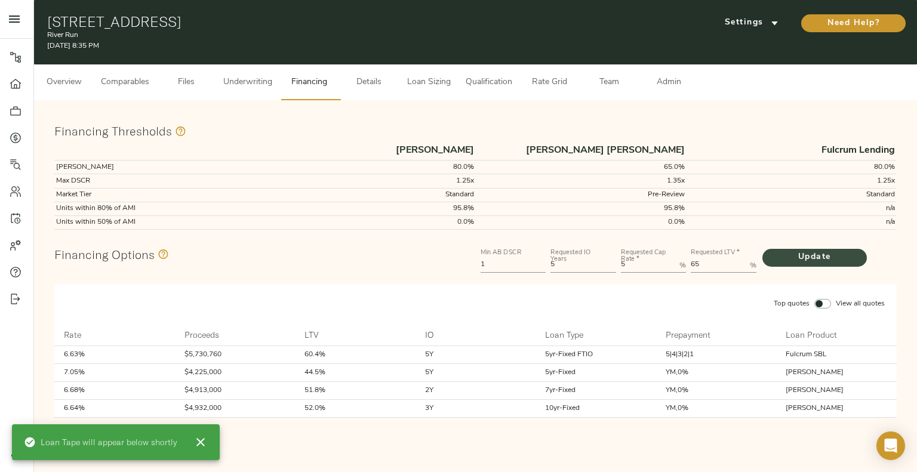
click at [815, 255] on span "Update" at bounding box center [815, 257] width 81 height 15
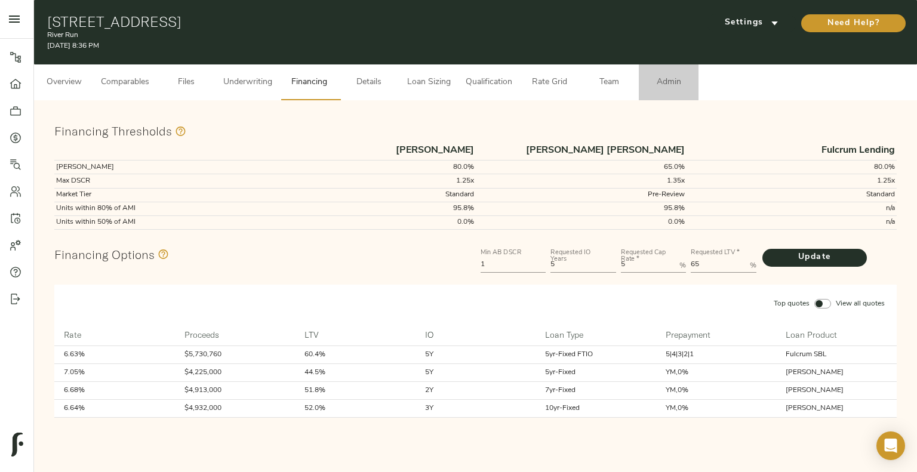
click at [683, 83] on span "Admin" at bounding box center [668, 82] width 45 height 15
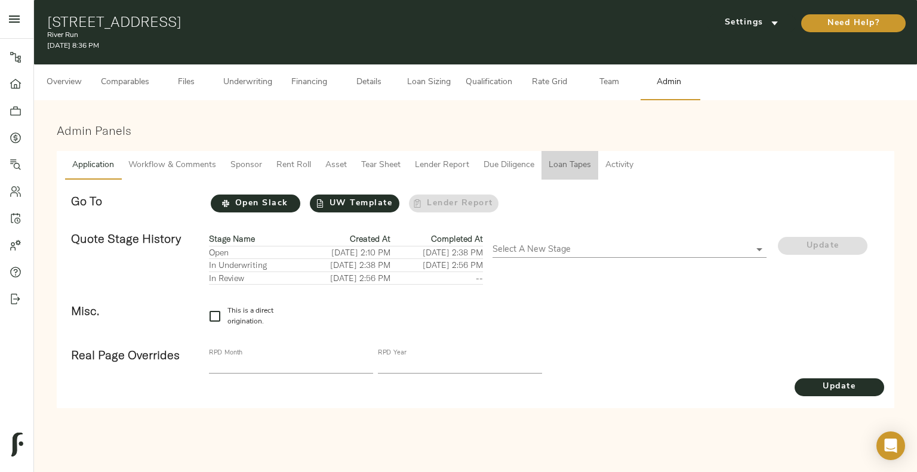
click at [585, 162] on span "Loan Tapes" at bounding box center [570, 165] width 42 height 15
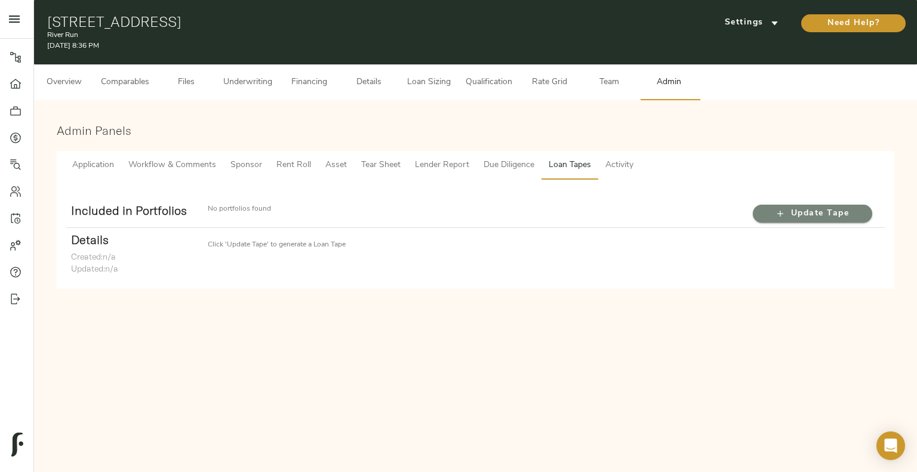
click at [799, 217] on span "Update Tape" at bounding box center [813, 214] width 96 height 15
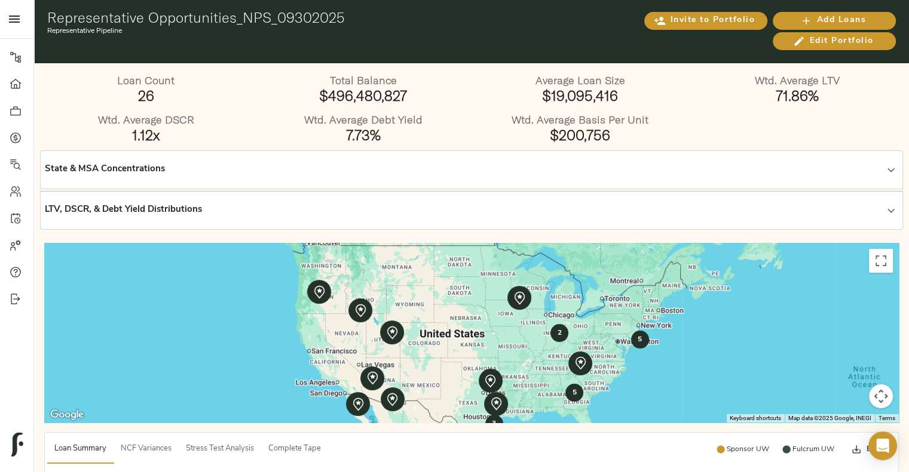
scroll to position [1, 0]
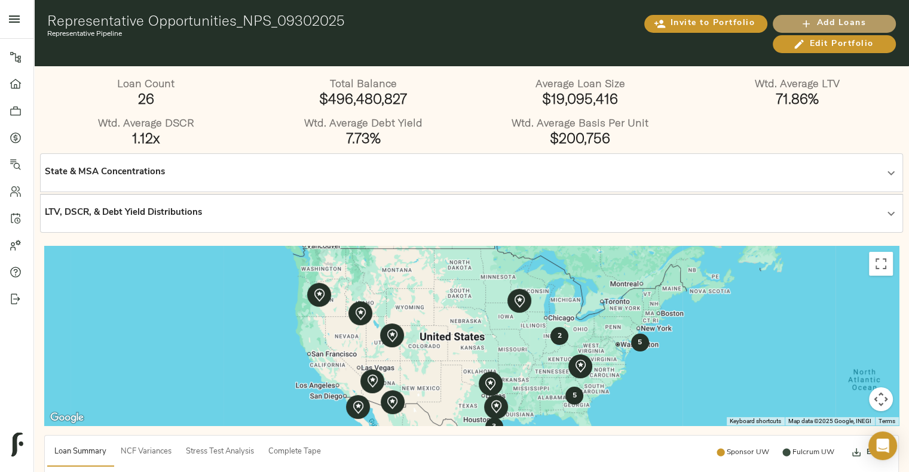
click at [825, 27] on span "Add Loans" at bounding box center [833, 23] width 99 height 15
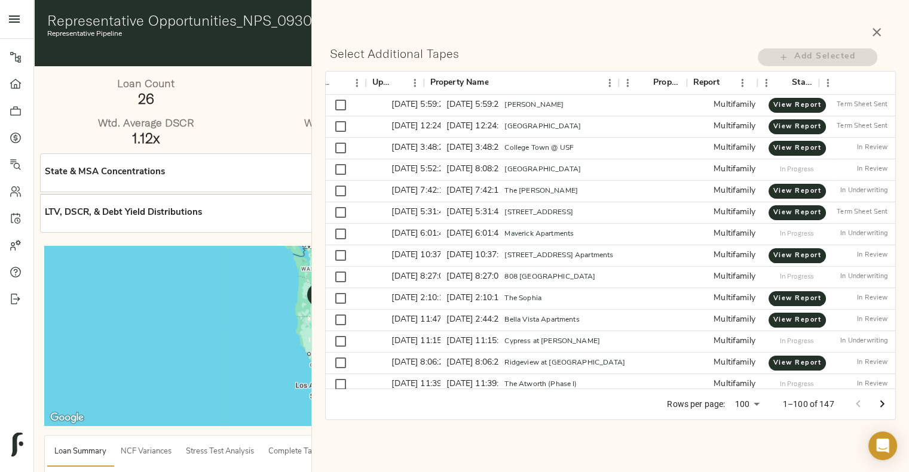
scroll to position [0, 131]
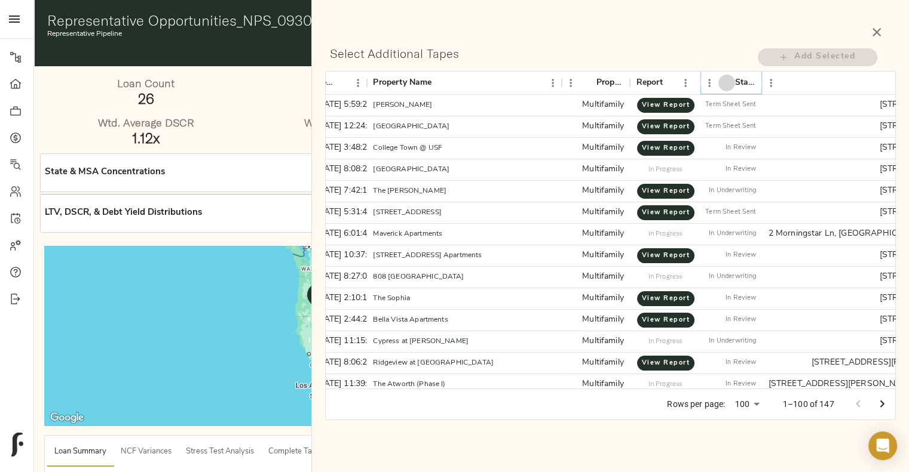
click at [726, 81] on icon "Sort" at bounding box center [726, 82] width 7 height 7
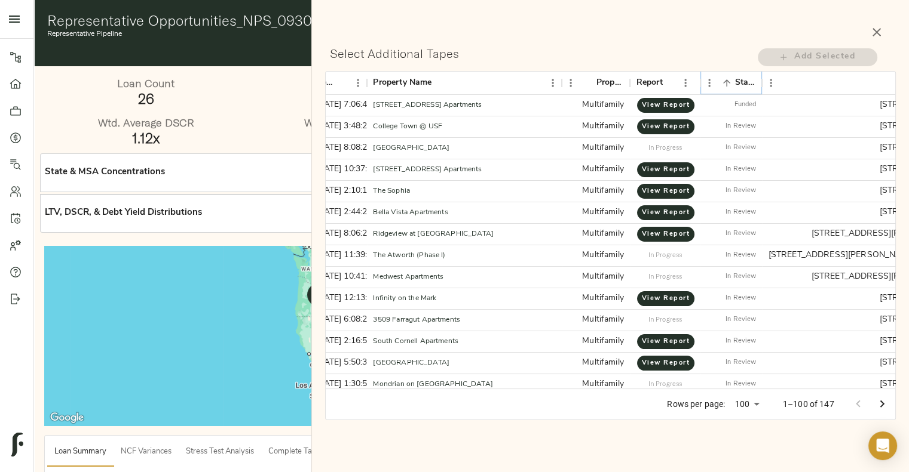
scroll to position [0, 0]
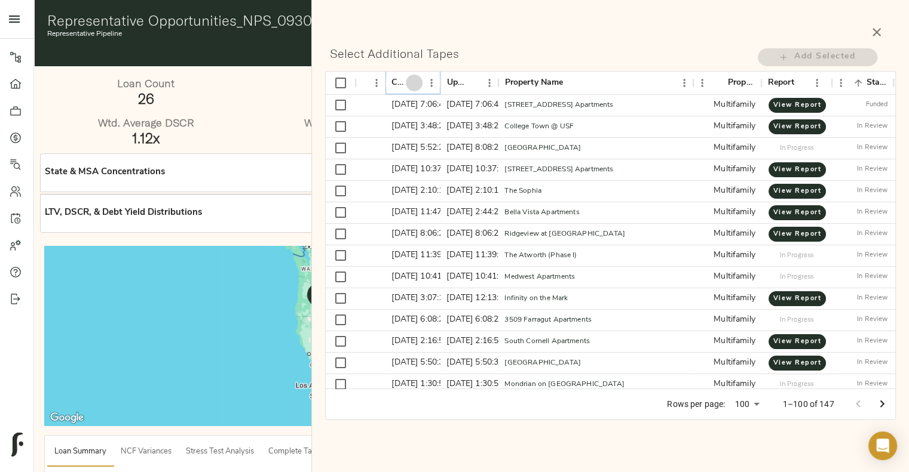
click at [418, 83] on icon "Sort" at bounding box center [414, 83] width 11 height 11
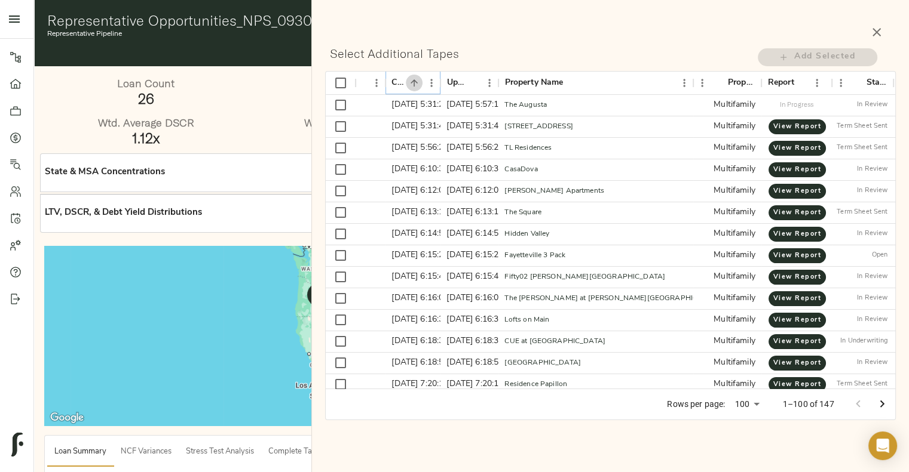
click at [418, 83] on icon "Sort" at bounding box center [414, 83] width 11 height 11
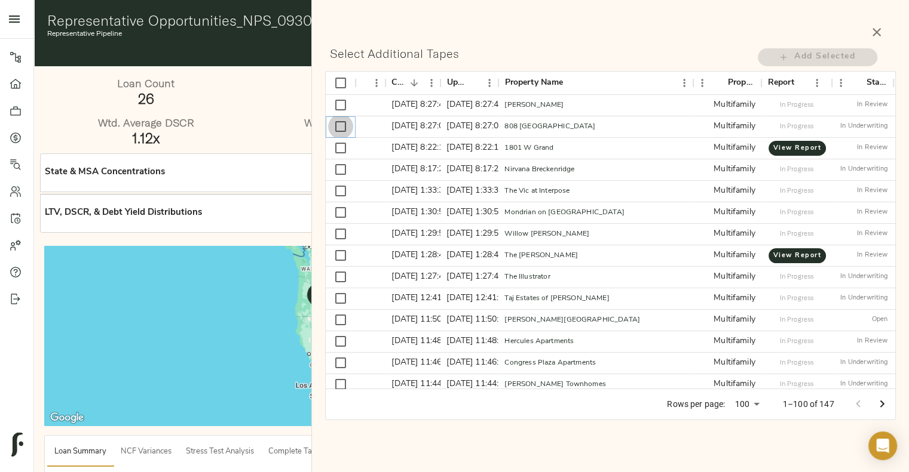
click at [339, 133] on input "Select row" at bounding box center [340, 126] width 25 height 25
checkbox input "true"
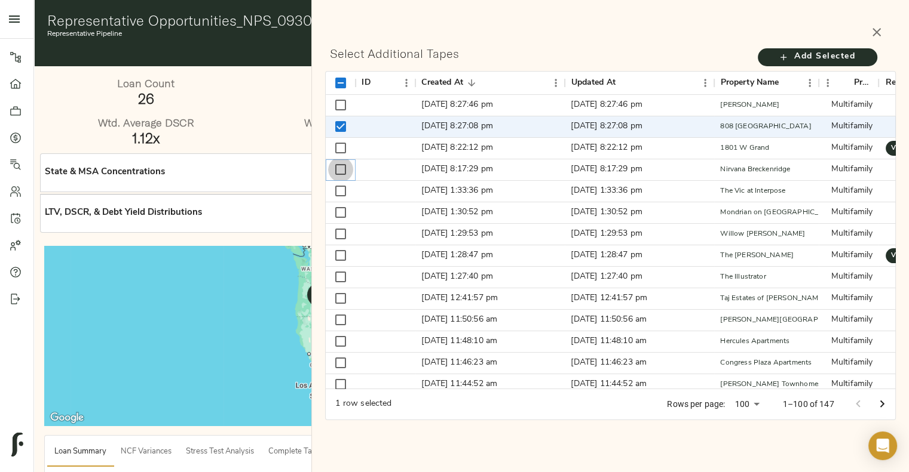
click at [344, 170] on input "Select row" at bounding box center [340, 169] width 25 height 25
checkbox input "true"
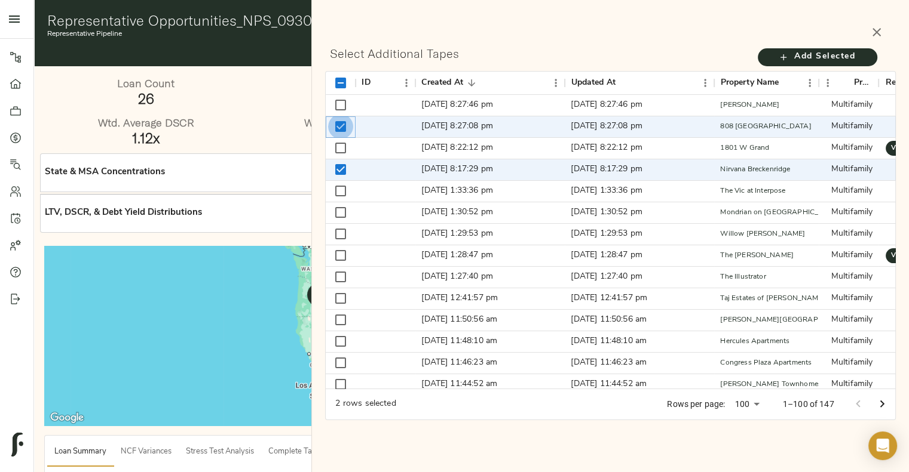
click at [342, 121] on input "Unselect row" at bounding box center [340, 126] width 25 height 25
checkbox input "false"
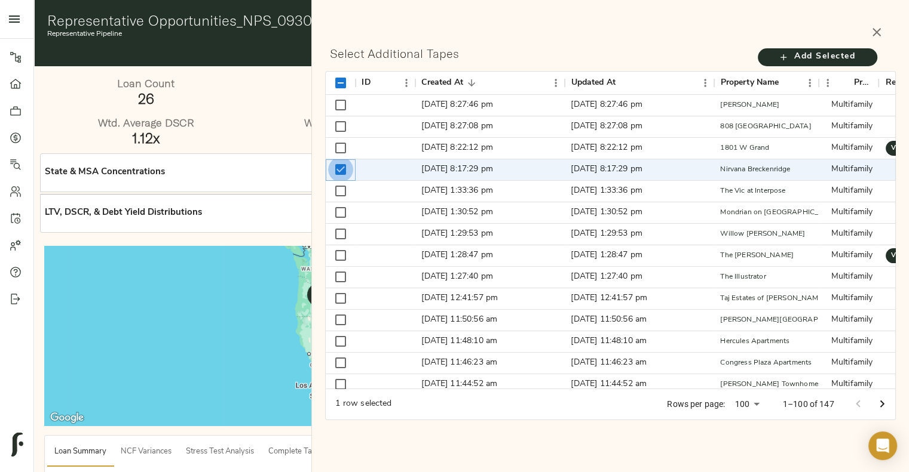
click at [340, 168] on input "Unselect row" at bounding box center [340, 169] width 25 height 25
checkbox input "false"
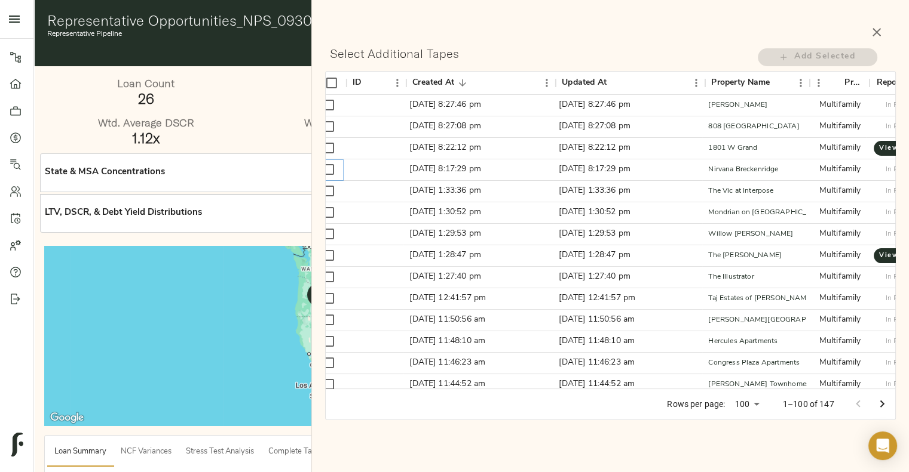
scroll to position [0, 7]
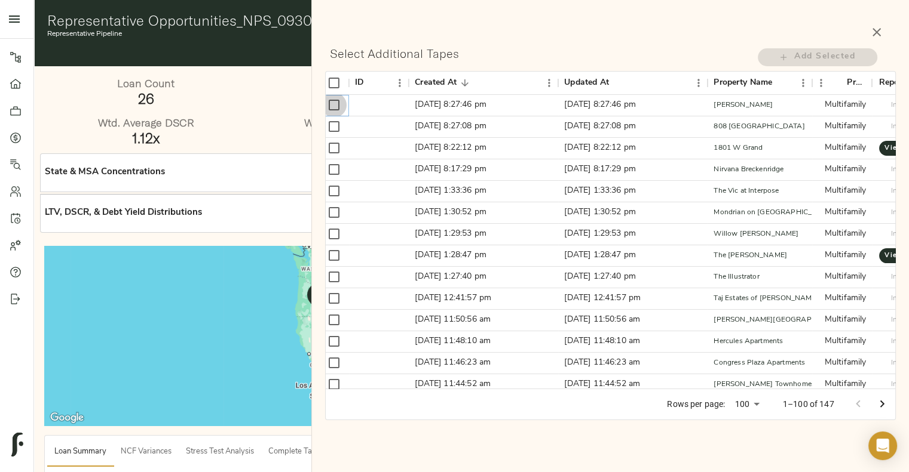
click at [340, 102] on input "Select row" at bounding box center [333, 105] width 25 height 25
checkbox input "true"
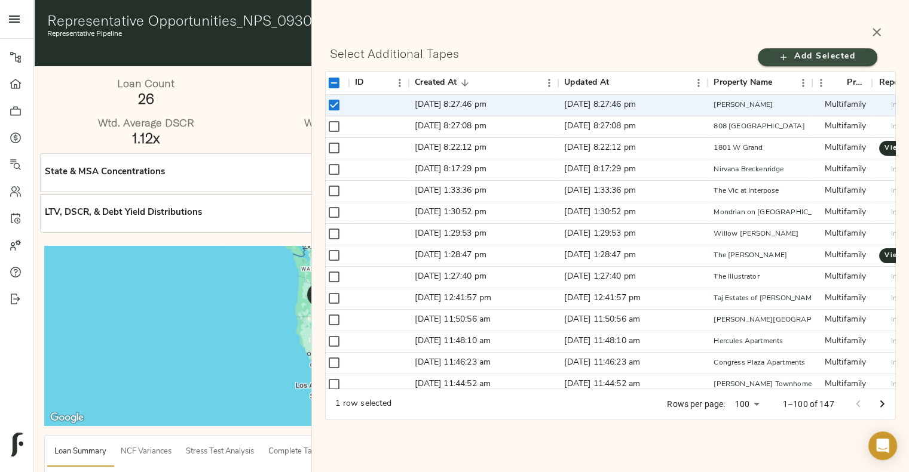
click at [815, 58] on span "Add Selected" at bounding box center [817, 57] width 96 height 15
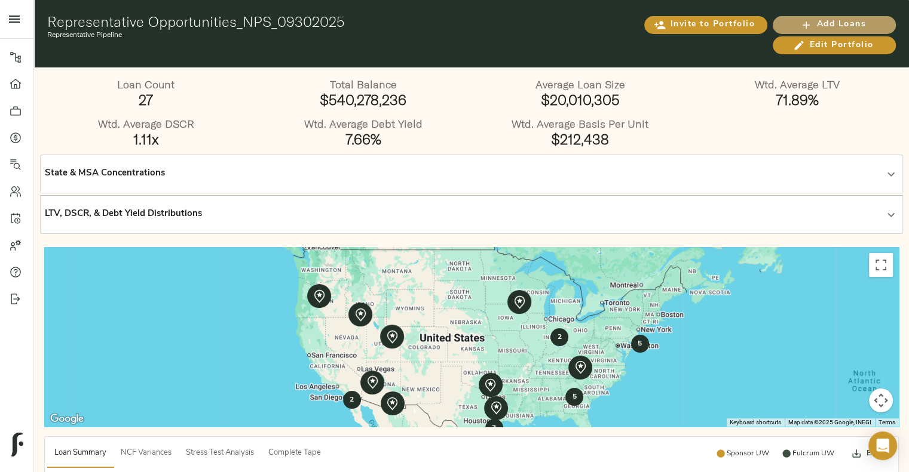
click at [802, 26] on icon "button" at bounding box center [806, 25] width 12 height 12
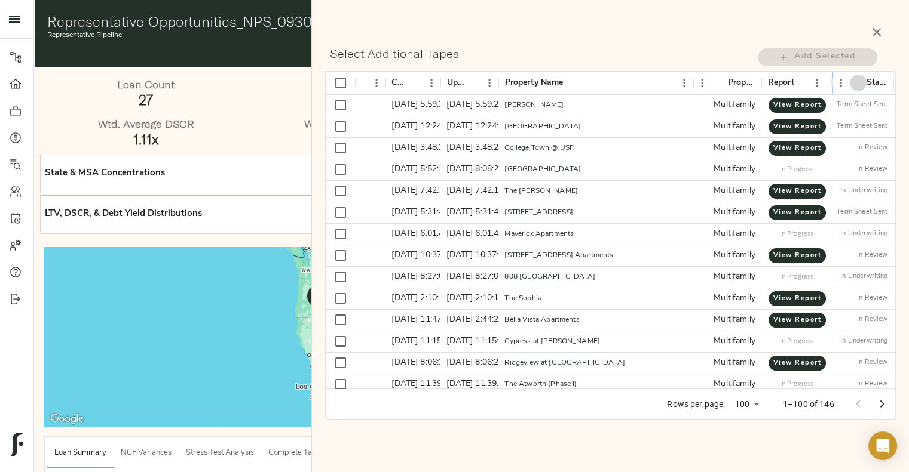
click at [864, 86] on button "Sort" at bounding box center [857, 83] width 17 height 17
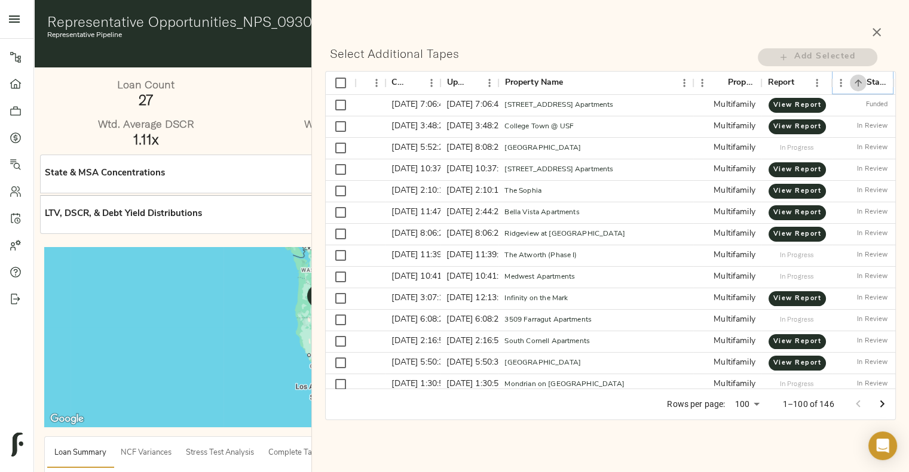
click at [864, 86] on button "Sort" at bounding box center [857, 83] width 17 height 17
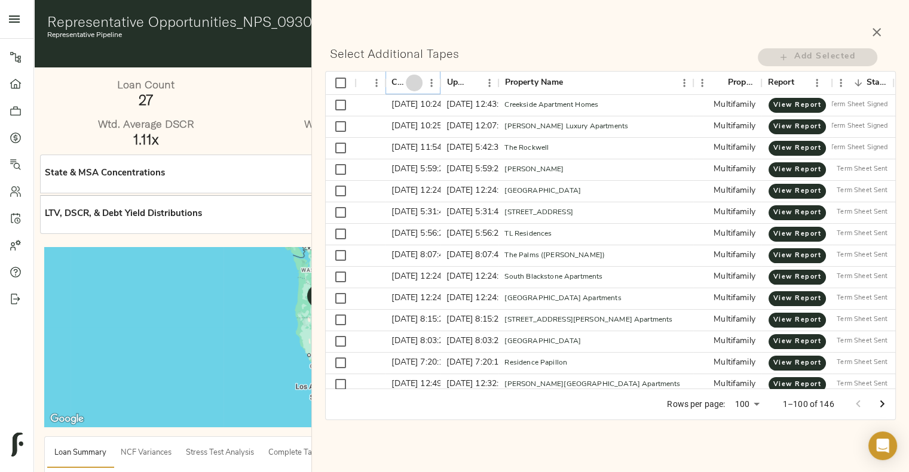
click at [416, 82] on icon "Sort" at bounding box center [413, 82] width 7 height 7
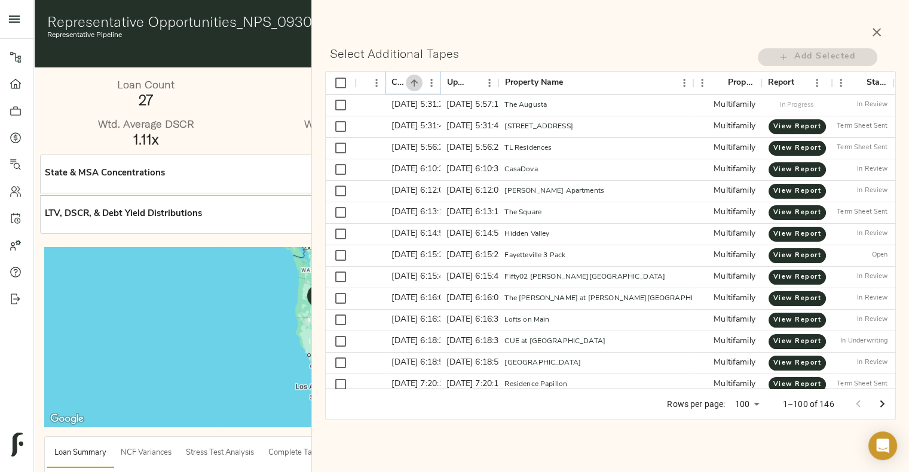
click at [416, 82] on icon "Sort" at bounding box center [413, 82] width 7 height 7
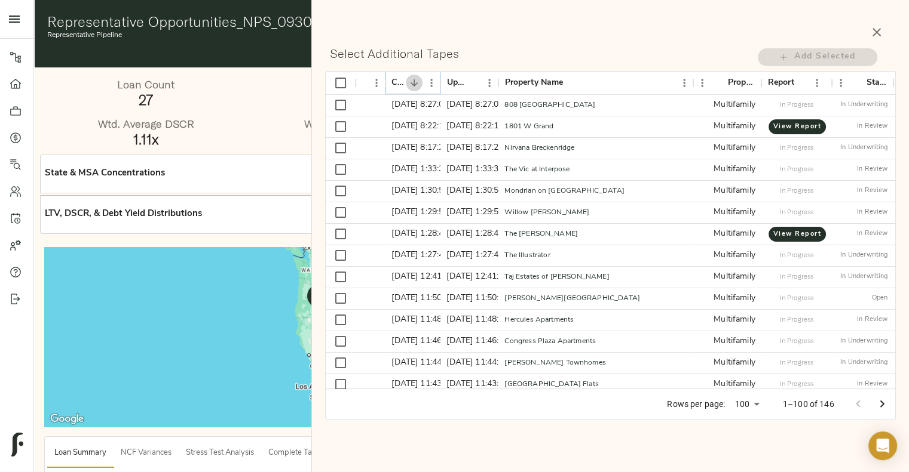
click at [416, 82] on icon "Sort" at bounding box center [414, 83] width 11 height 11
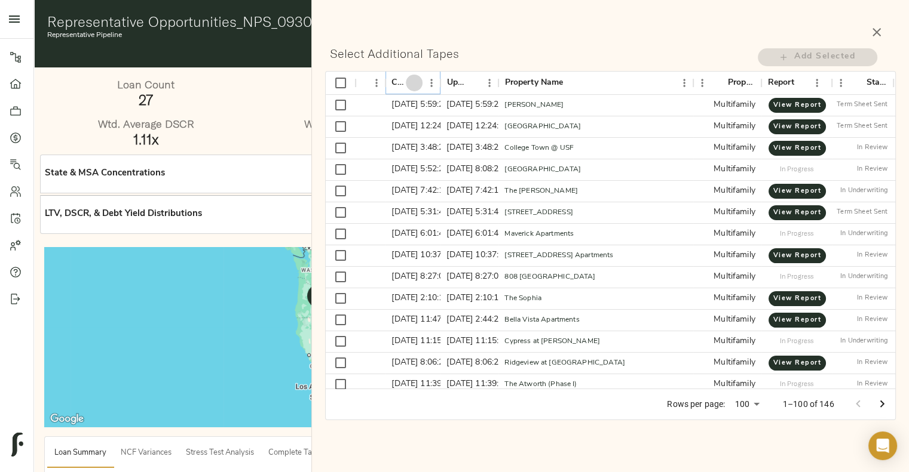
click at [417, 84] on icon "Sort" at bounding box center [414, 83] width 11 height 11
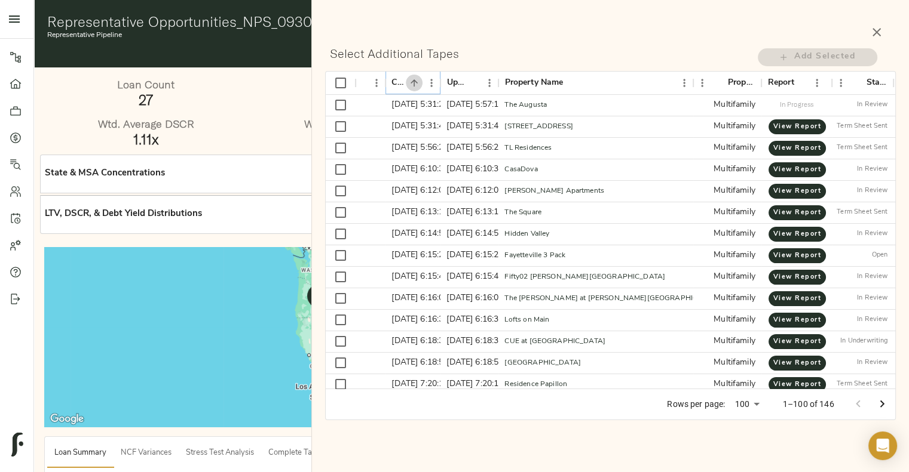
click at [417, 84] on icon "Sort" at bounding box center [414, 83] width 11 height 11
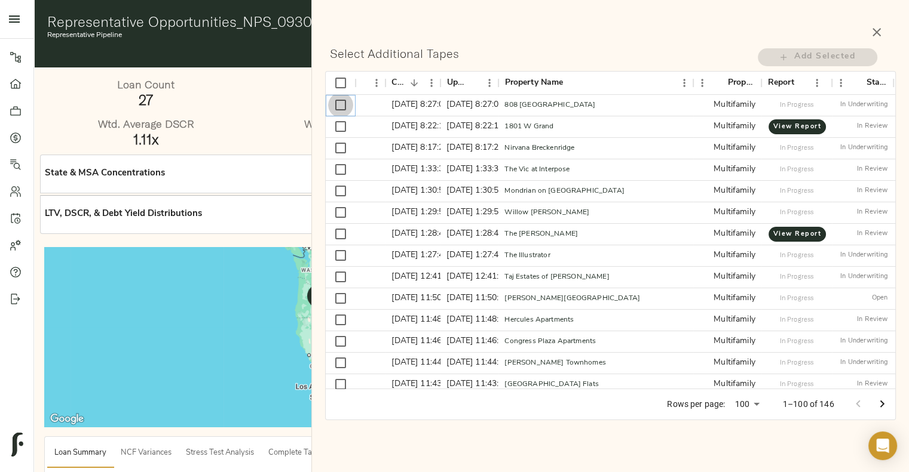
click at [346, 102] on input "Select row" at bounding box center [340, 105] width 25 height 25
checkbox input "true"
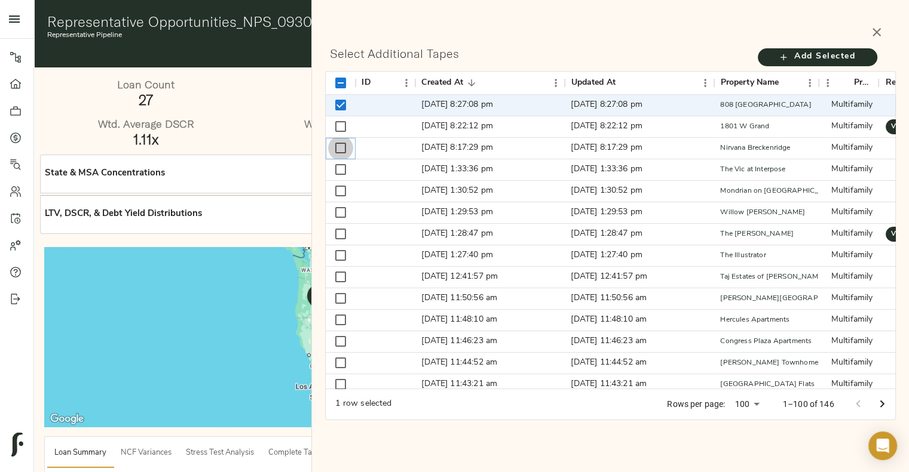
click at [341, 145] on input "Select row" at bounding box center [340, 148] width 25 height 25
checkbox input "true"
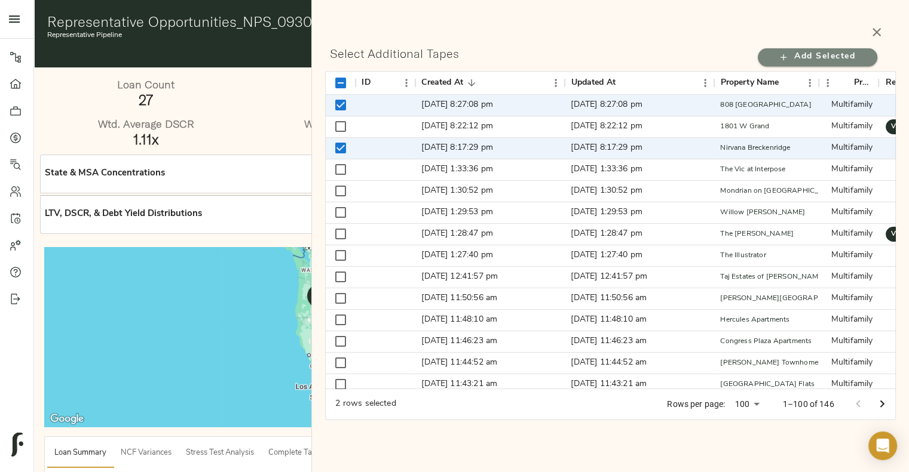
click at [774, 63] on span "Add Selected" at bounding box center [817, 57] width 96 height 15
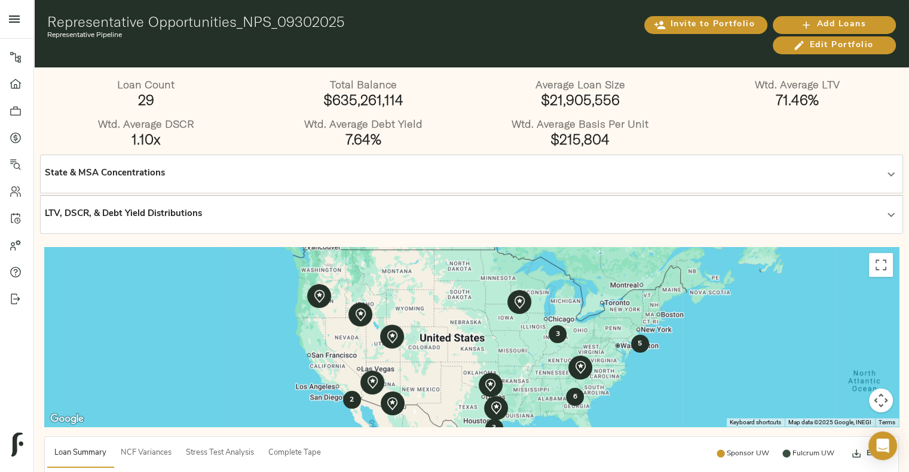
click at [224, 96] on h1 "29" at bounding box center [146, 99] width 212 height 17
click at [238, 50] on div "Representative Opportunities_NPS_09302025 Representative Pipeline" at bounding box center [330, 33] width 566 height 41
click at [800, 44] on icon "button" at bounding box center [798, 45] width 9 height 9
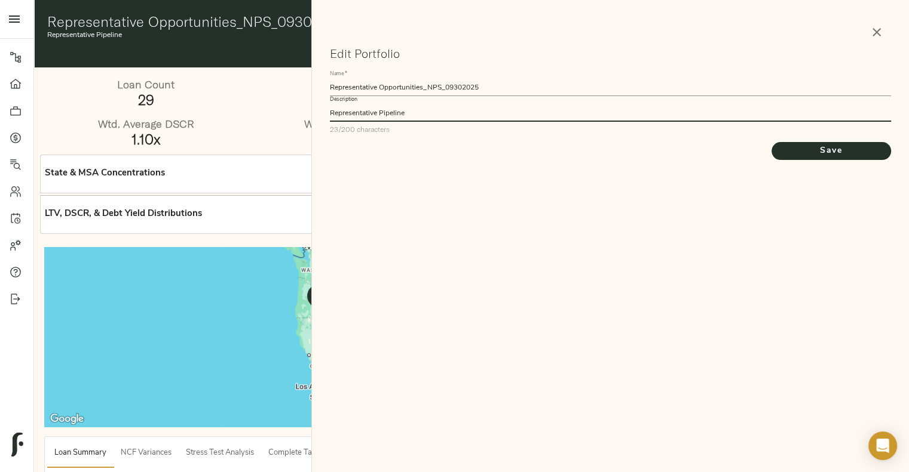
click at [469, 114] on textarea "Representative Pipeline" at bounding box center [610, 113] width 560 height 8
type textarea "Representative Pipeline over the last 30 days"
click at [879, 28] on icon "button" at bounding box center [876, 32] width 14 height 14
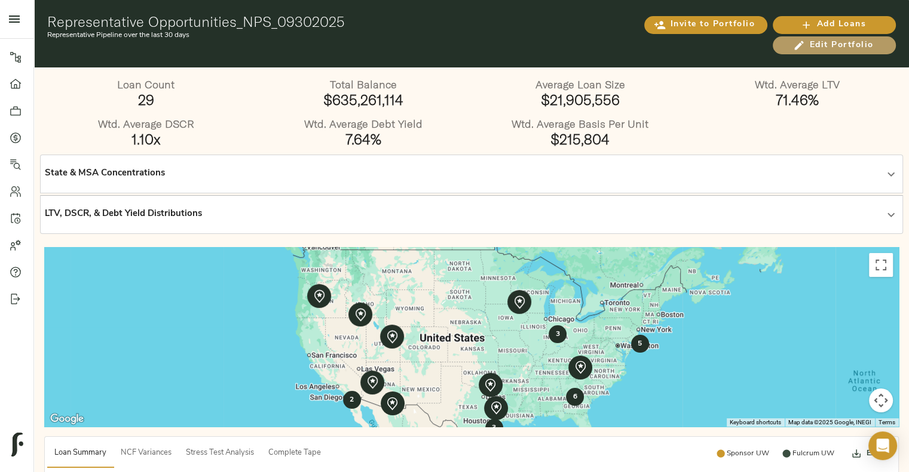
click at [800, 45] on icon "button" at bounding box center [799, 45] width 12 height 12
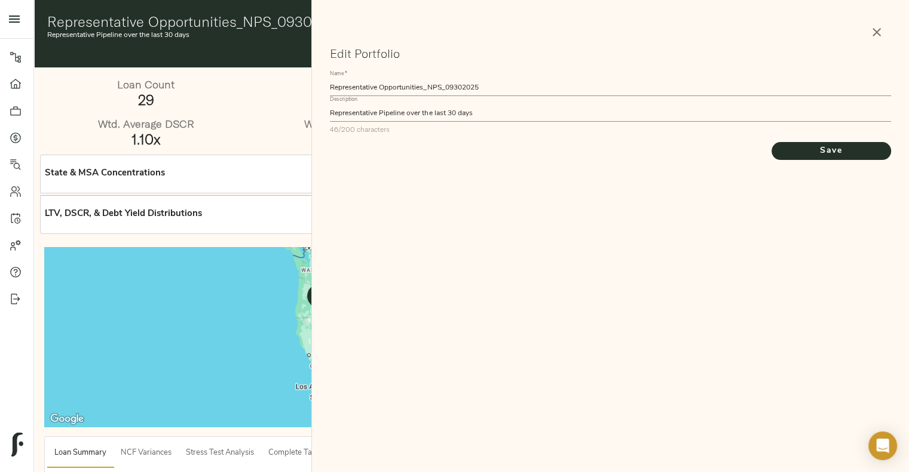
click at [883, 27] on button "button" at bounding box center [876, 32] width 29 height 29
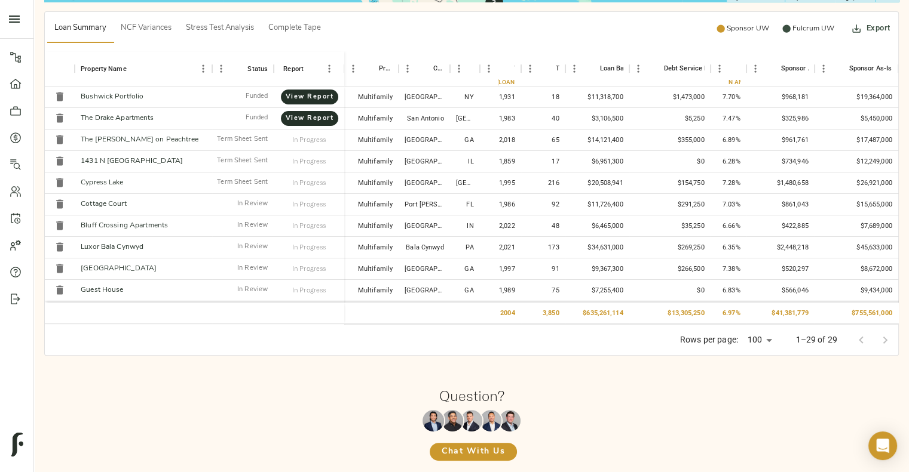
click at [211, 343] on div "Rows per page: 100 100 1–29 of 29" at bounding box center [471, 339] width 853 height 31
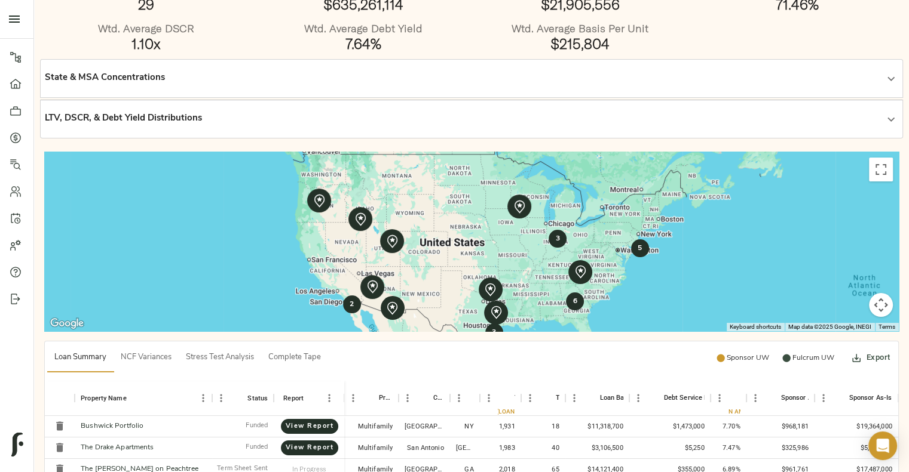
scroll to position [1, 0]
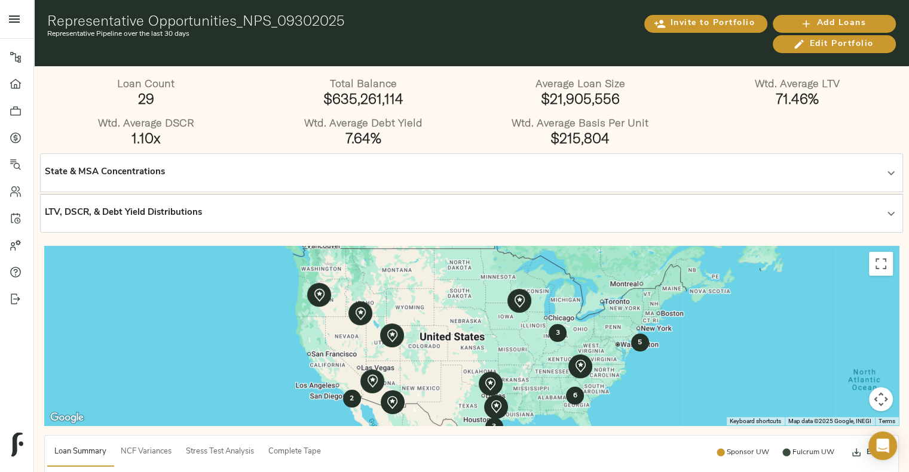
click at [48, 112] on div "Loan Count 29" at bounding box center [146, 95] width 217 height 40
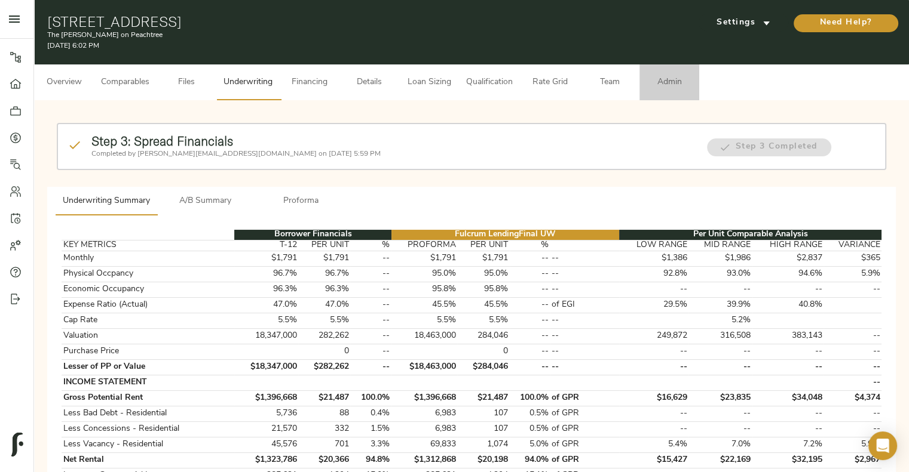
click at [675, 85] on span "Admin" at bounding box center [668, 82] width 45 height 15
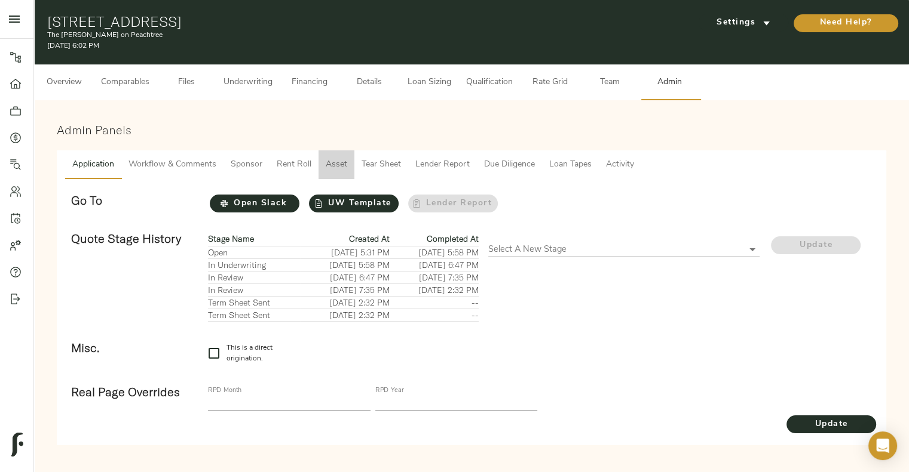
click at [339, 167] on span "Asset" at bounding box center [337, 165] width 22 height 15
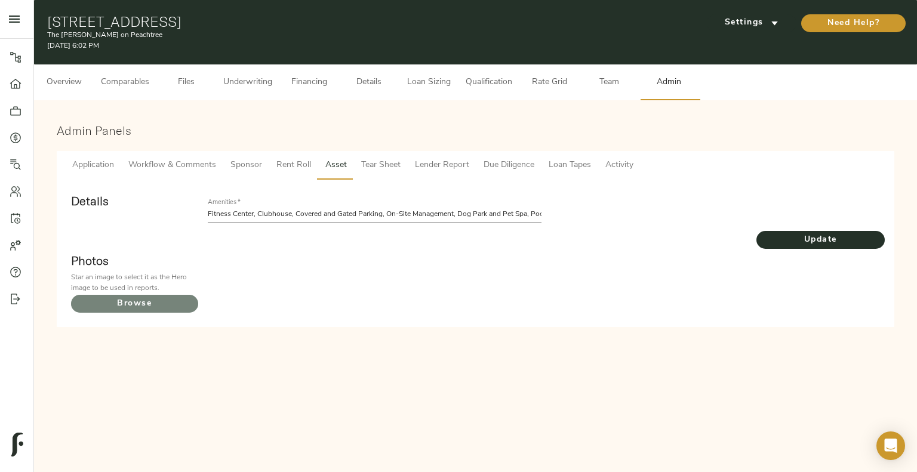
click at [124, 302] on span "Browse" at bounding box center [134, 304] width 127 height 15
click at [0, 0] on input "Browse" at bounding box center [0, 0] width 0 height 0
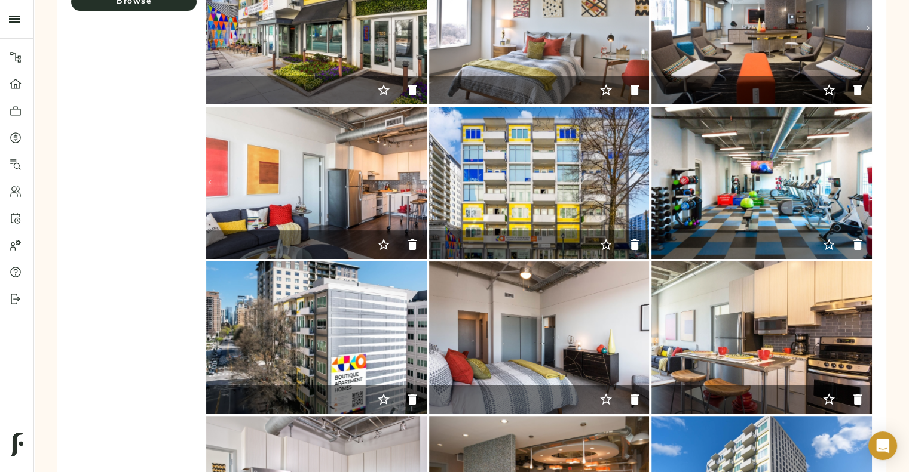
scroll to position [400, 0]
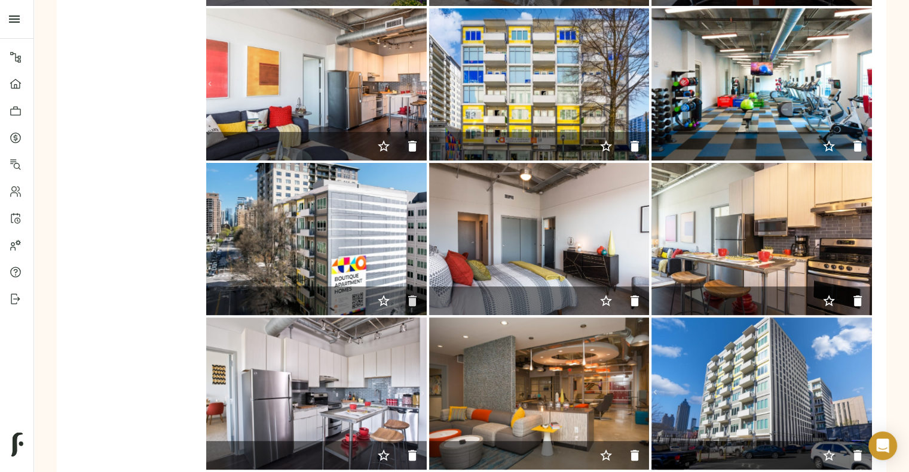
click at [413, 305] on icon "button" at bounding box center [412, 301] width 8 height 11
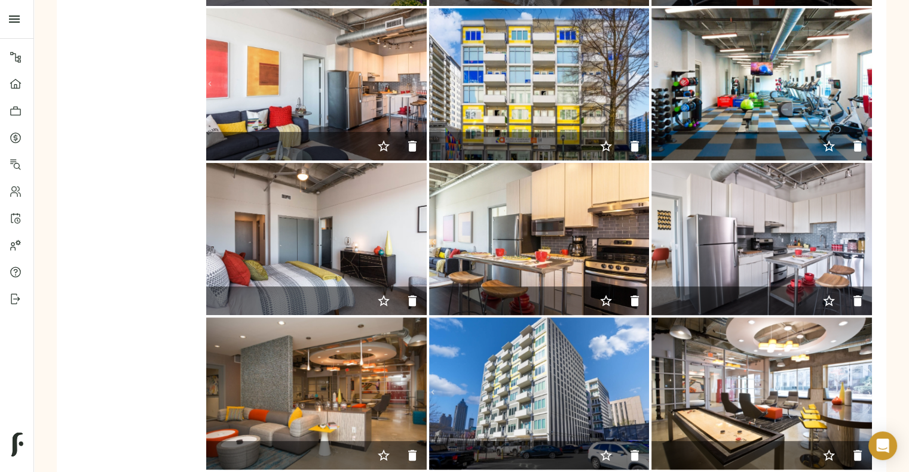
scroll to position [447, 0]
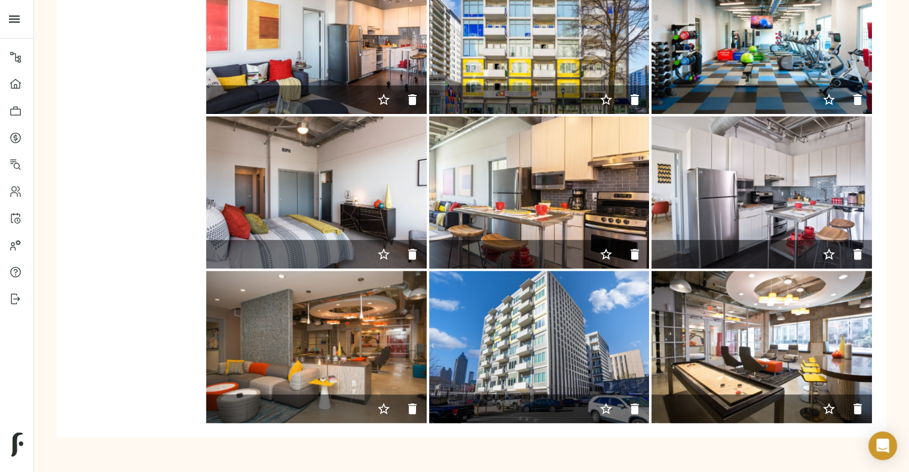
click at [602, 404] on icon "button" at bounding box center [606, 409] width 14 height 14
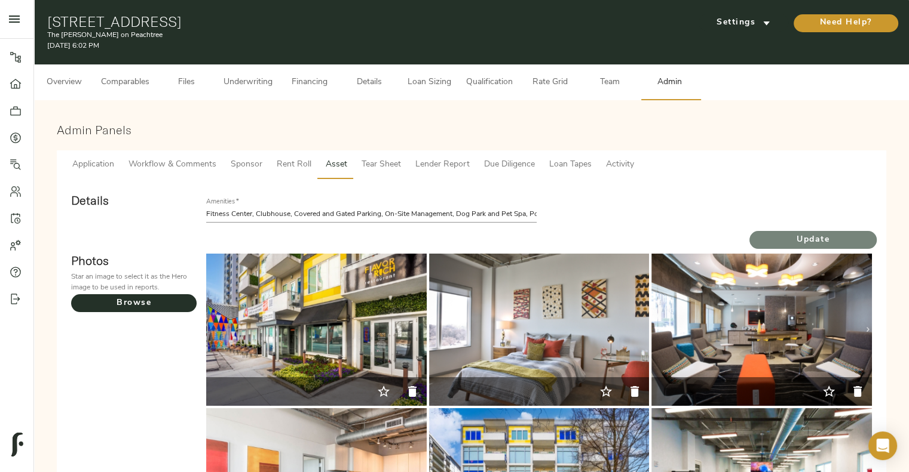
click at [774, 237] on span "Update" at bounding box center [812, 240] width 127 height 15
click at [629, 161] on span "Activity" at bounding box center [620, 165] width 28 height 15
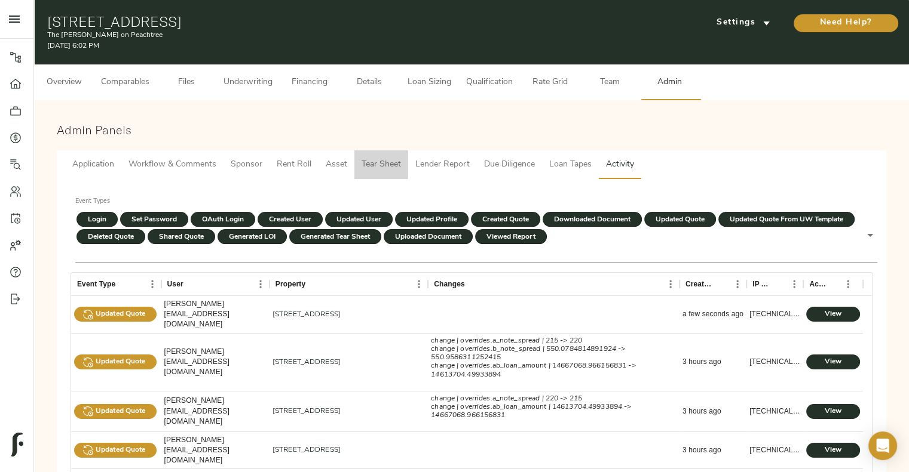
click at [377, 161] on span "Tear Sheet" at bounding box center [380, 165] width 39 height 15
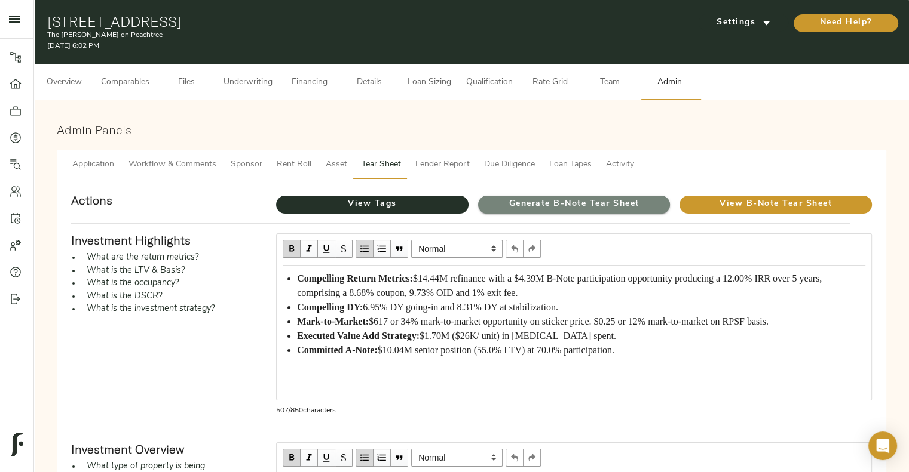
click at [560, 200] on span "Generate B-Note Tear Sheet" at bounding box center [574, 204] width 192 height 15
